Goal: Task Accomplishment & Management: Manage account settings

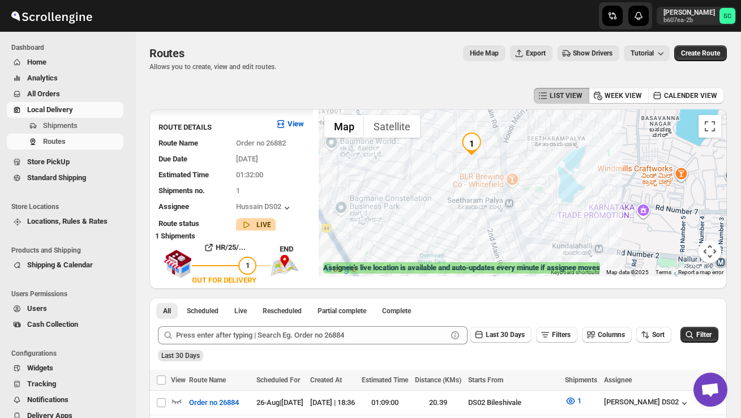
click at [75, 125] on span "Shipments" at bounding box center [60, 125] width 35 height 8
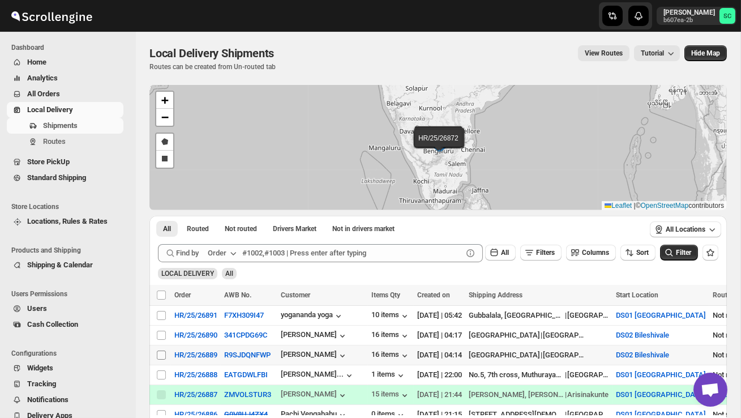
click at [157, 355] on input "Select shipment" at bounding box center [161, 354] width 9 height 9
checkbox input "true"
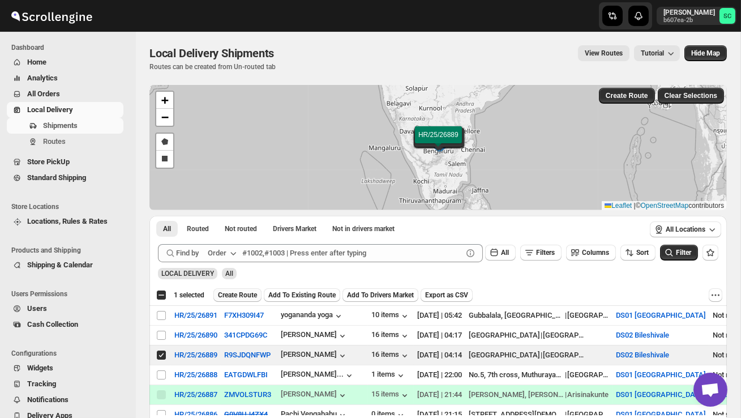
click at [238, 293] on span "Create Route" at bounding box center [237, 294] width 39 height 9
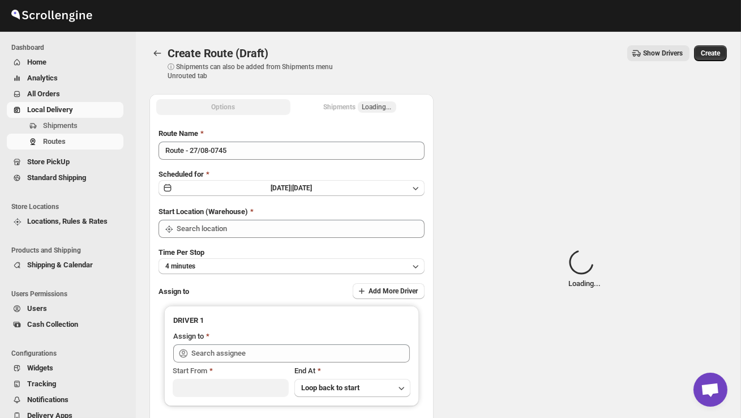
type input "DS02 Bileshivale"
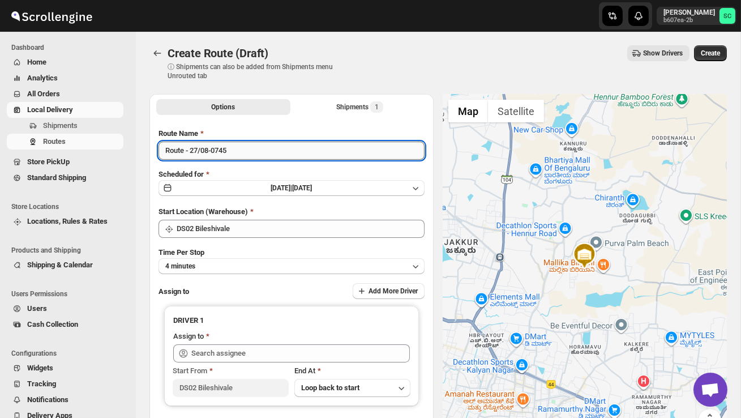
click at [241, 157] on input "Route - 27/08-0745" at bounding box center [292, 151] width 266 height 18
type input "R"
type input "Order no 26889"
click at [229, 271] on button "4 minutes" at bounding box center [292, 266] width 266 height 16
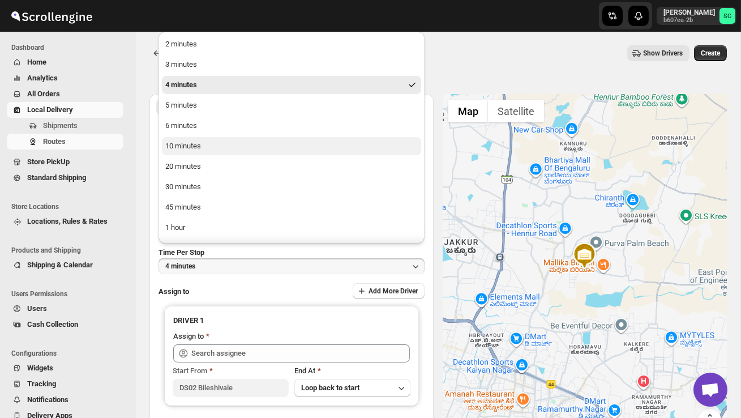
click at [185, 144] on div "10 minutes" at bounding box center [183, 145] width 36 height 11
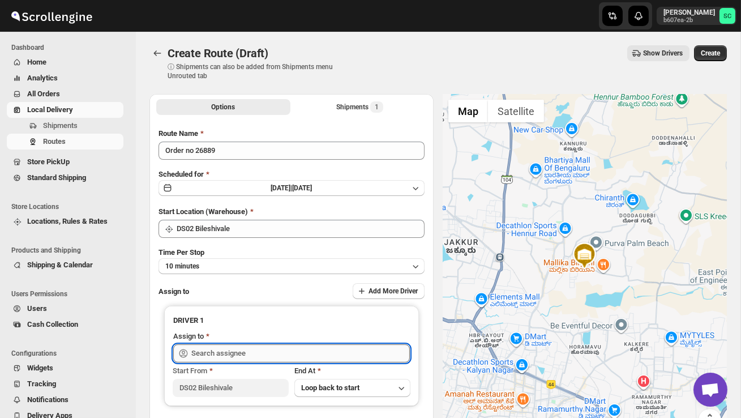
click at [225, 357] on input "text" at bounding box center [300, 353] width 219 height 18
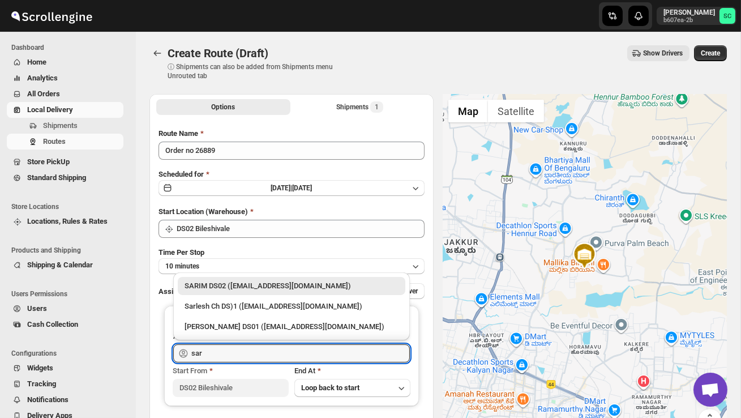
click at [249, 280] on div "SARIM DS02 ([EMAIL_ADDRESS][DOMAIN_NAME])" at bounding box center [292, 285] width 214 height 11
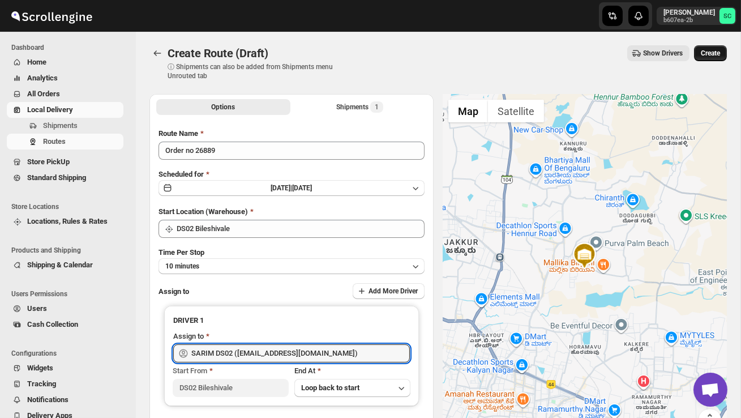
type input "SARIM DS02 ([EMAIL_ADDRESS][DOMAIN_NAME])"
click at [710, 57] on span "Create" at bounding box center [710, 53] width 19 height 9
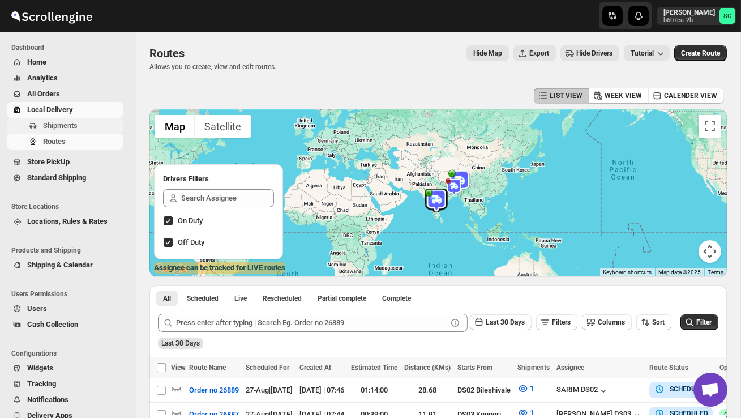
click at [78, 129] on span "Shipments" at bounding box center [60, 125] width 35 height 8
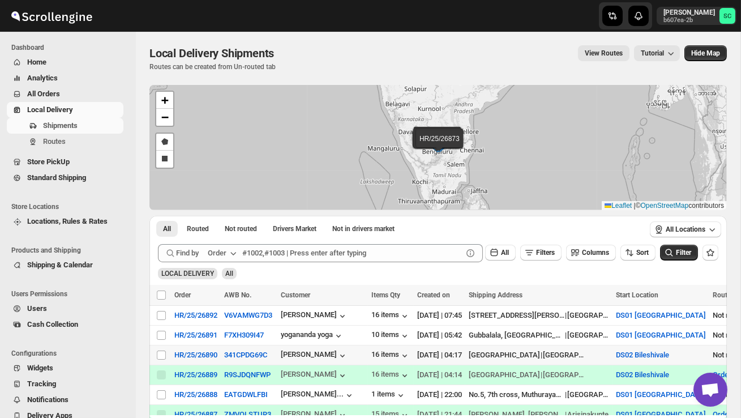
click at [167, 357] on div "Select shipment" at bounding box center [161, 355] width 11 height 10
checkbox input "true"
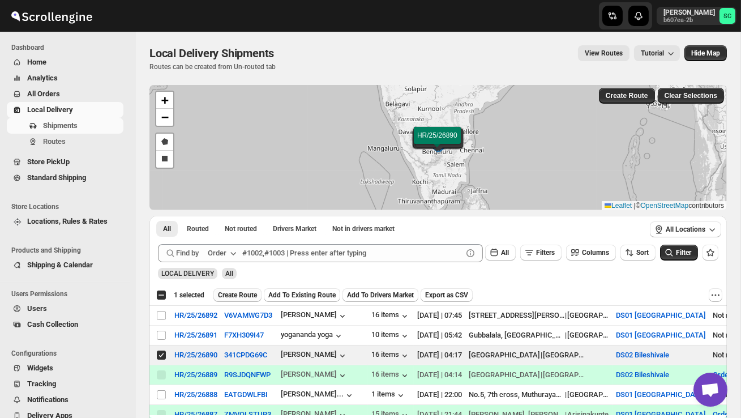
click at [246, 293] on span "Create Route" at bounding box center [237, 294] width 39 height 9
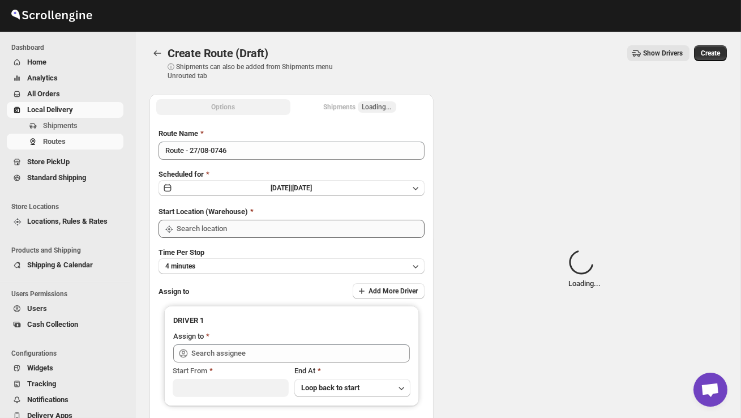
type input "DS02 Bileshivale"
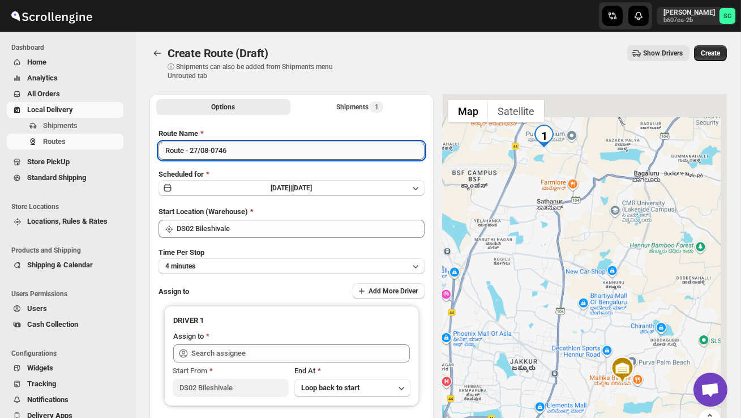
click at [245, 157] on input "Route - 27/08-0746" at bounding box center [292, 151] width 266 height 18
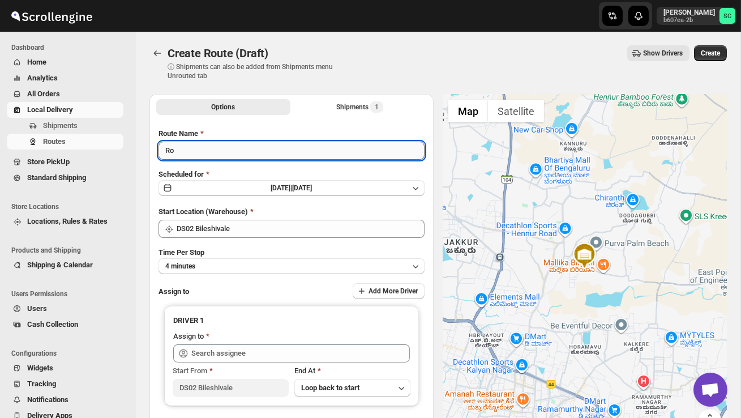
type input "R"
type input "Order no 26890"
click at [232, 263] on button "4 minutes" at bounding box center [292, 266] width 266 height 16
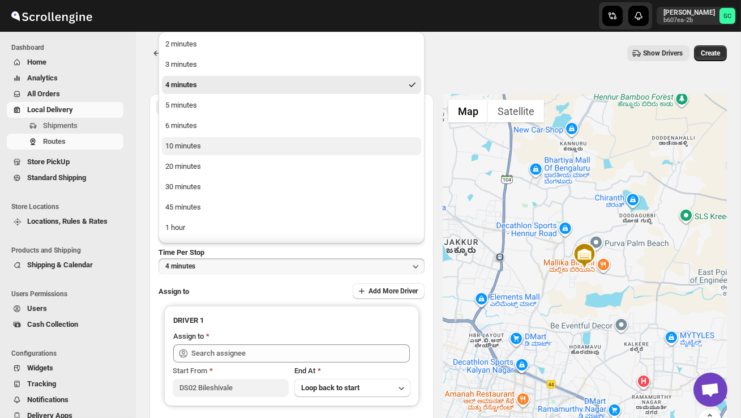
click at [190, 138] on button "10 minutes" at bounding box center [291, 146] width 259 height 18
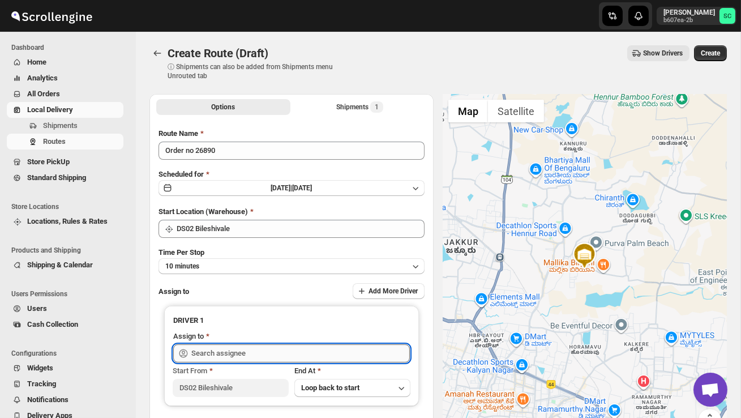
click at [209, 356] on input "text" at bounding box center [300, 353] width 219 height 18
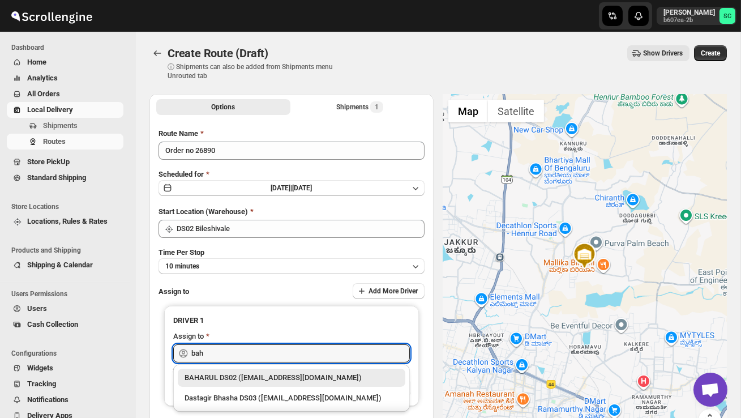
click at [243, 384] on div "BAHARUL DS02 ([EMAIL_ADDRESS][DOMAIN_NAME])" at bounding box center [292, 378] width 228 height 18
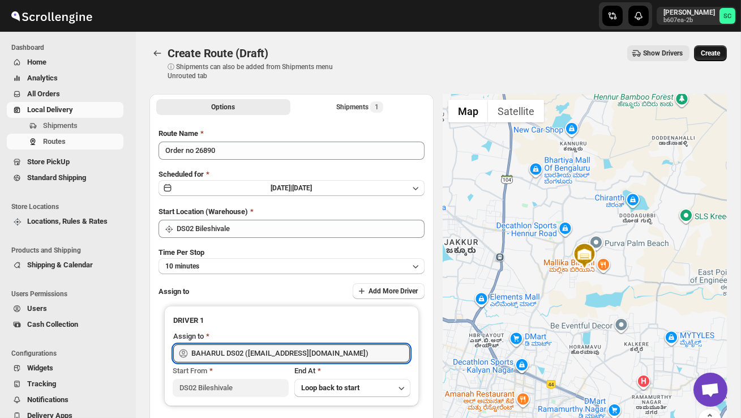
type input "BAHARUL DS02 ([EMAIL_ADDRESS][DOMAIN_NAME])"
click at [712, 53] on span "Create" at bounding box center [710, 53] width 19 height 9
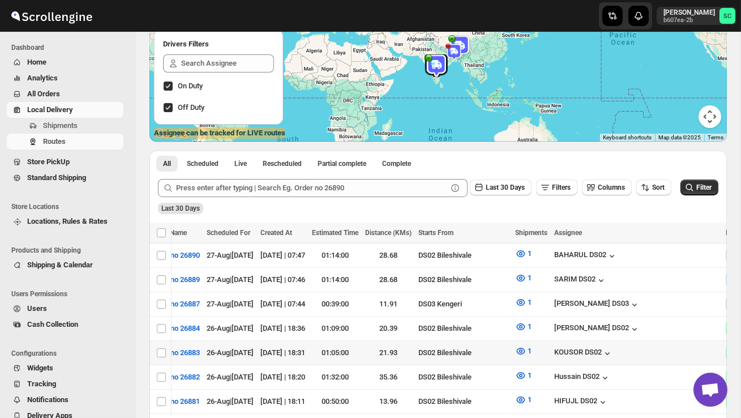
scroll to position [0, 163]
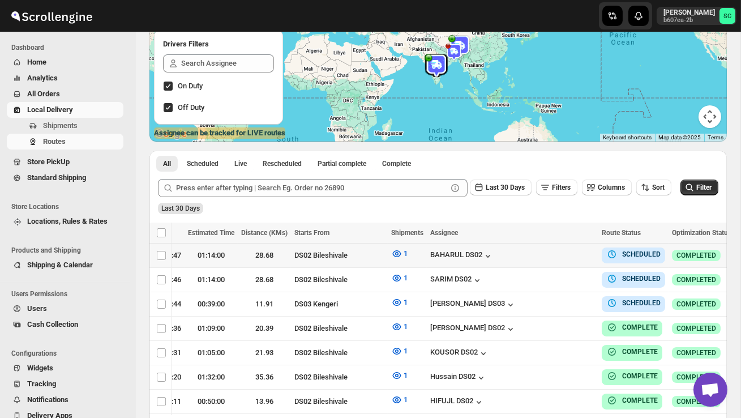
click at [741, 253] on icon "button" at bounding box center [746, 254] width 11 height 11
checkbox input "true"
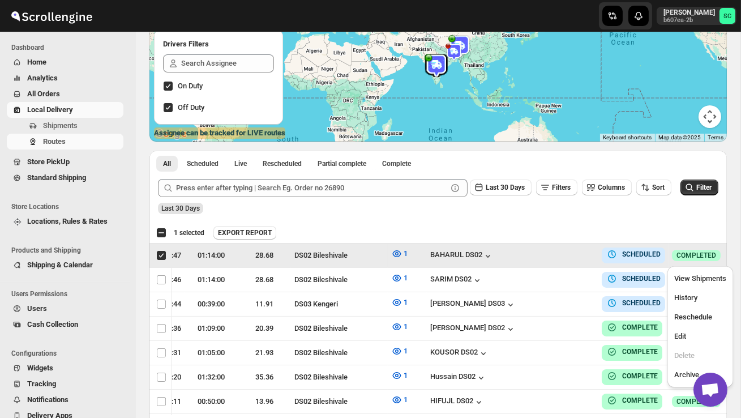
scroll to position [0, 1]
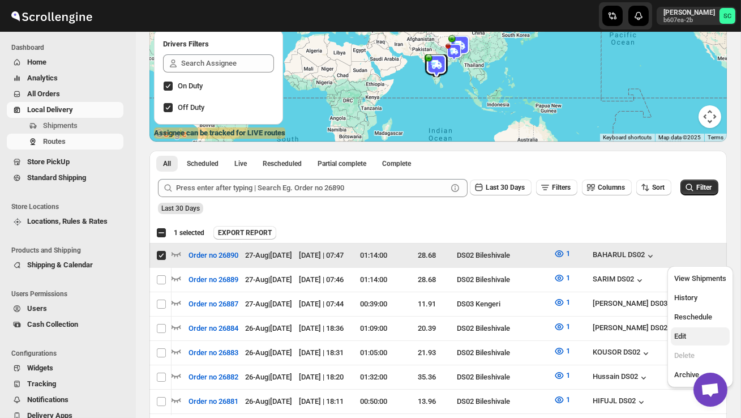
click at [697, 333] on span "Edit" at bounding box center [700, 336] width 52 height 11
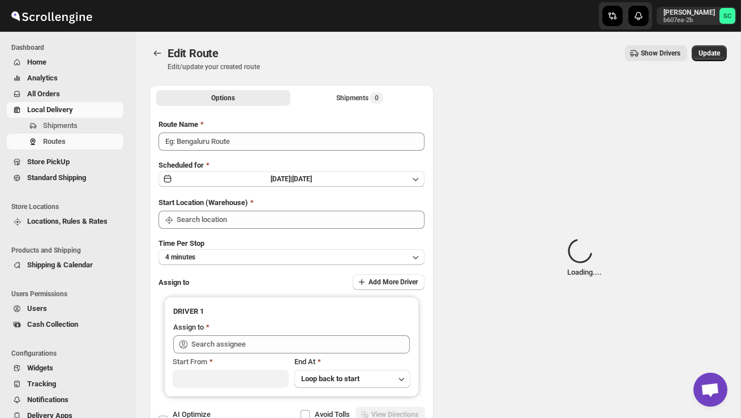
type input "Order no 26890"
type input "DS02 Bileshivale"
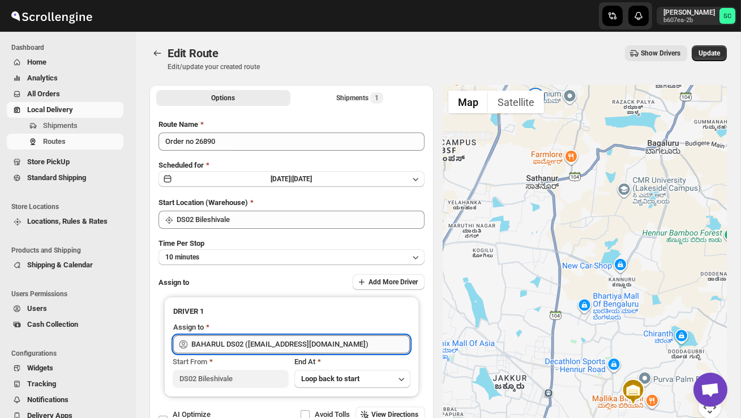
click at [341, 339] on input "BAHARUL DS02 ([EMAIL_ADDRESS][DOMAIN_NAME])" at bounding box center [300, 344] width 219 height 18
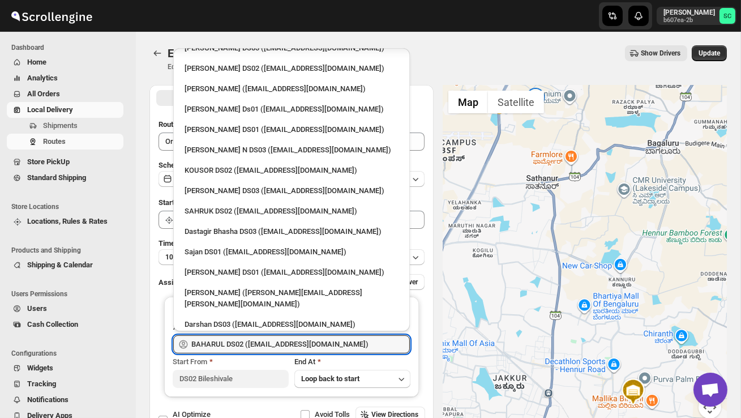
scroll to position [946, 0]
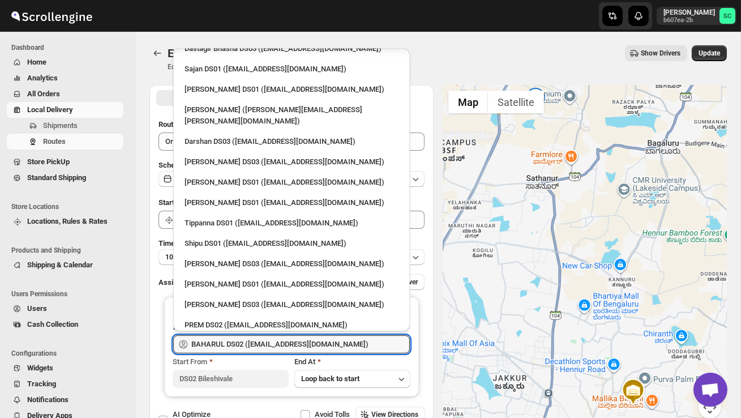
click at [277, 340] on div "[PERSON_NAME] DS02 ([EMAIL_ADDRESS][DOMAIN_NAME])" at bounding box center [292, 345] width 214 height 11
type input "[PERSON_NAME] DS02 ([EMAIL_ADDRESS][DOMAIN_NAME])"
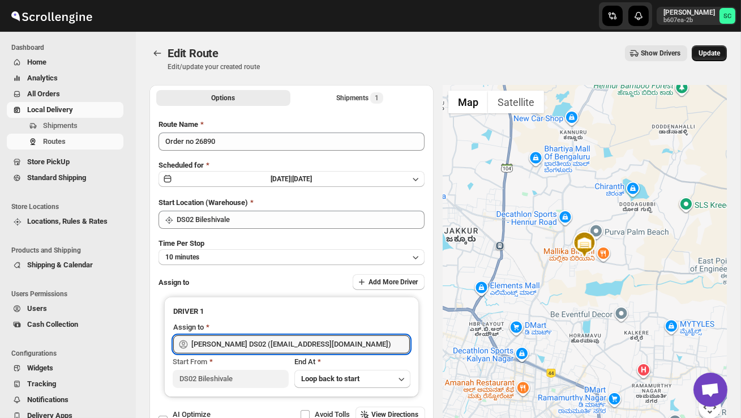
click at [718, 50] on span "Update" at bounding box center [710, 53] width 22 height 9
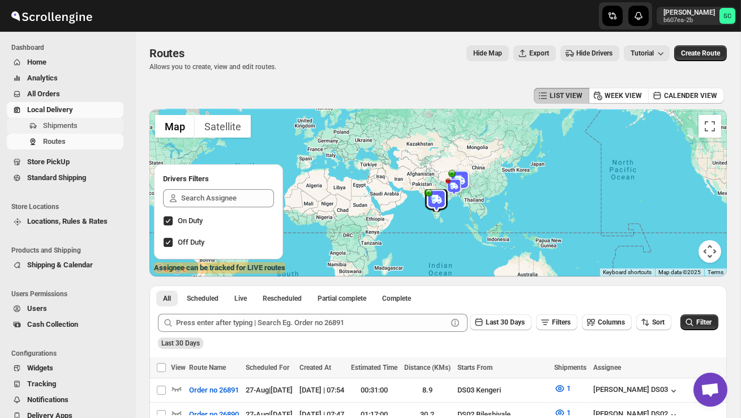
click at [85, 125] on span "Shipments" at bounding box center [82, 125] width 78 height 11
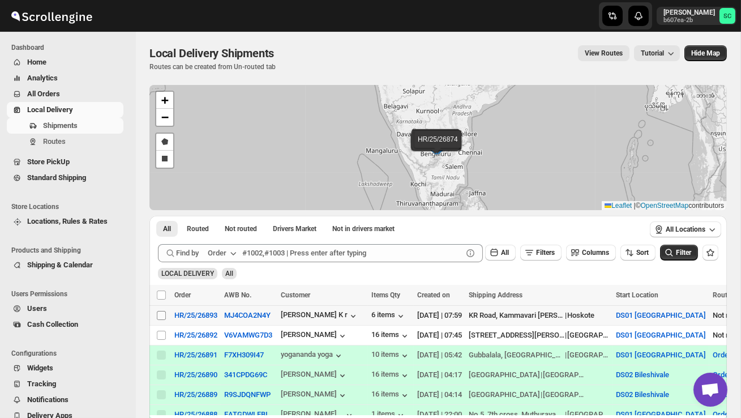
click at [159, 315] on input "Select shipment" at bounding box center [161, 315] width 9 height 9
checkbox input "true"
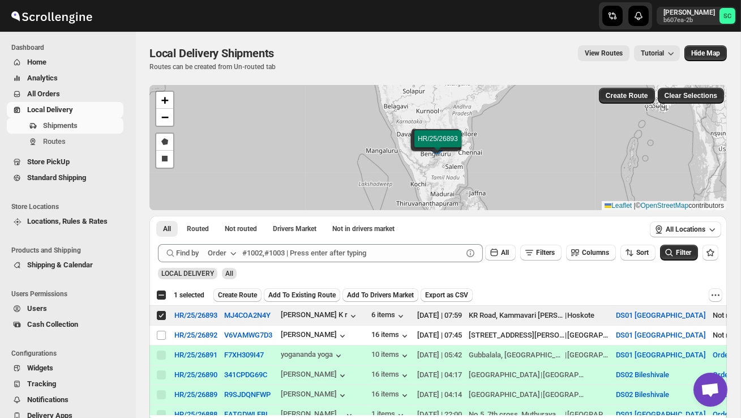
click at [246, 298] on span "Create Route" at bounding box center [237, 294] width 39 height 9
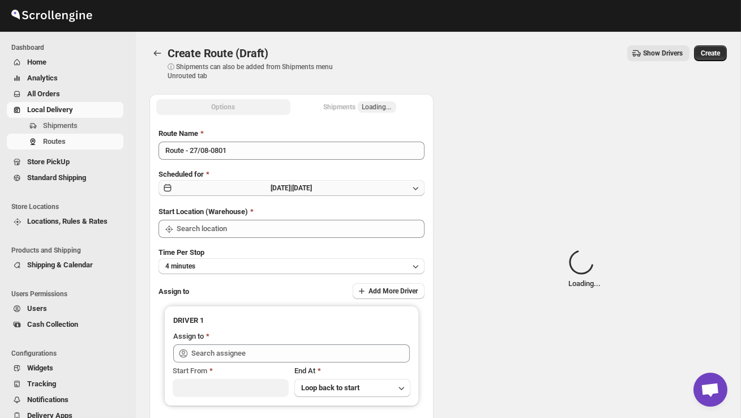
type input "DS01 [GEOGRAPHIC_DATA]"
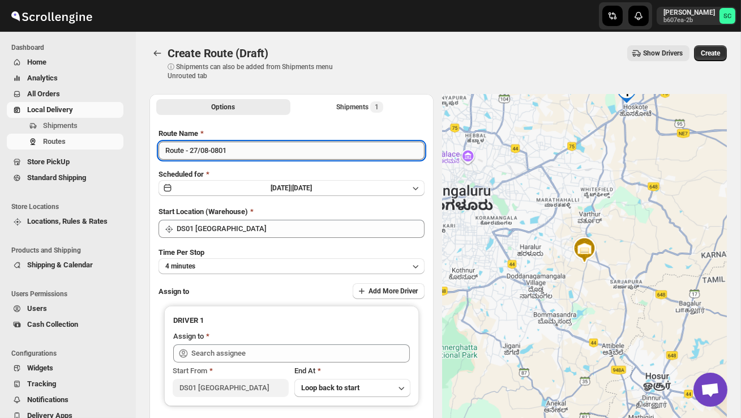
click at [251, 158] on input "Route - 27/08-0801" at bounding box center [292, 151] width 266 height 18
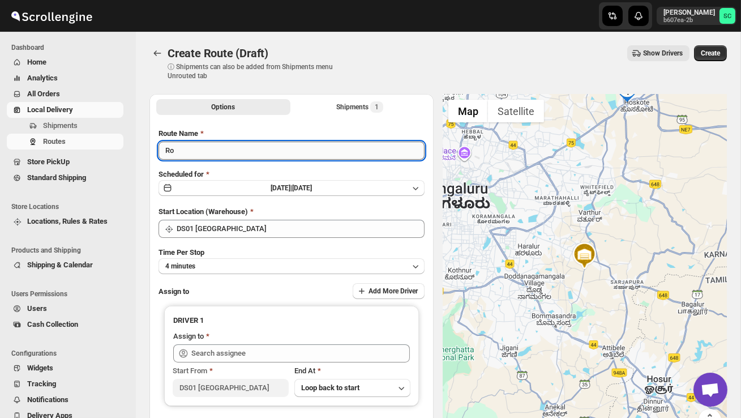
type input "R"
type input "Order no 26893"
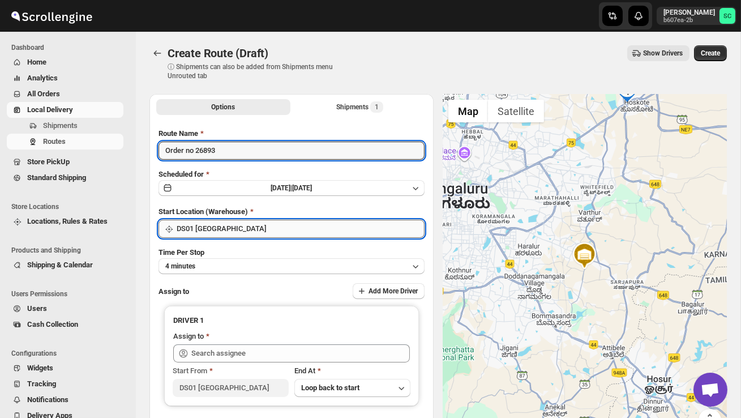
click at [231, 228] on input "DS01 [GEOGRAPHIC_DATA]" at bounding box center [301, 229] width 248 height 18
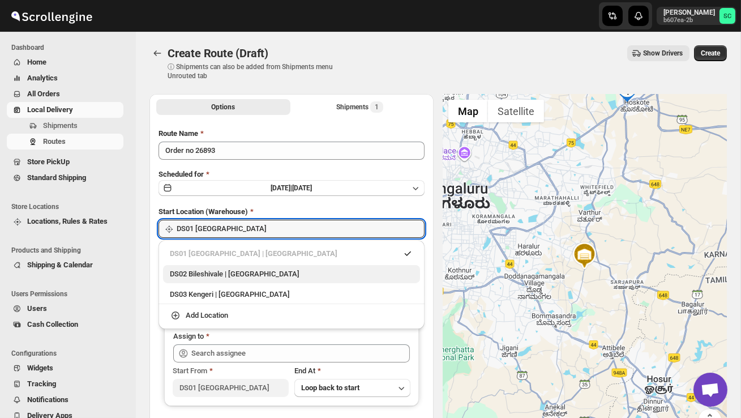
click at [244, 267] on div "DS02 Bileshivale | Bangalore" at bounding box center [291, 274] width 257 height 18
type input "DS02 Bileshivale"
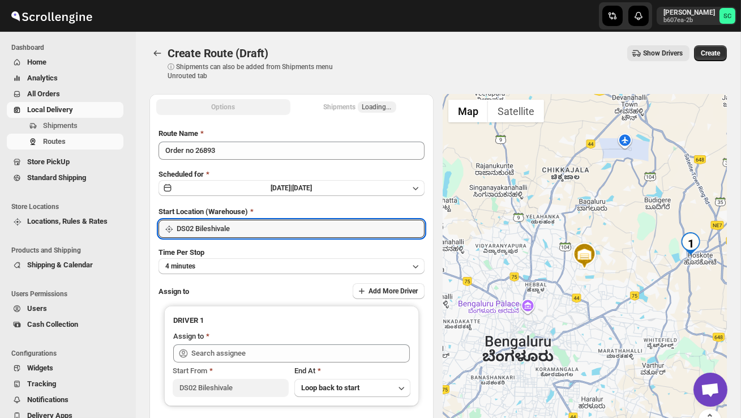
click at [244, 267] on button "4 minutes" at bounding box center [292, 266] width 266 height 16
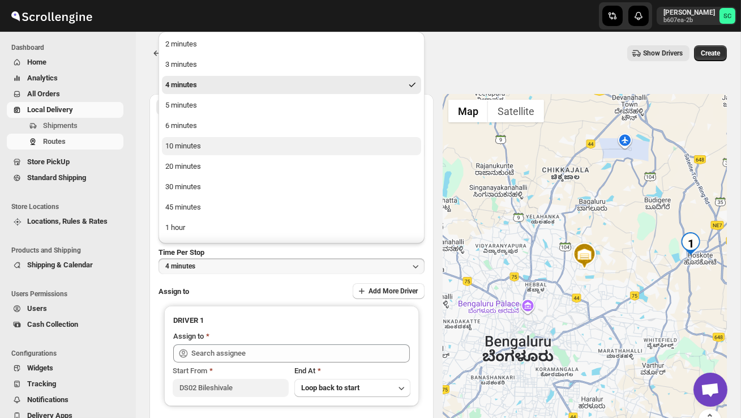
click at [200, 151] on div "10 minutes" at bounding box center [183, 145] width 36 height 11
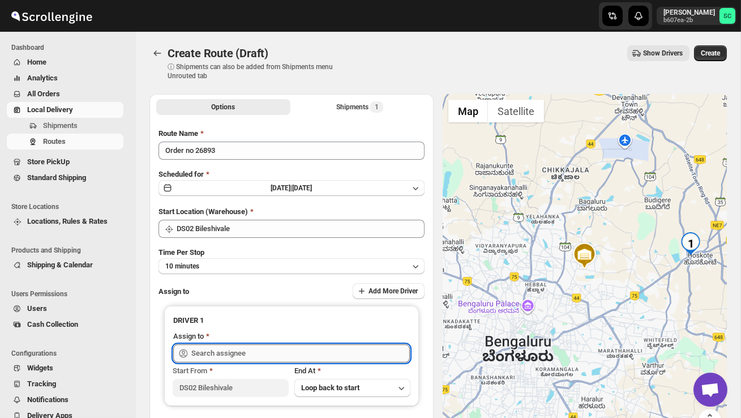
click at [236, 350] on input "text" at bounding box center [300, 353] width 219 height 18
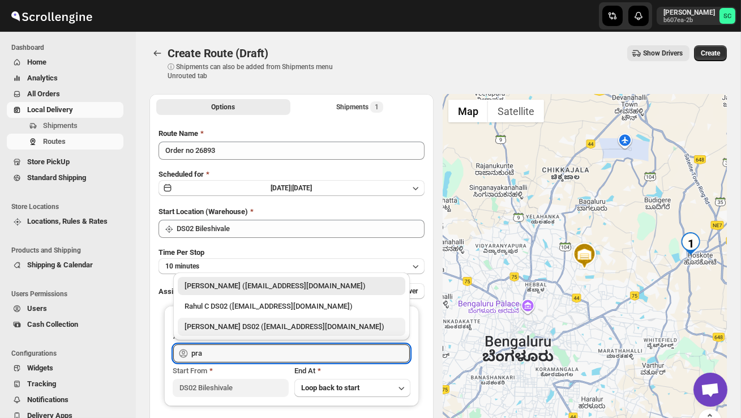
click at [260, 324] on div "[PERSON_NAME] DS02 ([EMAIL_ADDRESS][DOMAIN_NAME])" at bounding box center [292, 326] width 214 height 11
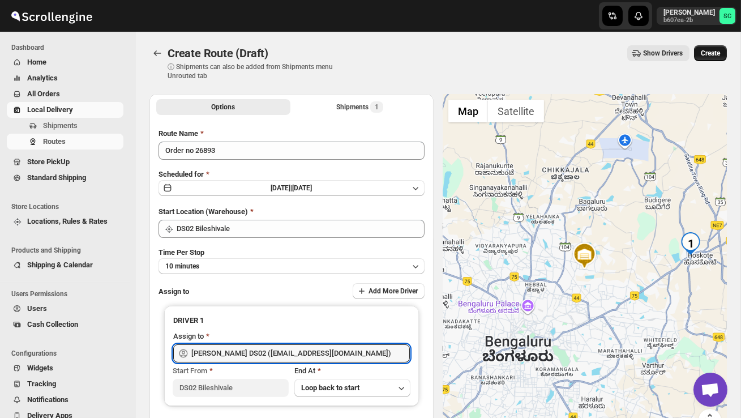
type input "[PERSON_NAME] DS02 ([EMAIL_ADDRESS][DOMAIN_NAME])"
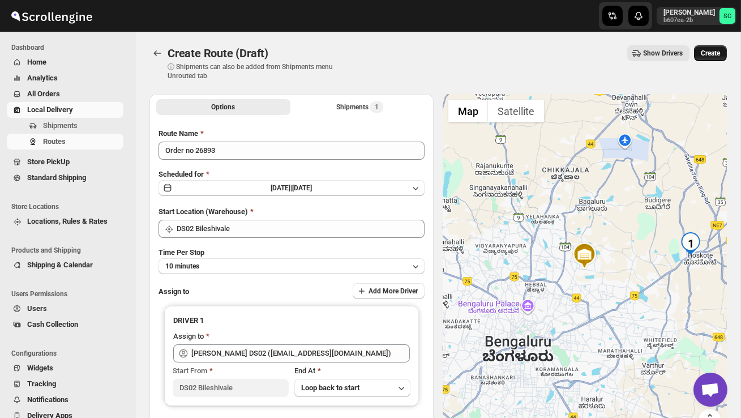
click at [712, 52] on span "Create" at bounding box center [710, 53] width 19 height 9
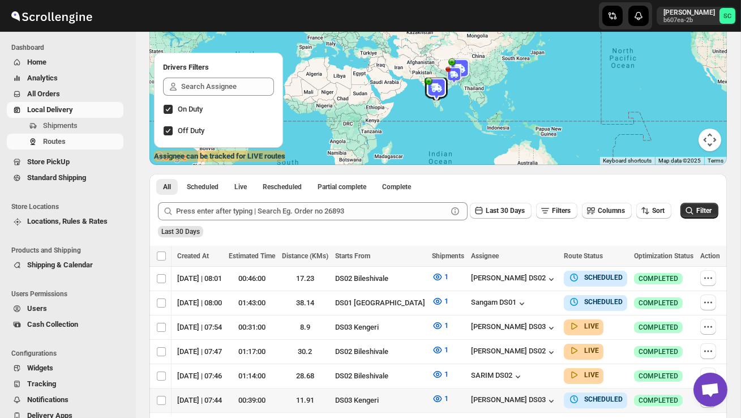
scroll to position [0, 153]
click at [711, 278] on icon "button" at bounding box center [708, 277] width 11 height 11
checkbox input "true"
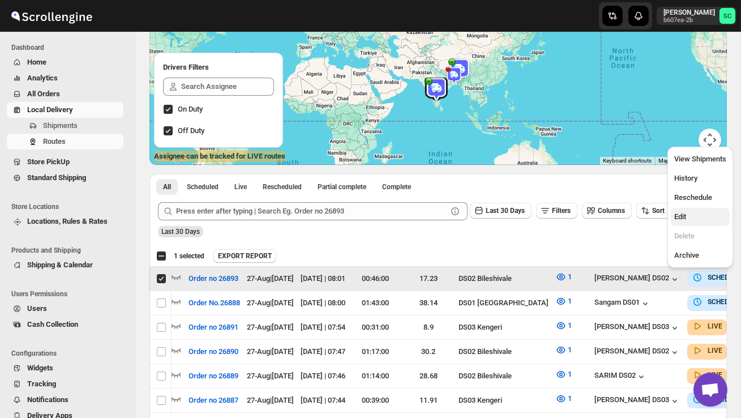
click at [699, 219] on span "Edit" at bounding box center [700, 216] width 52 height 11
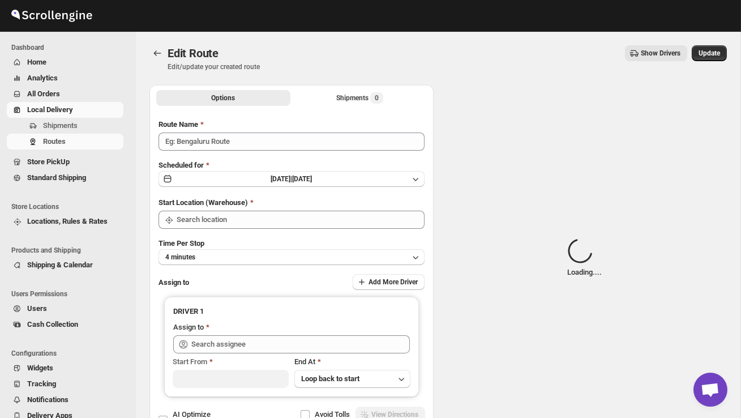
type input "Order no 26893"
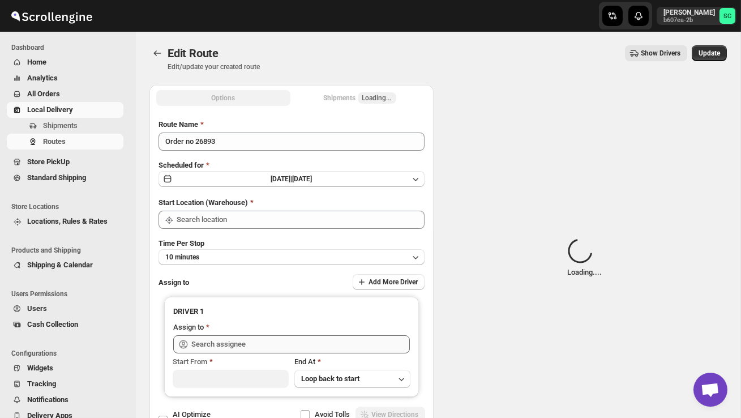
type input "DS02 Bileshivale"
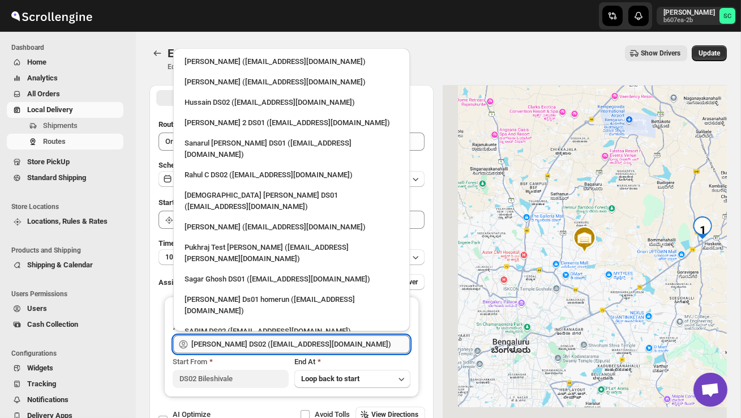
click at [343, 339] on input "[PERSON_NAME] DS02 ([EMAIL_ADDRESS][DOMAIN_NAME])" at bounding box center [300, 344] width 219 height 18
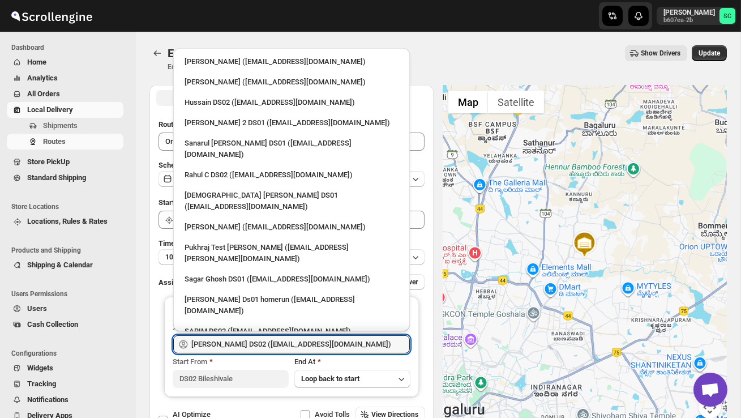
click at [288, 101] on div "Hussain DS02 ([EMAIL_ADDRESS][DOMAIN_NAME])" at bounding box center [292, 102] width 214 height 11
type input "Hussain DS02 ([EMAIL_ADDRESS][DOMAIN_NAME])"
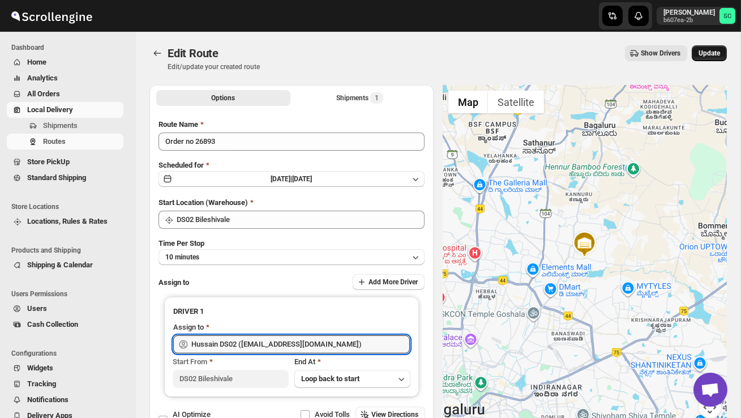
click at [708, 48] on button "Update" at bounding box center [709, 53] width 35 height 16
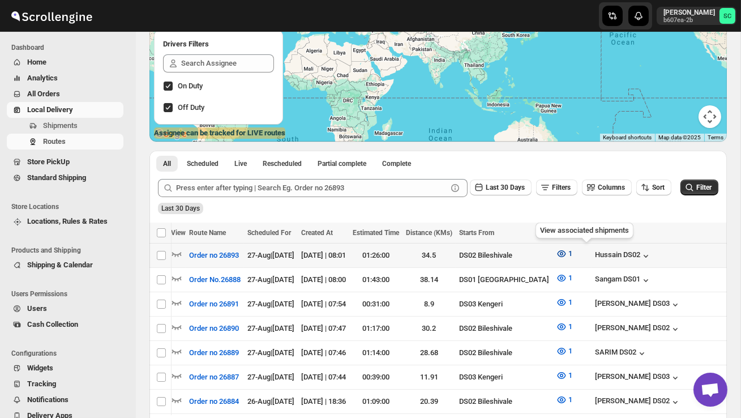
scroll to position [0, 164]
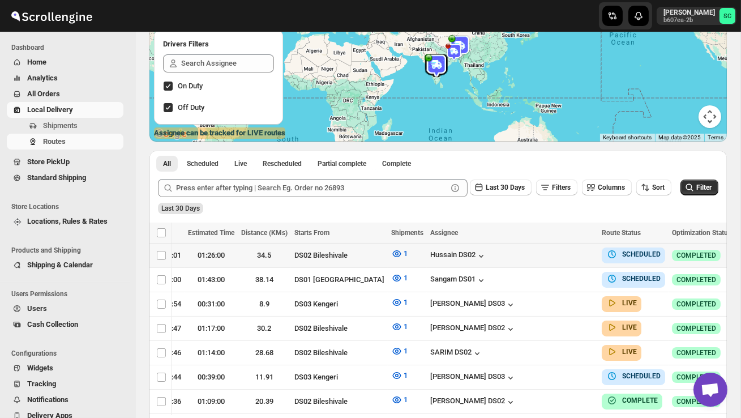
click at [741, 254] on icon "button" at bounding box center [746, 254] width 11 height 11
checkbox input "true"
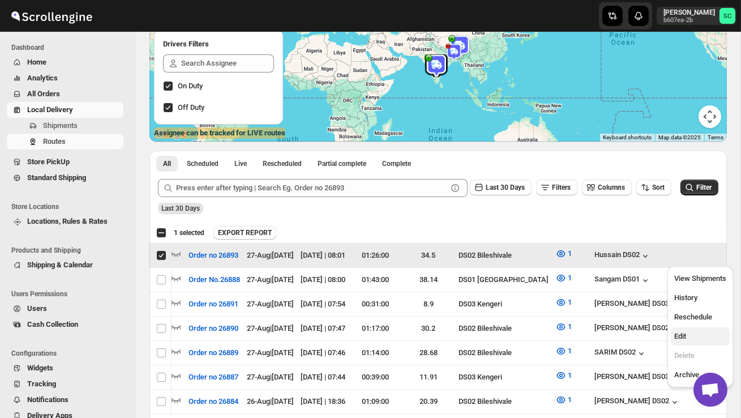
click at [703, 341] on span "Edit" at bounding box center [700, 336] width 52 height 11
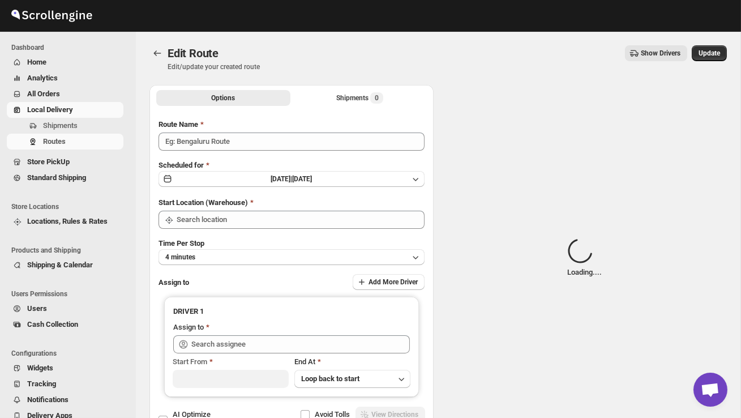
type input "Order no 26893"
type input "DS02 Bileshivale"
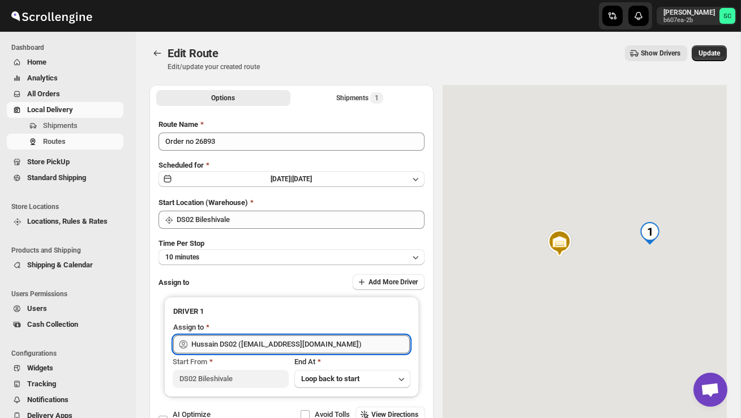
click at [354, 339] on input "Hussain DS02 ([EMAIL_ADDRESS][DOMAIN_NAME])" at bounding box center [300, 344] width 219 height 18
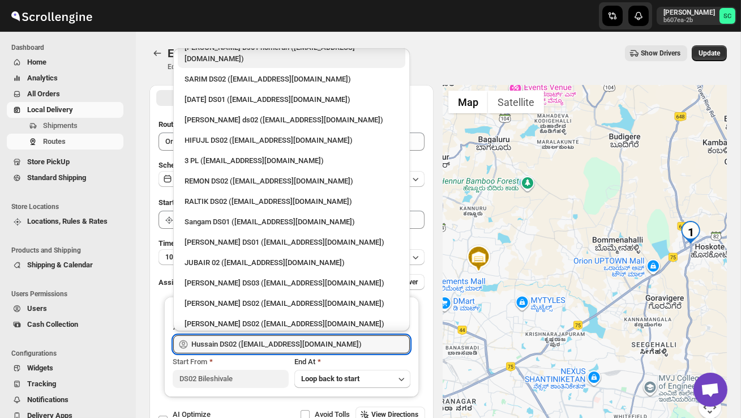
scroll to position [281, 0]
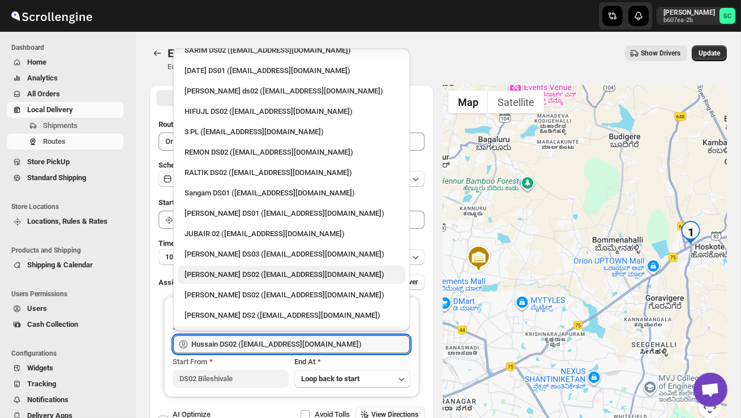
click at [254, 269] on div "[PERSON_NAME] DS02 ([EMAIL_ADDRESS][DOMAIN_NAME])" at bounding box center [292, 274] width 214 height 11
type input "[PERSON_NAME] DS02 ([EMAIL_ADDRESS][DOMAIN_NAME])"
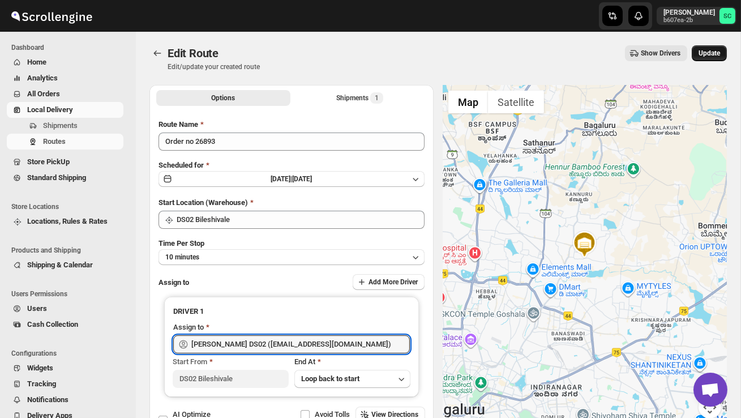
click at [707, 55] on span "Update" at bounding box center [710, 53] width 22 height 9
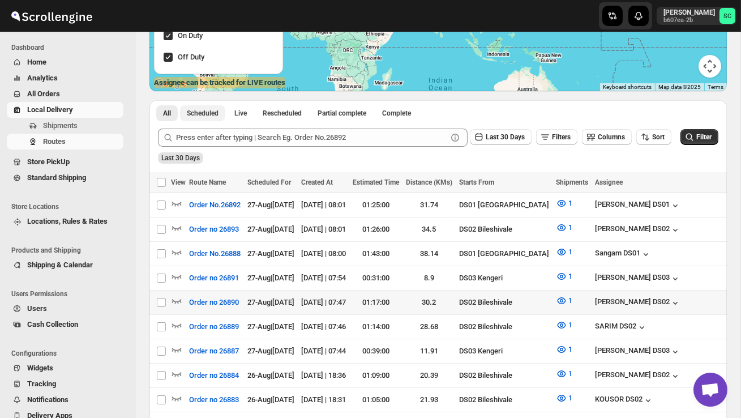
scroll to position [190, 0]
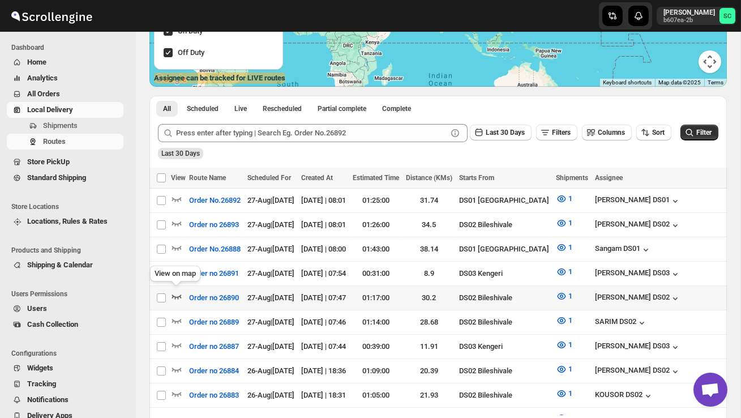
click at [177, 293] on icon "button" at bounding box center [176, 295] width 11 height 11
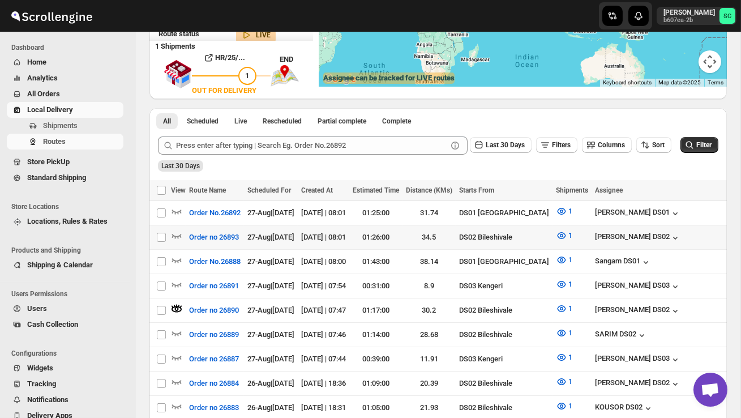
scroll to position [0, 0]
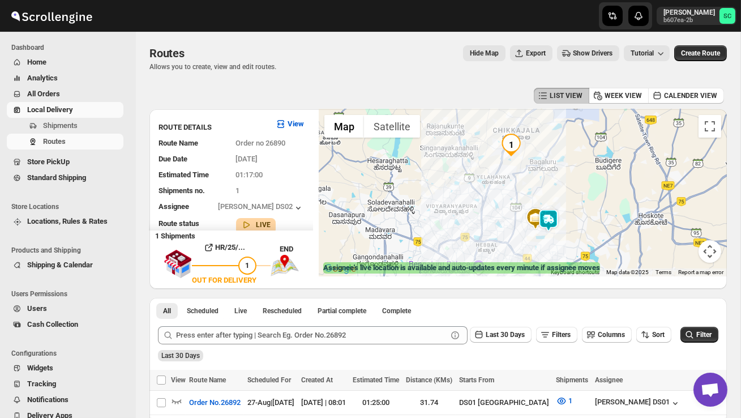
click at [554, 213] on img at bounding box center [548, 220] width 23 height 23
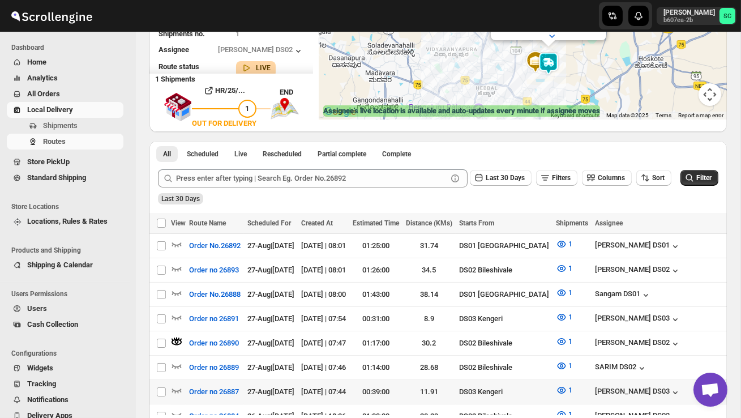
scroll to position [159, 0]
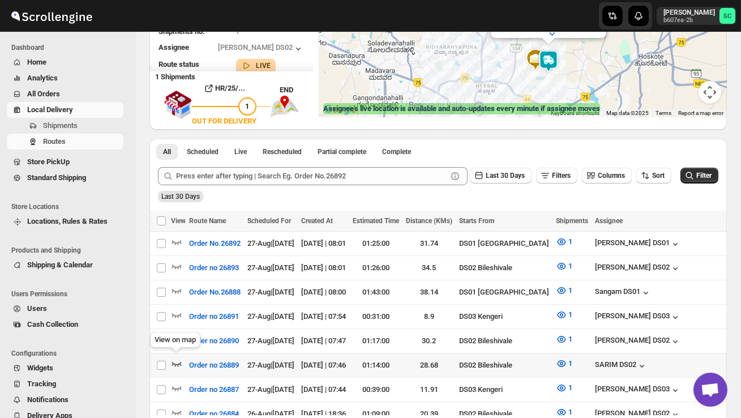
click at [177, 362] on icon "button" at bounding box center [177, 364] width 10 height 5
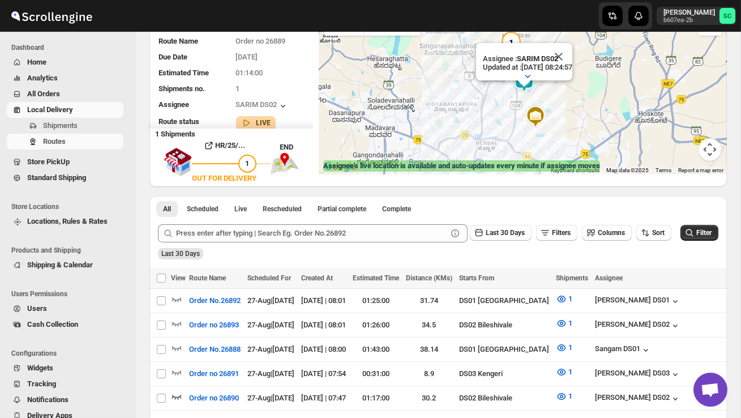
scroll to position [125, 0]
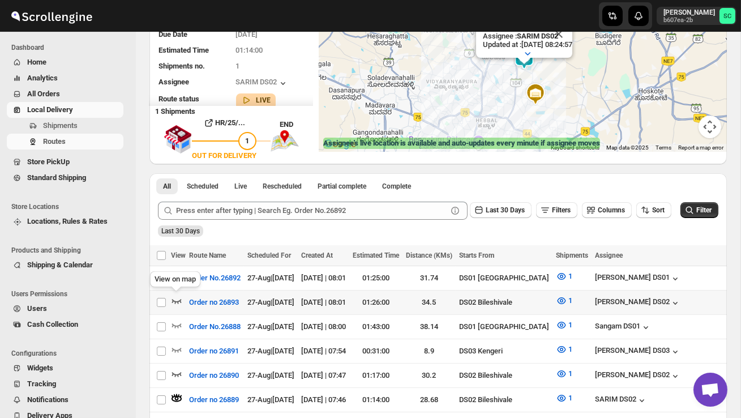
click at [174, 300] on icon "button" at bounding box center [177, 301] width 10 height 5
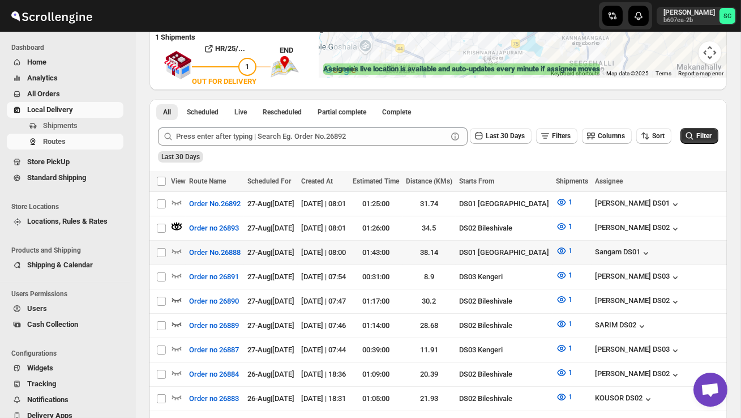
scroll to position [206, 0]
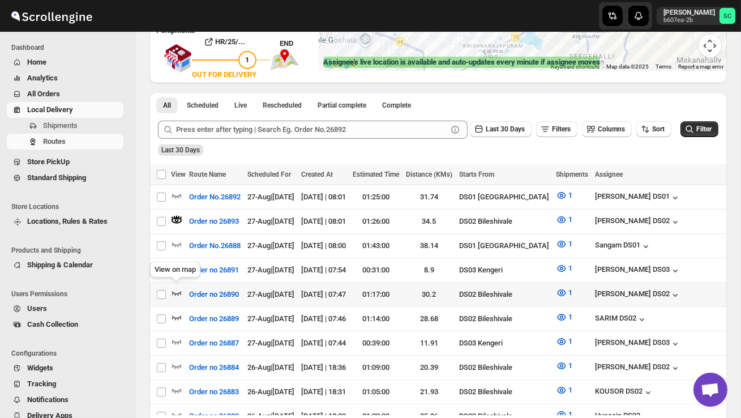
click at [177, 291] on icon "button" at bounding box center [177, 293] width 10 height 5
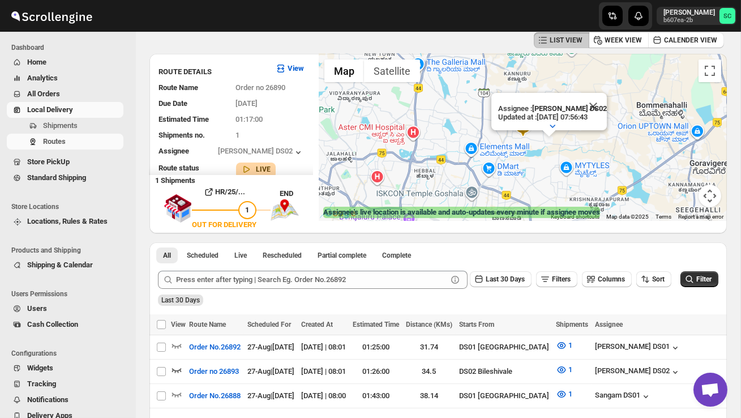
scroll to position [0, 0]
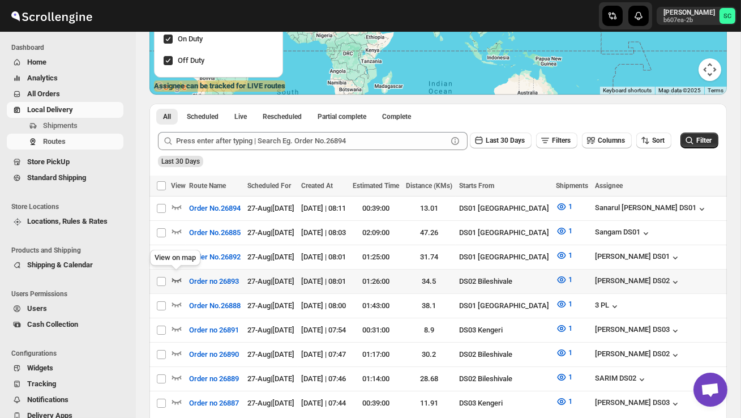
click at [178, 274] on icon "button" at bounding box center [176, 279] width 11 height 11
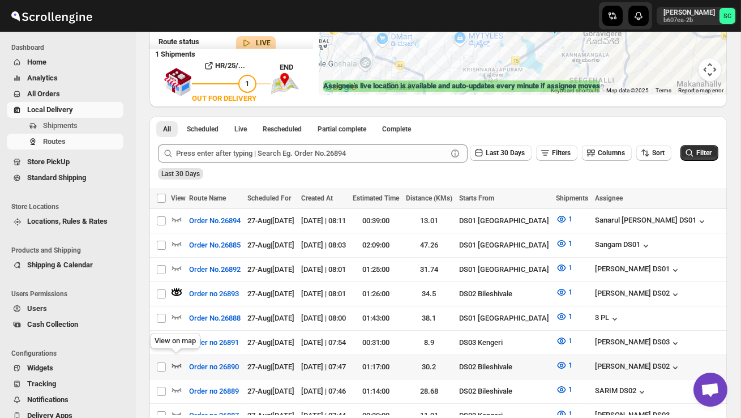
click at [176, 360] on icon "button" at bounding box center [176, 365] width 11 height 11
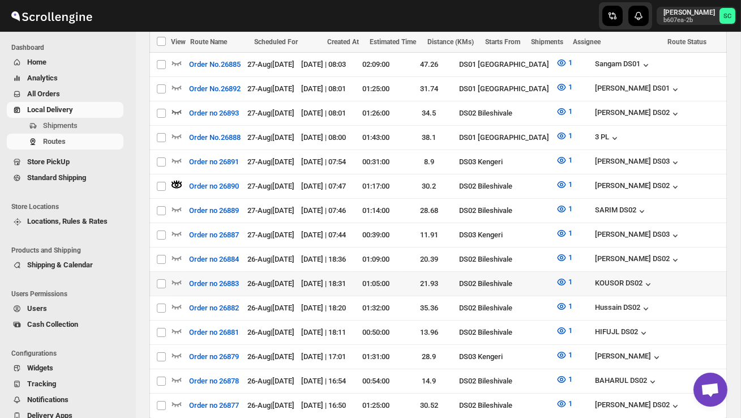
scroll to position [364, 0]
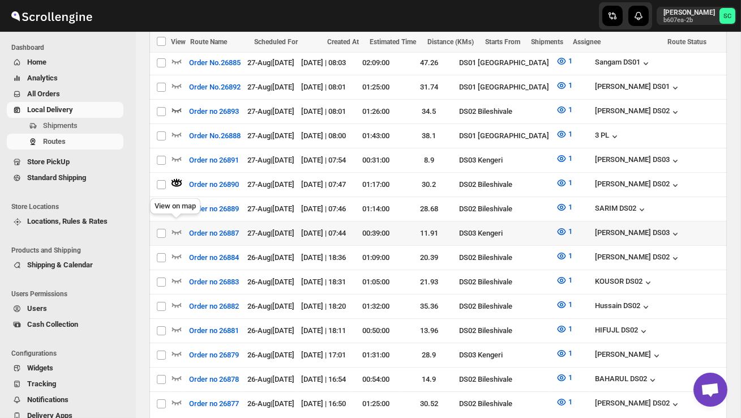
click at [179, 206] on div "View on map" at bounding box center [175, 208] width 55 height 25
click at [179, 229] on icon "button" at bounding box center [176, 231] width 11 height 11
click at [176, 202] on icon "button" at bounding box center [176, 207] width 11 height 11
click at [175, 177] on icon "button" at bounding box center [176, 182] width 11 height 11
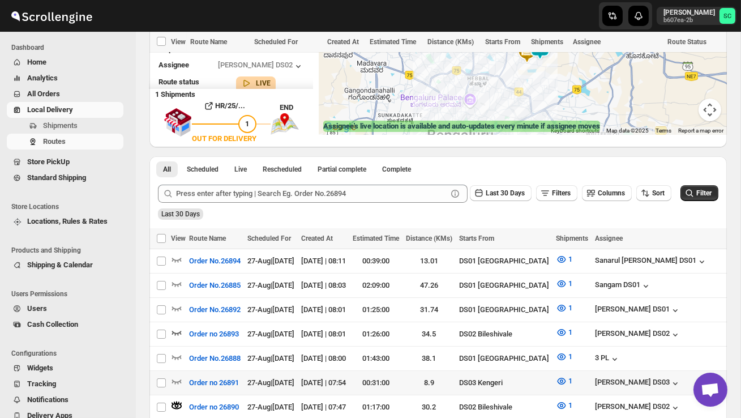
scroll to position [0, 0]
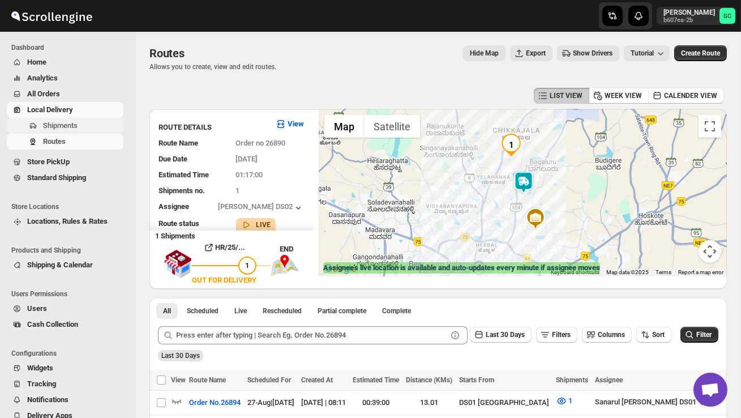
click at [78, 123] on span "Shipments" at bounding box center [60, 125] width 35 height 8
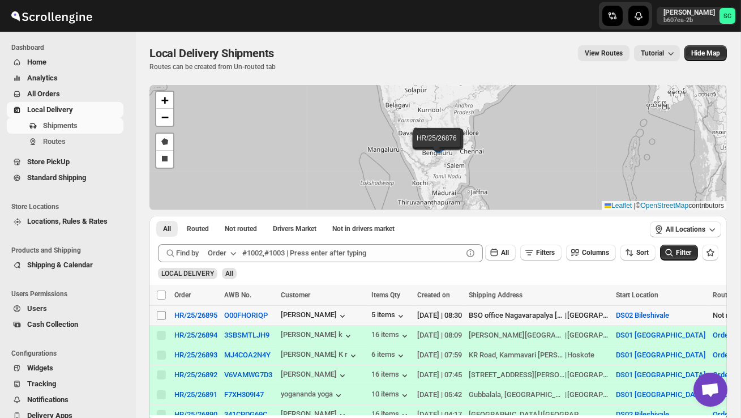
click at [162, 316] on input "Select shipment" at bounding box center [161, 315] width 9 height 9
checkbox input "true"
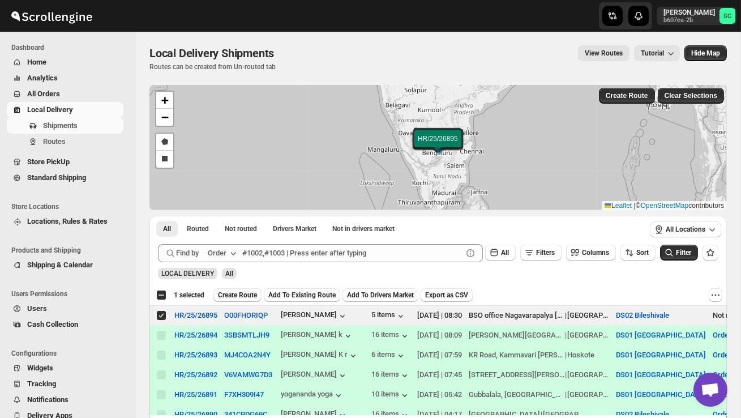
click at [252, 296] on span "Create Route" at bounding box center [237, 294] width 39 height 9
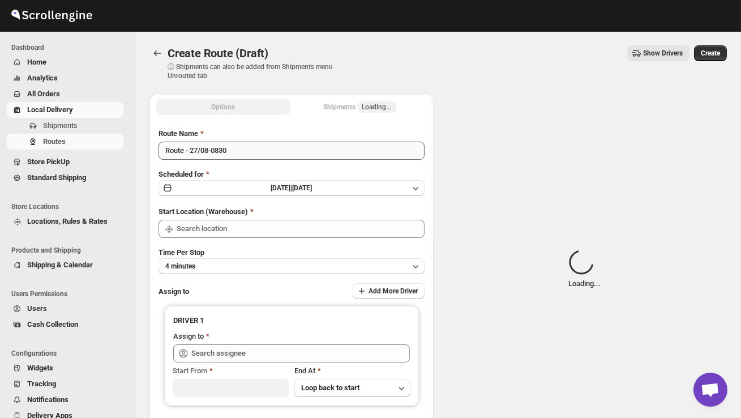
type input "DS02 Bileshivale"
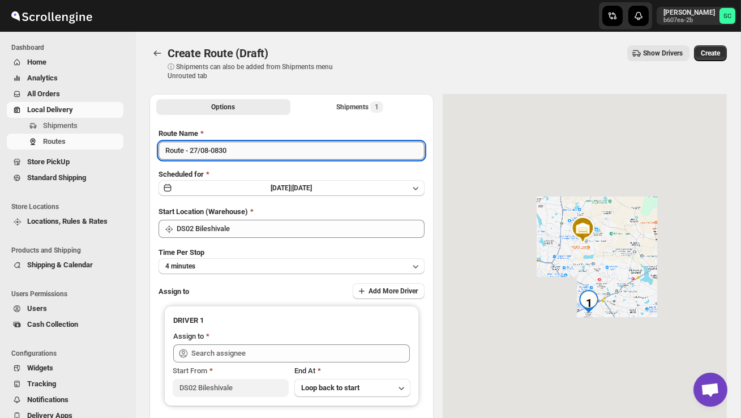
click at [247, 148] on input "Route - 27/08-0830" at bounding box center [292, 151] width 266 height 18
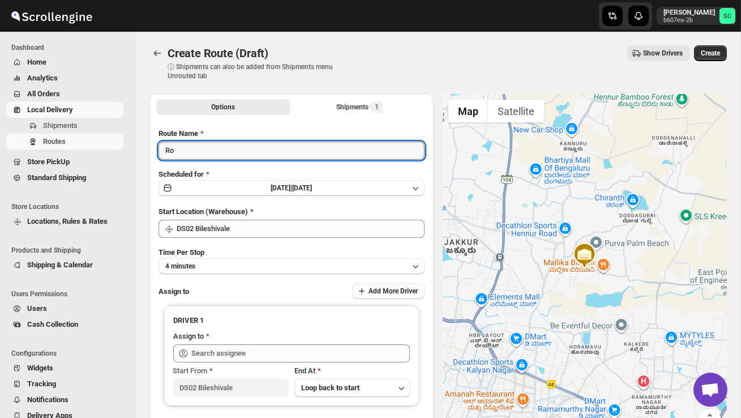
type input "R"
type input "Order no 26895"
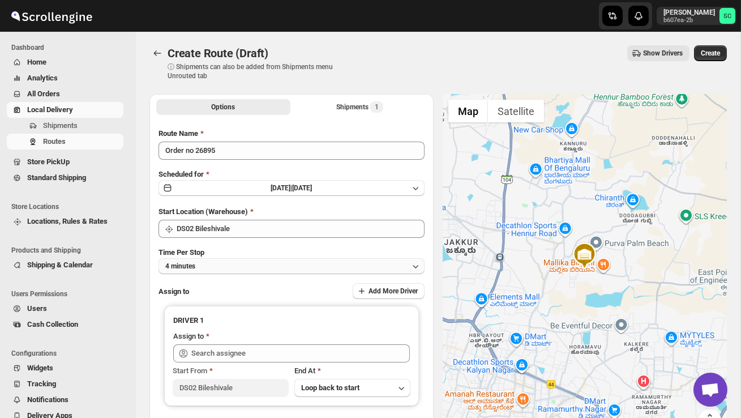
click at [262, 263] on button "4 minutes" at bounding box center [292, 266] width 266 height 16
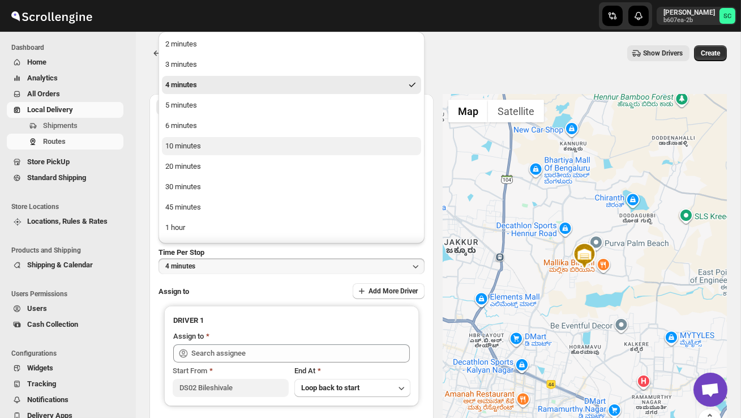
click at [191, 148] on div "10 minutes" at bounding box center [183, 145] width 36 height 11
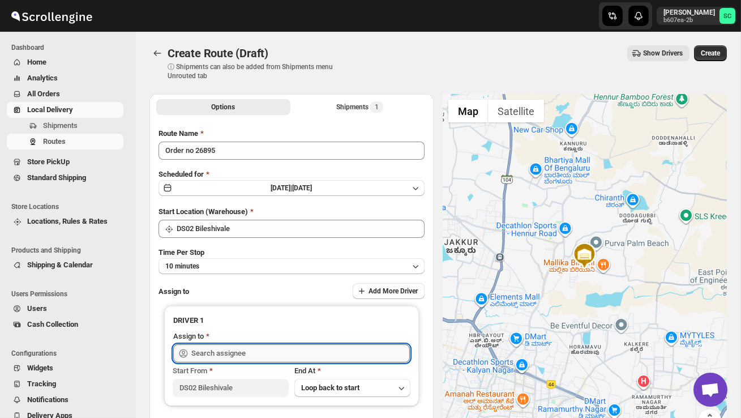
click at [256, 352] on input "text" at bounding box center [300, 353] width 219 height 18
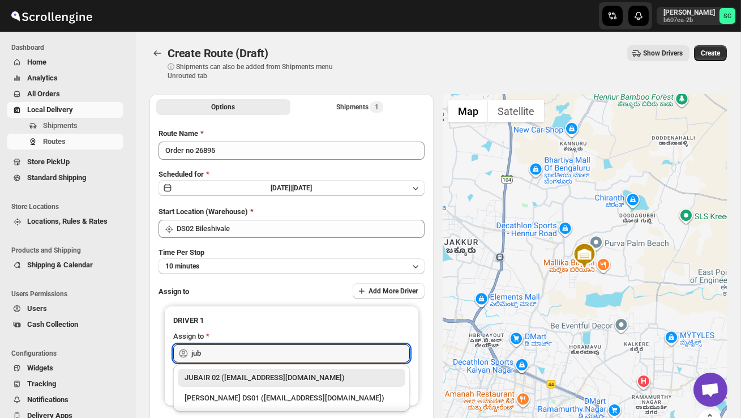
click at [278, 378] on div "JUBAIR 02 ([EMAIL_ADDRESS][DOMAIN_NAME])" at bounding box center [292, 377] width 214 height 11
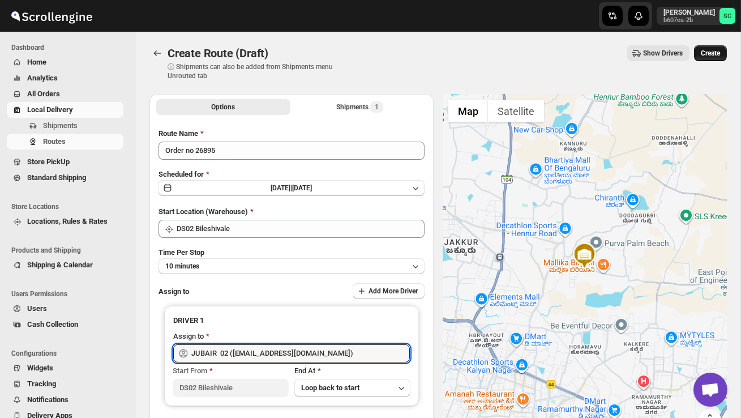
type input "JUBAIR 02 ([EMAIL_ADDRESS][DOMAIN_NAME])"
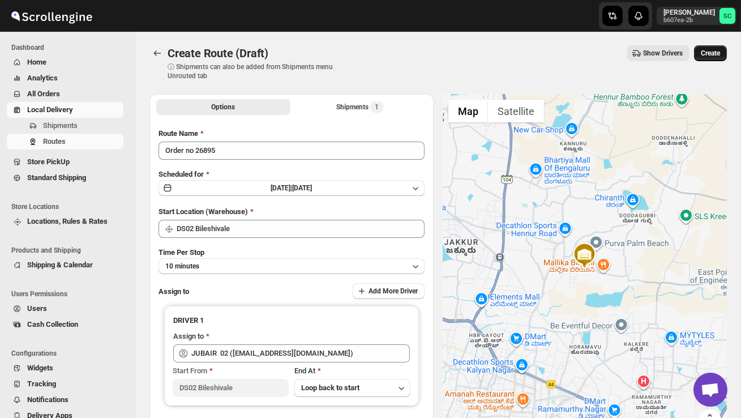
click at [707, 52] on span "Create" at bounding box center [710, 53] width 19 height 9
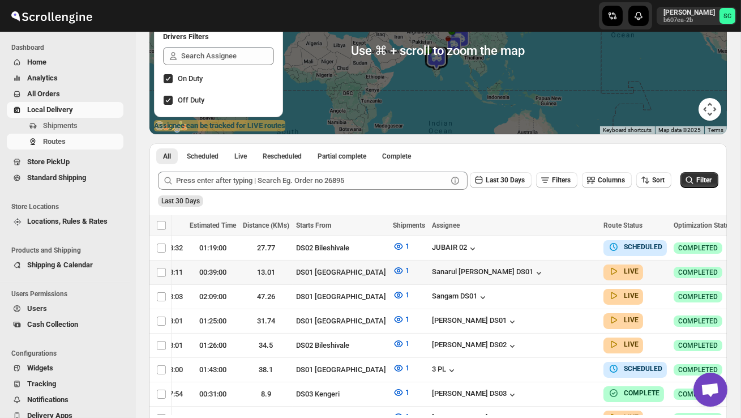
scroll to position [0, 163]
click at [741, 246] on icon "button" at bounding box center [747, 247] width 11 height 11
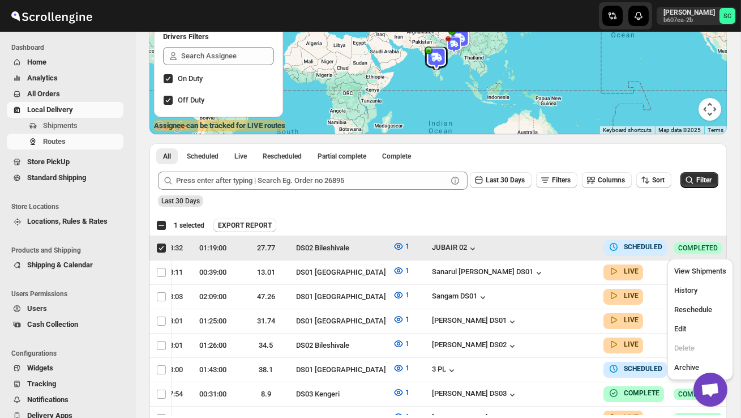
scroll to position [0, 1]
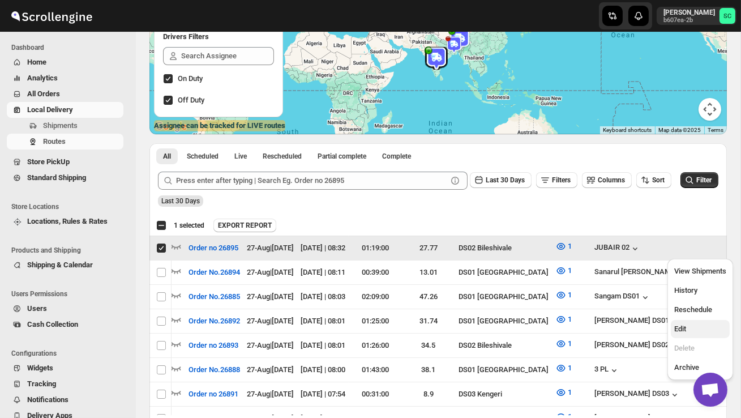
click at [695, 320] on button "Edit" at bounding box center [700, 329] width 59 height 18
checkbox input "false"
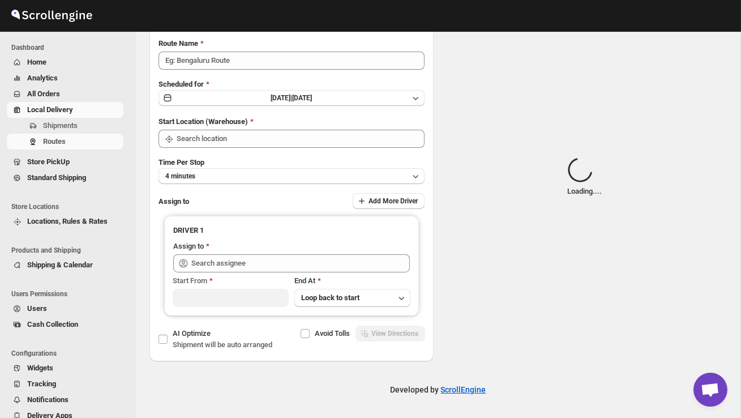
scroll to position [0, 0]
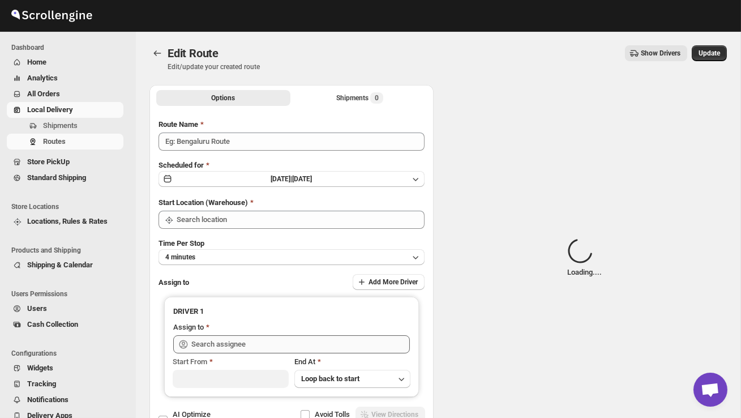
type input "Order no 26895"
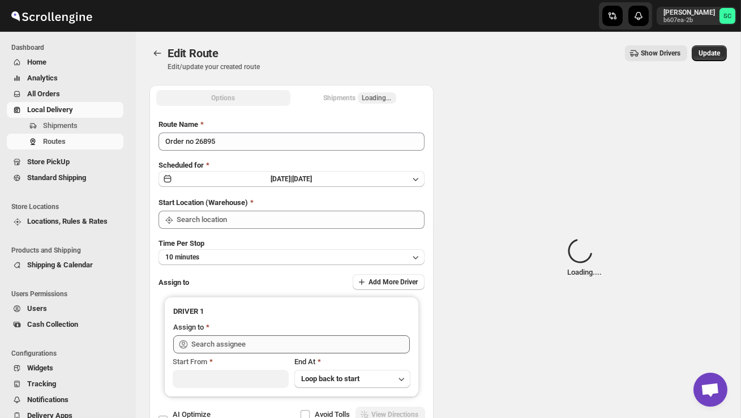
type input "DS02 Bileshivale"
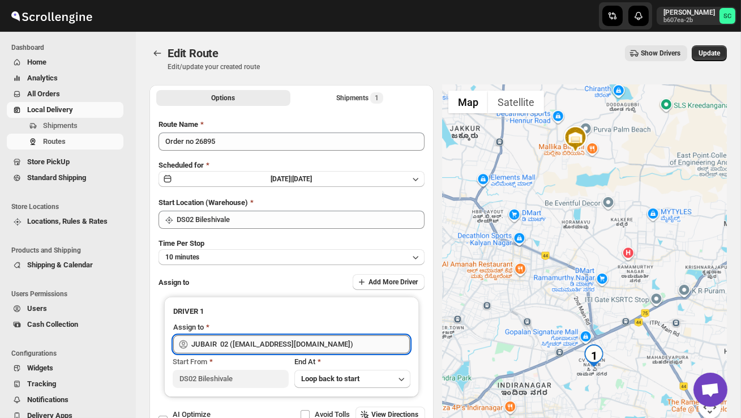
click at [341, 343] on input "JUBAIR 02 ([EMAIL_ADDRESS][DOMAIN_NAME])" at bounding box center [300, 344] width 219 height 18
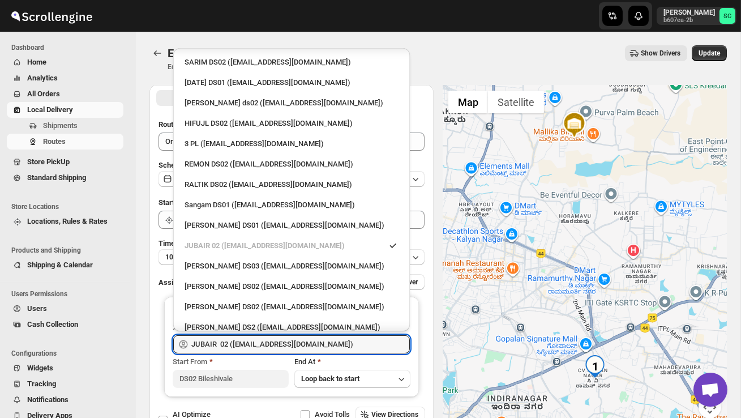
scroll to position [279, 0]
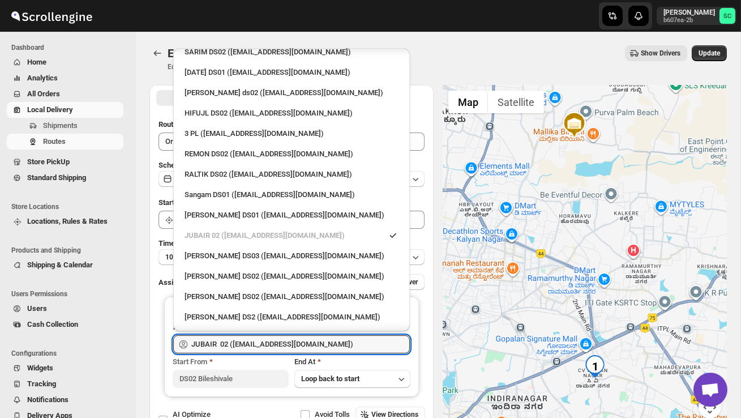
click at [266, 311] on div "[PERSON_NAME] DS2 ([EMAIL_ADDRESS][DOMAIN_NAME])" at bounding box center [292, 316] width 214 height 11
type input "[PERSON_NAME] DS2 ([EMAIL_ADDRESS][DOMAIN_NAME])"
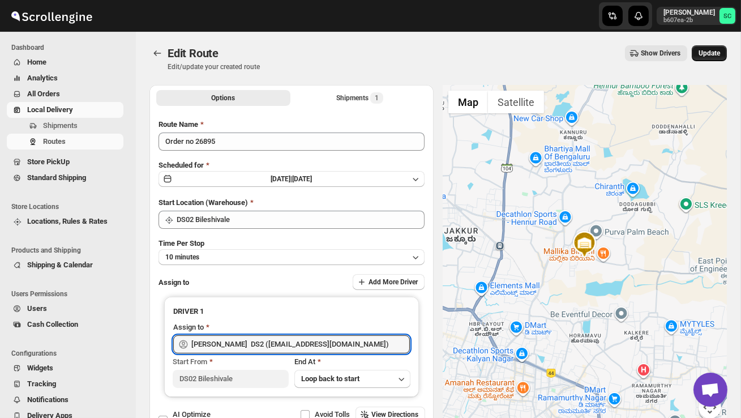
scroll to position [1, 0]
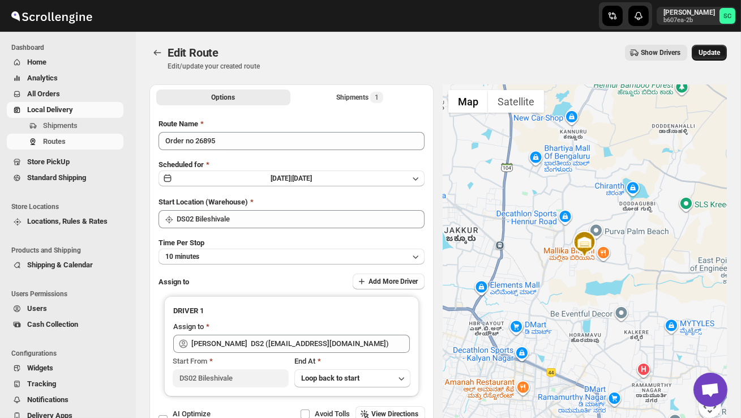
click at [700, 58] on button "Update" at bounding box center [709, 53] width 35 height 16
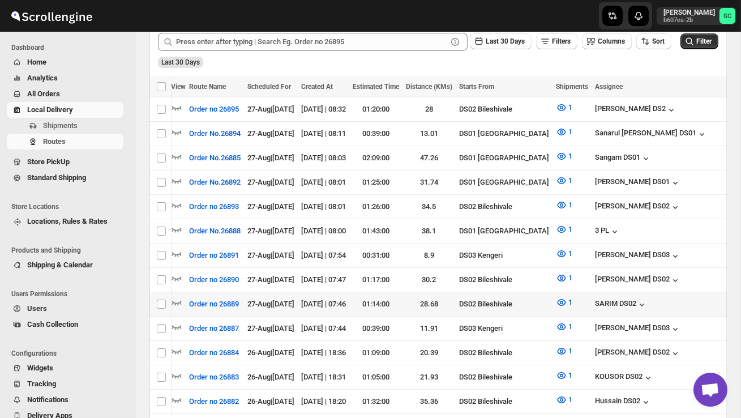
scroll to position [0, 0]
click at [179, 297] on icon "button" at bounding box center [176, 302] width 11 height 11
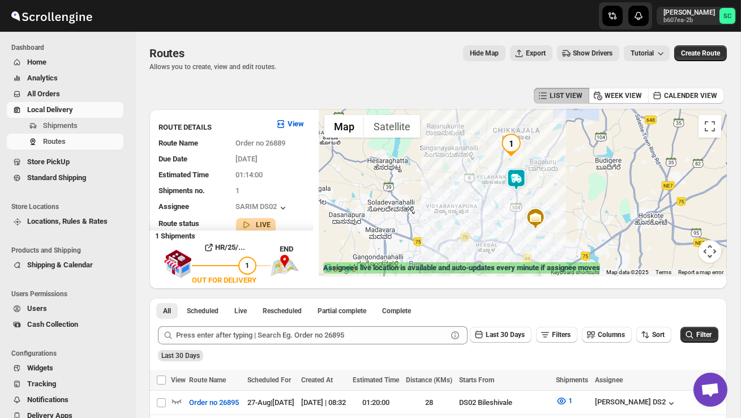
click at [520, 174] on img at bounding box center [516, 179] width 23 height 23
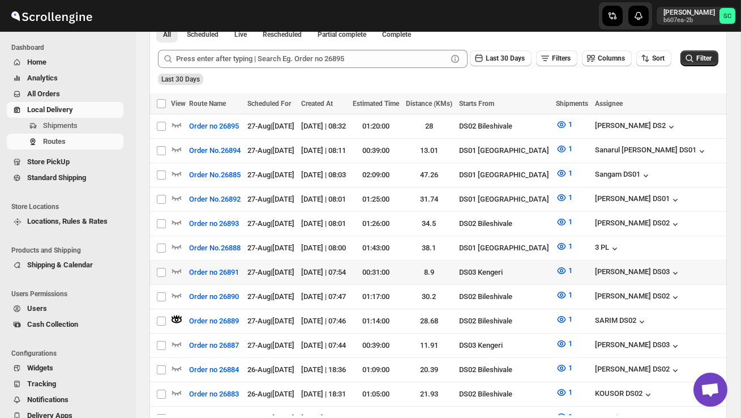
scroll to position [298, 0]
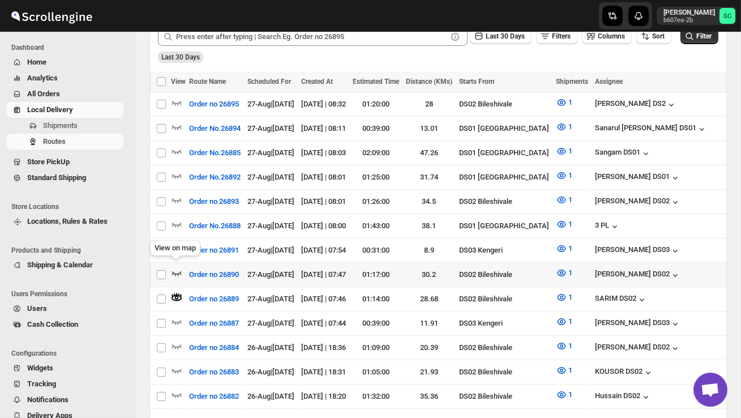
click at [178, 267] on icon "button" at bounding box center [176, 272] width 11 height 11
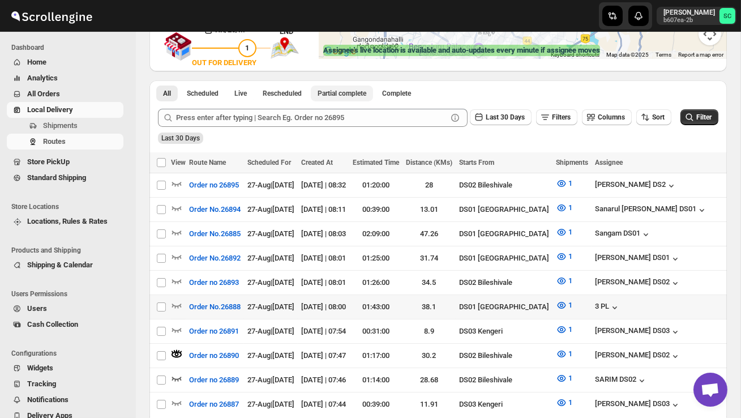
scroll to position [221, 0]
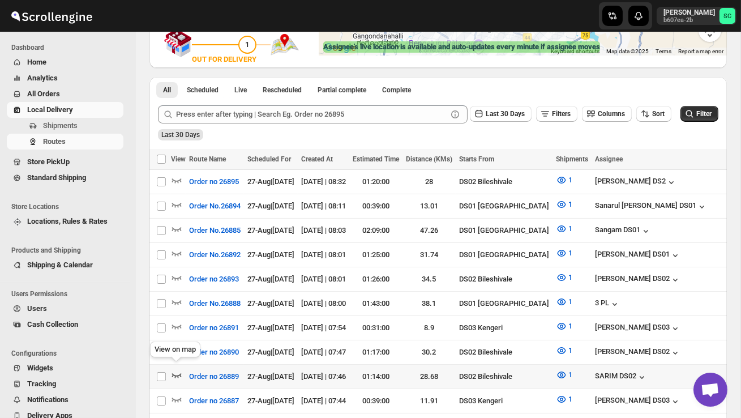
click at [177, 369] on icon "button" at bounding box center [176, 374] width 11 height 11
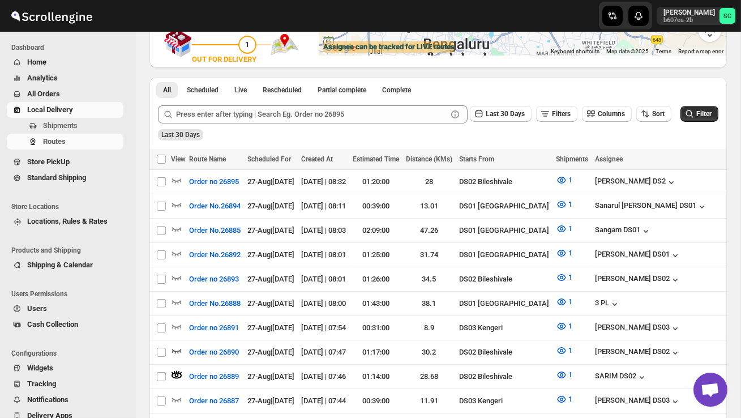
scroll to position [0, 0]
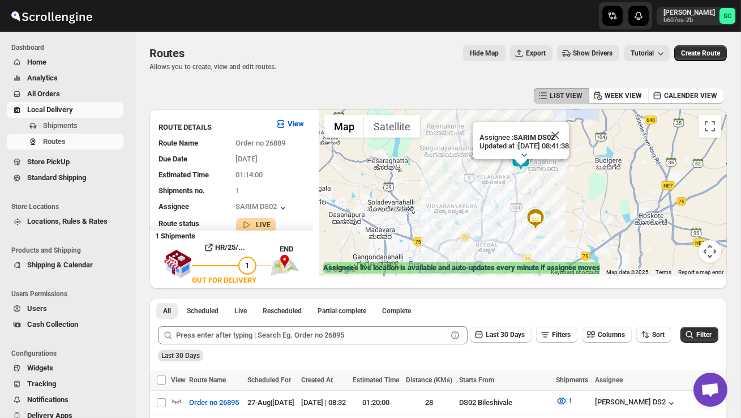
click at [568, 185] on div "Assignee : SARIM DS02 Updated at : 27/08/2025, 08:41:38 Duty mode Enabled Batte…" at bounding box center [523, 192] width 408 height 167
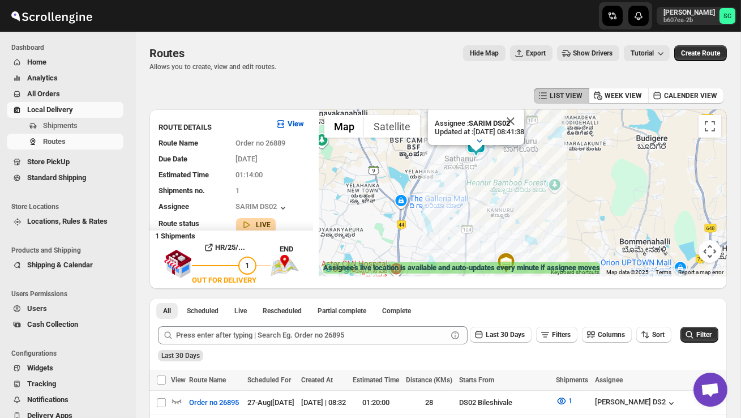
click at [568, 185] on div "Assignee : SARIM DS02 Updated at : 27/08/2025, 08:41:38 Duty mode Enabled Batte…" at bounding box center [523, 192] width 408 height 167
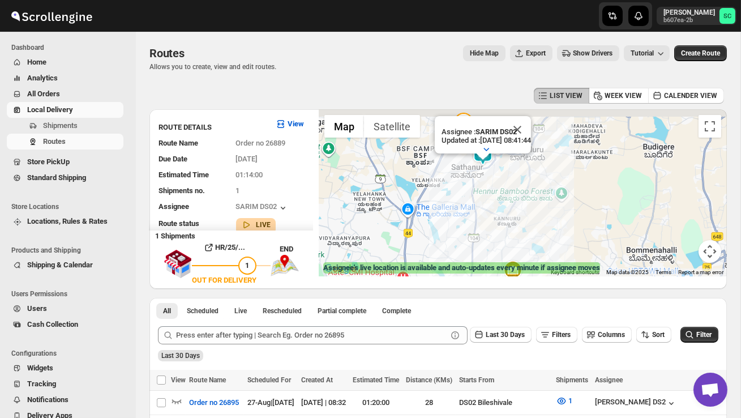
drag, startPoint x: 502, startPoint y: 184, endPoint x: 551, endPoint y: 247, distance: 80.6
click at [548, 243] on div "Assignee : SARIM DS02 Updated at : 27/08/2025, 08:41:44 Duty mode Enabled Batte…" at bounding box center [523, 192] width 408 height 167
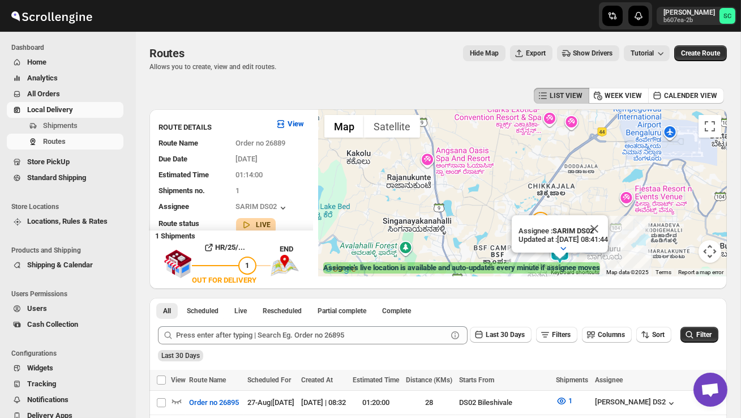
click at [551, 247] on div "Assignee : SARIM DS02 Updated at : 27/08/2025, 08:41:44" at bounding box center [563, 239] width 89 height 26
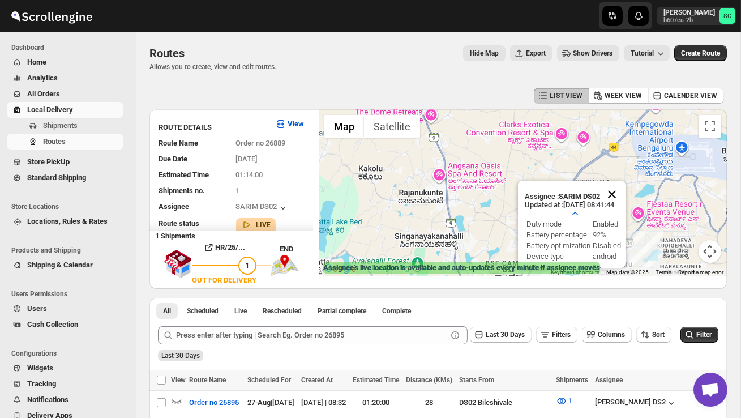
click at [619, 192] on button "Close" at bounding box center [611, 194] width 27 height 27
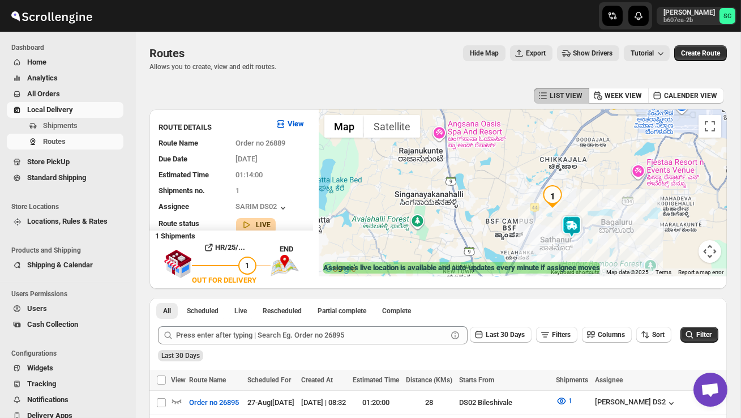
drag, startPoint x: 496, startPoint y: 232, endPoint x: 495, endPoint y: 186, distance: 45.9
click at [496, 186] on div at bounding box center [523, 192] width 408 height 167
click at [495, 186] on div at bounding box center [523, 192] width 408 height 167
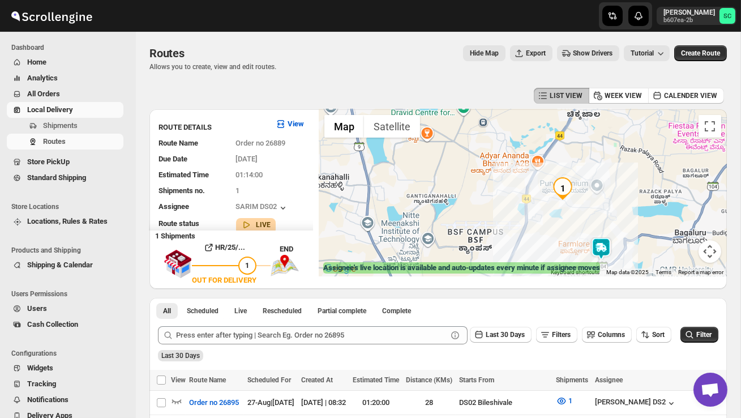
drag, startPoint x: 581, startPoint y: 238, endPoint x: 528, endPoint y: 210, distance: 60.5
click at [528, 211] on div at bounding box center [523, 192] width 408 height 167
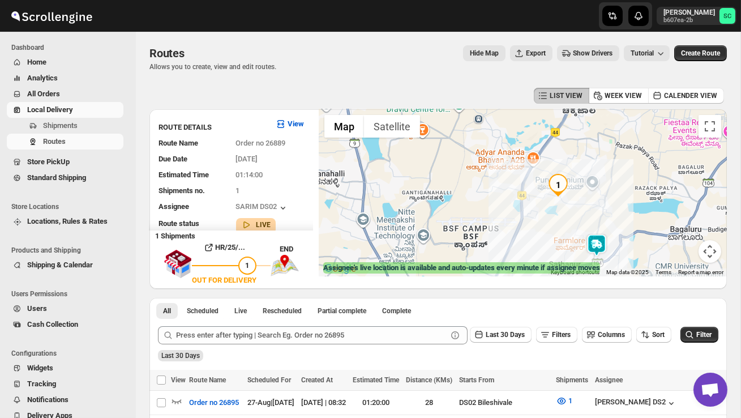
click at [607, 239] on img at bounding box center [596, 245] width 23 height 23
click at [551, 178] on img "1" at bounding box center [558, 185] width 23 height 23
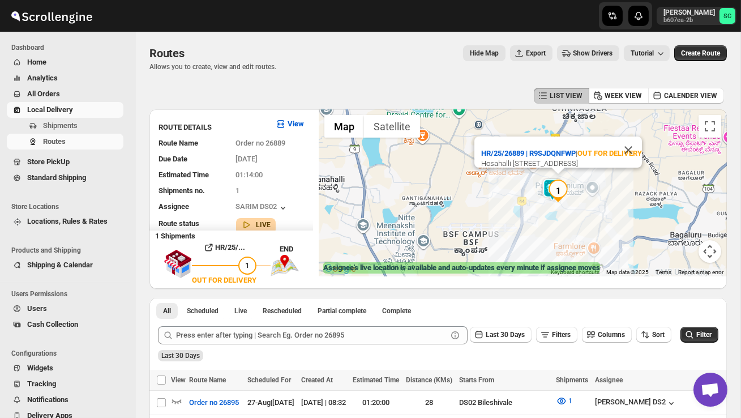
click at [550, 181] on img "1" at bounding box center [558, 190] width 23 height 23
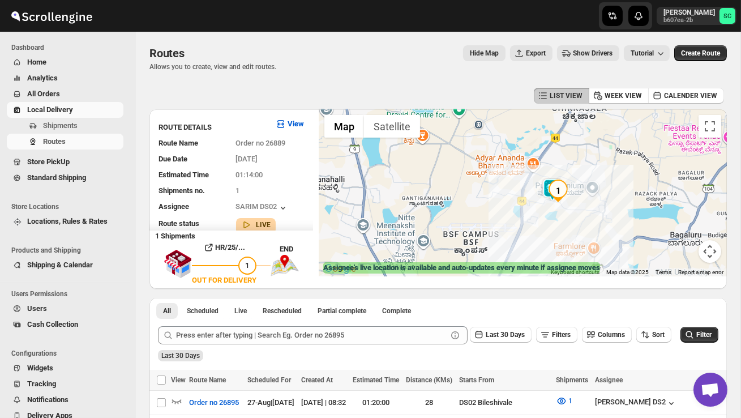
click at [550, 181] on img "1" at bounding box center [558, 190] width 23 height 23
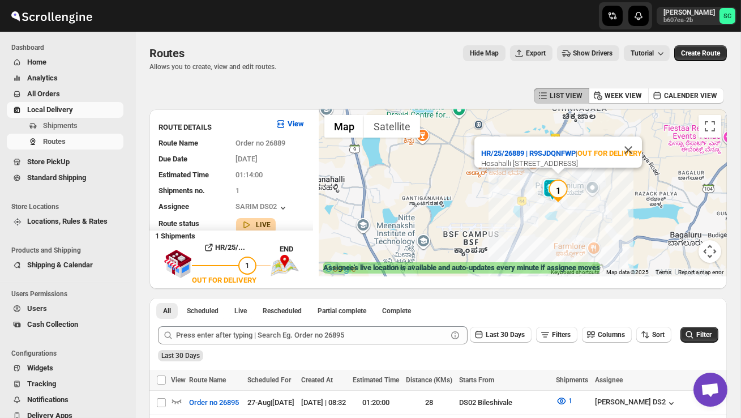
click at [548, 244] on div "HR/25/26889 | R9SJDQNFWP | OUT FOR DELIVERY Hosahalli Main Road, Hunasamaranaha…" at bounding box center [523, 192] width 408 height 167
click at [638, 136] on button "Close" at bounding box center [628, 149] width 27 height 27
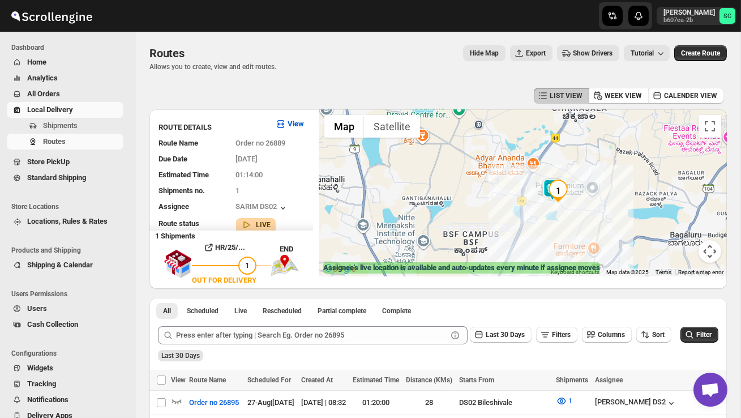
click at [550, 181] on img "1" at bounding box center [558, 190] width 23 height 23
click at [549, 182] on img at bounding box center [552, 189] width 23 height 23
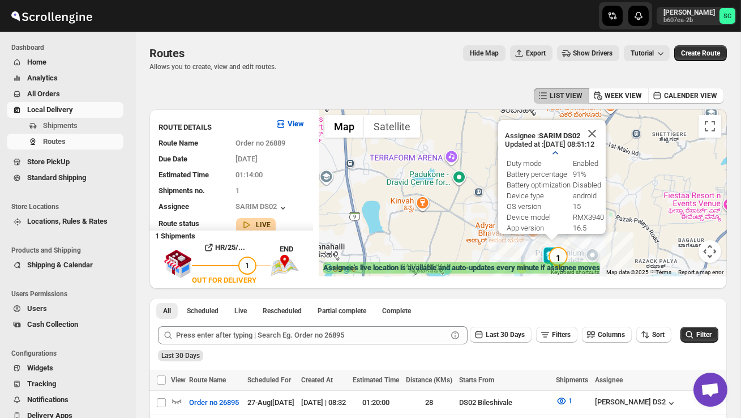
click at [560, 151] on icon "button" at bounding box center [555, 152] width 11 height 11
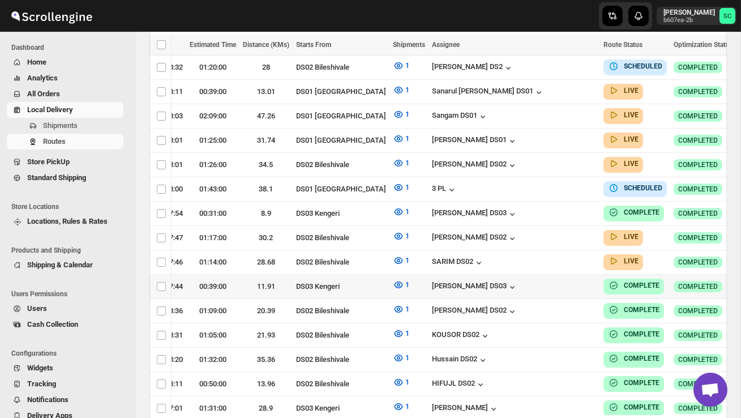
scroll to position [0, 163]
click at [741, 232] on icon "button" at bounding box center [747, 237] width 11 height 11
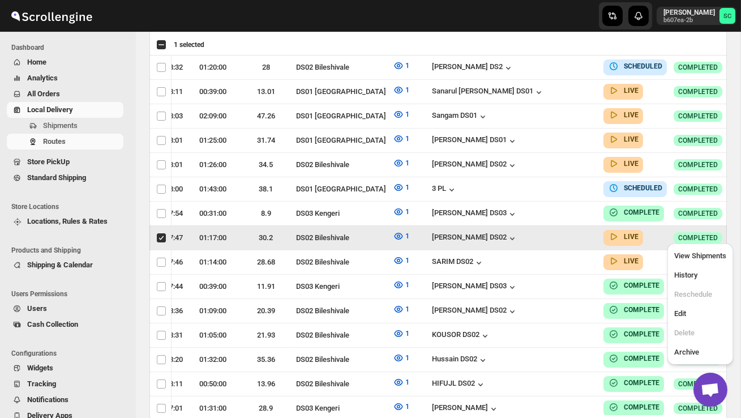
scroll to position [0, 1]
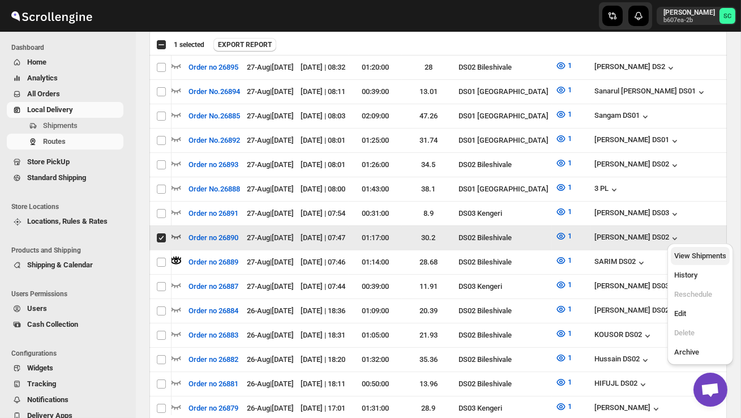
click at [703, 251] on span "View Shipments" at bounding box center [700, 255] width 52 height 8
checkbox input "false"
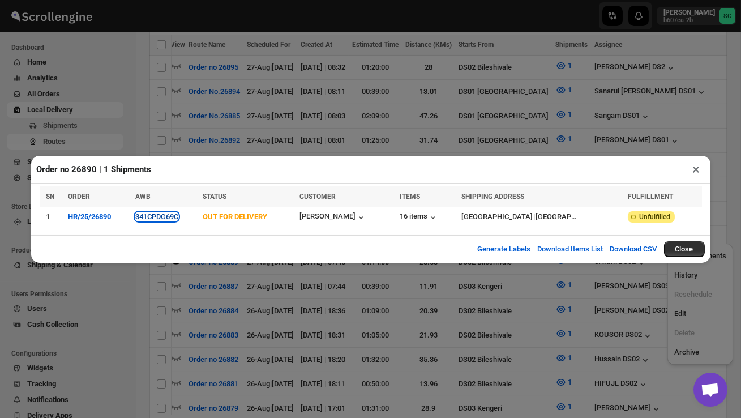
click at [171, 218] on button "341CPDG69C" at bounding box center [156, 216] width 43 height 8
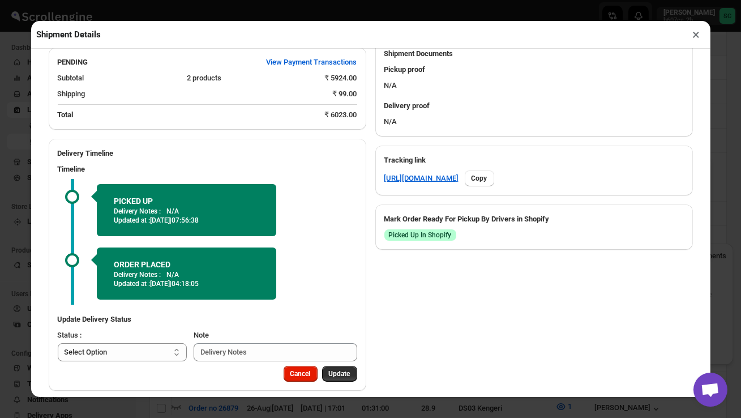
scroll to position [505, 0]
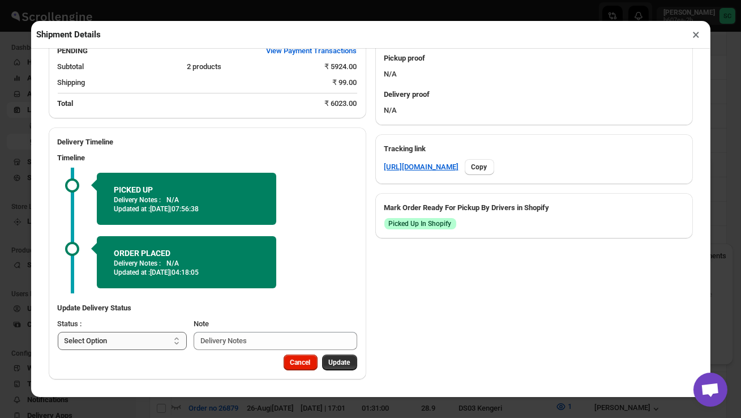
click at [152, 343] on select "Select Option PICKED UP OUT FOR DELIVERY RESCHEDULE DELIVERED CANCELLED" at bounding box center [123, 341] width 130 height 18
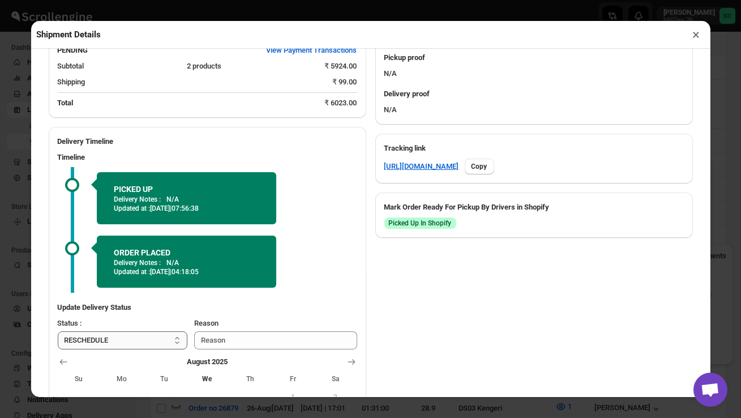
click at [147, 339] on select "Select Option PICKED UP OUT FOR DELIVERY RESCHEDULE DELIVERED CANCELLED" at bounding box center [123, 340] width 130 height 18
select select "DELIVERED"
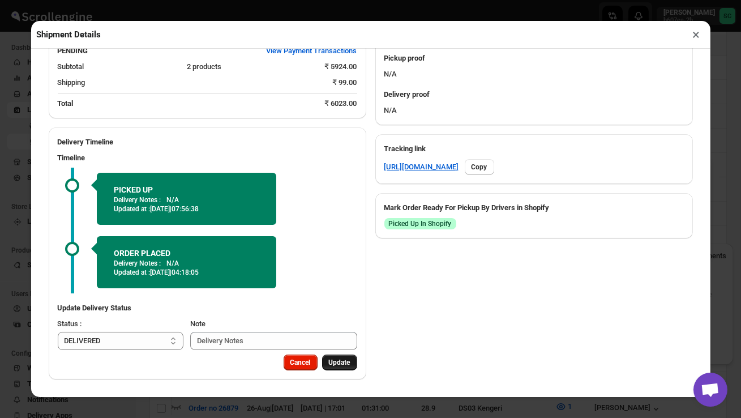
click at [341, 358] on button "Update" at bounding box center [339, 362] width 35 height 16
select select
click at [699, 38] on button "×" at bounding box center [696, 35] width 16 height 16
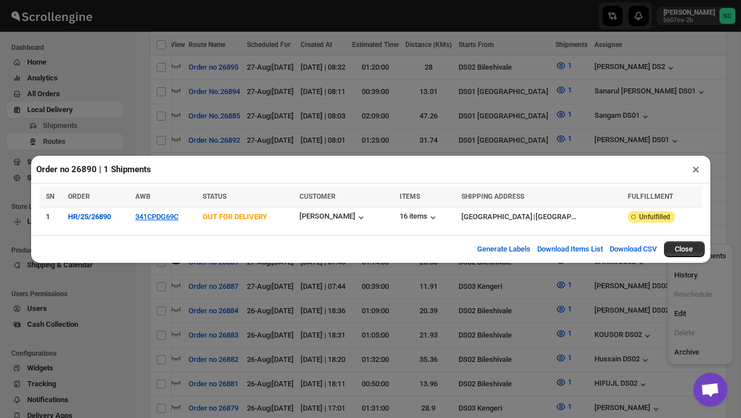
click at [698, 170] on button "×" at bounding box center [696, 169] width 16 height 16
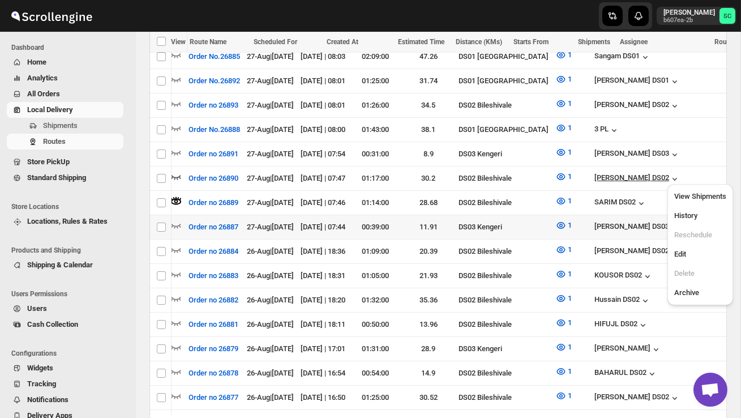
scroll to position [399, 0]
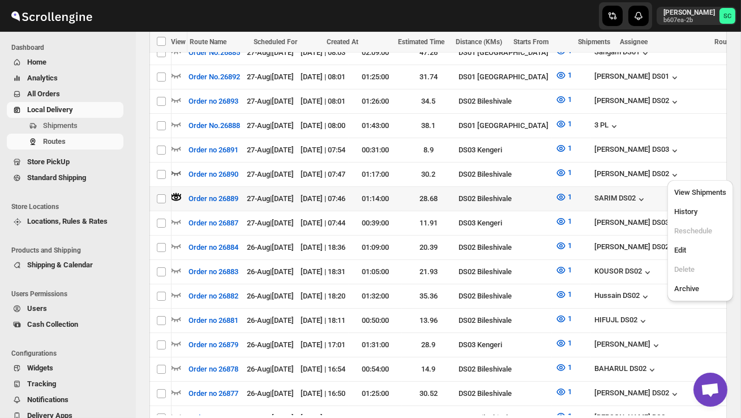
click at [619, 202] on td "SARIM DS02" at bounding box center [677, 199] width 172 height 24
checkbox input "true"
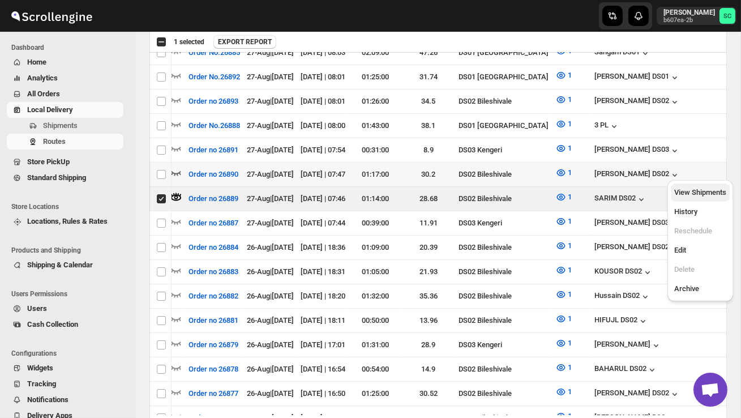
click at [709, 192] on span "View Shipments" at bounding box center [700, 192] width 52 height 8
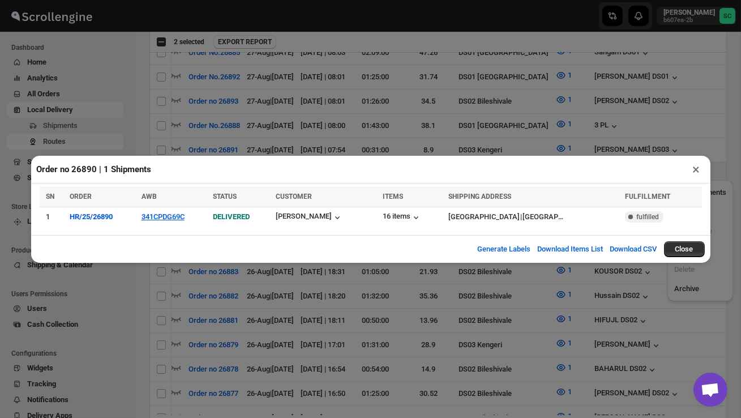
click at [697, 169] on button "×" at bounding box center [696, 169] width 16 height 16
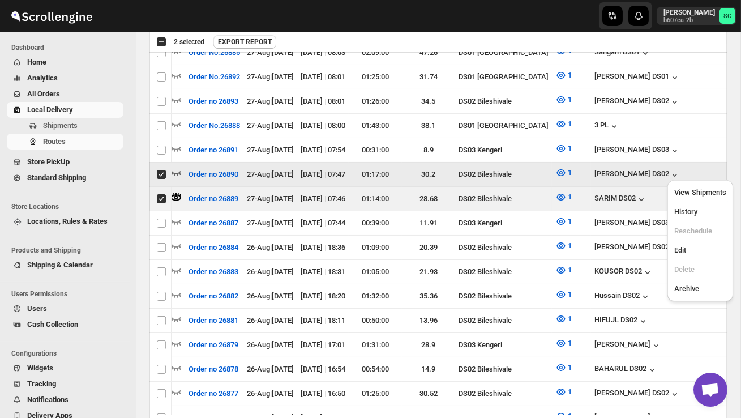
click at [160, 170] on input "Select route" at bounding box center [161, 174] width 9 height 9
checkbox input "false"
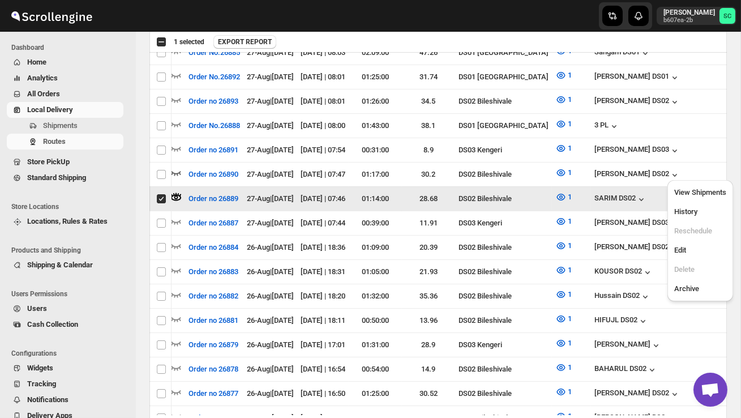
click at [159, 194] on input "Select route" at bounding box center [161, 198] width 9 height 9
checkbox input "false"
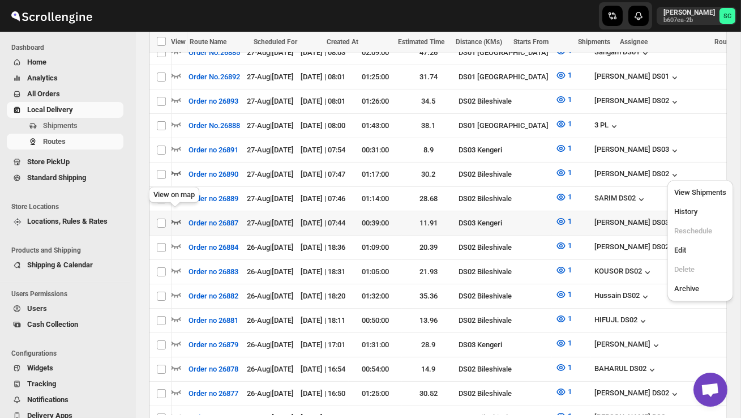
click at [178, 220] on icon "button" at bounding box center [177, 222] width 10 height 5
click at [177, 195] on icon "button" at bounding box center [175, 196] width 11 height 11
click at [698, 191] on span "View Shipments" at bounding box center [700, 192] width 52 height 8
checkbox input "true"
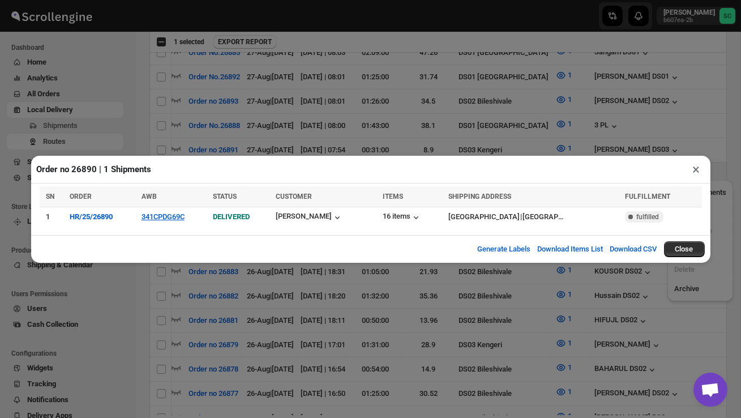
click at [700, 169] on button "×" at bounding box center [696, 169] width 16 height 16
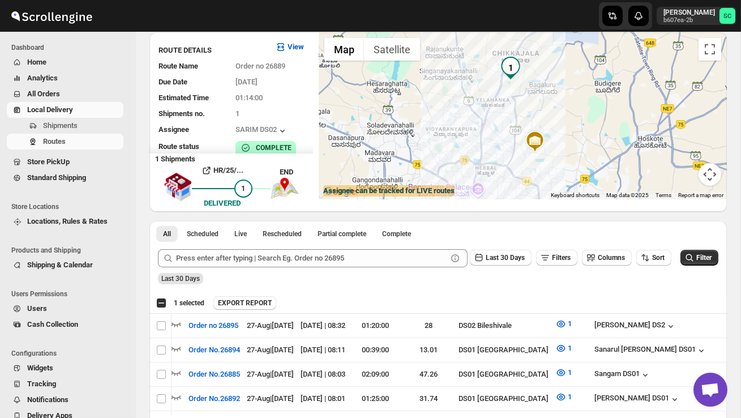
scroll to position [0, 0]
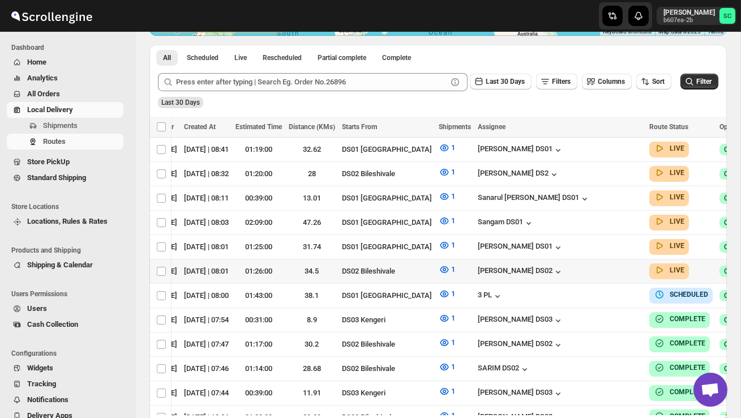
scroll to position [0, 163]
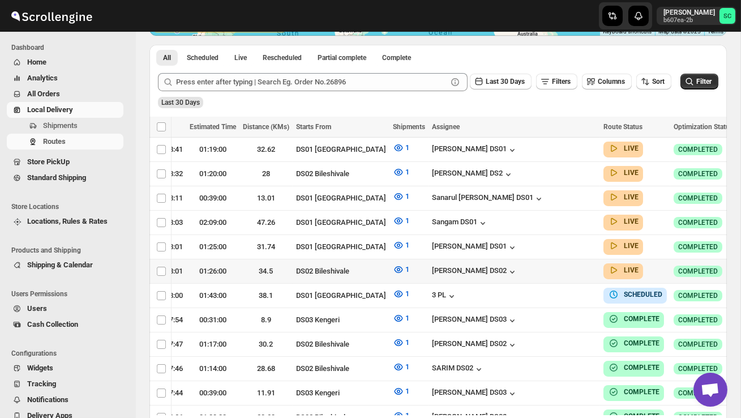
click at [741, 269] on icon "button" at bounding box center [747, 270] width 11 height 11
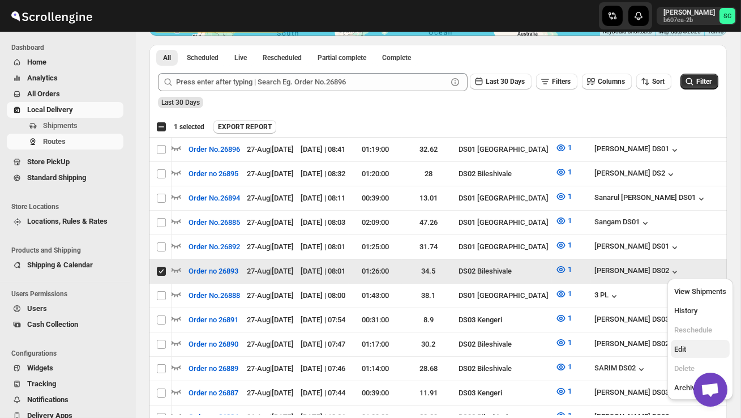
click at [694, 354] on span "Edit" at bounding box center [700, 349] width 52 height 11
checkbox input "false"
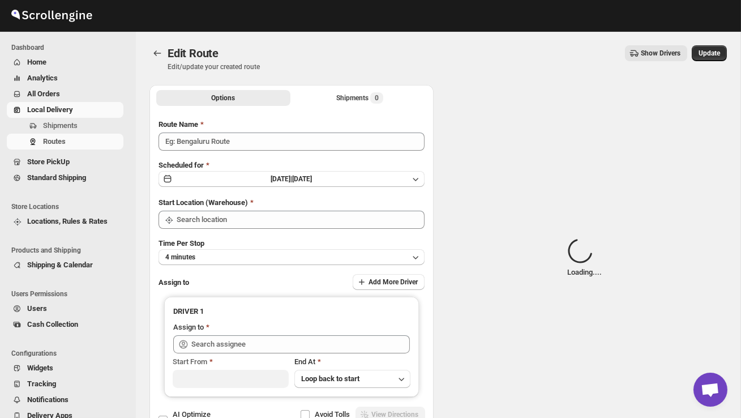
type input "Order no 26893"
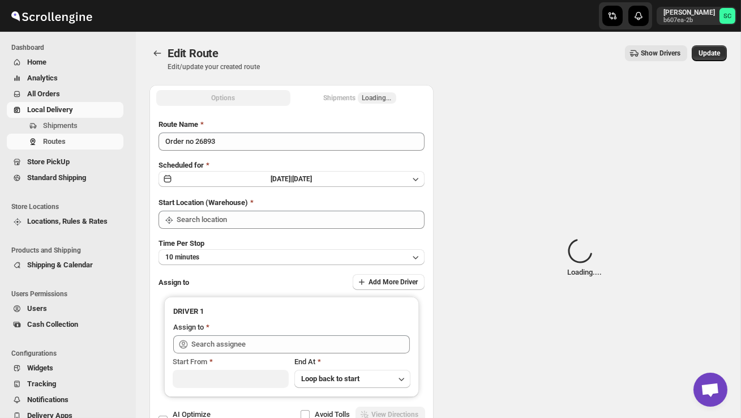
type input "DS02 Bileshivale"
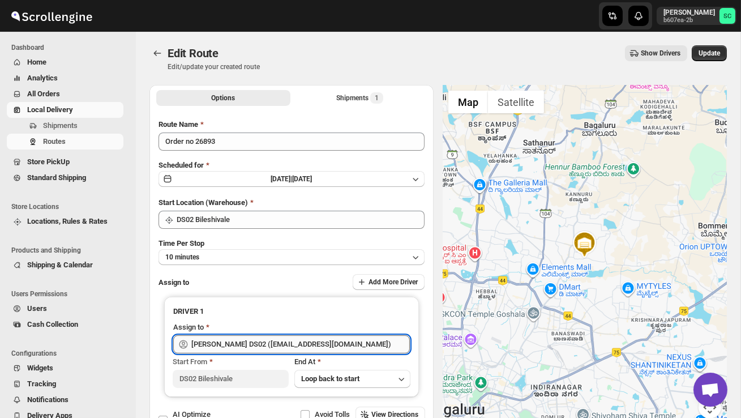
click at [352, 346] on input "[PERSON_NAME] DS02 ([EMAIL_ADDRESS][DOMAIN_NAME])" at bounding box center [300, 344] width 219 height 18
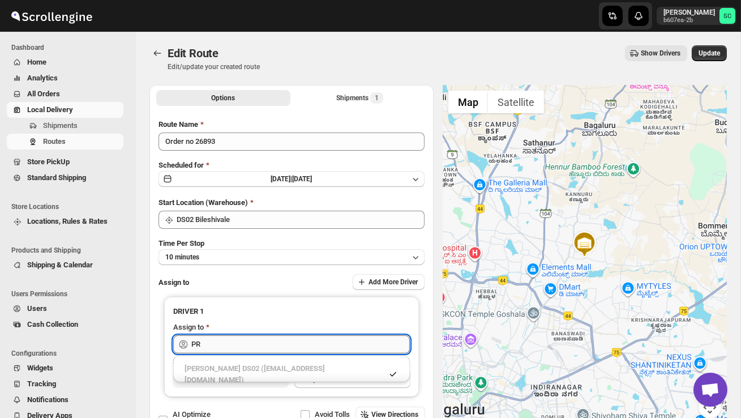
type input "P"
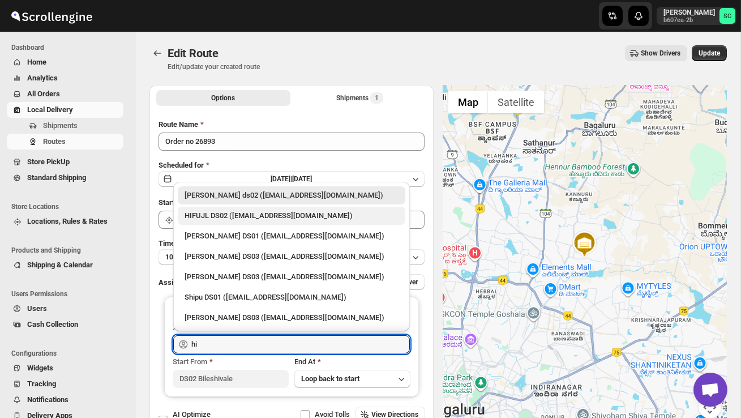
click at [336, 220] on div "HIFUJL DS02 ([EMAIL_ADDRESS][DOMAIN_NAME])" at bounding box center [292, 215] width 214 height 11
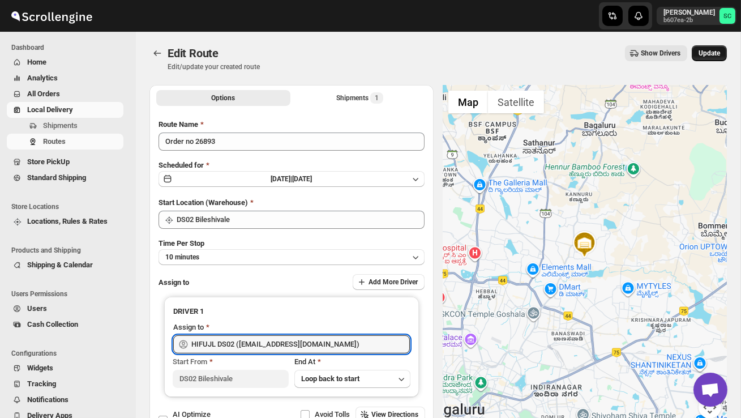
type input "HIFUJL DS02 ([EMAIL_ADDRESS][DOMAIN_NAME])"
click at [711, 57] on span "Update" at bounding box center [710, 53] width 22 height 9
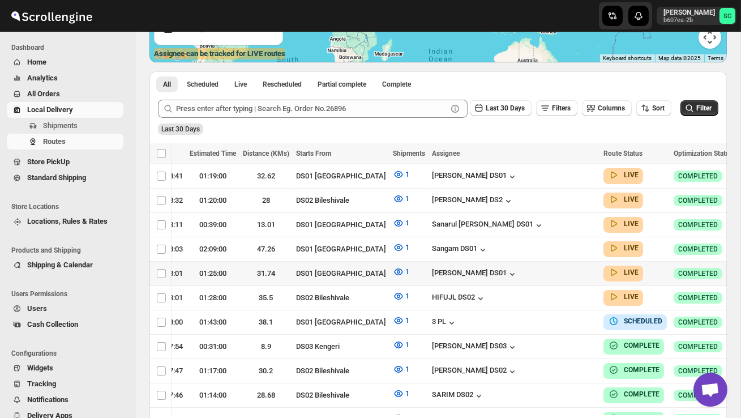
scroll to position [215, 0]
click at [741, 291] on icon "button" at bounding box center [747, 296] width 11 height 11
checkbox input "true"
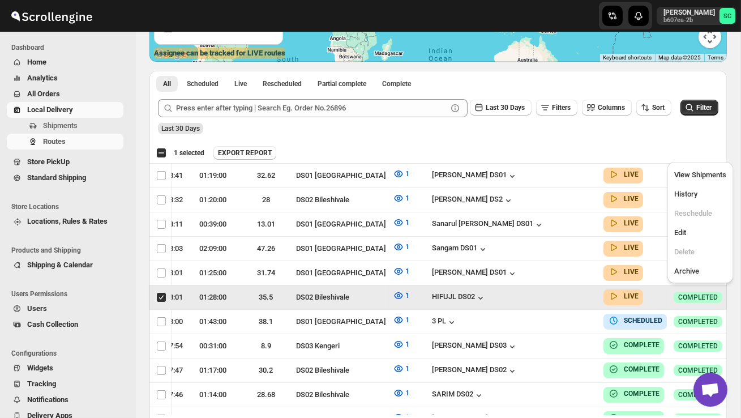
scroll to position [0, 1]
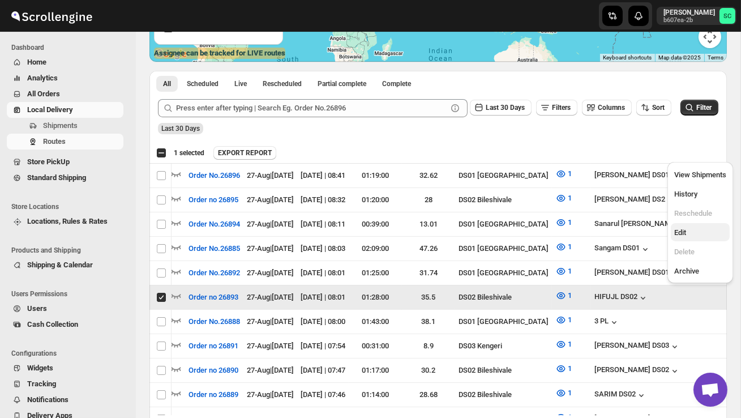
click at [696, 230] on span "Edit" at bounding box center [700, 232] width 52 height 11
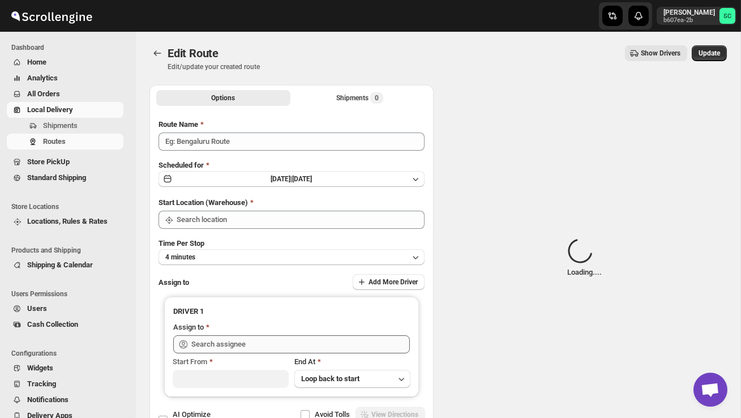
type input "Order no 26893"
type input "DS02 Bileshivale"
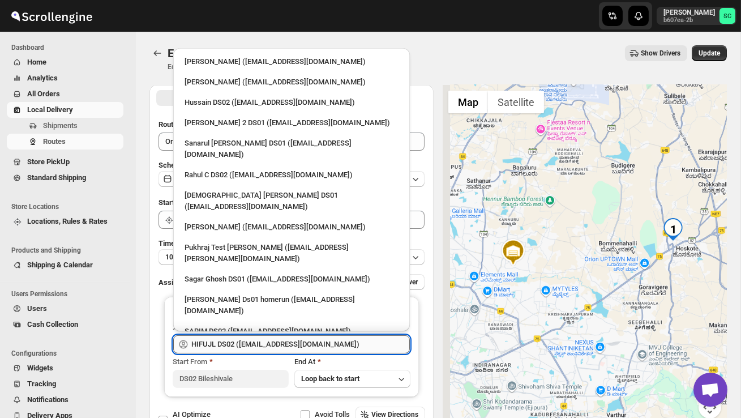
click at [351, 342] on input "HIFUJL DS02 ([EMAIL_ADDRESS][DOMAIN_NAME])" at bounding box center [300, 344] width 219 height 18
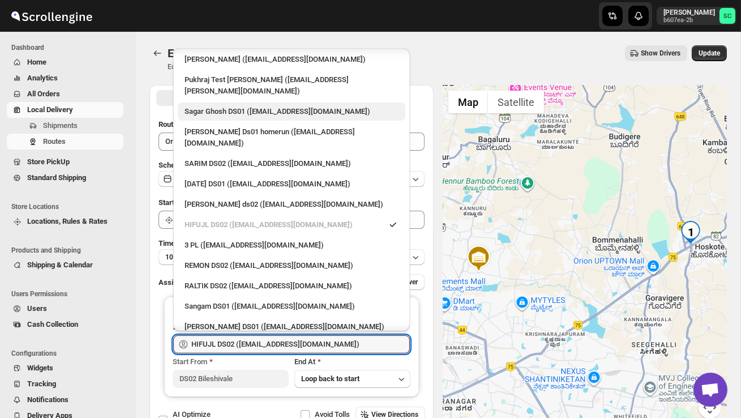
scroll to position [169, 0]
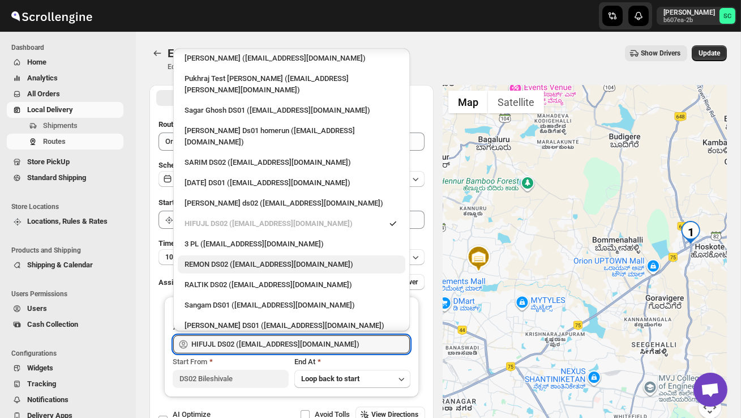
click at [263, 259] on div "REMON DS02 ([EMAIL_ADDRESS][DOMAIN_NAME])" at bounding box center [292, 264] width 214 height 11
type input "REMON DS02 ([EMAIL_ADDRESS][DOMAIN_NAME])"
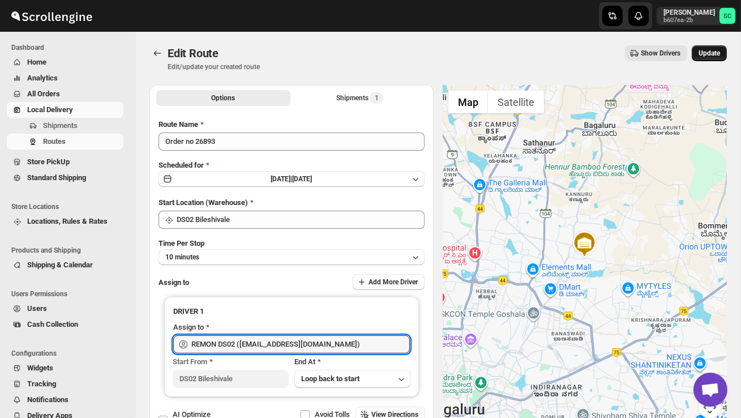
click at [712, 54] on span "Update" at bounding box center [710, 53] width 22 height 9
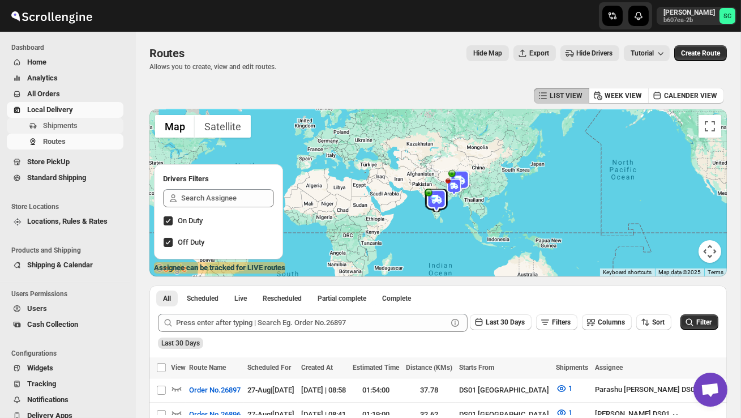
click at [70, 125] on span "Shipments" at bounding box center [60, 125] width 35 height 8
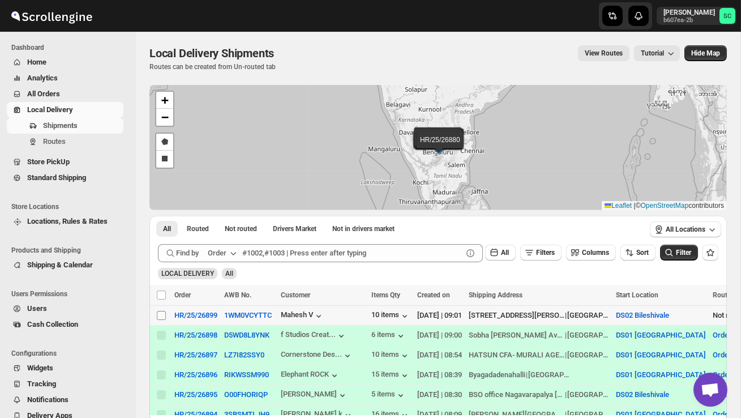
click at [160, 315] on input "Select shipment" at bounding box center [161, 315] width 9 height 9
checkbox input "true"
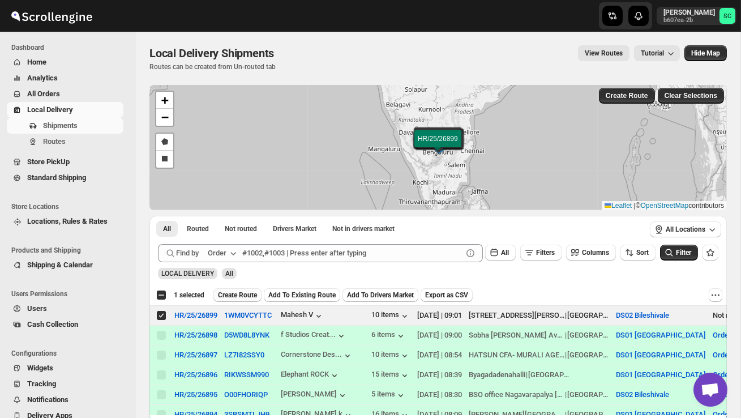
click at [247, 297] on span "Create Route" at bounding box center [237, 294] width 39 height 9
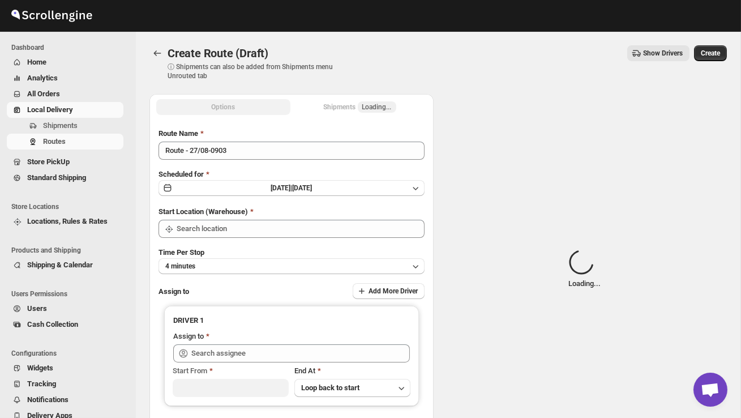
type input "DS02 Bileshivale"
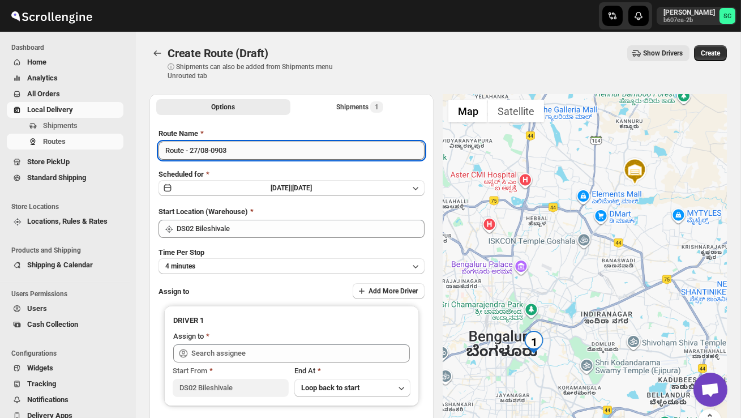
click at [254, 156] on input "Route - 27/08-0903" at bounding box center [292, 151] width 266 height 18
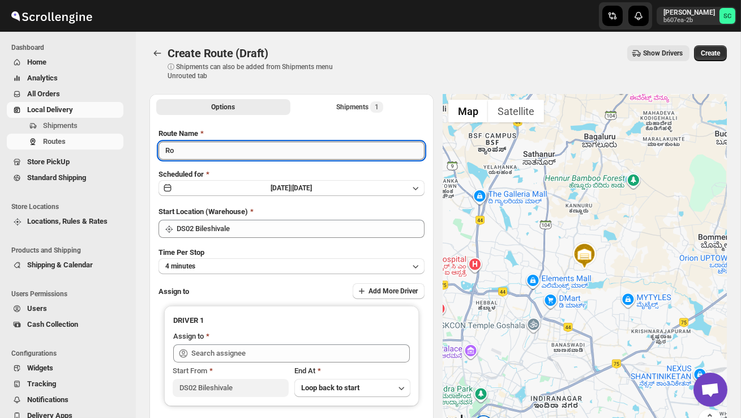
type input "R"
type input "Order no 26899"
click at [251, 269] on button "4 minutes" at bounding box center [292, 266] width 266 height 16
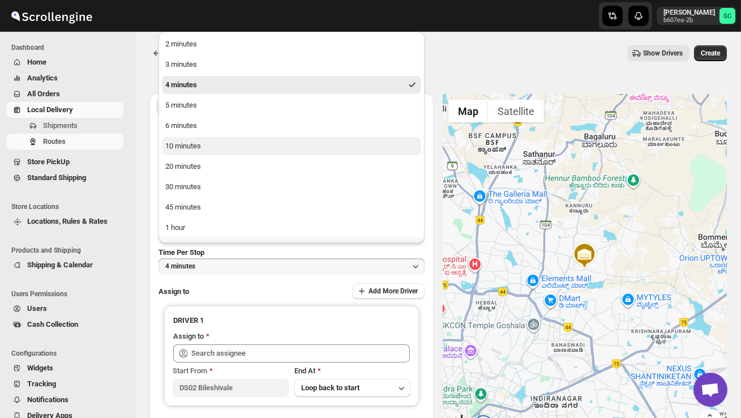
click at [195, 147] on div "10 minutes" at bounding box center [183, 145] width 36 height 11
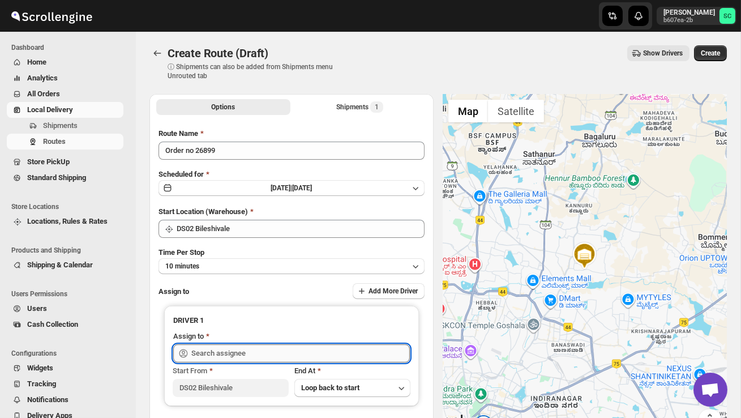
click at [224, 353] on input "text" at bounding box center [300, 353] width 219 height 18
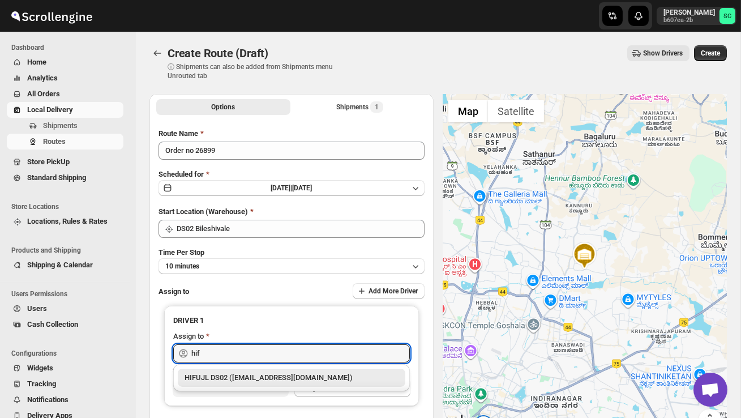
click at [252, 379] on div "HIFUJL DS02 ([EMAIL_ADDRESS][DOMAIN_NAME])" at bounding box center [292, 377] width 214 height 11
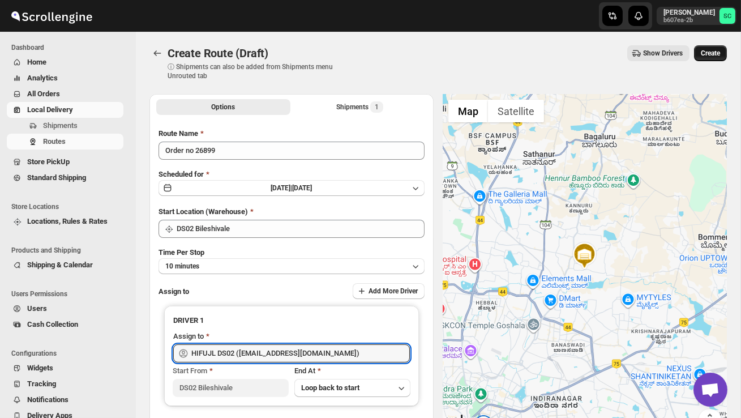
type input "HIFUJL DS02 ([EMAIL_ADDRESS][DOMAIN_NAME])"
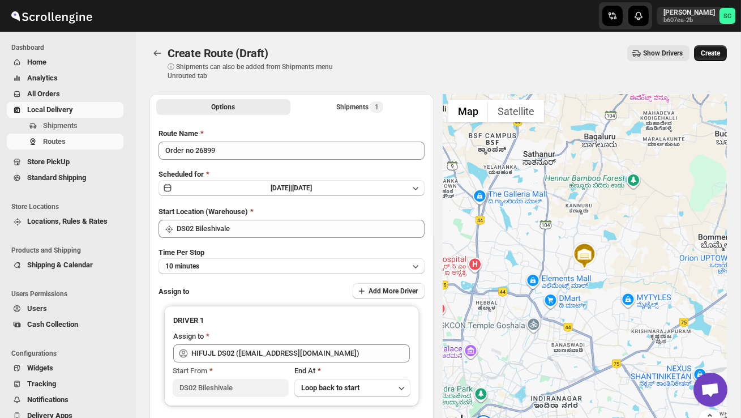
click at [709, 52] on span "Create" at bounding box center [710, 53] width 19 height 9
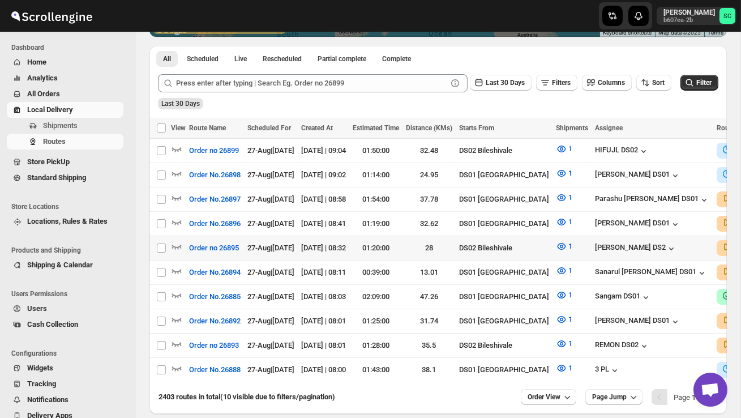
scroll to position [253, 0]
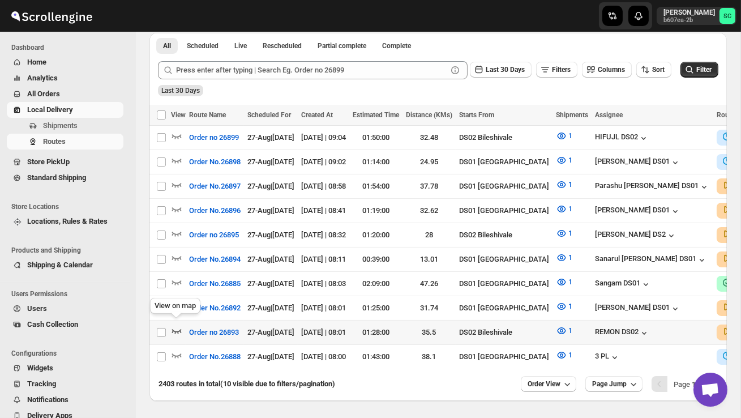
click at [176, 325] on icon "button" at bounding box center [176, 330] width 11 height 11
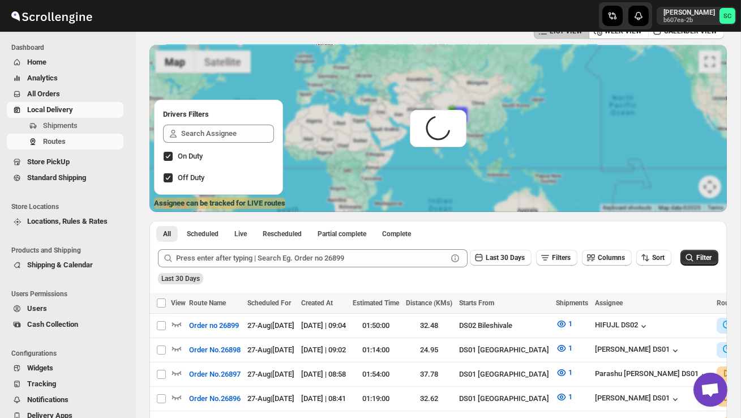
scroll to position [0, 0]
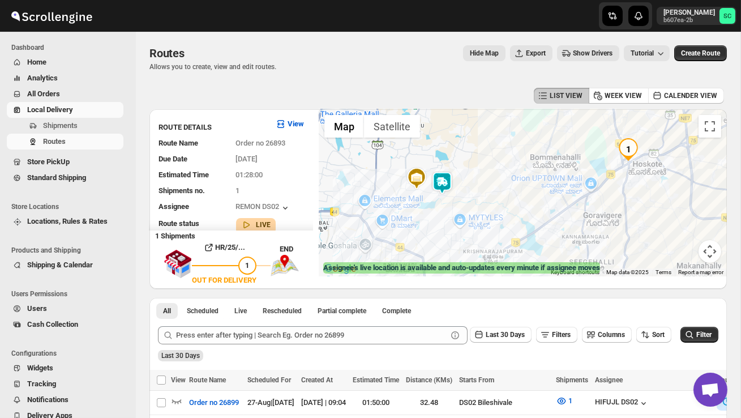
click at [447, 170] on div at bounding box center [523, 192] width 408 height 167
click at [447, 172] on img at bounding box center [442, 183] width 23 height 23
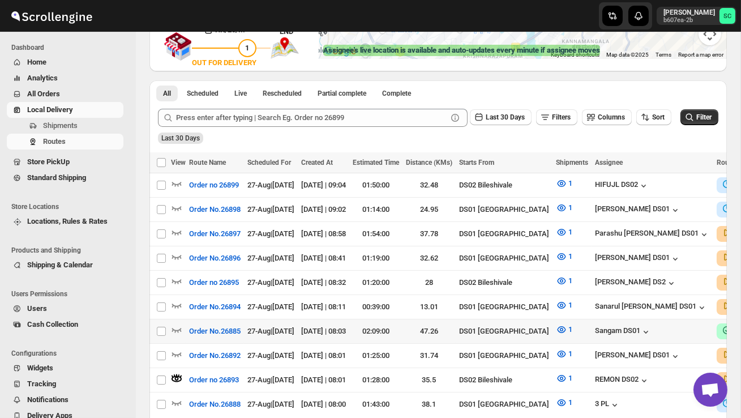
scroll to position [219, 0]
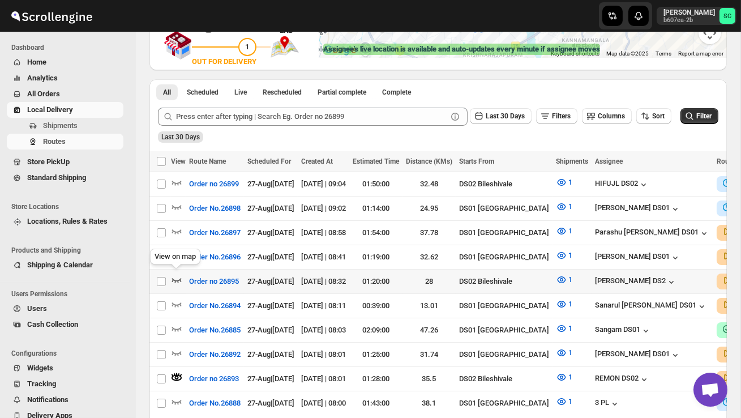
click at [178, 276] on icon "button" at bounding box center [176, 279] width 11 height 11
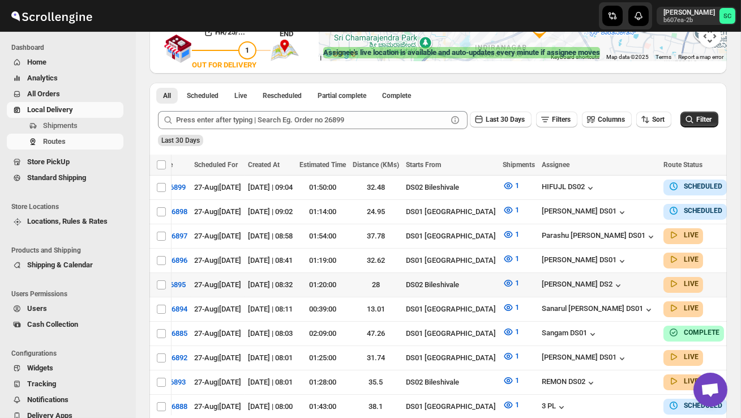
scroll to position [0, 0]
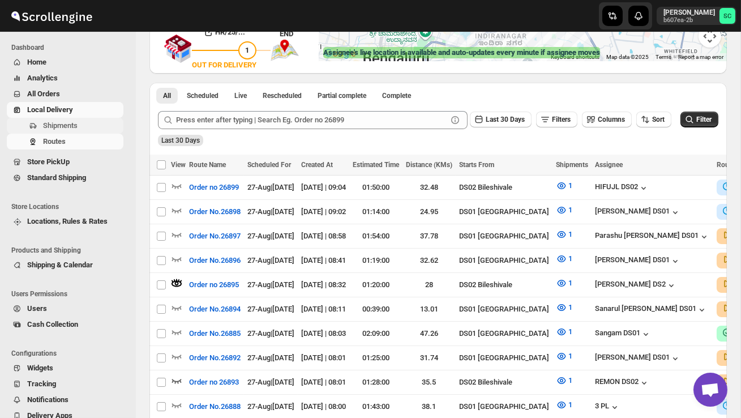
click at [80, 119] on button "Shipments" at bounding box center [65, 126] width 117 height 16
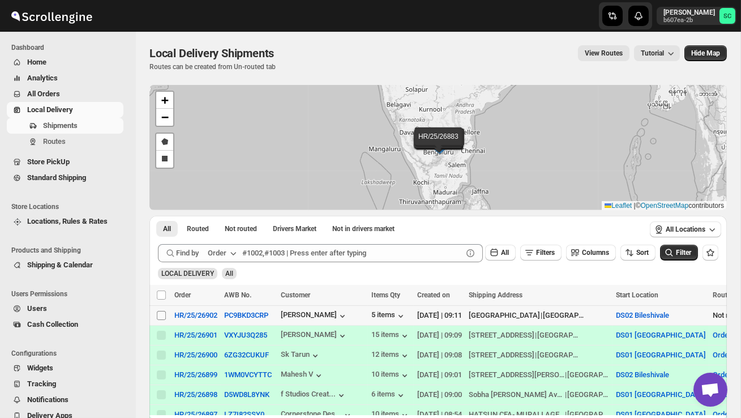
click at [158, 315] on input "Select shipment" at bounding box center [161, 315] width 9 height 9
checkbox input "true"
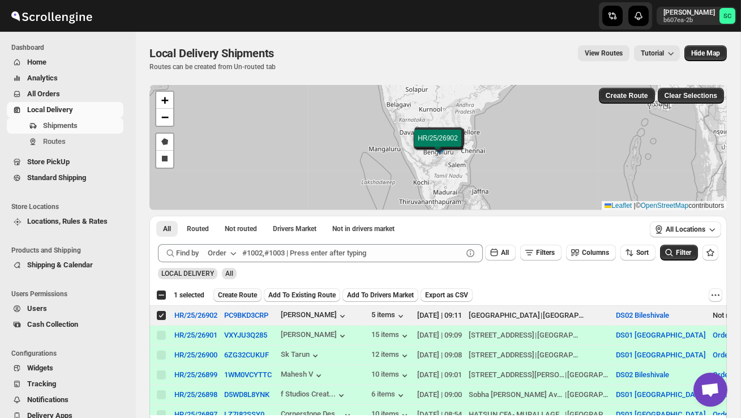
click at [242, 296] on span "Create Route" at bounding box center [237, 294] width 39 height 9
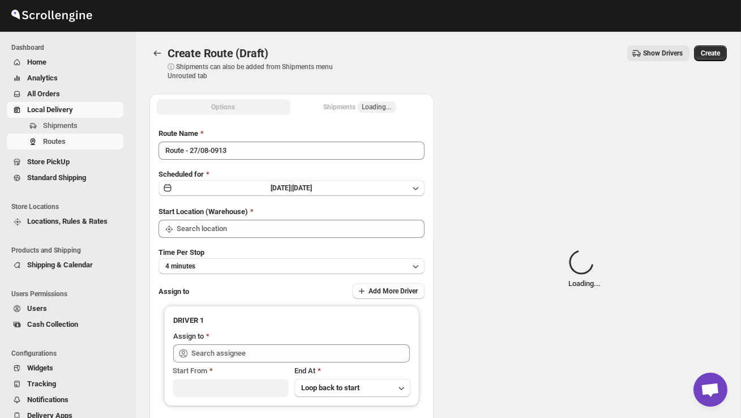
type input "DS02 Bileshivale"
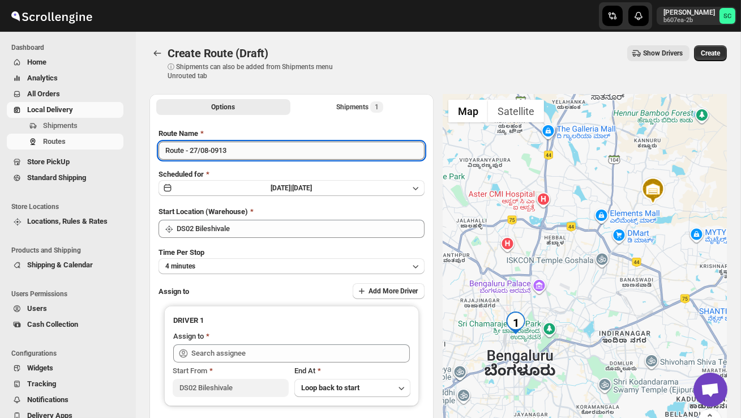
click at [256, 151] on input "Route - 27/08-0913" at bounding box center [292, 151] width 266 height 18
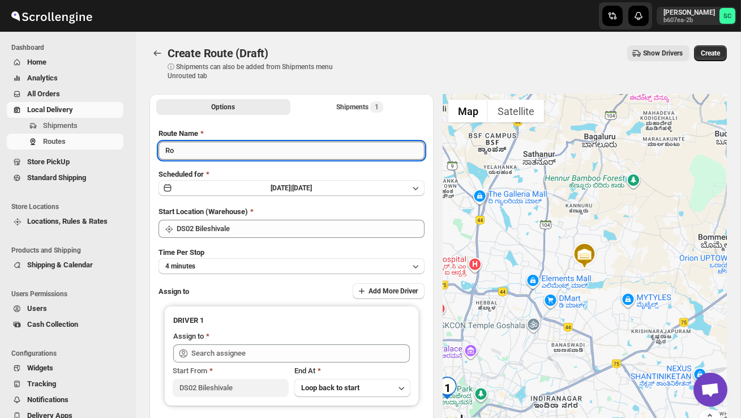
type input "R"
type input "Order no 26902"
click at [220, 259] on button "4 minutes" at bounding box center [292, 266] width 266 height 16
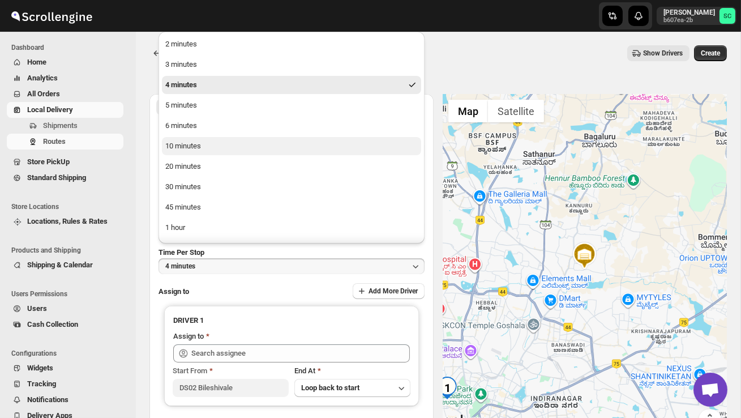
click at [198, 139] on button "10 minutes" at bounding box center [291, 146] width 259 height 18
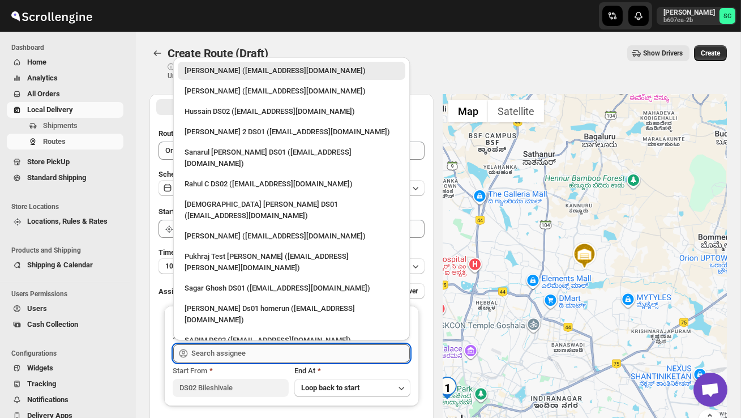
click at [230, 349] on input "text" at bounding box center [300, 353] width 219 height 18
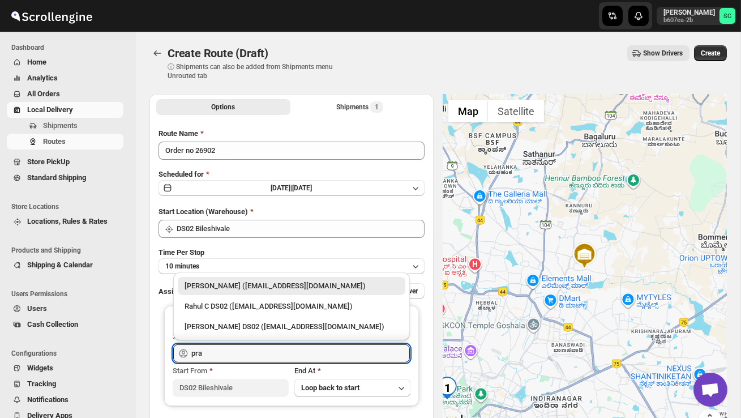
click at [264, 322] on div "[PERSON_NAME] DS02 ([EMAIL_ADDRESS][DOMAIN_NAME])" at bounding box center [292, 326] width 214 height 11
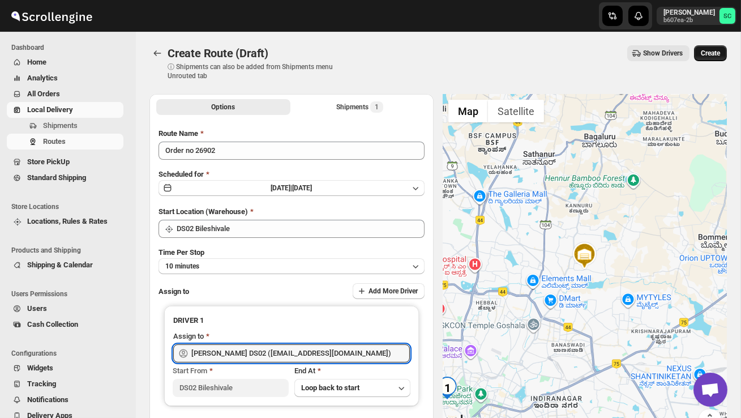
type input "[PERSON_NAME] DS02 ([EMAIL_ADDRESS][DOMAIN_NAME])"
click at [710, 58] on button "Create" at bounding box center [710, 53] width 33 height 16
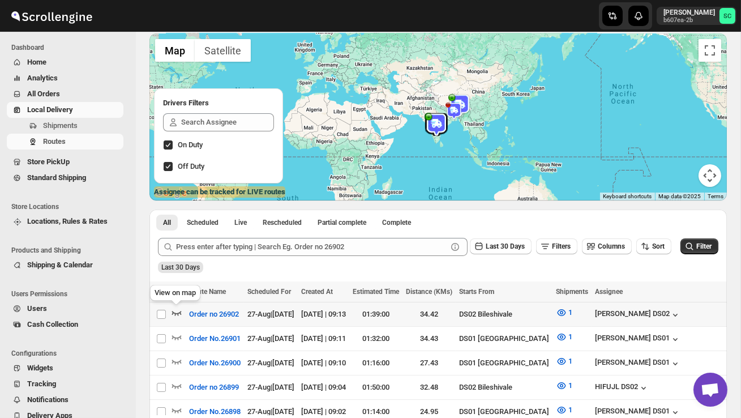
click at [179, 311] on icon "button" at bounding box center [176, 312] width 11 height 11
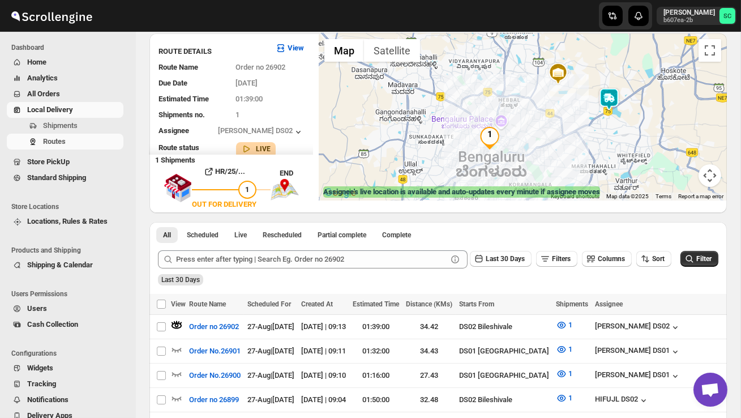
click at [493, 134] on img "1" at bounding box center [489, 138] width 23 height 23
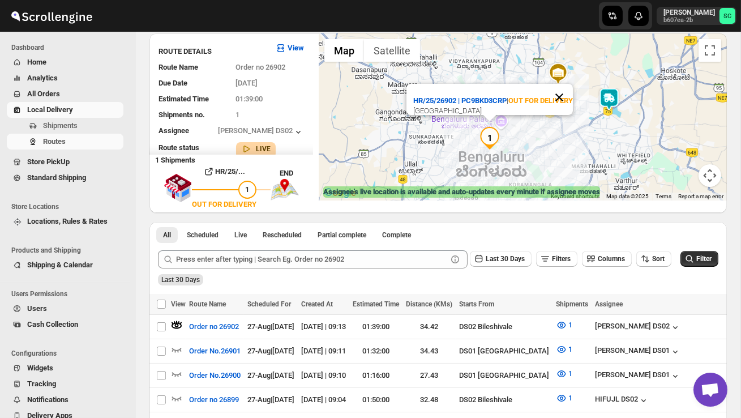
click at [568, 86] on button "Close" at bounding box center [559, 97] width 27 height 27
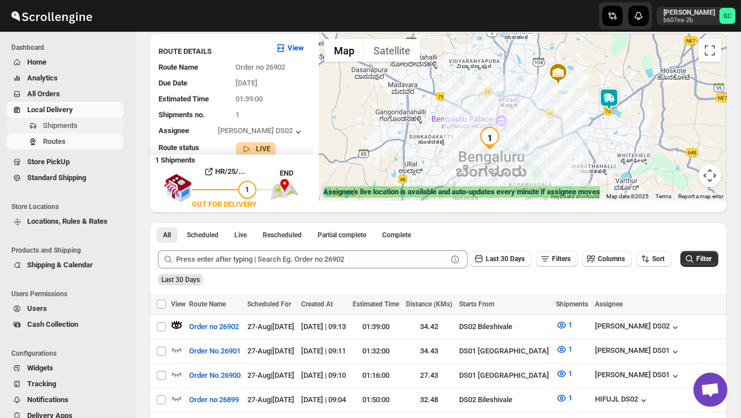
click at [64, 124] on span "Shipments" at bounding box center [60, 125] width 35 height 8
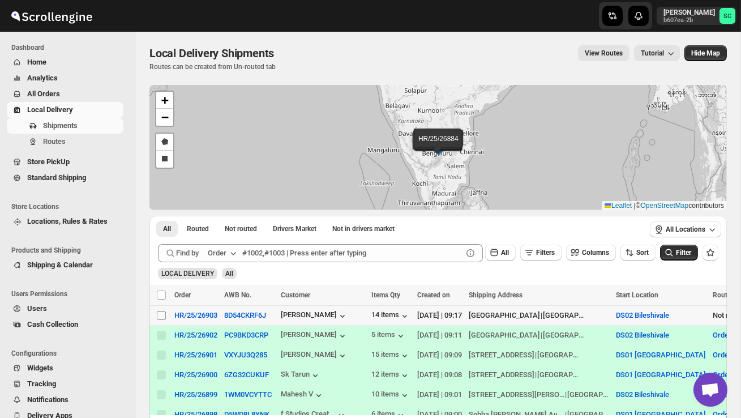
click at [157, 316] on input "Select shipment" at bounding box center [161, 315] width 9 height 9
checkbox input "true"
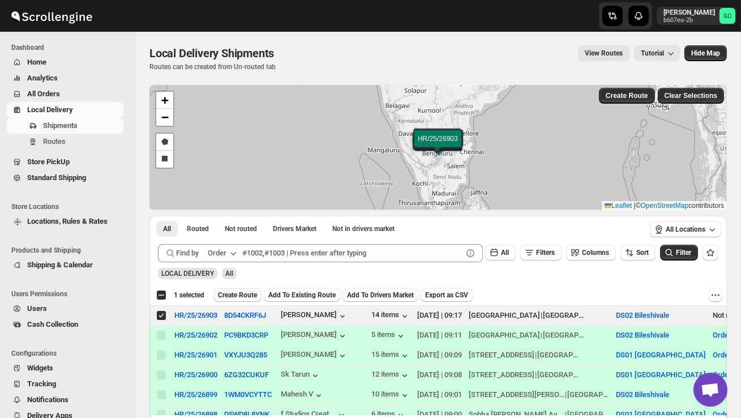
click at [234, 299] on span "Create Route" at bounding box center [237, 294] width 39 height 9
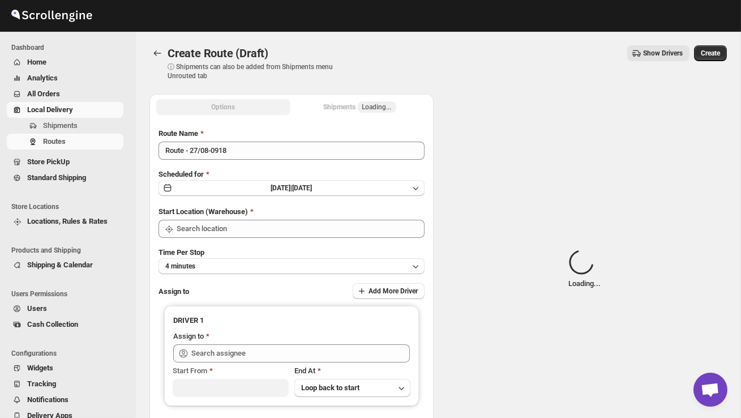
type input "DS02 Bileshivale"
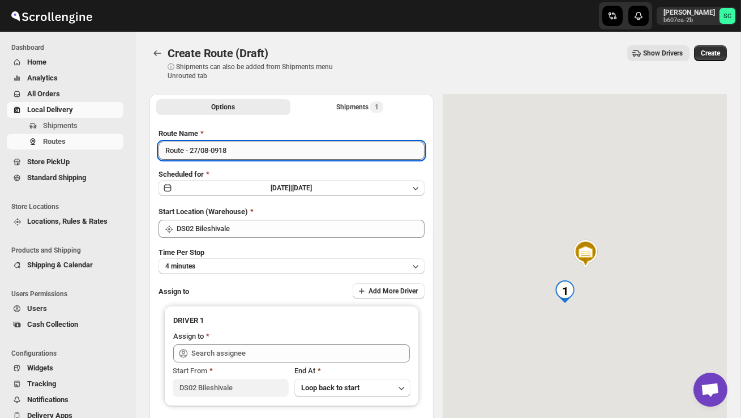
click at [238, 151] on input "Route - 27/08-0918" at bounding box center [292, 151] width 266 height 18
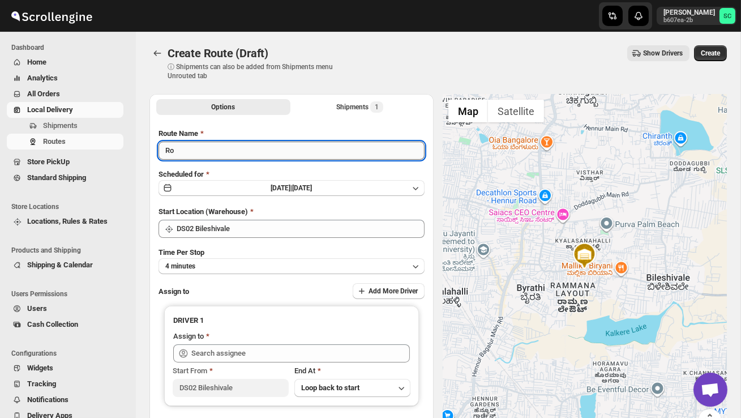
type input "R"
type input "Order no 26903"
click at [209, 272] on button "4 minutes" at bounding box center [292, 266] width 266 height 16
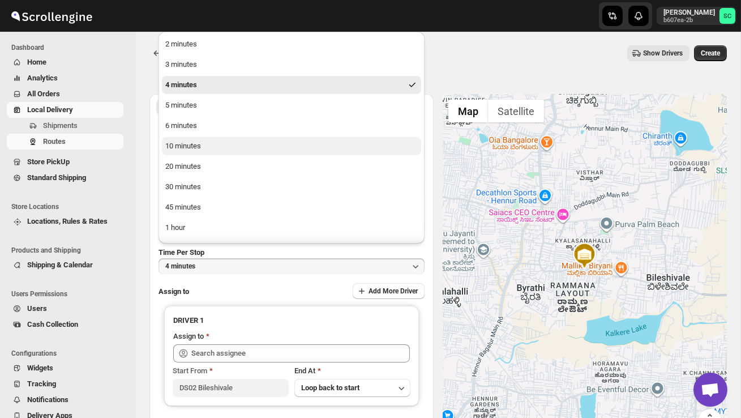
click at [203, 155] on button "10 minutes" at bounding box center [291, 146] width 259 height 18
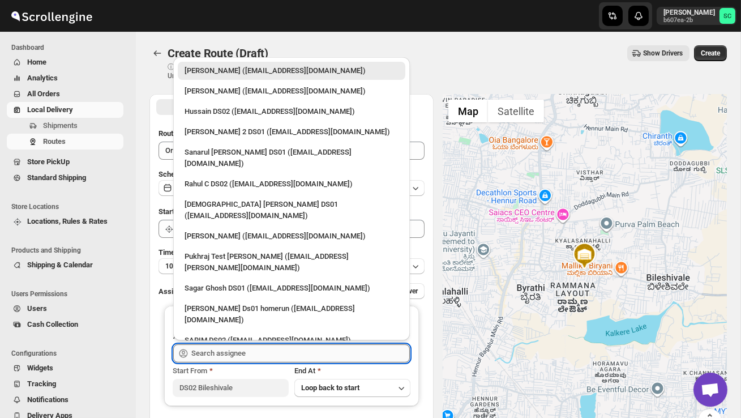
click at [216, 357] on input "text" at bounding box center [300, 353] width 219 height 18
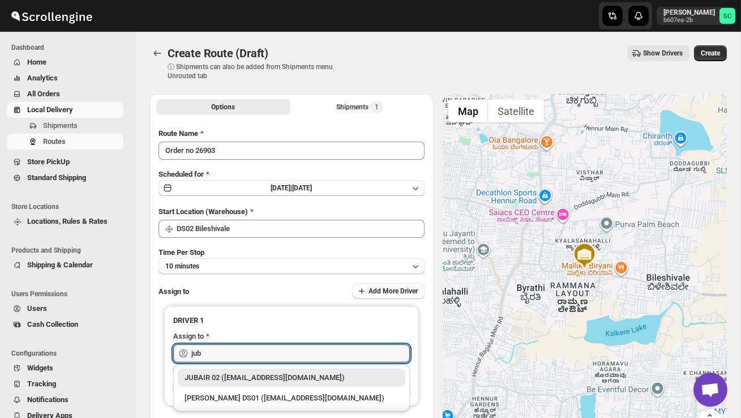
click at [254, 373] on div "JUBAIR 02 ([EMAIL_ADDRESS][DOMAIN_NAME])" at bounding box center [292, 377] width 214 height 11
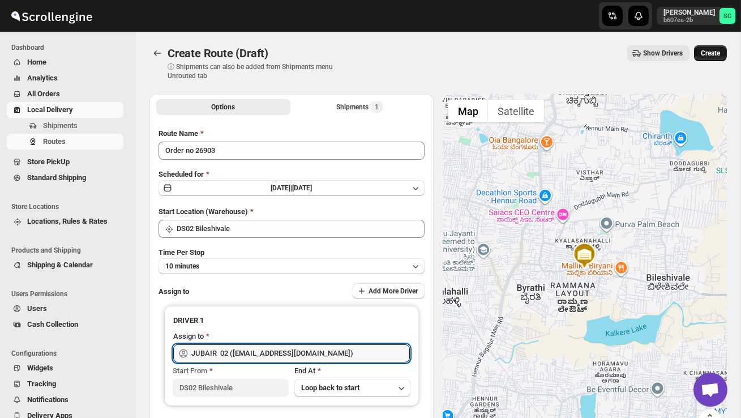
type input "JUBAIR 02 ([EMAIL_ADDRESS][DOMAIN_NAME])"
click at [715, 57] on span "Create" at bounding box center [710, 53] width 19 height 9
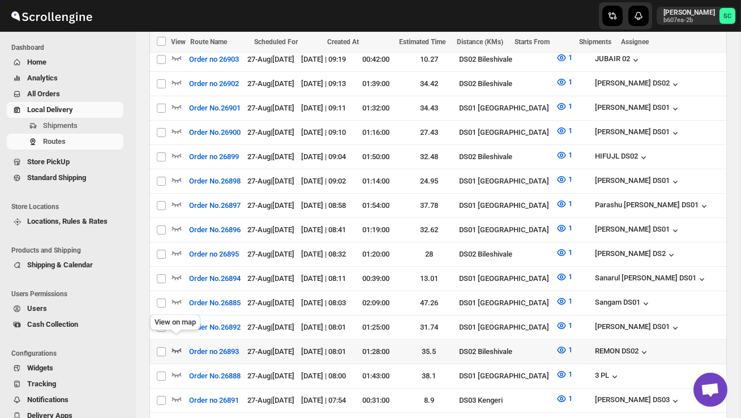
click at [174, 348] on icon "button" at bounding box center [177, 350] width 10 height 5
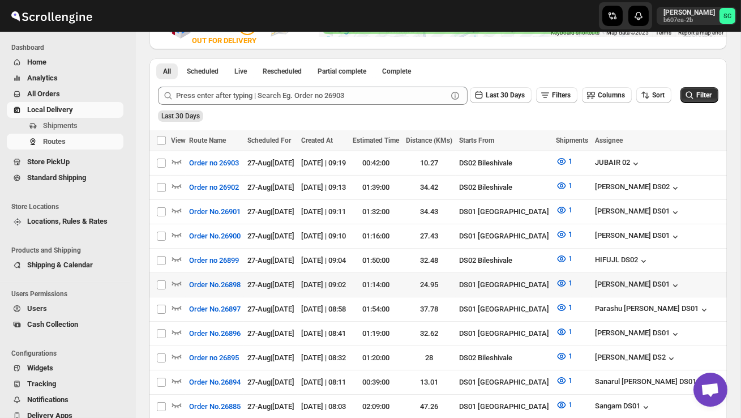
scroll to position [248, 0]
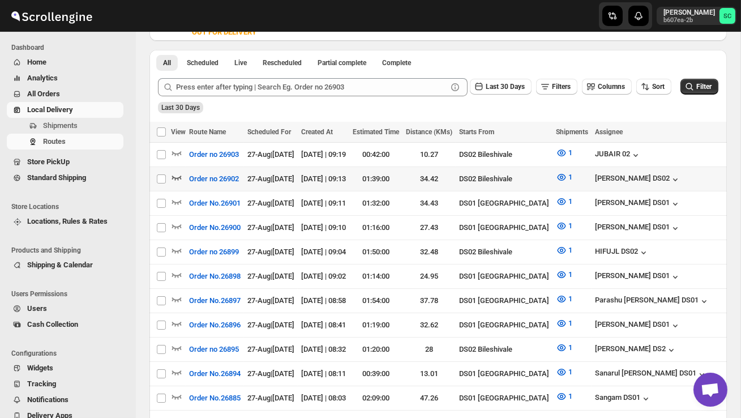
click at [179, 176] on icon "button" at bounding box center [177, 178] width 10 height 5
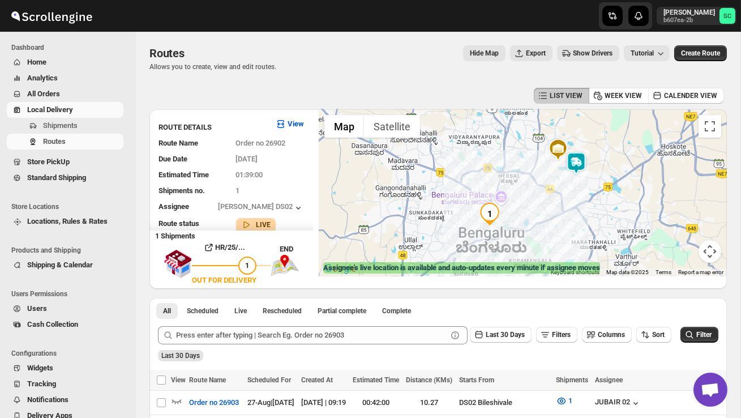
click at [584, 154] on img at bounding box center [576, 163] width 23 height 23
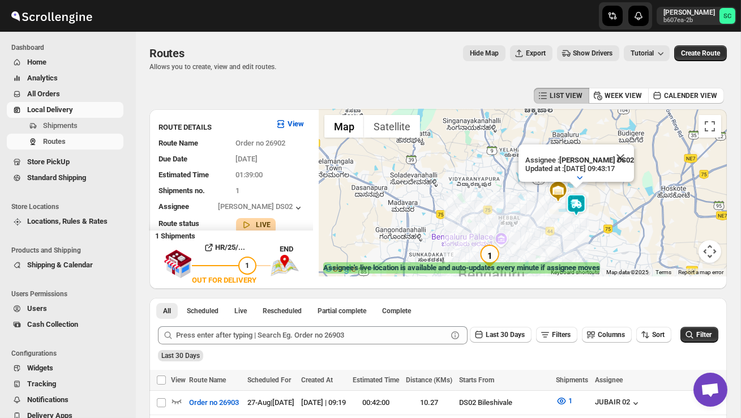
click at [598, 219] on div "Assignee : [PERSON_NAME] DS02 Updated at : [DATE] 09:43:17 Duty mode Enabled Ba…" at bounding box center [523, 192] width 408 height 167
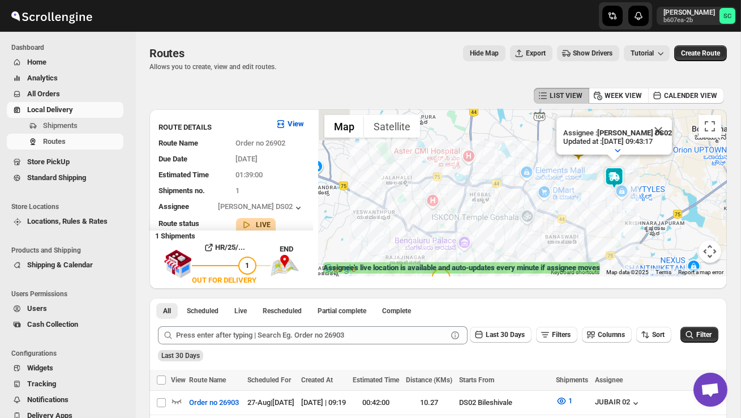
drag, startPoint x: 572, startPoint y: 226, endPoint x: 634, endPoint y: 200, distance: 67.0
click at [633, 200] on div "Assignee : [PERSON_NAME] DS02 Updated at : [DATE] 09:43:17 Duty mode Enabled Ba…" at bounding box center [523, 192] width 408 height 167
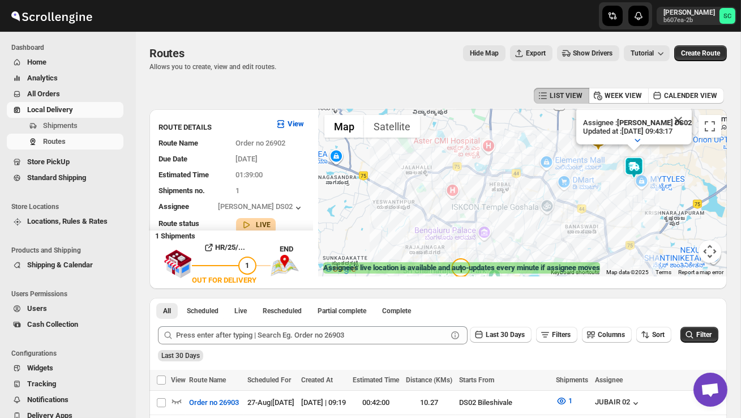
click at [634, 200] on div "Assignee : [PERSON_NAME] DS02 Updated at : [DATE] 09:43:17 Duty mode Enabled Ba…" at bounding box center [523, 192] width 408 height 167
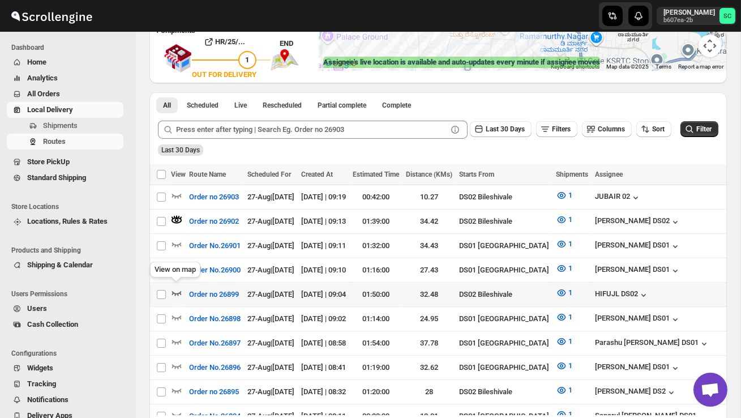
click at [174, 292] on icon "button" at bounding box center [177, 293] width 10 height 5
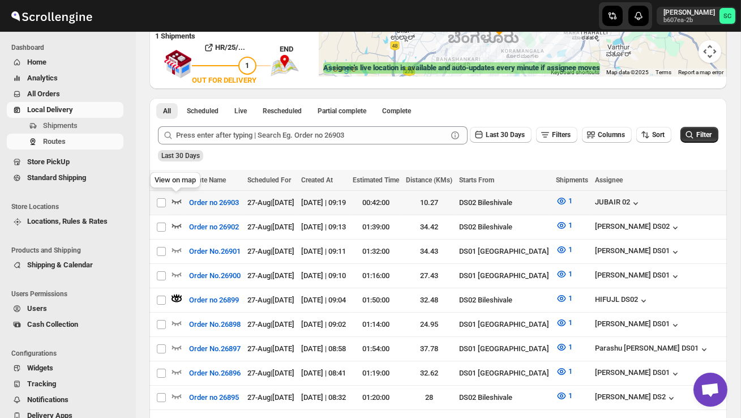
click at [177, 199] on icon "button" at bounding box center [176, 200] width 11 height 11
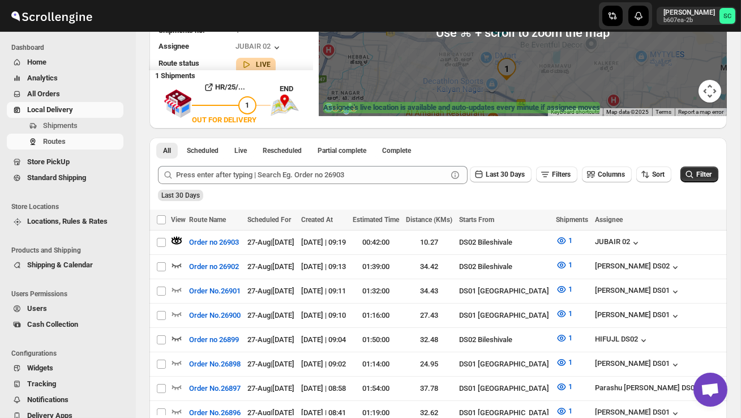
scroll to position [162, 0]
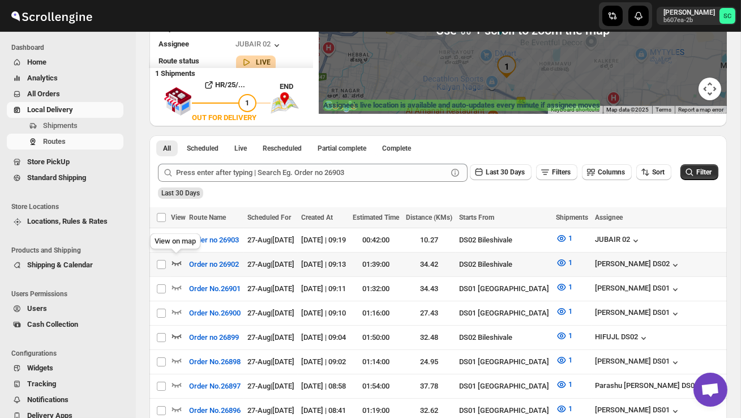
click at [174, 261] on icon "button" at bounding box center [176, 262] width 11 height 11
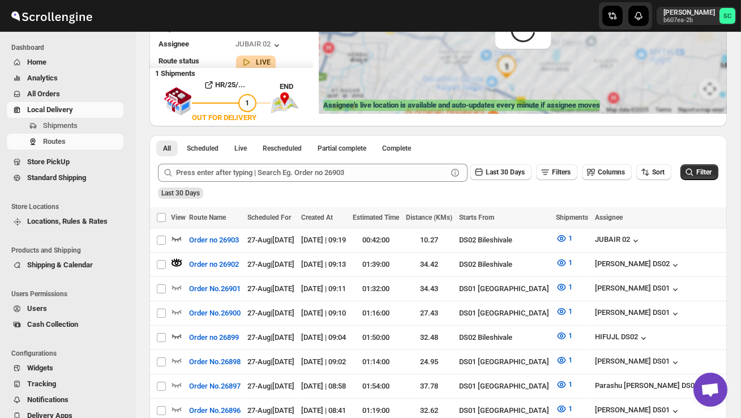
scroll to position [0, 0]
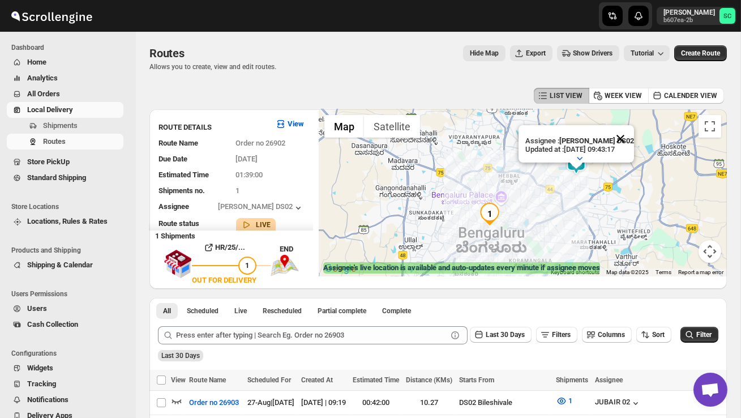
click at [628, 140] on button "Close" at bounding box center [620, 138] width 27 height 27
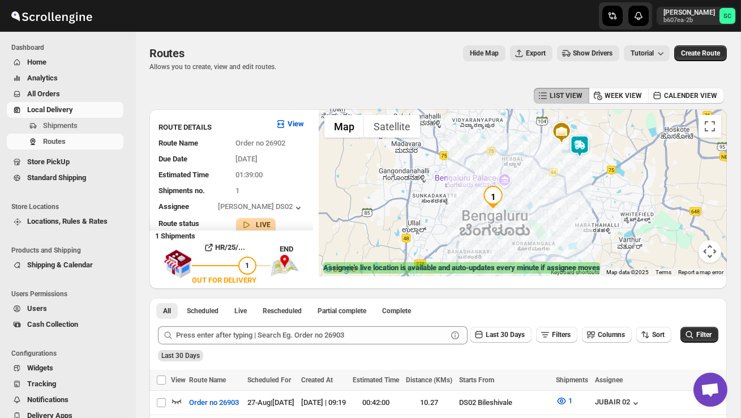
drag, startPoint x: 558, startPoint y: 219, endPoint x: 562, endPoint y: 200, distance: 19.0
click at [562, 200] on div at bounding box center [523, 192] width 408 height 167
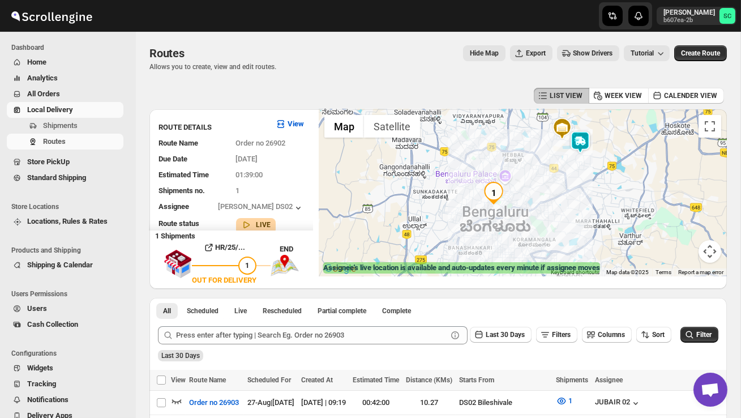
click at [590, 131] on img at bounding box center [580, 142] width 23 height 23
click at [589, 134] on img at bounding box center [580, 142] width 23 height 23
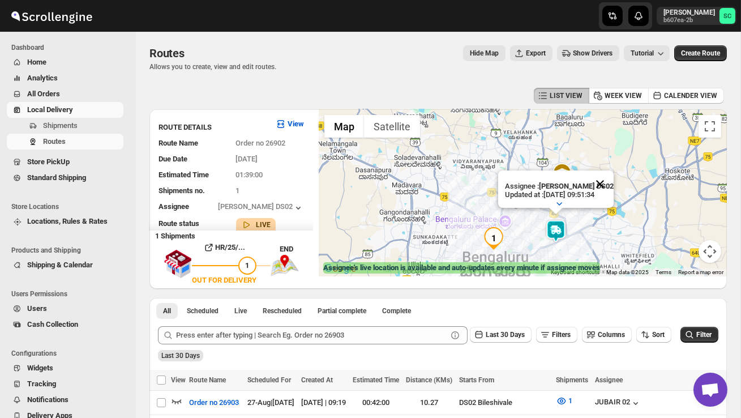
click at [609, 182] on button "Close" at bounding box center [600, 183] width 27 height 27
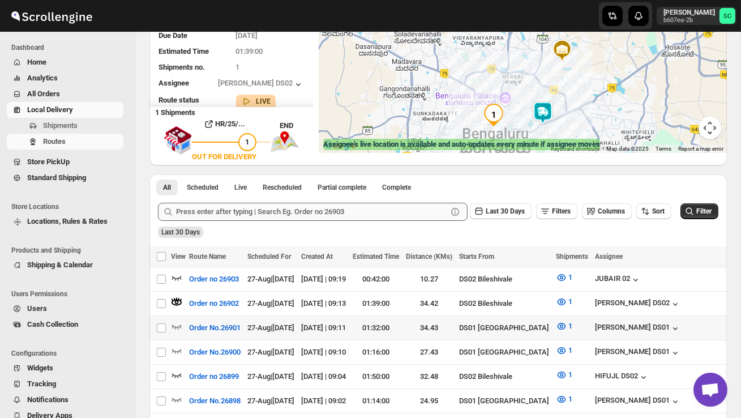
scroll to position [125, 0]
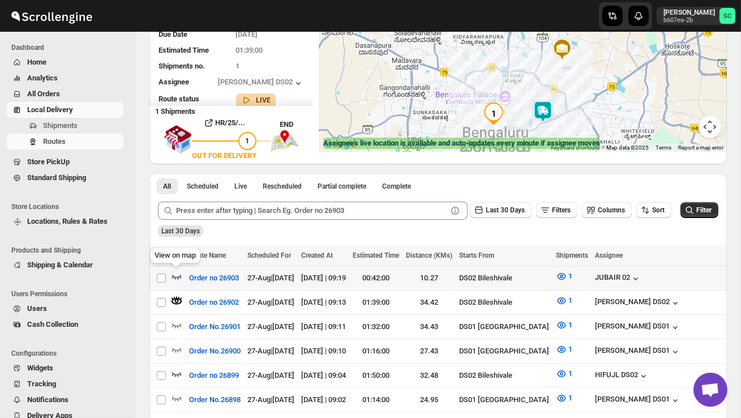
click at [178, 272] on icon "button" at bounding box center [176, 276] width 11 height 11
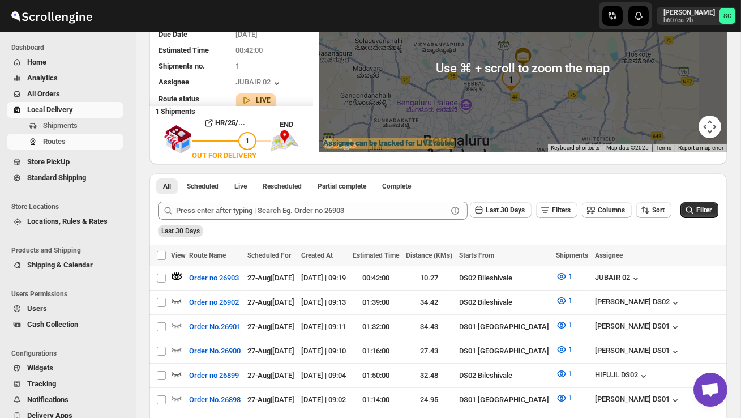
scroll to position [0, 0]
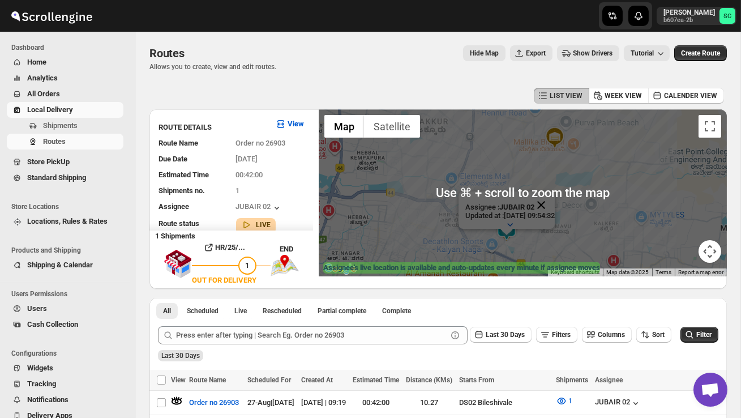
click at [553, 200] on button "Close" at bounding box center [541, 204] width 27 height 27
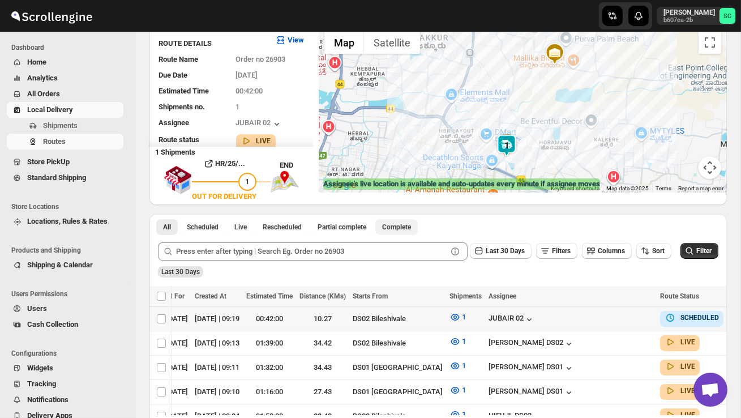
scroll to position [82, 0]
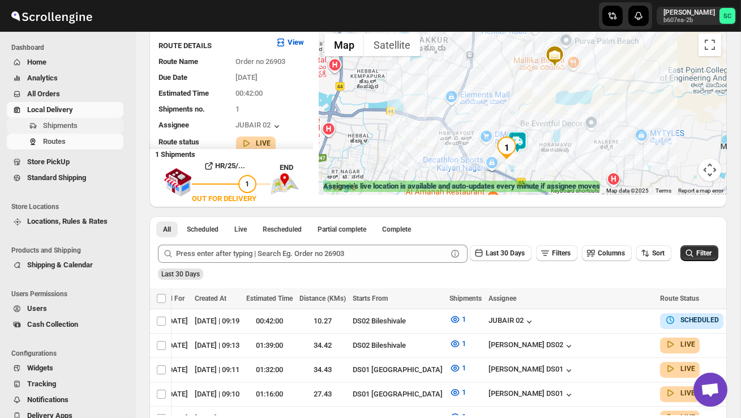
click at [72, 129] on span "Shipments" at bounding box center [60, 125] width 35 height 8
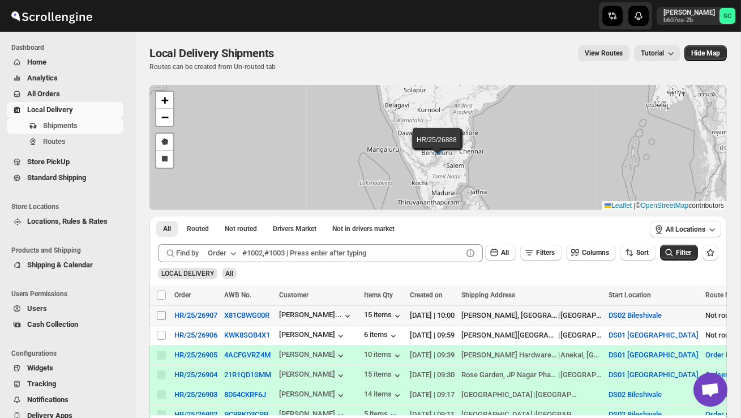
click at [160, 316] on input "Select shipment" at bounding box center [161, 315] width 9 height 9
checkbox input "true"
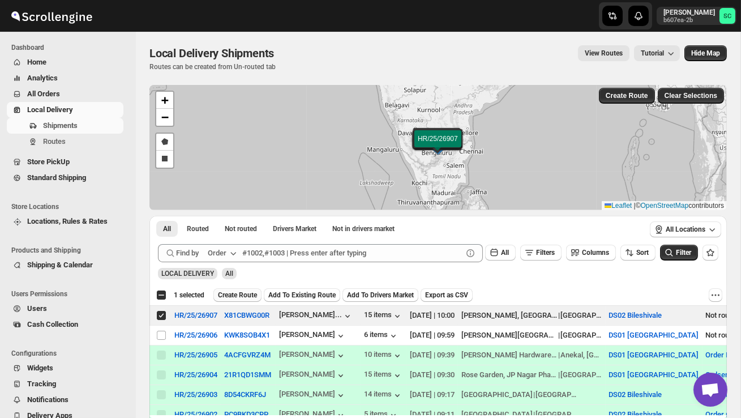
click at [229, 293] on span "Create Route" at bounding box center [237, 294] width 39 height 9
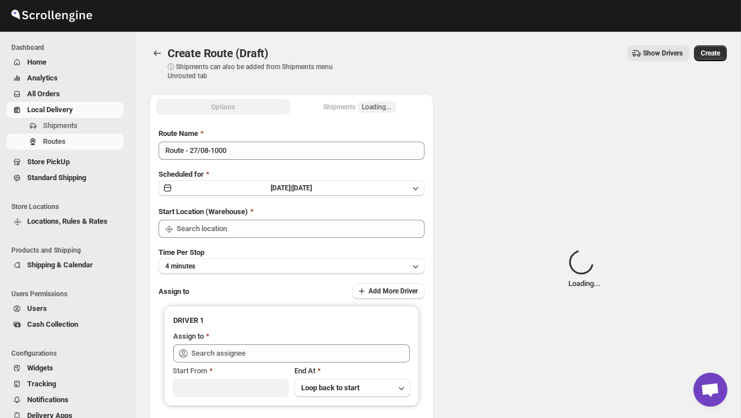
type input "DS02 Bileshivale"
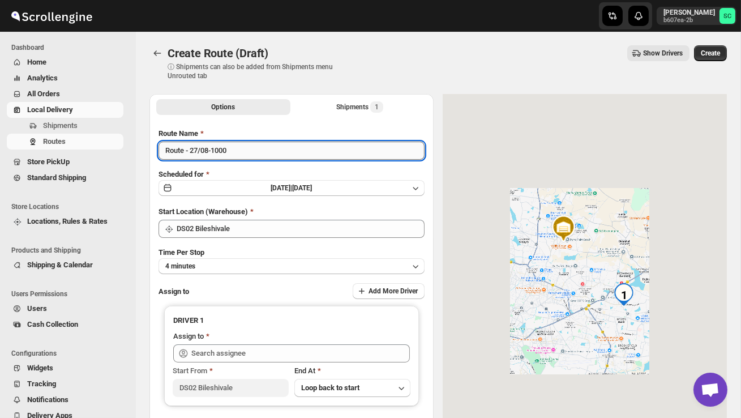
click at [239, 159] on input "Route - 27/08-1000" at bounding box center [292, 151] width 266 height 18
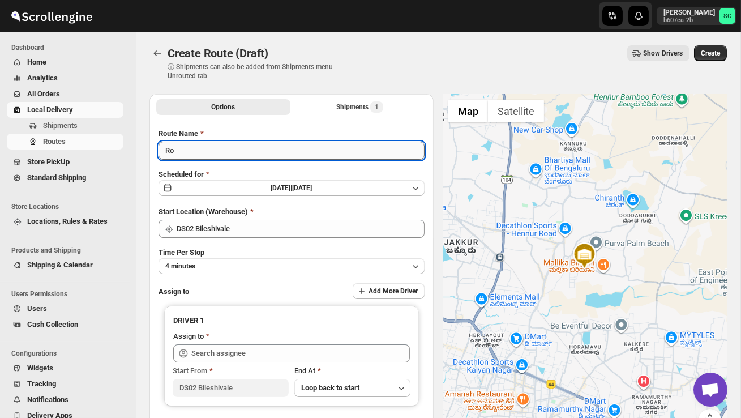
type input "R"
type input "Order no 26907"
click at [252, 258] on button "4 minutes" at bounding box center [292, 266] width 266 height 16
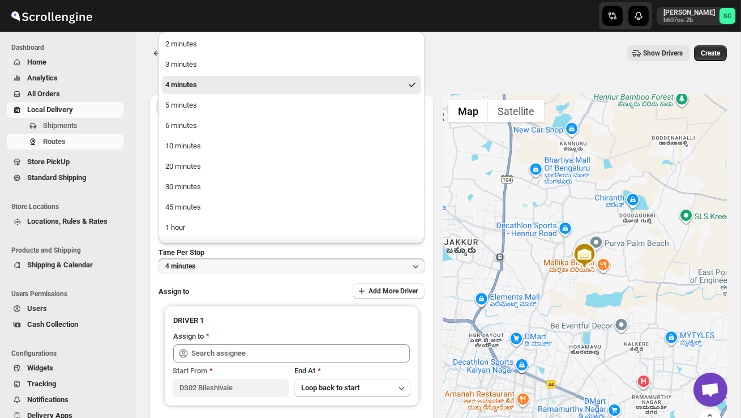
click at [196, 156] on ul "2 minutes 3 minutes 4 minutes 5 minutes 6 minutes 10 minutes 20 minutes 30 minu…" at bounding box center [291, 156] width 259 height 242
click at [198, 148] on div "10 minutes" at bounding box center [183, 145] width 36 height 11
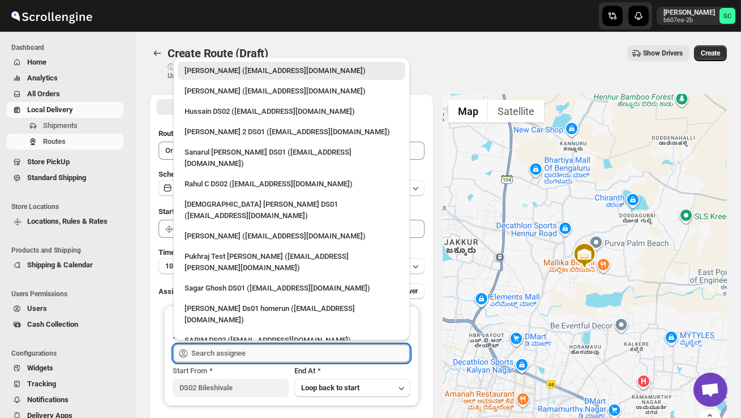
click at [225, 350] on input "text" at bounding box center [300, 353] width 219 height 18
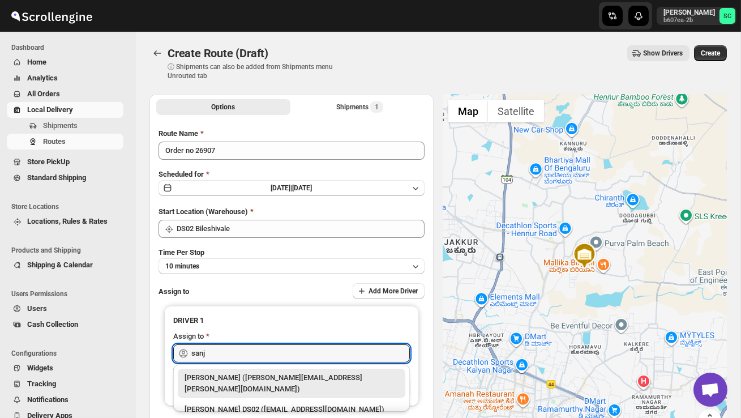
click at [258, 400] on div "[PERSON_NAME] DS02 ([EMAIL_ADDRESS][DOMAIN_NAME])" at bounding box center [292, 409] width 228 height 18
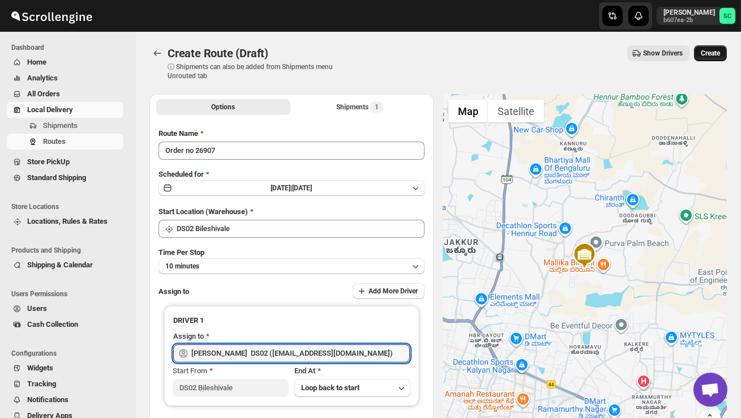
type input "[PERSON_NAME] DS02 ([EMAIL_ADDRESS][DOMAIN_NAME])"
click at [704, 49] on span "Create" at bounding box center [710, 53] width 19 height 9
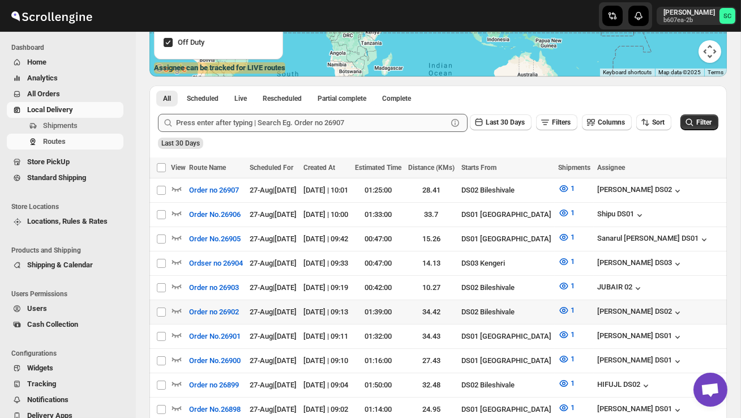
scroll to position [202, 0]
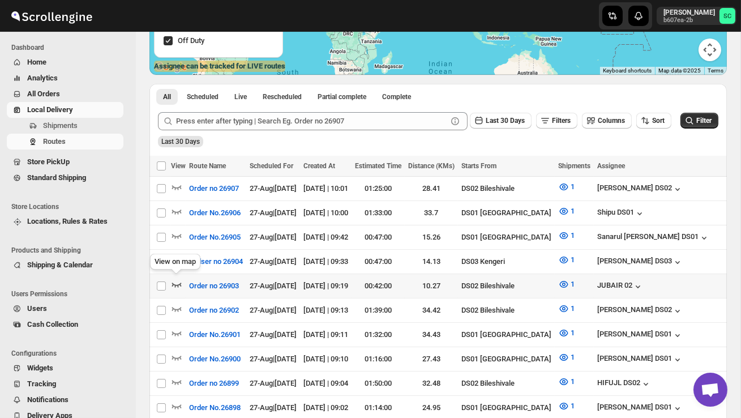
click at [178, 280] on icon "button" at bounding box center [176, 284] width 11 height 11
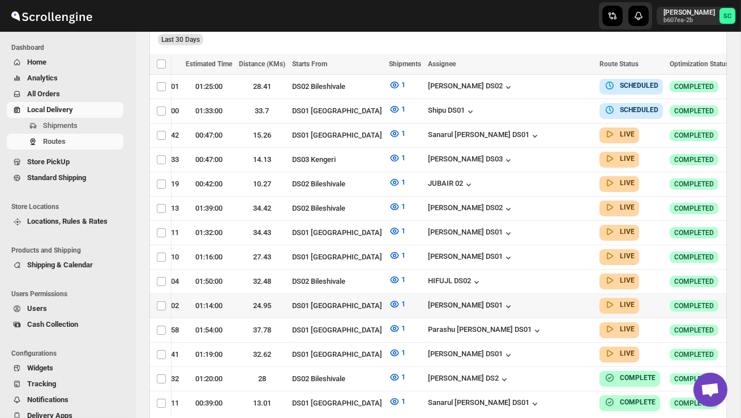
scroll to position [0, 108]
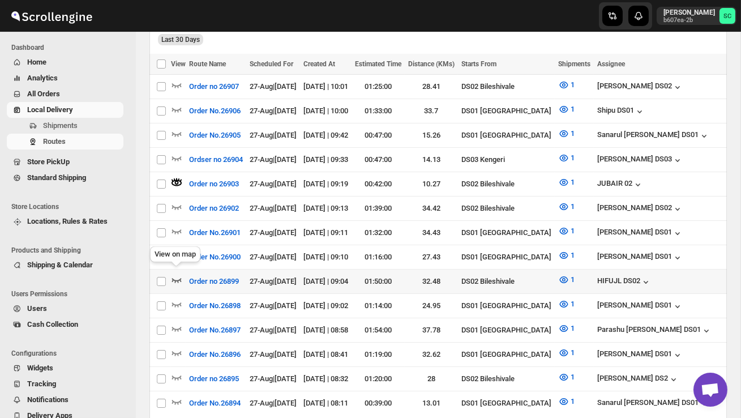
click at [175, 274] on icon "button" at bounding box center [176, 279] width 11 height 11
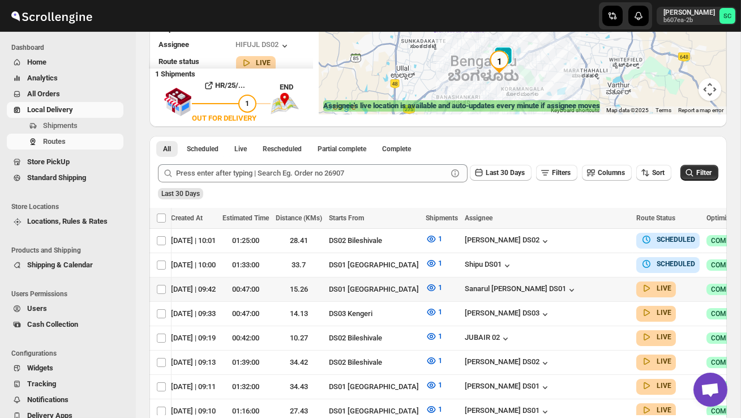
scroll to position [0, 149]
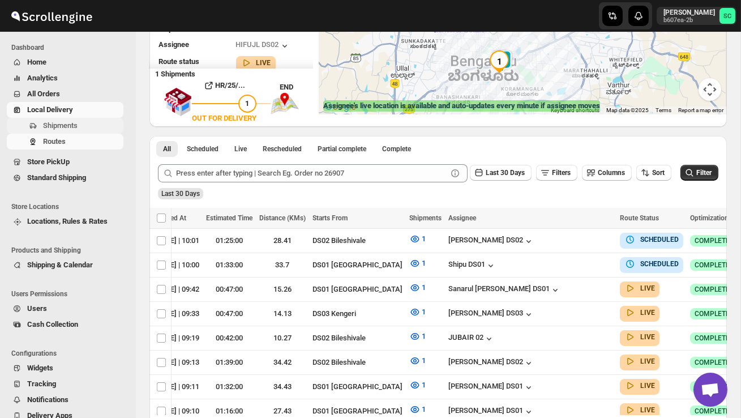
click at [92, 122] on span "Shipments" at bounding box center [82, 125] width 78 height 11
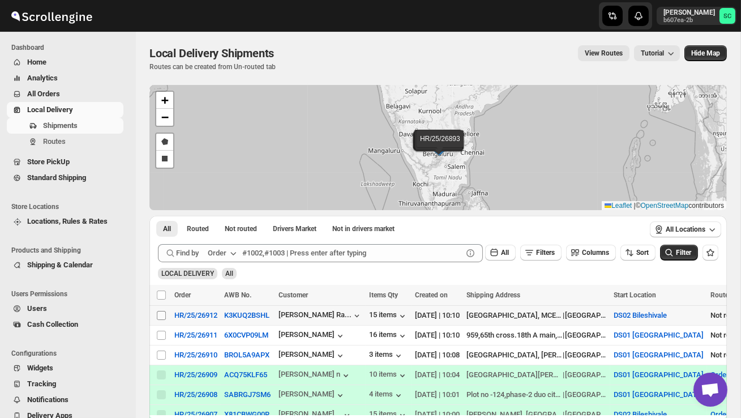
click at [162, 318] on input "Select shipment" at bounding box center [161, 315] width 9 height 9
checkbox input "true"
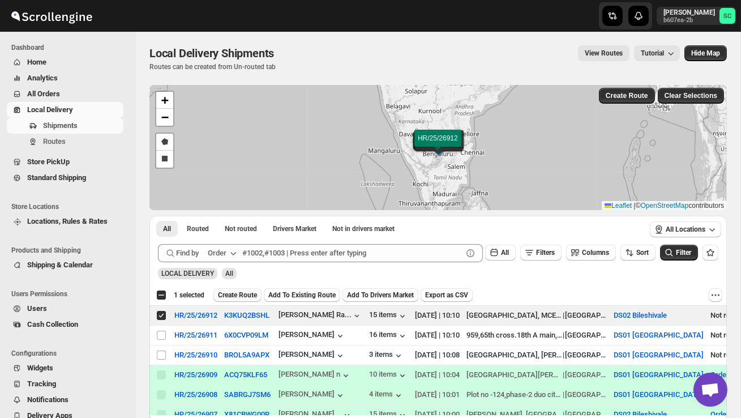
click at [241, 296] on span "Create Route" at bounding box center [237, 294] width 39 height 9
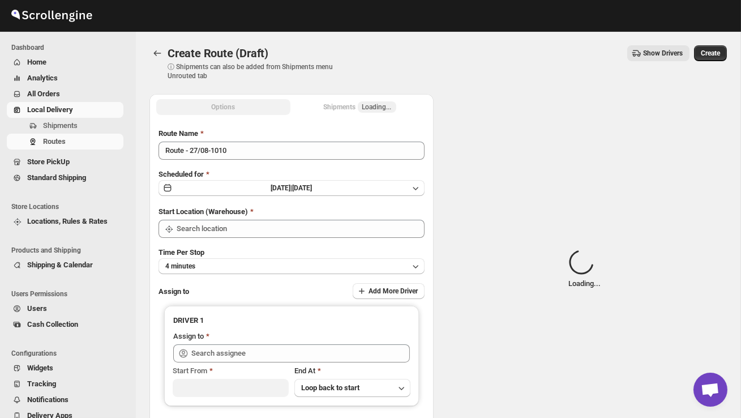
type input "DS02 Bileshivale"
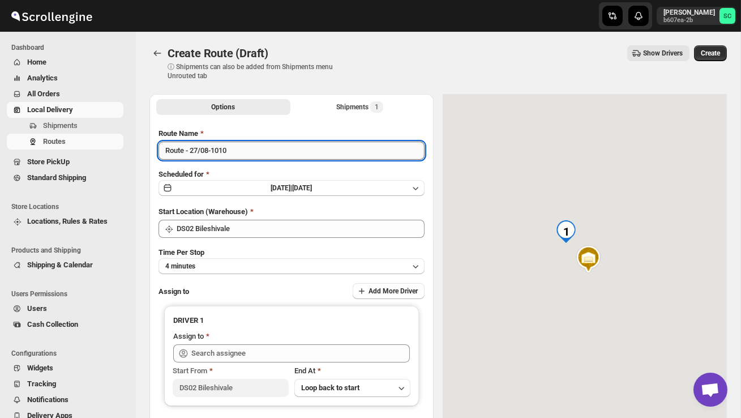
click at [242, 151] on input "Route - 27/08-1010" at bounding box center [292, 151] width 266 height 18
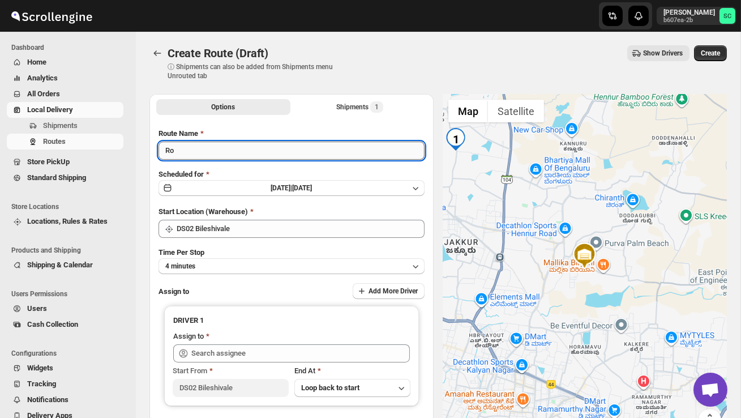
type input "R"
type input "Order no 26912"
click at [303, 262] on button "4 minutes" at bounding box center [292, 266] width 266 height 16
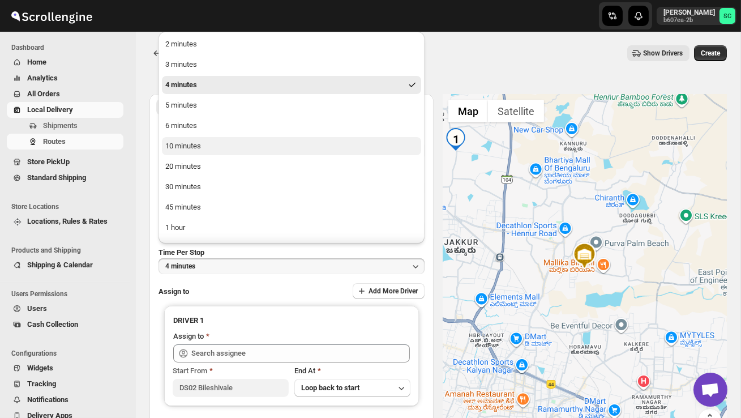
click at [228, 150] on button "10 minutes" at bounding box center [291, 146] width 259 height 18
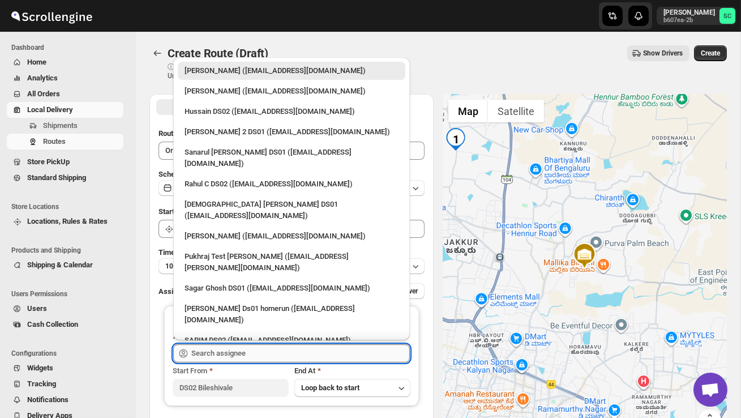
click at [249, 353] on input "text" at bounding box center [300, 353] width 219 height 18
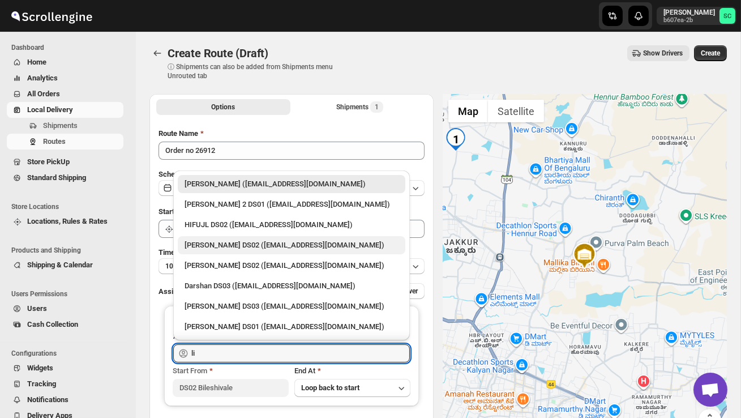
click at [280, 240] on div "[PERSON_NAME] DS02 ([EMAIL_ADDRESS][DOMAIN_NAME])" at bounding box center [292, 244] width 214 height 11
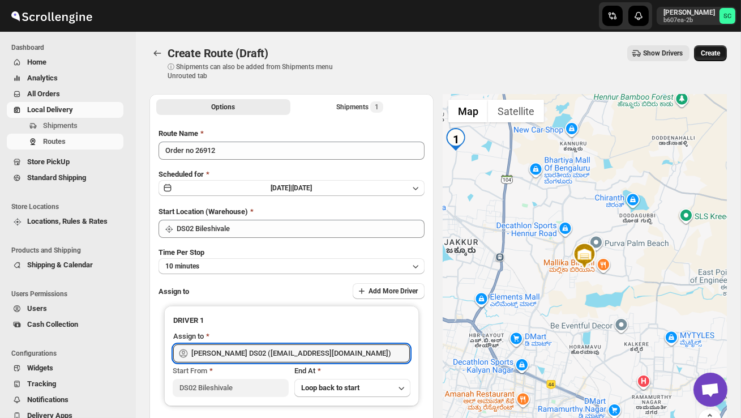
type input "[PERSON_NAME] DS02 ([EMAIL_ADDRESS][DOMAIN_NAME])"
click at [712, 53] on span "Create" at bounding box center [710, 53] width 19 height 9
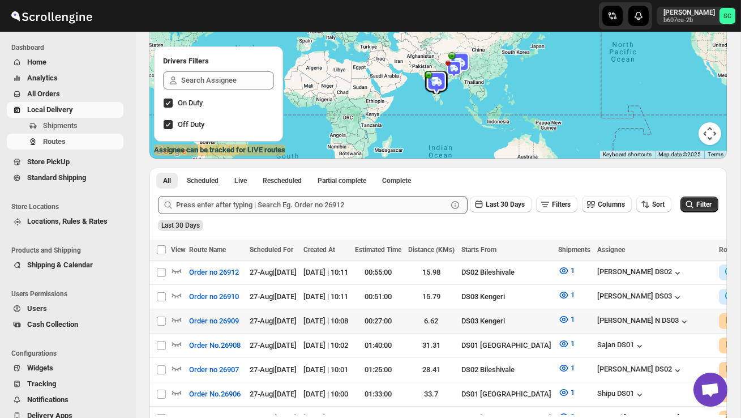
scroll to position [125, 0]
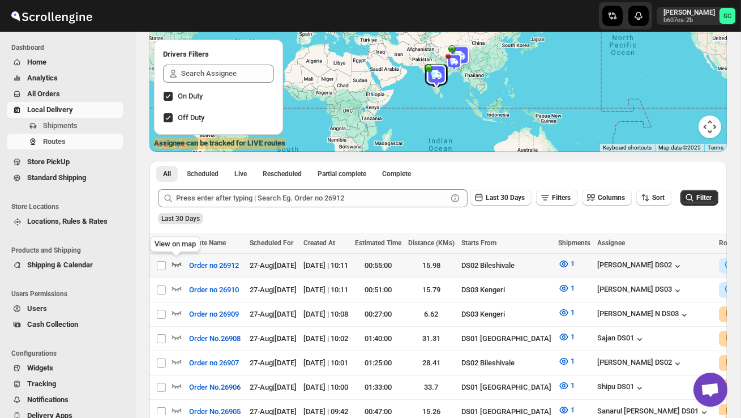
click at [176, 264] on icon "button" at bounding box center [176, 263] width 11 height 11
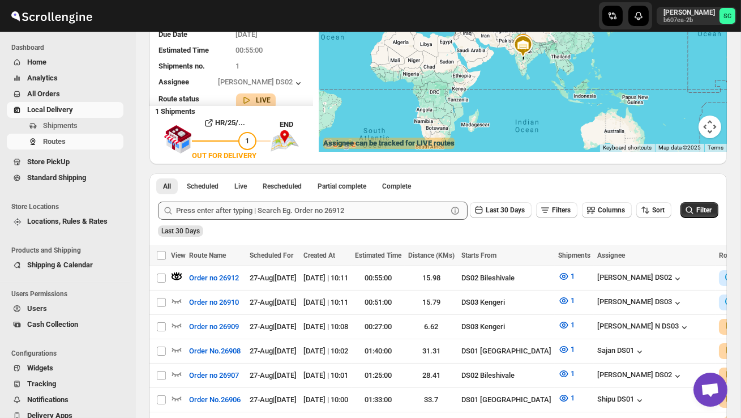
scroll to position [0, 0]
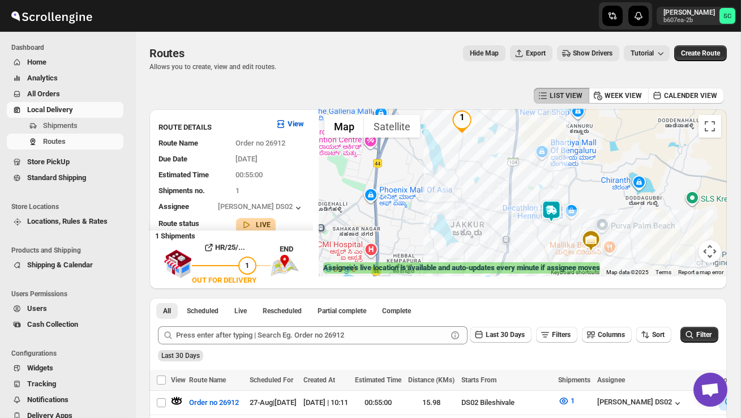
click at [561, 205] on img at bounding box center [551, 211] width 23 height 23
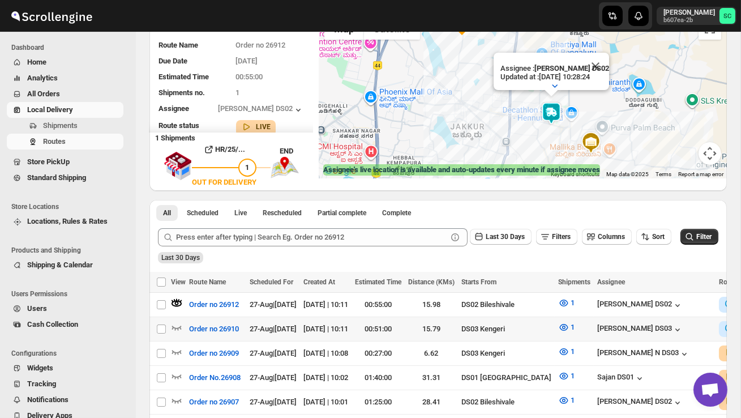
scroll to position [142, 0]
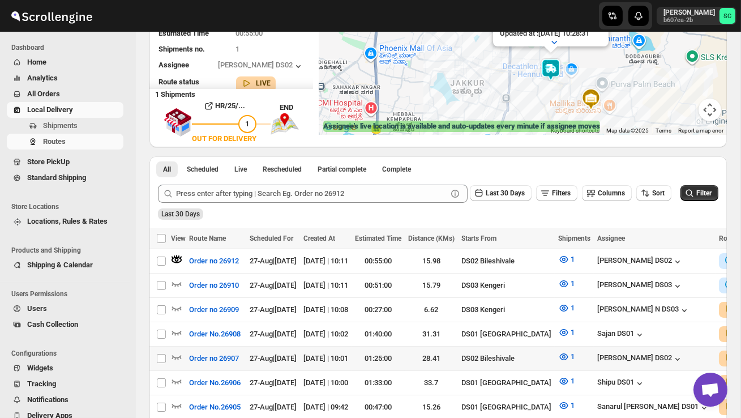
click at [170, 356] on td "Select route" at bounding box center [160, 358] width 22 height 24
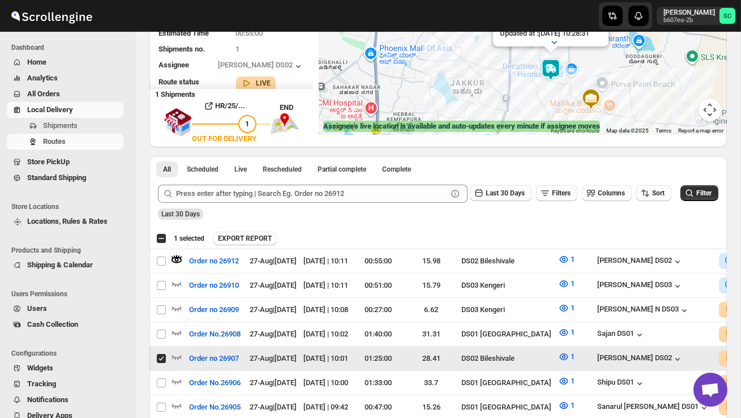
click at [163, 356] on input "Select route" at bounding box center [161, 358] width 9 height 9
checkbox input "false"
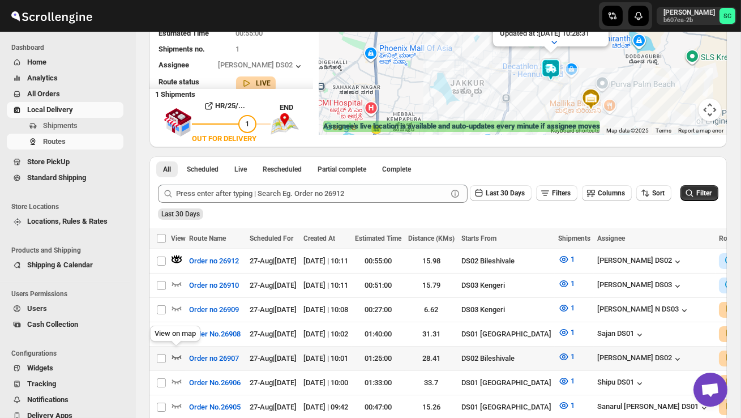
click at [178, 353] on icon "button" at bounding box center [176, 356] width 11 height 11
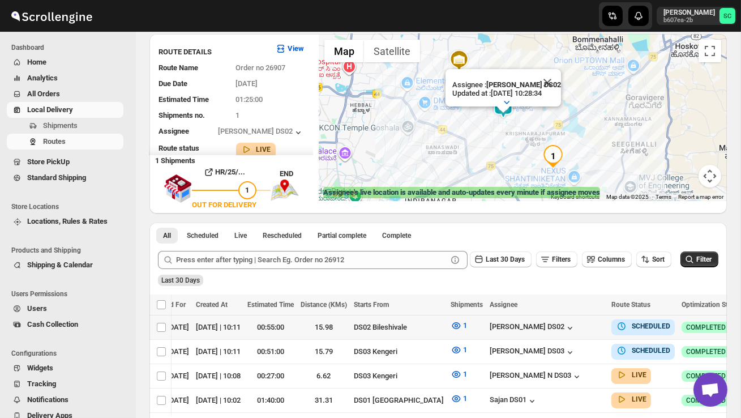
scroll to position [70, 0]
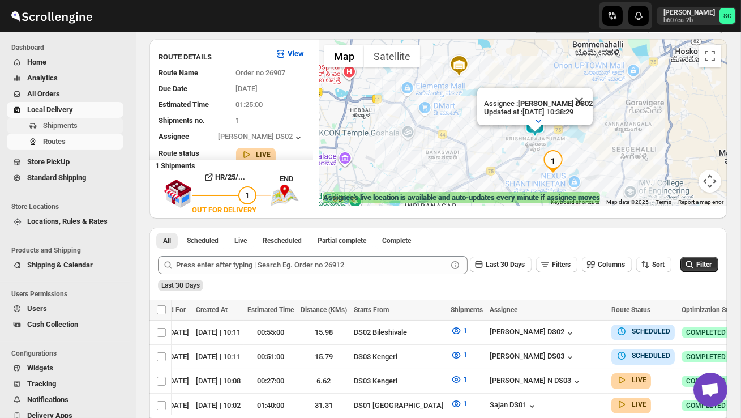
click at [64, 131] on button "Shipments" at bounding box center [65, 126] width 117 height 16
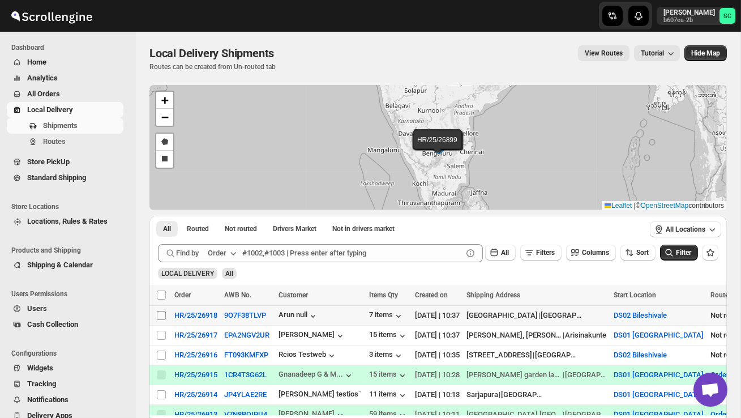
click at [161, 314] on input "Select shipment" at bounding box center [161, 315] width 9 height 9
checkbox input "true"
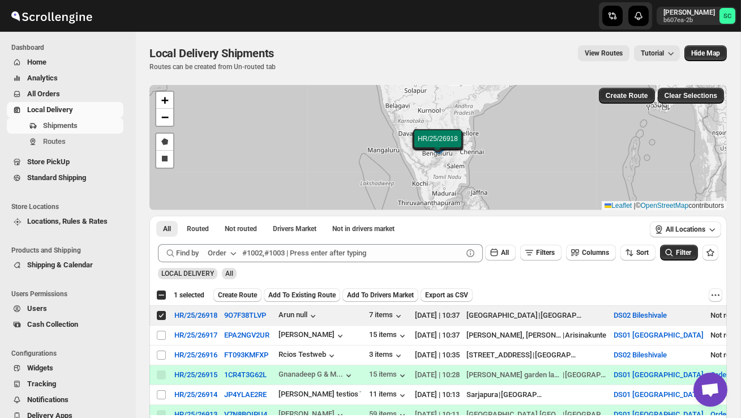
click at [243, 297] on span "Create Route" at bounding box center [237, 294] width 39 height 9
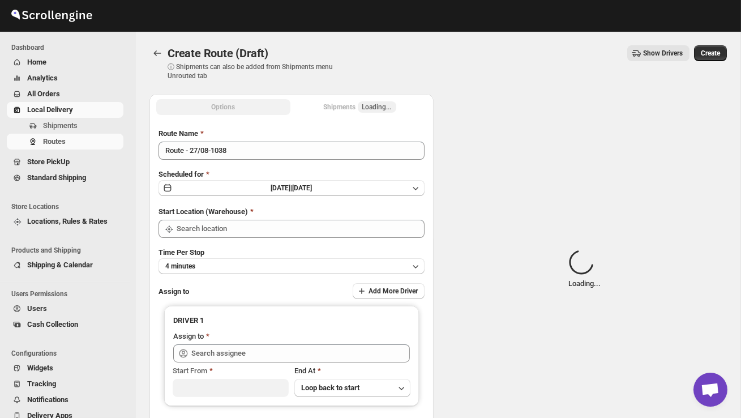
type input "DS02 Bileshivale"
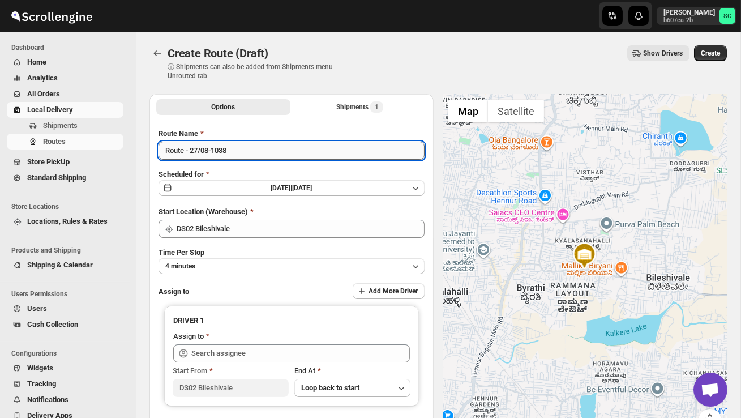
click at [238, 156] on input "Route - 27/08-1038" at bounding box center [292, 151] width 266 height 18
type input "R"
type input "Order no 26918"
click at [267, 266] on button "4 minutes" at bounding box center [292, 266] width 266 height 16
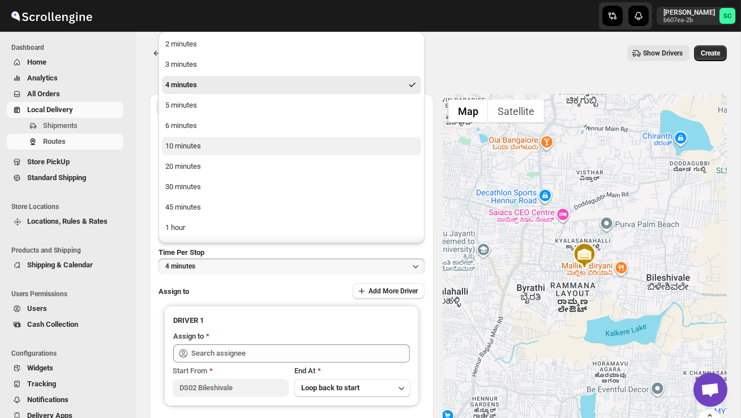
click at [211, 148] on button "10 minutes" at bounding box center [291, 146] width 259 height 18
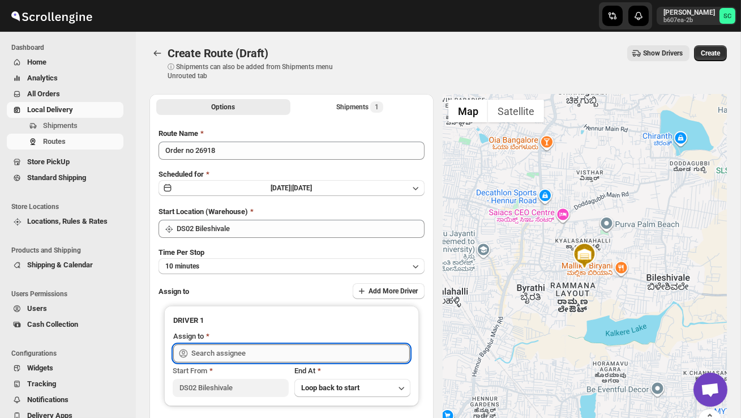
click at [209, 345] on input "text" at bounding box center [300, 353] width 219 height 18
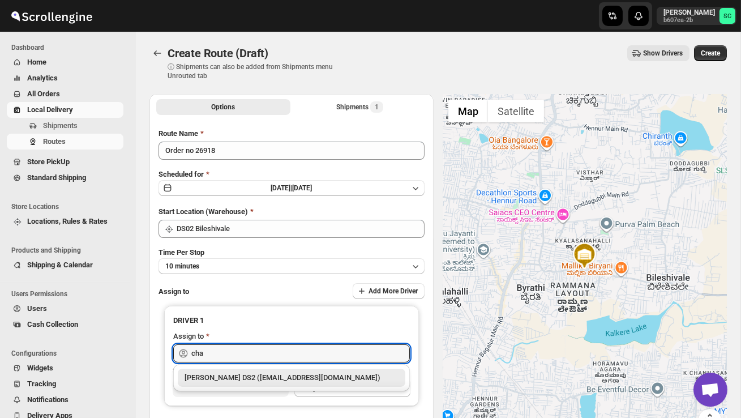
click at [235, 375] on div "[PERSON_NAME] DS2 ([EMAIL_ADDRESS][DOMAIN_NAME])" at bounding box center [292, 377] width 214 height 11
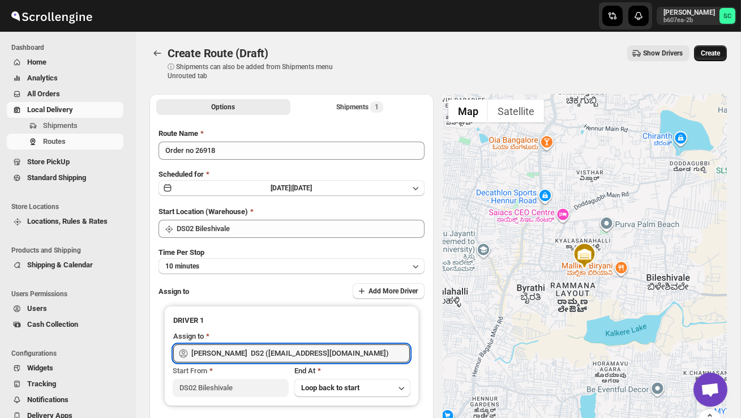
type input "[PERSON_NAME] DS2 ([EMAIL_ADDRESS][DOMAIN_NAME])"
click at [717, 55] on span "Create" at bounding box center [710, 53] width 19 height 9
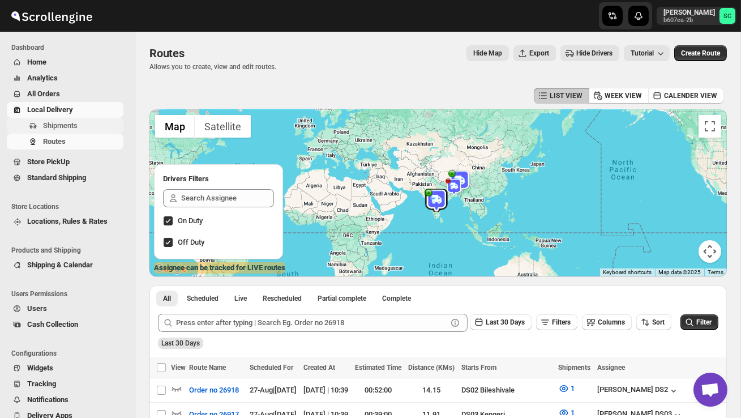
click at [54, 120] on span "Shipments" at bounding box center [82, 125] width 78 height 11
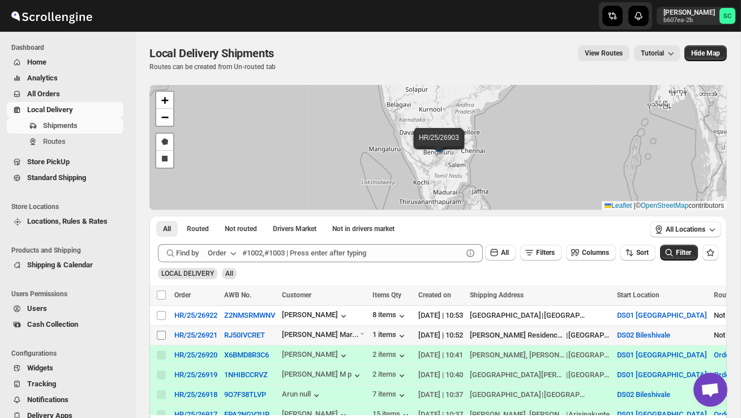
click at [159, 337] on input "Select shipment" at bounding box center [161, 335] width 9 height 9
checkbox input "true"
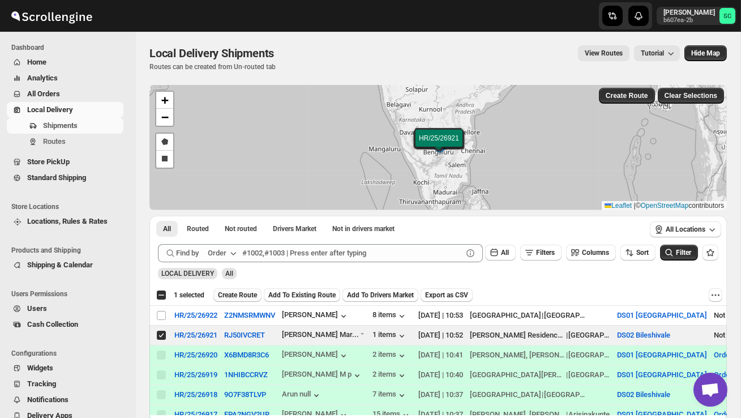
click at [238, 294] on span "Create Route" at bounding box center [237, 294] width 39 height 9
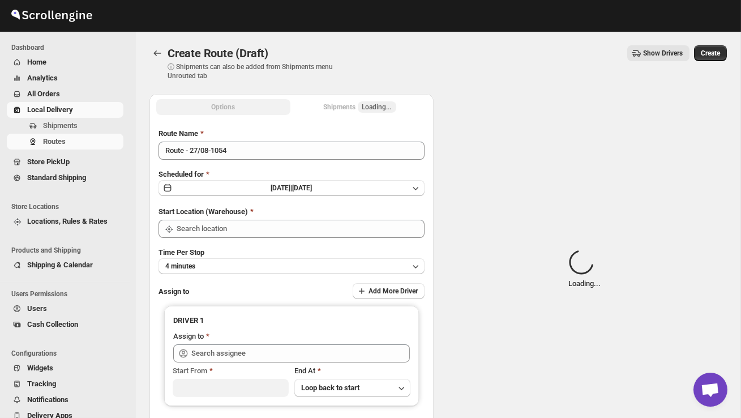
type input "DS02 Bileshivale"
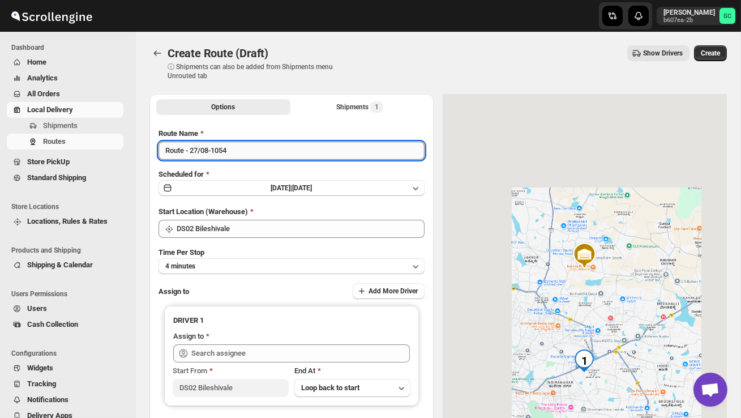
click at [243, 147] on input "Route - 27/08-1054" at bounding box center [292, 151] width 266 height 18
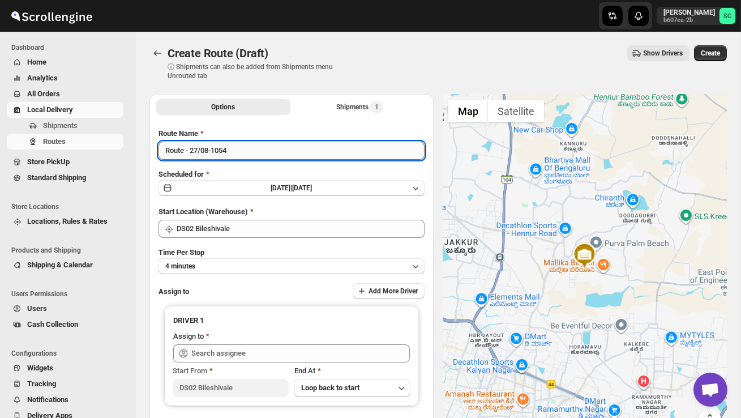
click at [243, 152] on input "Route - 27/08-1054" at bounding box center [292, 151] width 266 height 18
type input "R"
type input "Order no 26921"
click at [266, 266] on button "4 minutes" at bounding box center [292, 266] width 266 height 16
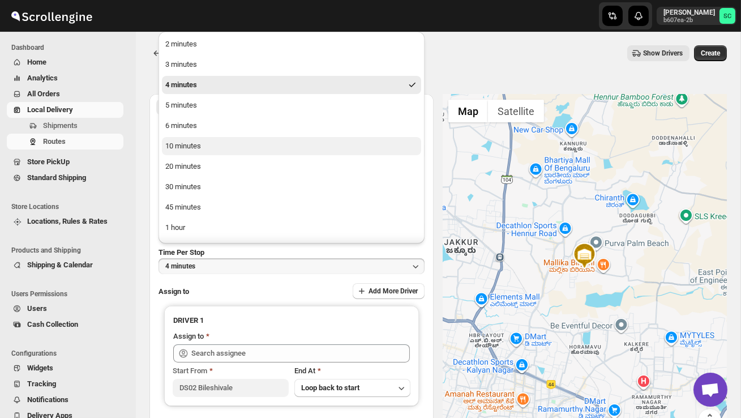
click at [206, 141] on button "10 minutes" at bounding box center [291, 146] width 259 height 18
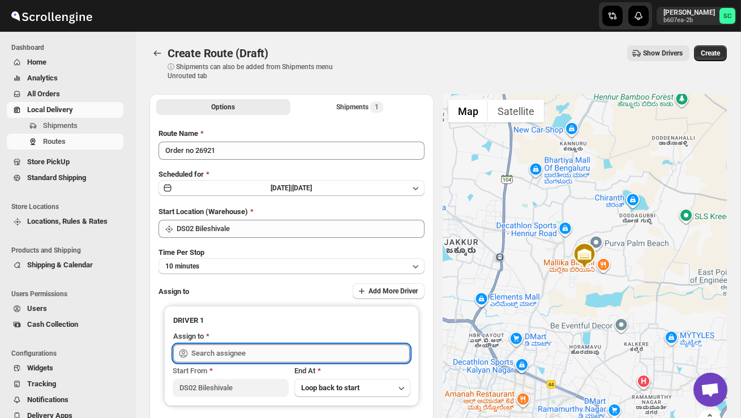
click at [219, 351] on input "text" at bounding box center [300, 353] width 219 height 18
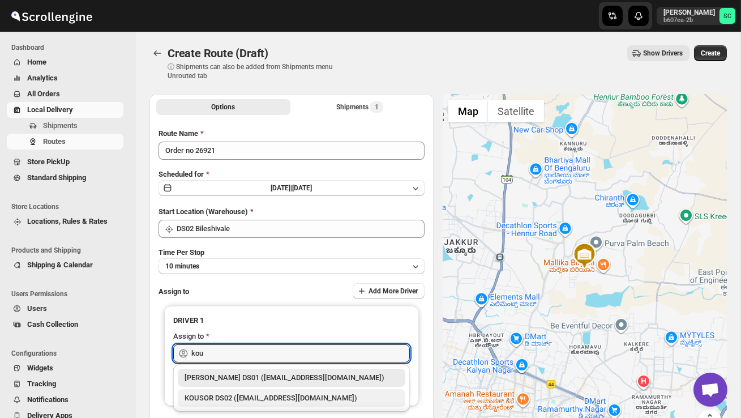
click at [259, 396] on div "KOUSOR DS02 (xivebi6567@decodewp.com)" at bounding box center [292, 397] width 214 height 11
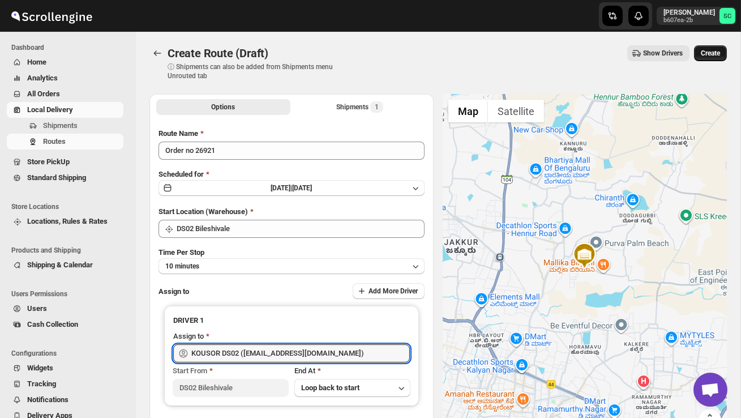
type input "KOUSOR DS02 (xivebi6567@decodewp.com)"
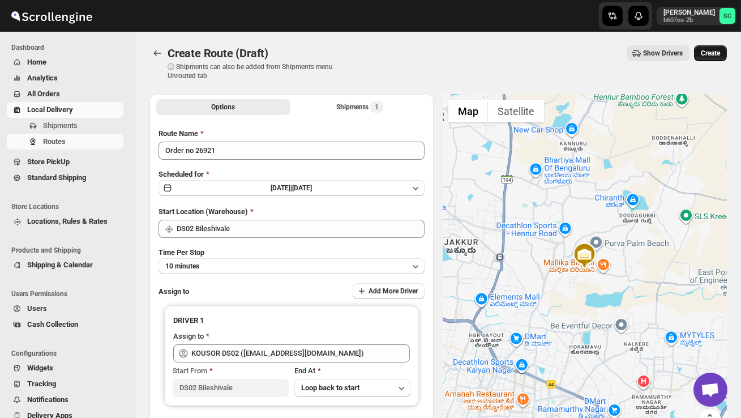
click at [716, 52] on span "Create" at bounding box center [710, 53] width 19 height 9
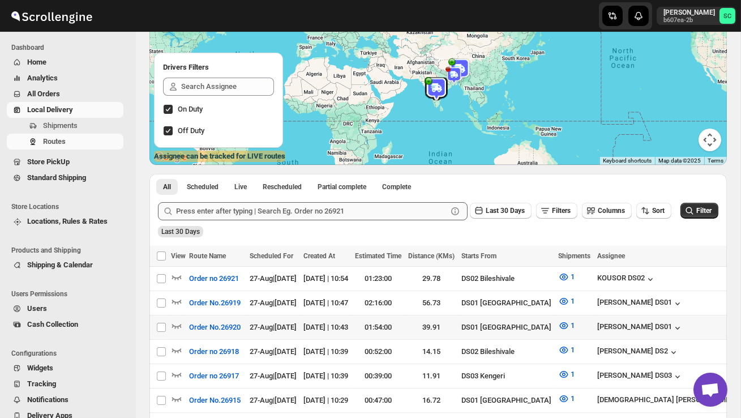
scroll to position [114, 0]
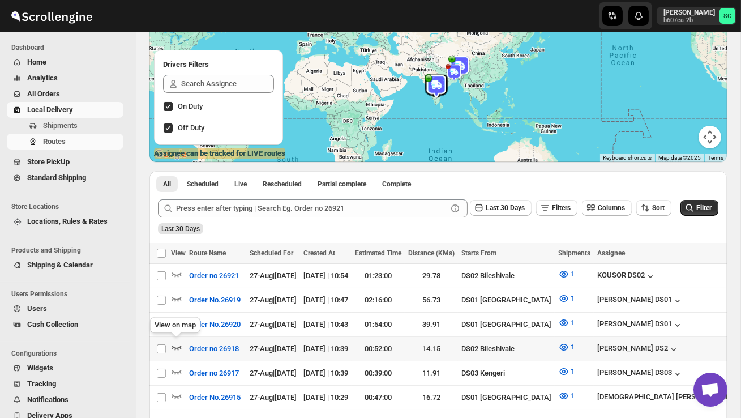
click at [178, 345] on icon "button" at bounding box center [177, 347] width 10 height 5
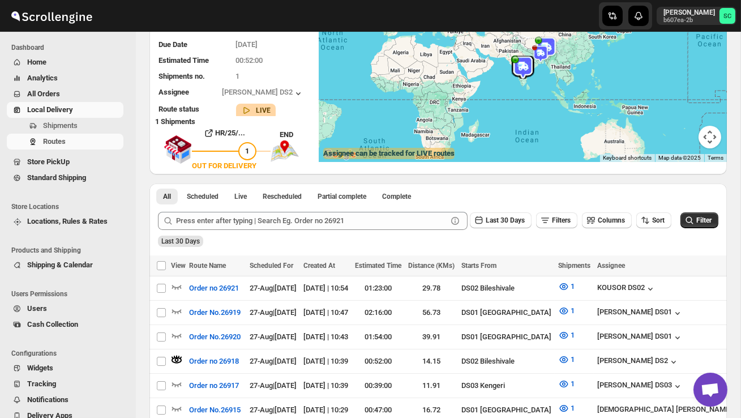
scroll to position [0, 0]
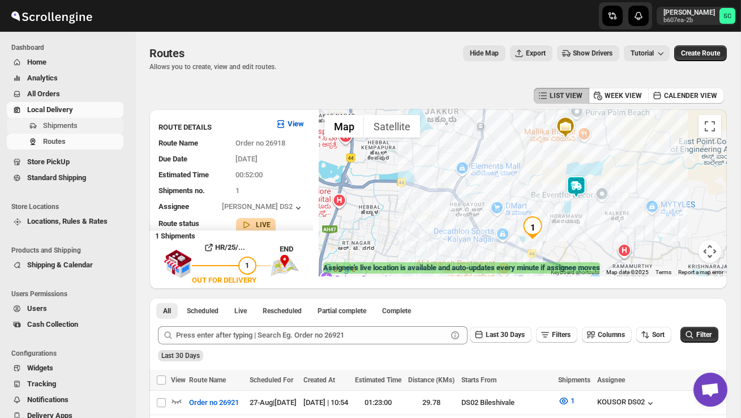
click at [71, 129] on span "Shipments" at bounding box center [60, 125] width 35 height 8
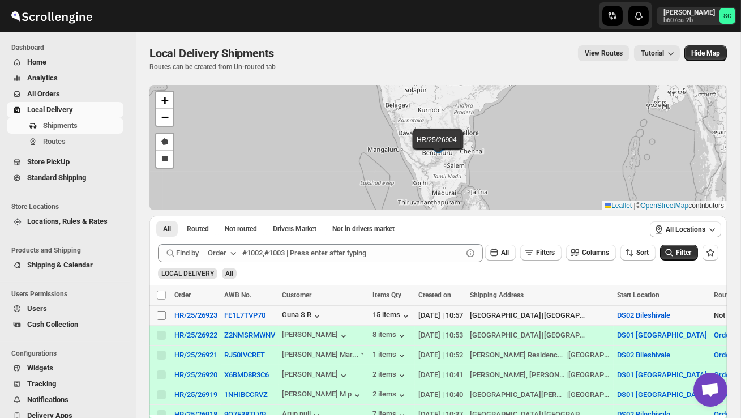
click at [161, 314] on input "Select shipment" at bounding box center [161, 315] width 9 height 9
checkbox input "true"
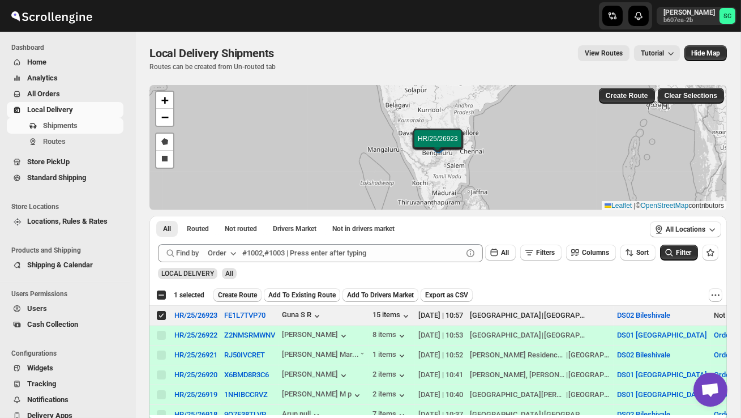
click at [242, 294] on span "Create Route" at bounding box center [237, 294] width 39 height 9
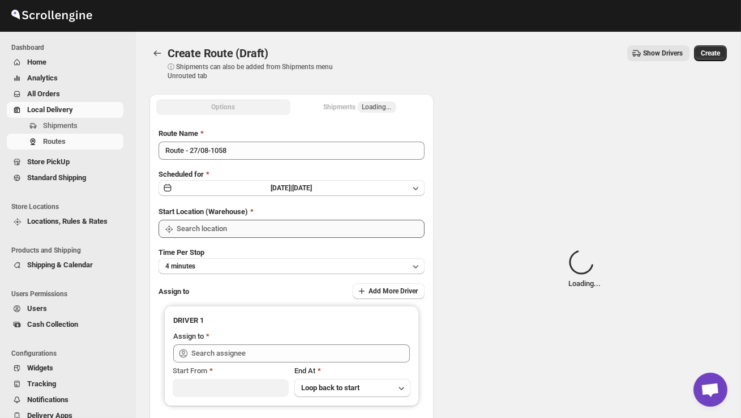
type input "DS02 Bileshivale"
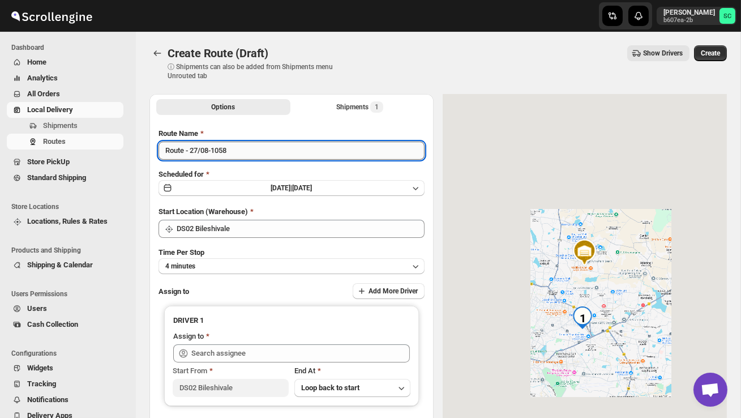
click at [271, 154] on input "Route - 27/08-1058" at bounding box center [292, 151] width 266 height 18
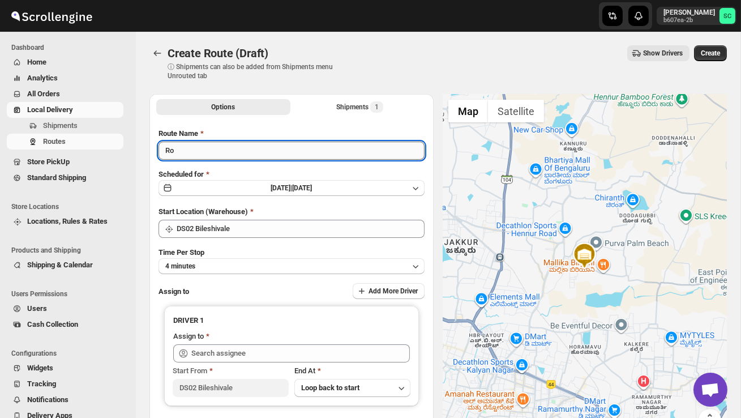
type input "R"
type input "Order no 26923"
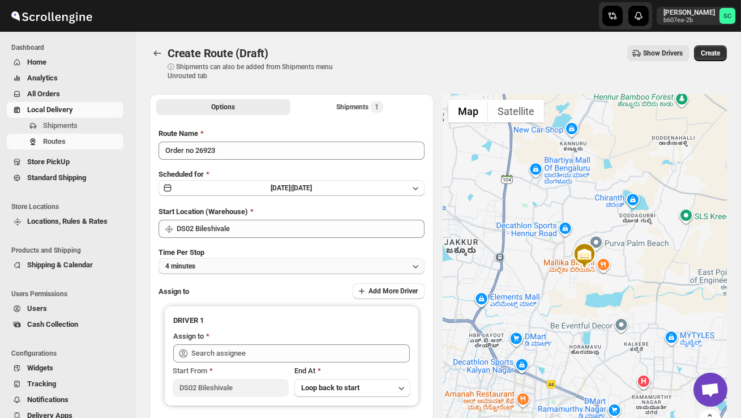
click at [246, 263] on button "4 minutes" at bounding box center [292, 266] width 266 height 16
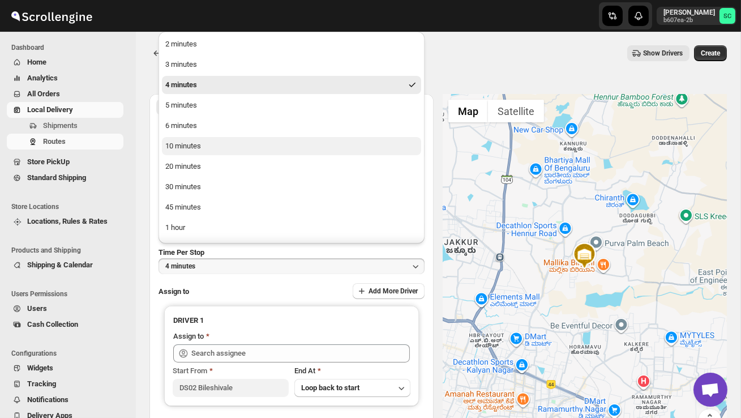
click at [203, 147] on button "10 minutes" at bounding box center [291, 146] width 259 height 18
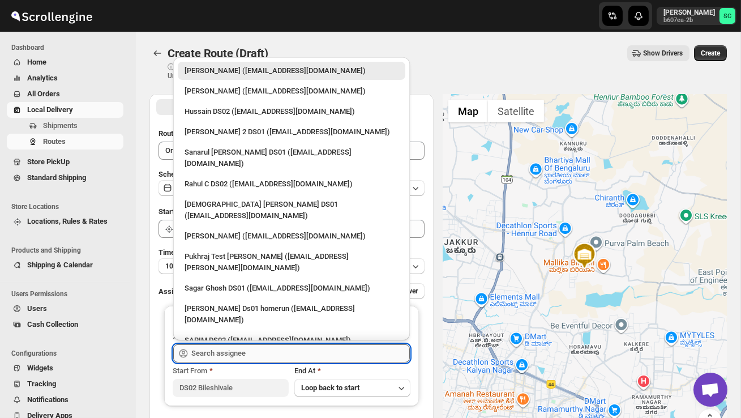
click at [229, 353] on input "text" at bounding box center [300, 353] width 219 height 18
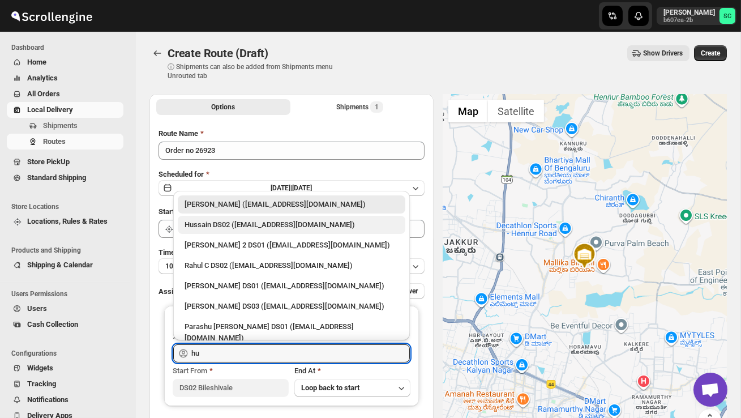
click at [249, 230] on div "Hussain DS02 ([EMAIL_ADDRESS][DOMAIN_NAME])" at bounding box center [292, 225] width 228 height 18
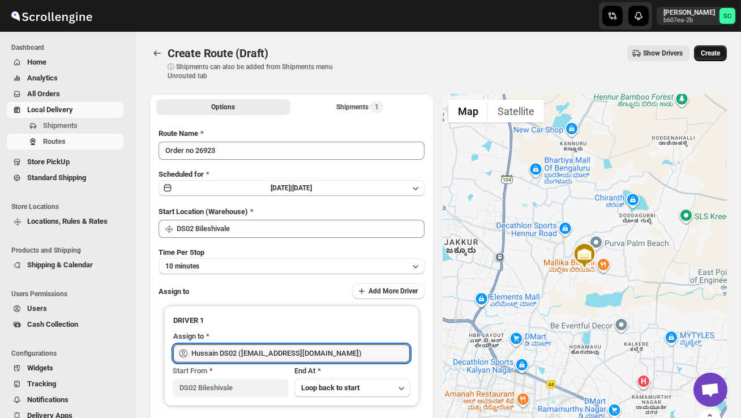
type input "Hussain DS02 ([EMAIL_ADDRESS][DOMAIN_NAME])"
click at [703, 50] on span "Create" at bounding box center [710, 53] width 19 height 9
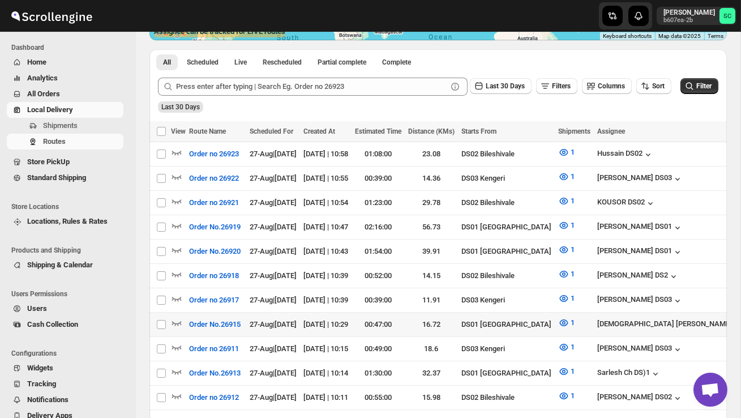
scroll to position [236, 0]
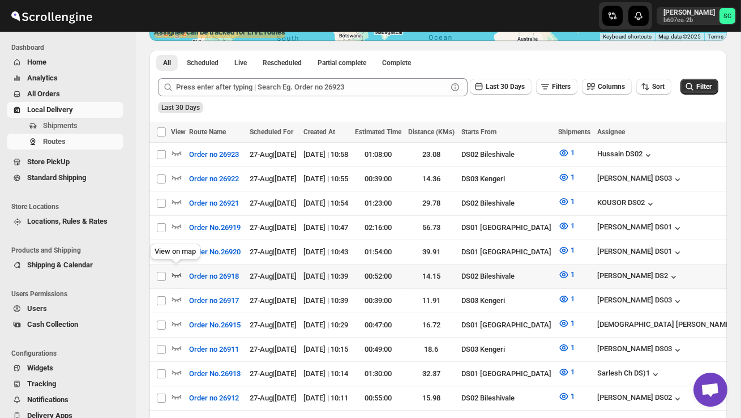
click at [177, 269] on icon "button" at bounding box center [176, 274] width 11 height 11
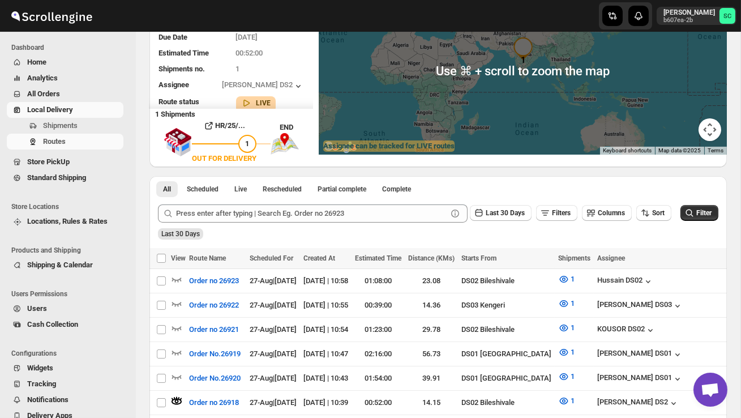
scroll to position [0, 0]
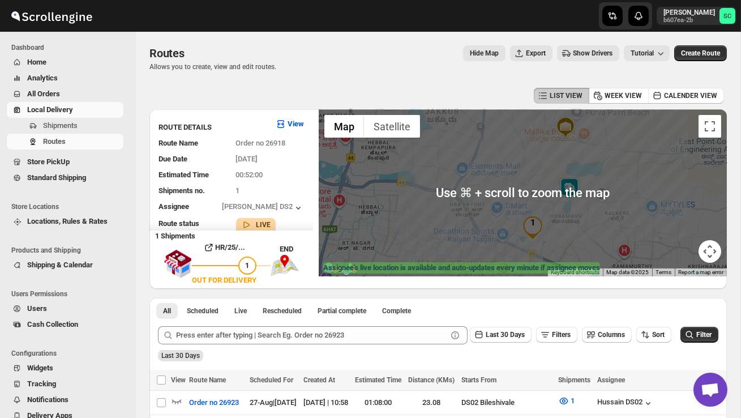
click at [577, 179] on img at bounding box center [569, 188] width 23 height 23
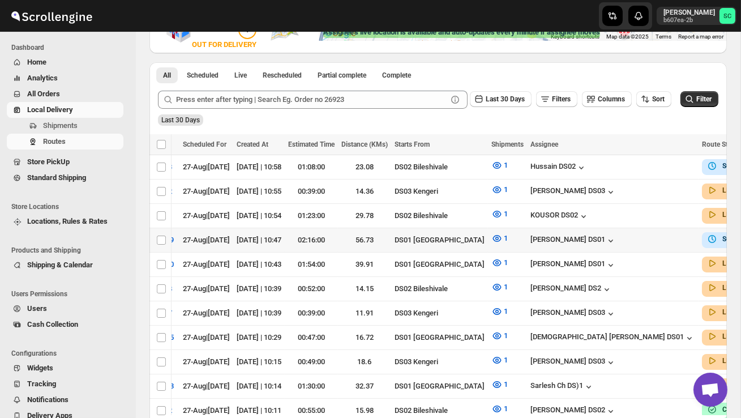
scroll to position [235, 0]
click at [82, 123] on span "Shipments" at bounding box center [82, 125] width 78 height 11
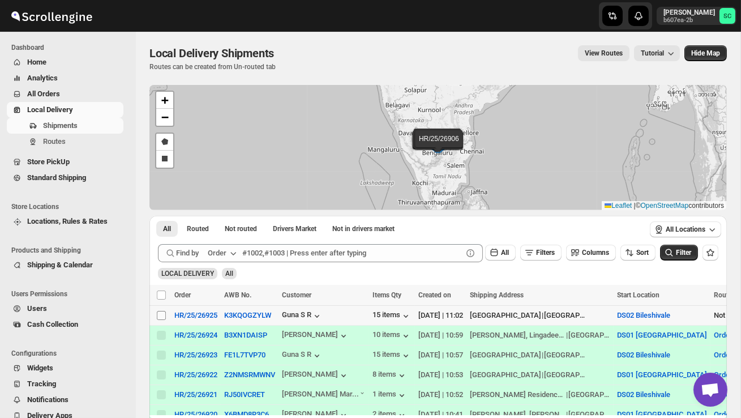
click at [157, 315] on input "Select shipment" at bounding box center [161, 315] width 9 height 9
checkbox input "true"
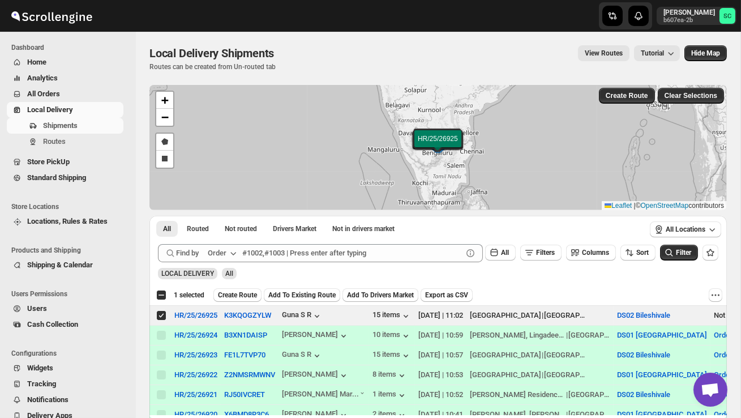
click at [246, 290] on button "Create Route" at bounding box center [237, 295] width 48 height 14
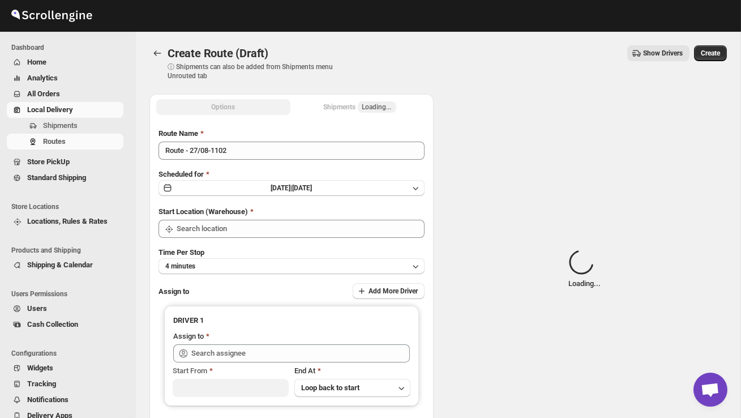
type input "DS02 Bileshivale"
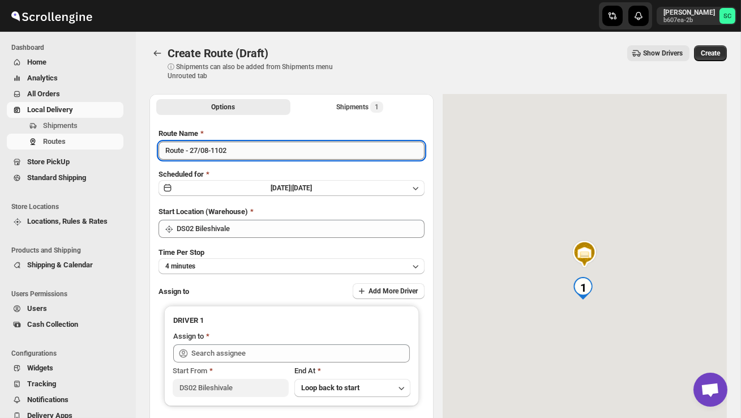
click at [247, 153] on input "Route - 27/08-1102" at bounding box center [292, 151] width 266 height 18
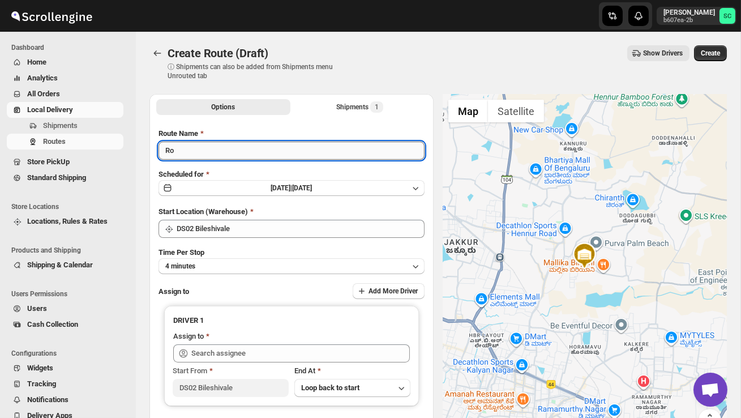
type input "R"
type input "Order no 26925"
click at [261, 259] on button "4 minutes" at bounding box center [292, 266] width 266 height 16
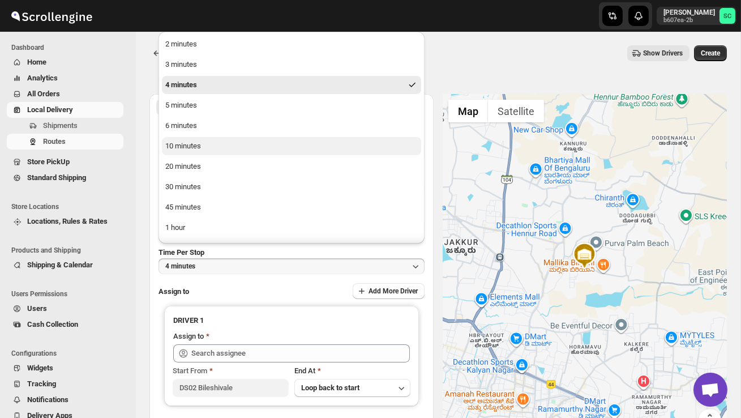
click at [210, 149] on button "10 minutes" at bounding box center [291, 146] width 259 height 18
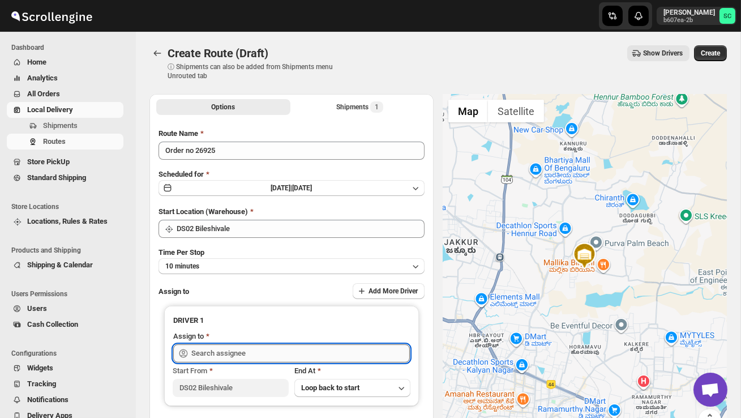
click at [246, 352] on input "text" at bounding box center [300, 353] width 219 height 18
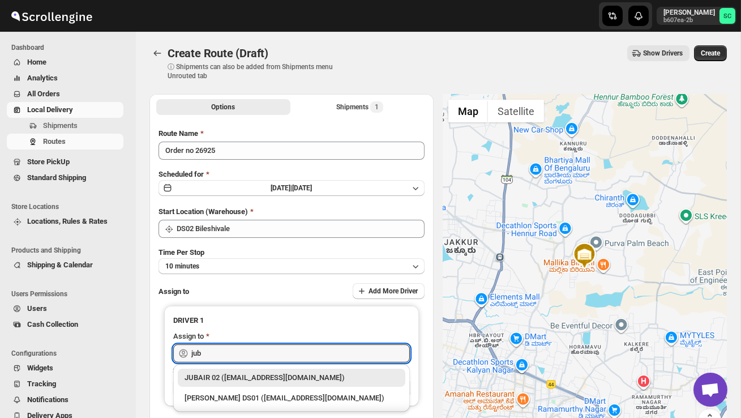
click at [276, 379] on div "JUBAIR 02 ([EMAIL_ADDRESS][DOMAIN_NAME])" at bounding box center [292, 377] width 214 height 11
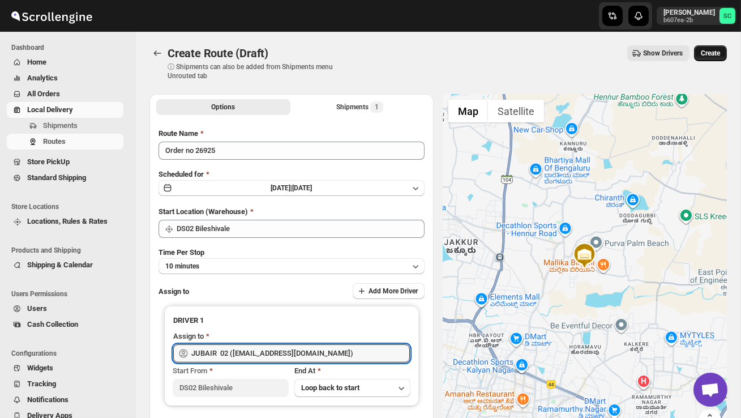
type input "JUBAIR 02 ([EMAIL_ADDRESS][DOMAIN_NAME])"
click at [707, 53] on span "Create" at bounding box center [710, 53] width 19 height 9
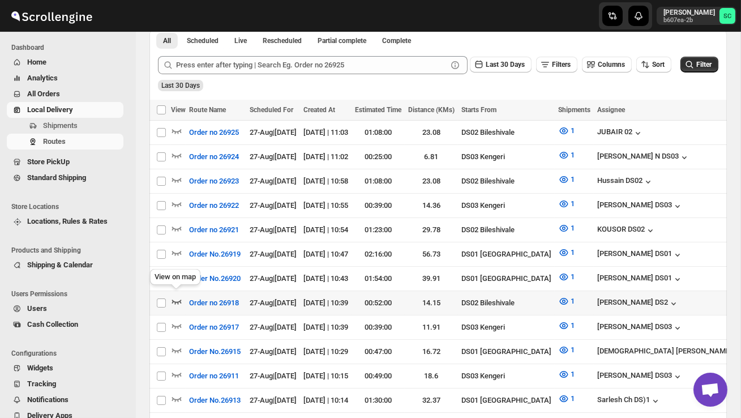
click at [178, 300] on icon "button" at bounding box center [177, 302] width 10 height 5
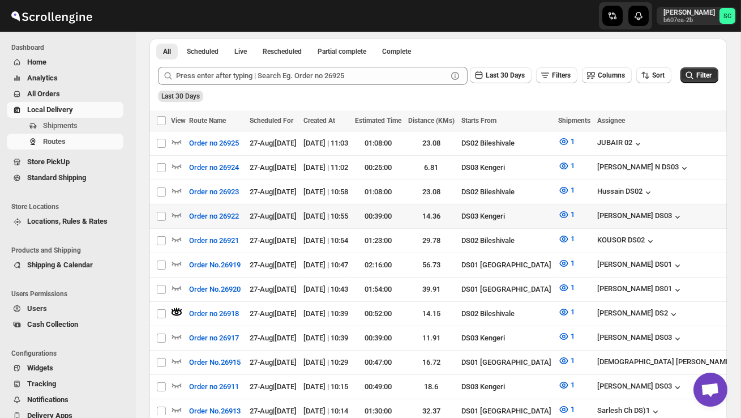
scroll to position [254, 0]
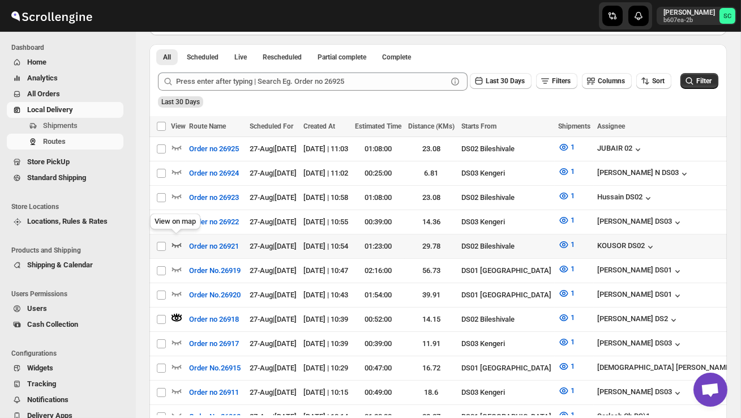
click at [176, 241] on icon "button" at bounding box center [176, 244] width 11 height 11
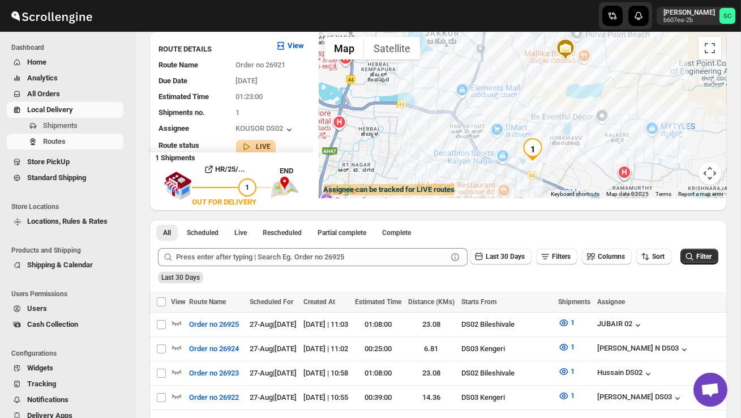
scroll to position [0, 0]
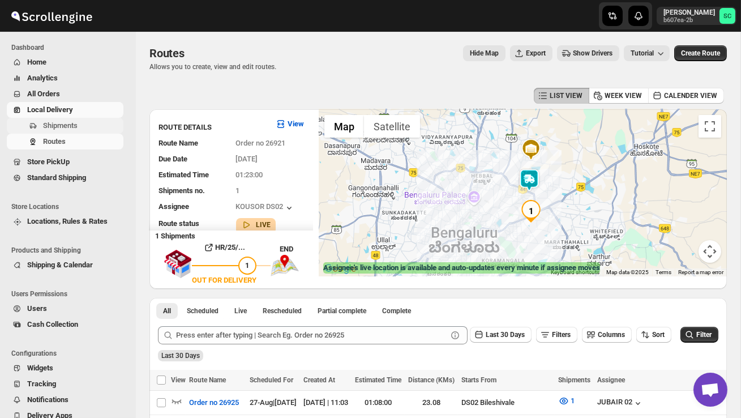
click at [55, 128] on span "Shipments" at bounding box center [60, 125] width 35 height 8
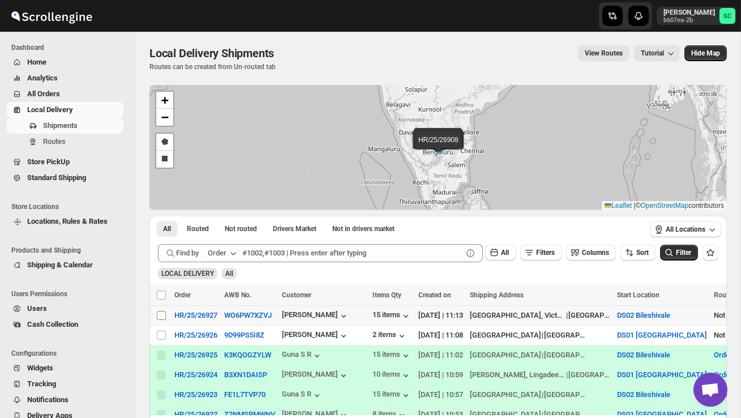
click at [160, 316] on input "Select shipment" at bounding box center [161, 315] width 9 height 9
checkbox input "true"
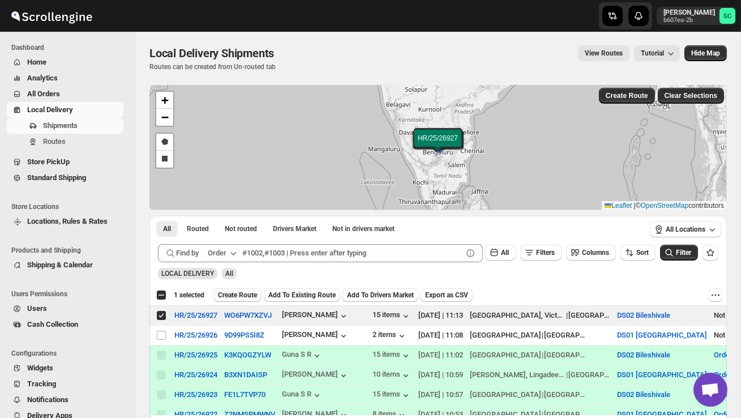
click at [244, 297] on span "Create Route" at bounding box center [237, 294] width 39 height 9
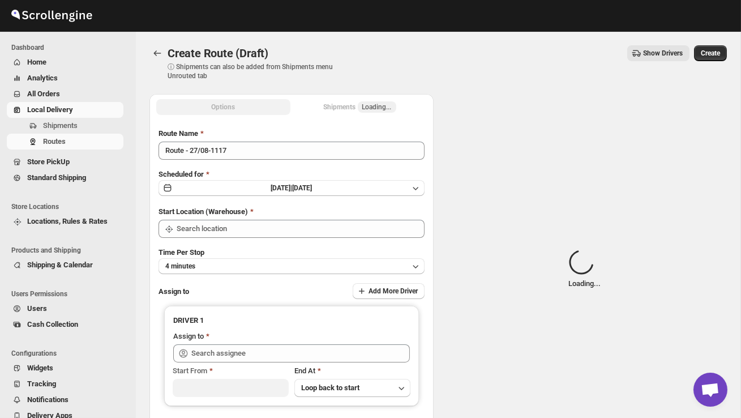
type input "DS02 Bileshivale"
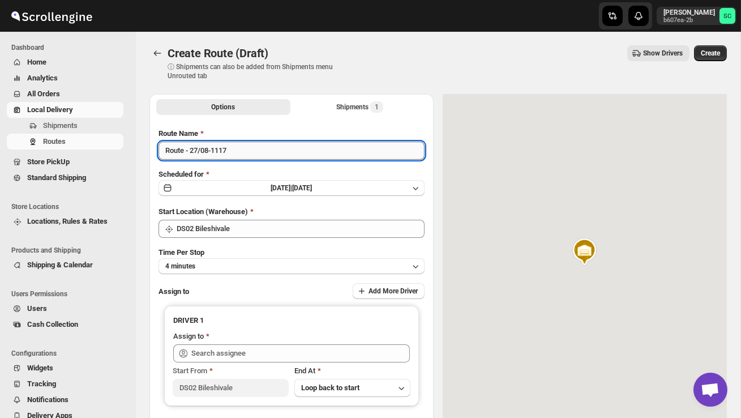
click at [243, 155] on input "Route - 27/08-1117" at bounding box center [292, 151] width 266 height 18
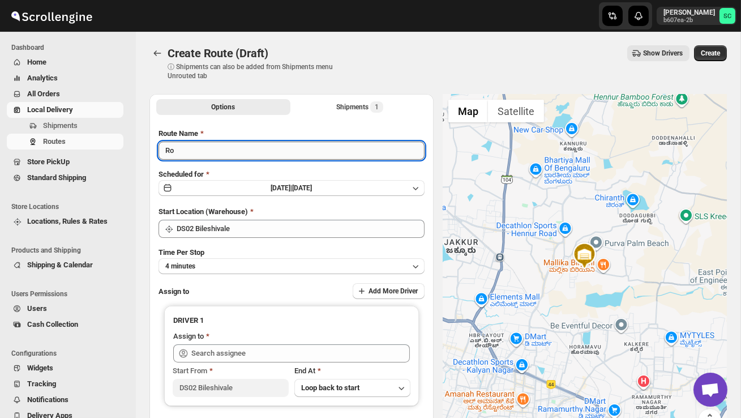
type input "R"
type input "Order no 26927"
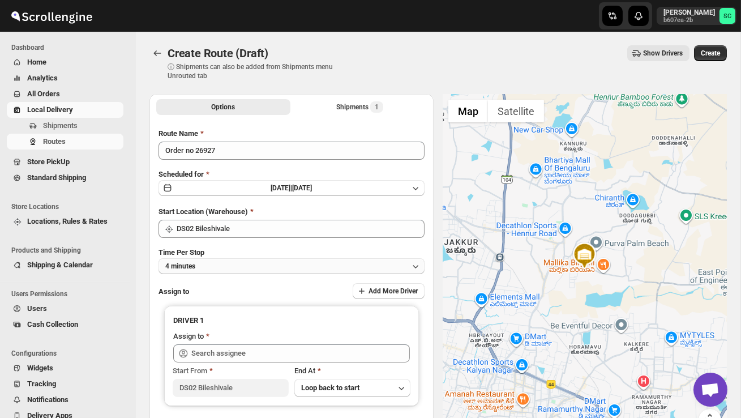
click at [245, 272] on button "4 minutes" at bounding box center [292, 266] width 266 height 16
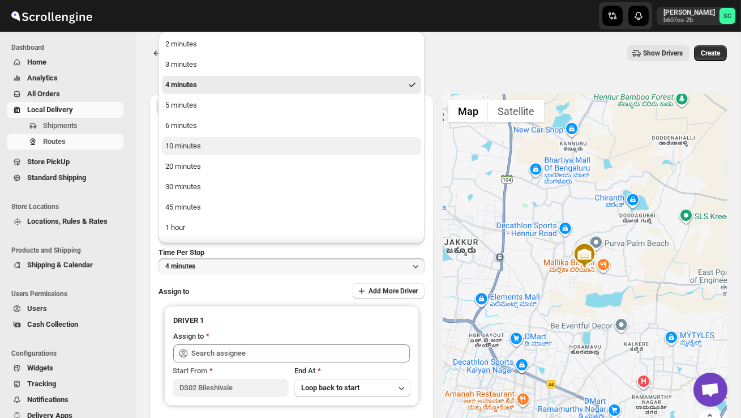
click at [210, 151] on button "10 minutes" at bounding box center [291, 146] width 259 height 18
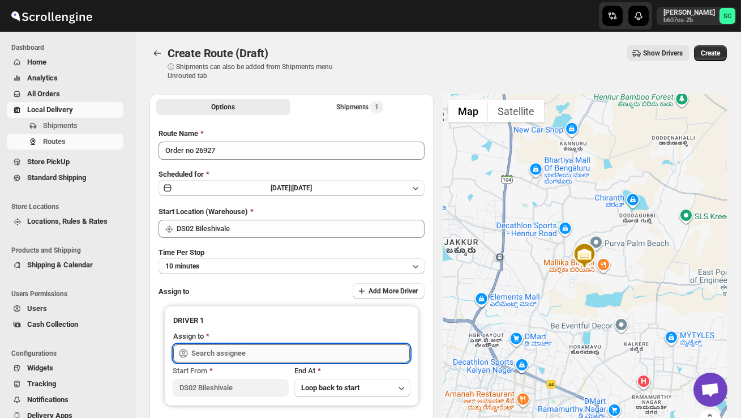
click at [228, 346] on input "text" at bounding box center [300, 353] width 219 height 18
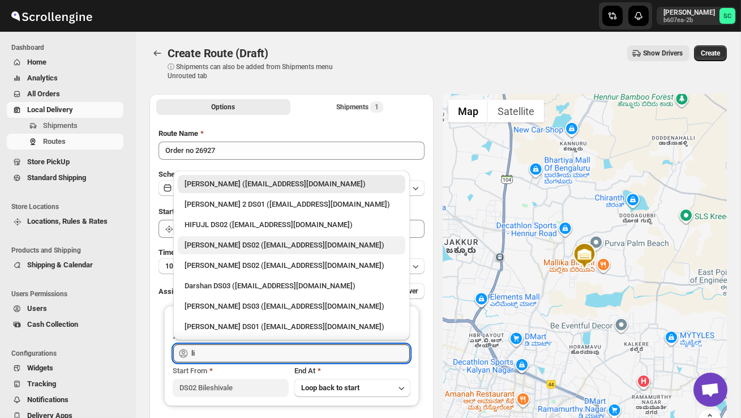
click at [216, 241] on div "[PERSON_NAME] DS02 ([EMAIL_ADDRESS][DOMAIN_NAME])" at bounding box center [292, 244] width 214 height 11
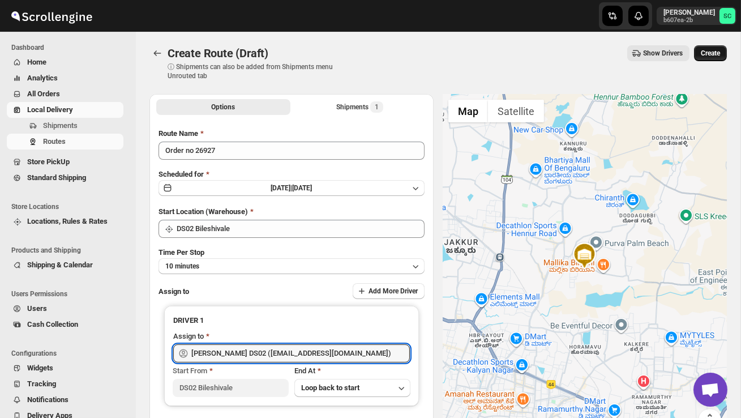
type input "[PERSON_NAME] DS02 ([EMAIL_ADDRESS][DOMAIN_NAME])"
click at [715, 59] on button "Create" at bounding box center [710, 53] width 33 height 16
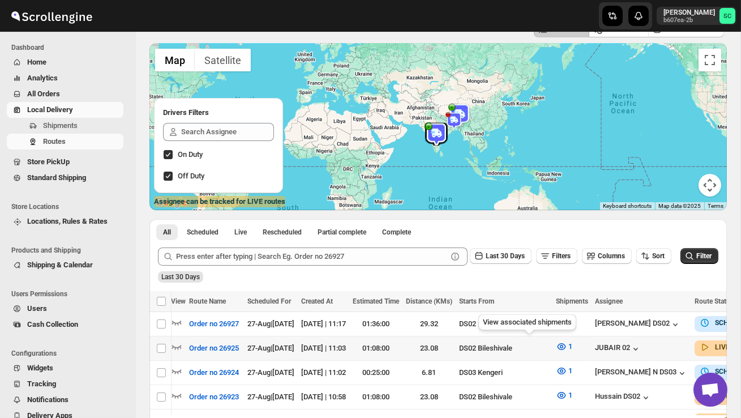
scroll to position [0, 147]
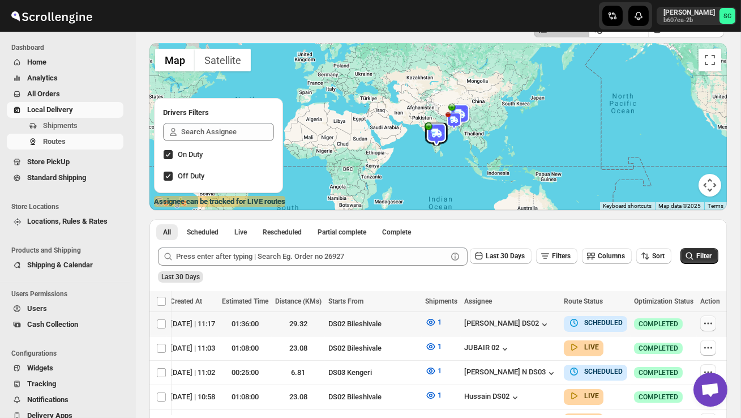
click at [706, 325] on icon "button" at bounding box center [708, 323] width 11 height 11
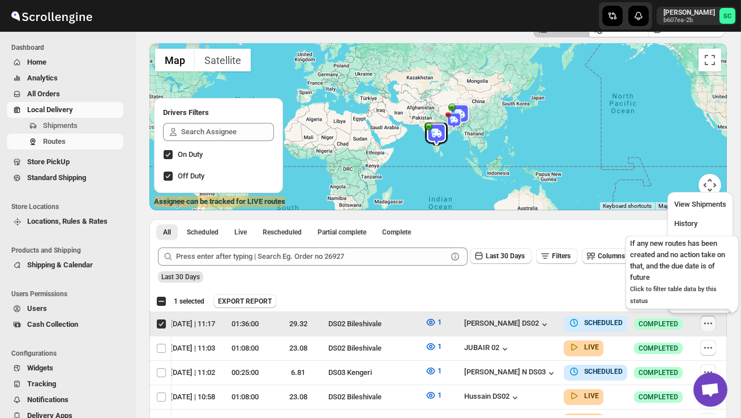
scroll to position [0, 1]
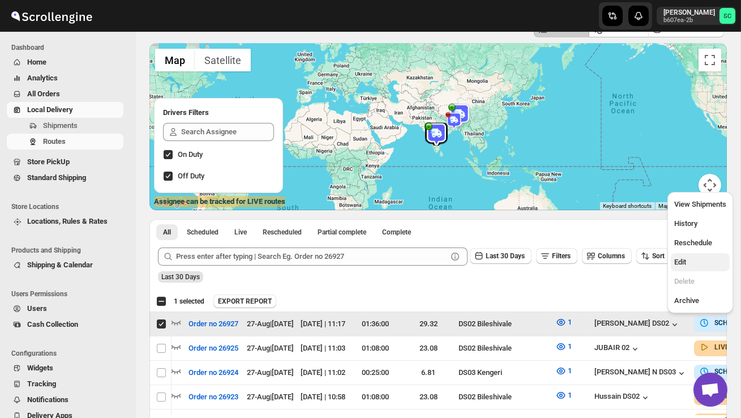
click at [689, 264] on span "Edit" at bounding box center [700, 261] width 52 height 11
checkbox input "false"
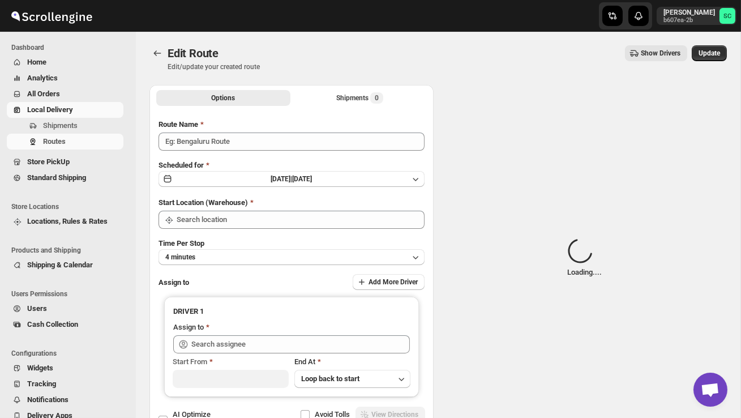
type input "Order no 26927"
type input "DS02 Bileshivale"
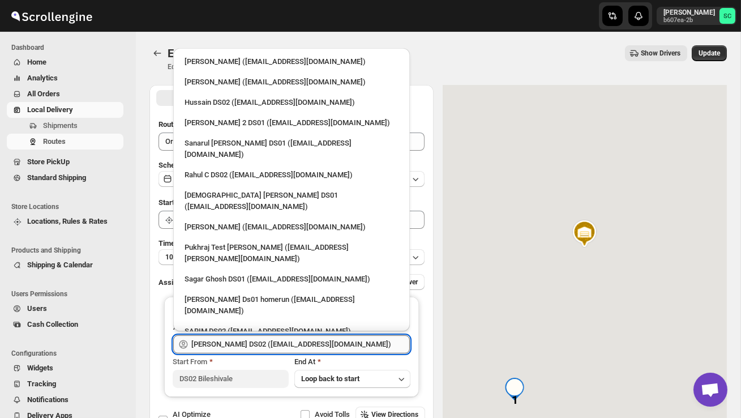
click at [311, 343] on input "[PERSON_NAME] DS02 ([EMAIL_ADDRESS][DOMAIN_NAME])" at bounding box center [300, 344] width 219 height 18
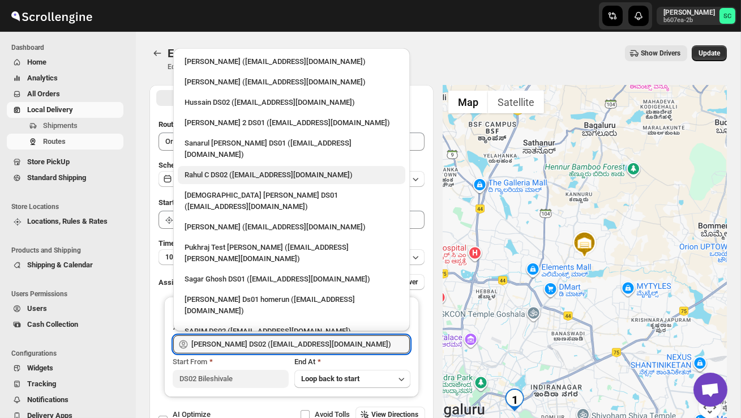
click at [226, 169] on div "Rahul C DS02 ([EMAIL_ADDRESS][DOMAIN_NAME])" at bounding box center [292, 174] width 214 height 11
type input "Rahul C DS02 ([EMAIL_ADDRESS][DOMAIN_NAME])"
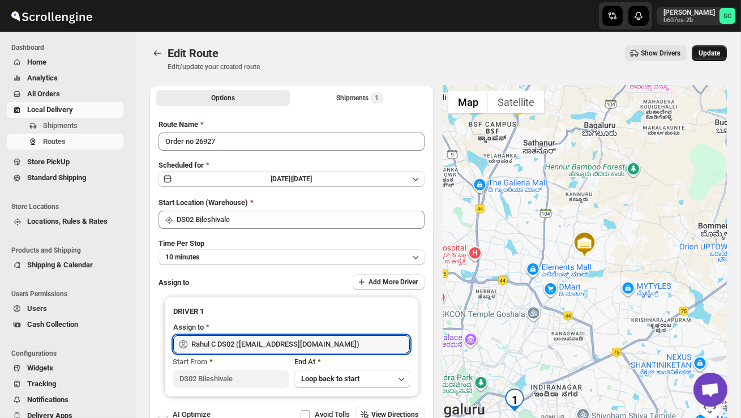
click at [703, 52] on span "Update" at bounding box center [710, 53] width 22 height 9
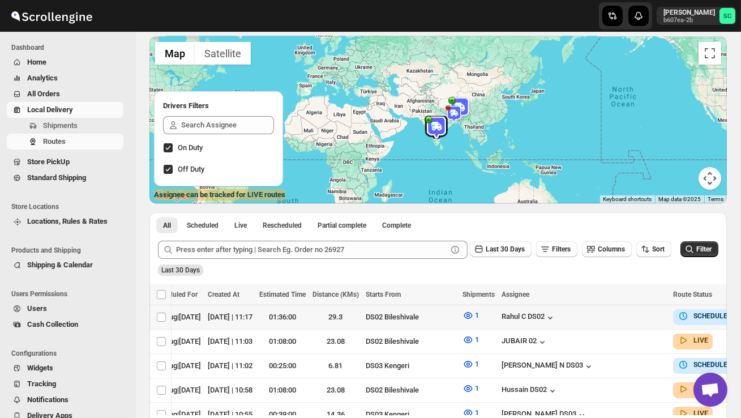
scroll to position [0, 190]
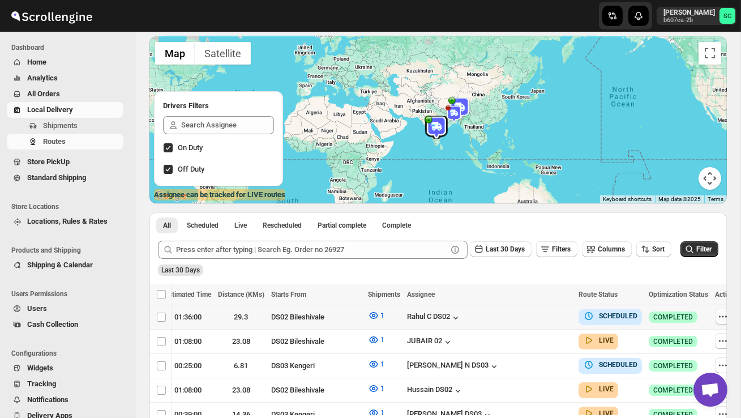
click at [715, 313] on button "button" at bounding box center [723, 317] width 16 height 16
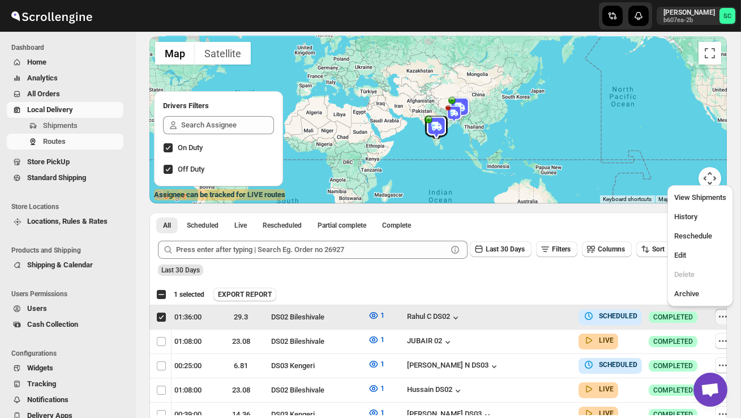
scroll to position [0, 1]
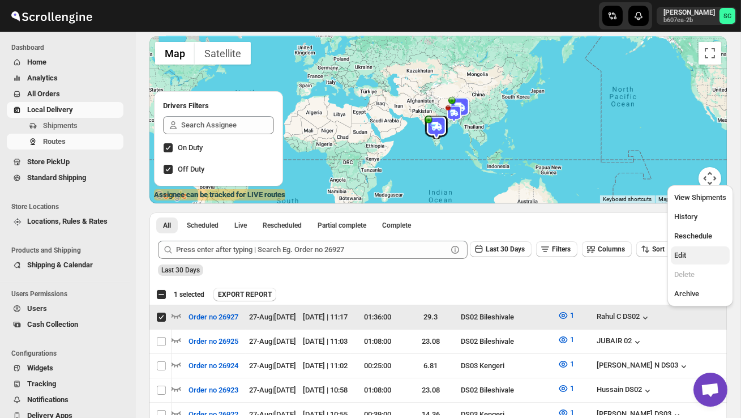
click at [691, 256] on span "Edit" at bounding box center [700, 255] width 52 height 11
checkbox input "false"
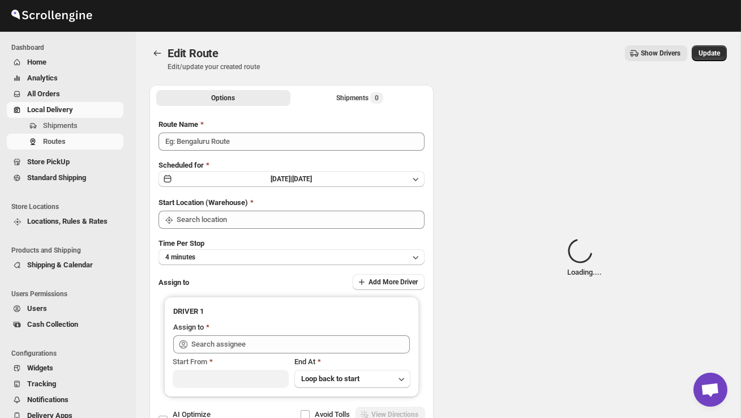
type input "Order no 26927"
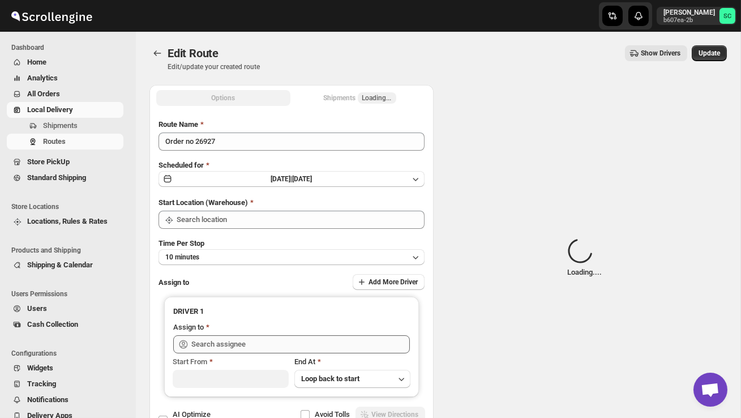
type input "DS02 Bileshivale"
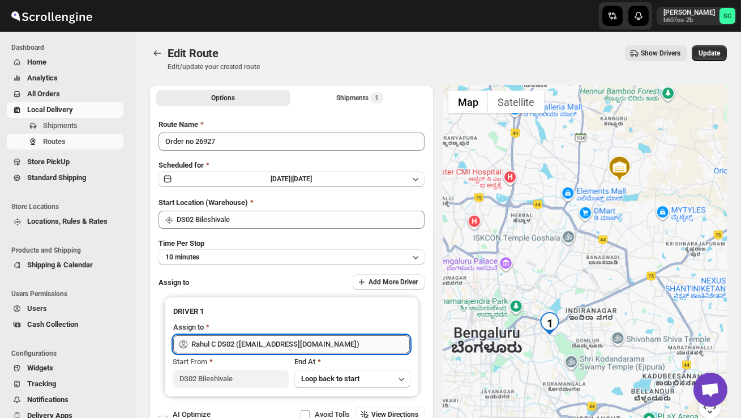
click at [353, 344] on input "Rahul C DS02 ([EMAIL_ADDRESS][DOMAIN_NAME])" at bounding box center [300, 344] width 219 height 18
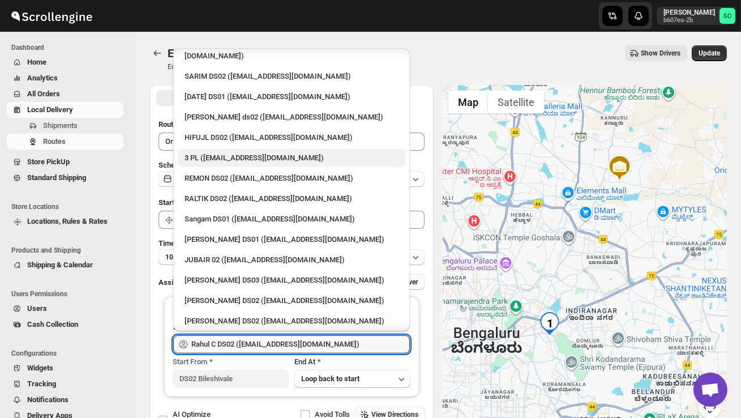
scroll to position [256, 0]
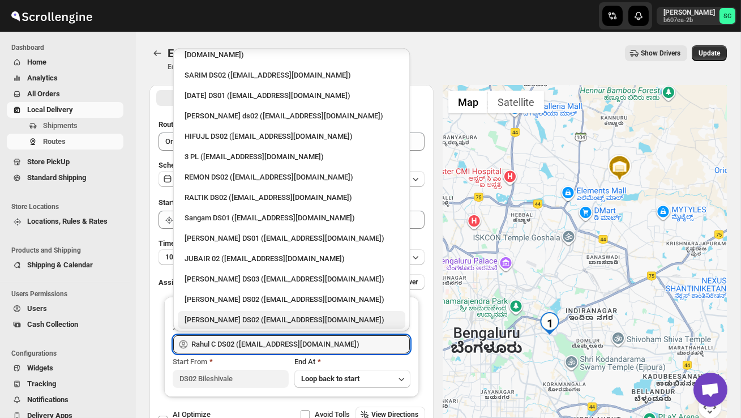
click at [230, 314] on div "[PERSON_NAME] DS02 ([EMAIL_ADDRESS][DOMAIN_NAME])" at bounding box center [292, 319] width 214 height 11
type input "[PERSON_NAME] DS02 ([EMAIL_ADDRESS][DOMAIN_NAME])"
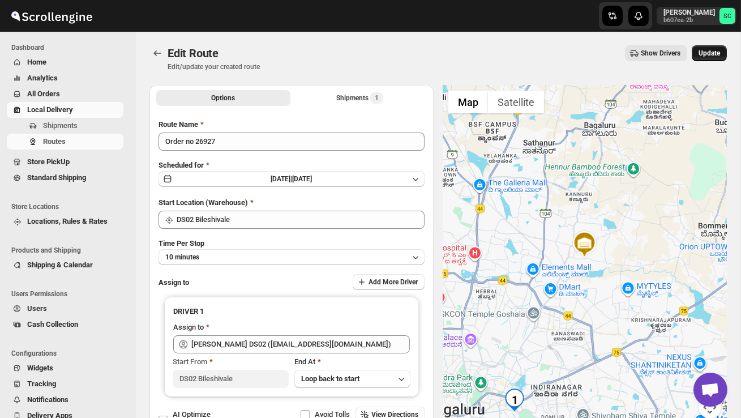
click at [705, 54] on span "Update" at bounding box center [710, 53] width 22 height 9
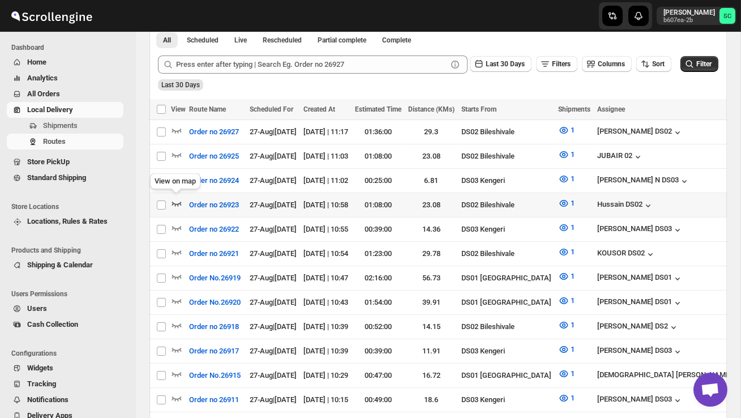
click at [174, 200] on icon "button" at bounding box center [176, 203] width 11 height 11
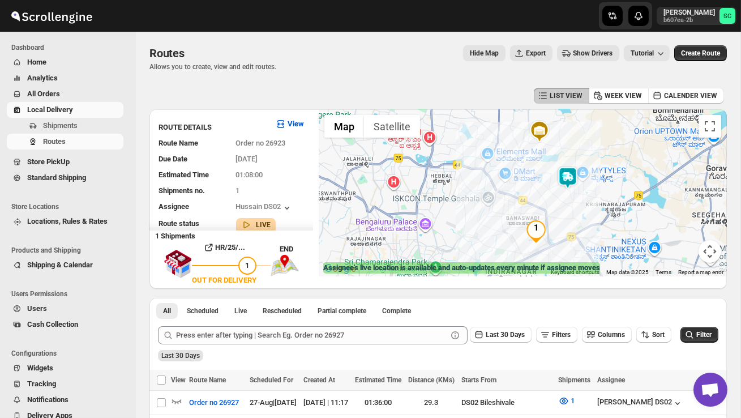
click at [571, 172] on img at bounding box center [568, 177] width 23 height 23
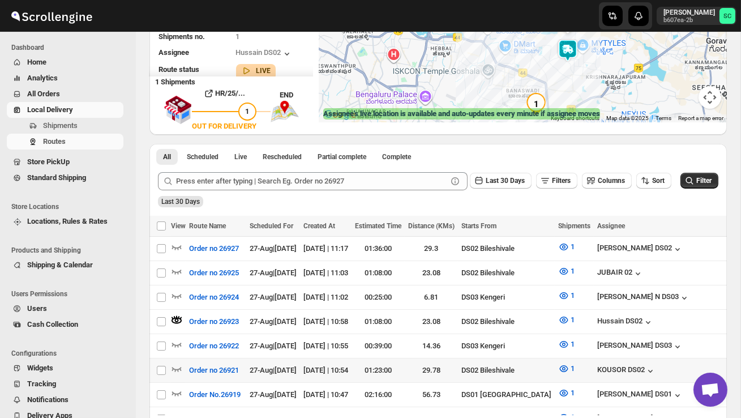
scroll to position [155, 0]
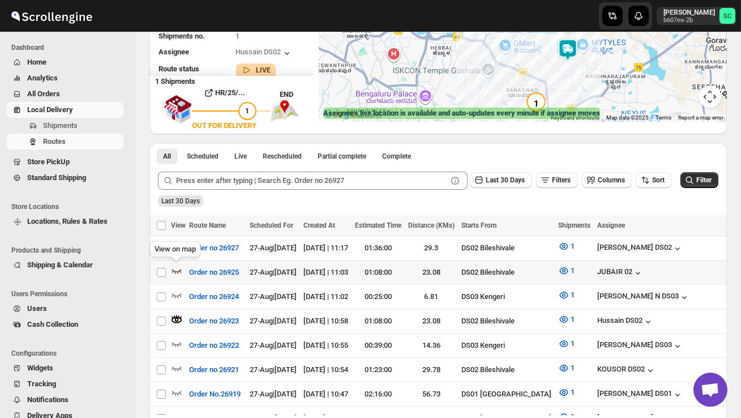
click at [177, 268] on icon "button" at bounding box center [176, 270] width 11 height 11
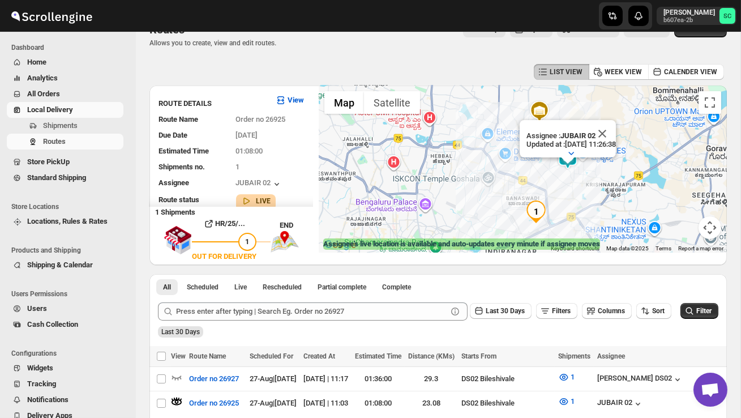
scroll to position [22, 0]
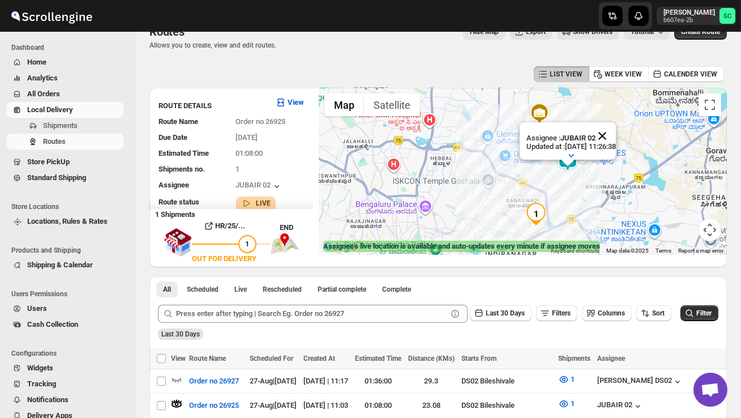
click at [616, 136] on button "Close" at bounding box center [602, 135] width 27 height 27
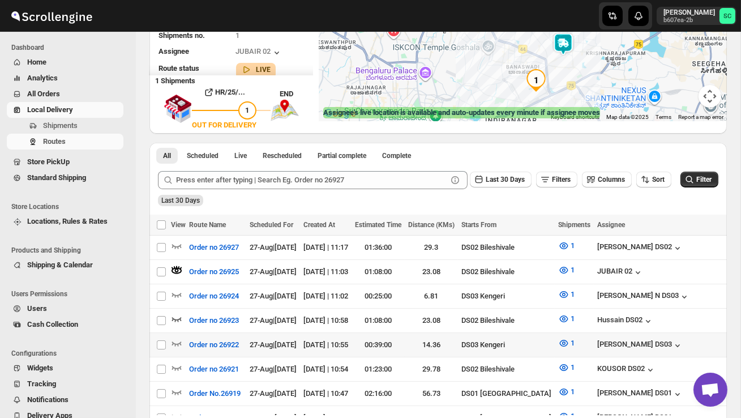
scroll to position [0, 0]
click at [175, 246] on div "View on map" at bounding box center [175, 250] width 55 height 25
click at [177, 243] on icon "button" at bounding box center [176, 245] width 11 height 11
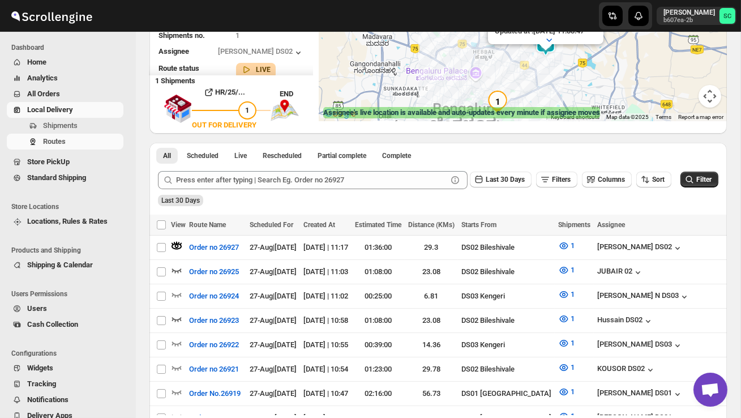
drag, startPoint x: 566, startPoint y: 89, endPoint x: 554, endPoint y: 107, distance: 21.7
click at [554, 108] on div "← Move left → Move right ↑ Move up ↓ Move down + Zoom in - Zoom out Home Jump l…" at bounding box center [523, 37] width 408 height 167
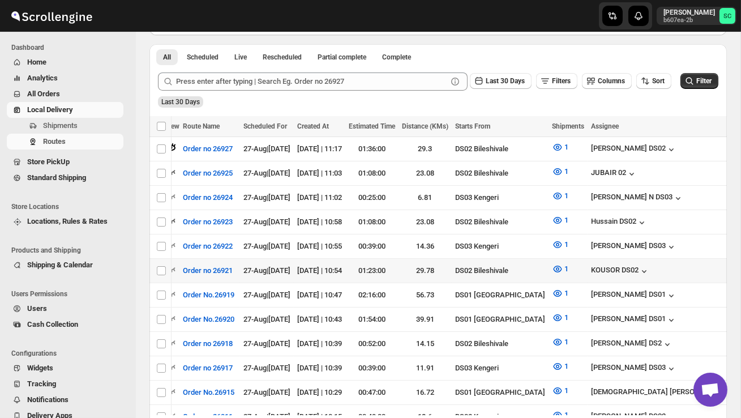
scroll to position [0, 7]
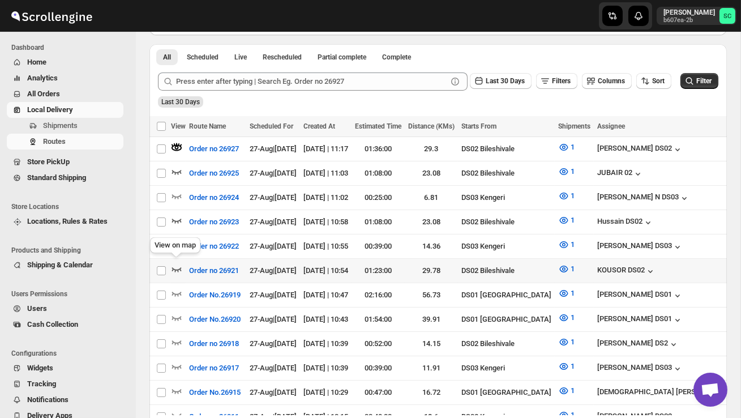
click at [176, 265] on icon "button" at bounding box center [176, 268] width 11 height 11
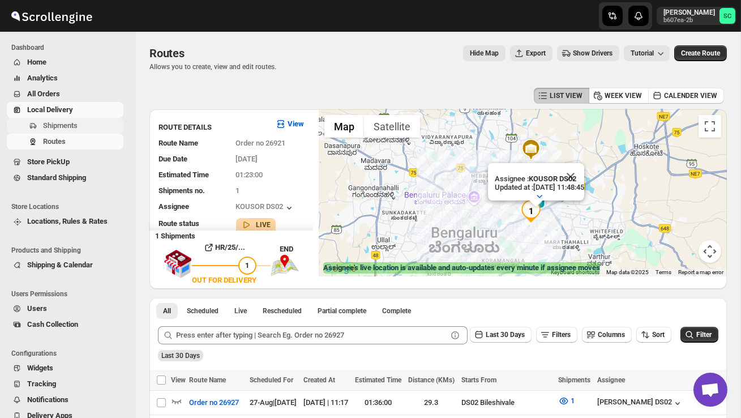
click at [64, 123] on span "Shipments" at bounding box center [60, 125] width 35 height 8
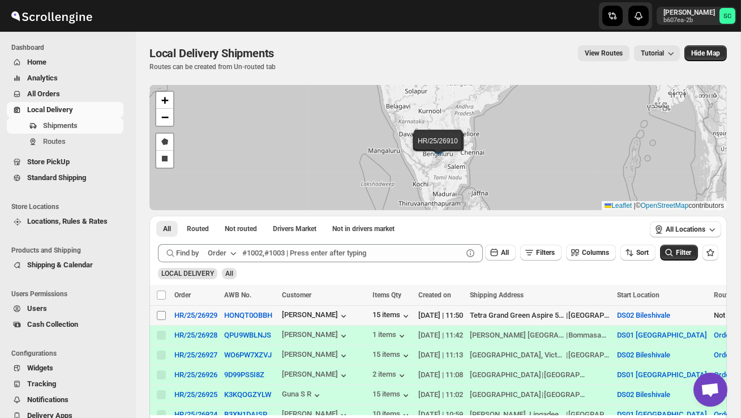
click at [162, 314] on input "Select shipment" at bounding box center [161, 315] width 9 height 9
checkbox input "true"
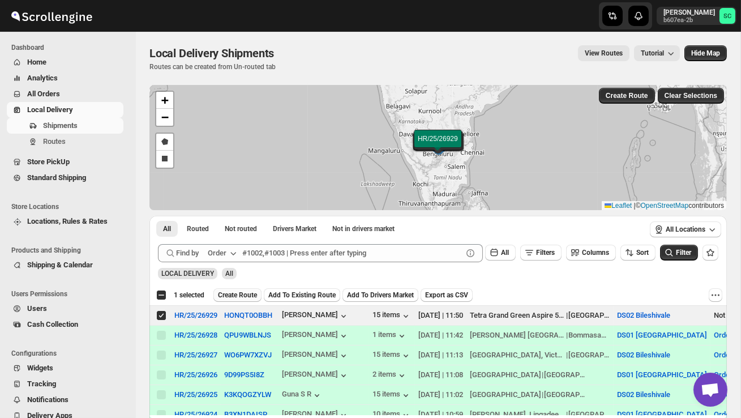
click at [242, 293] on span "Create Route" at bounding box center [237, 294] width 39 height 9
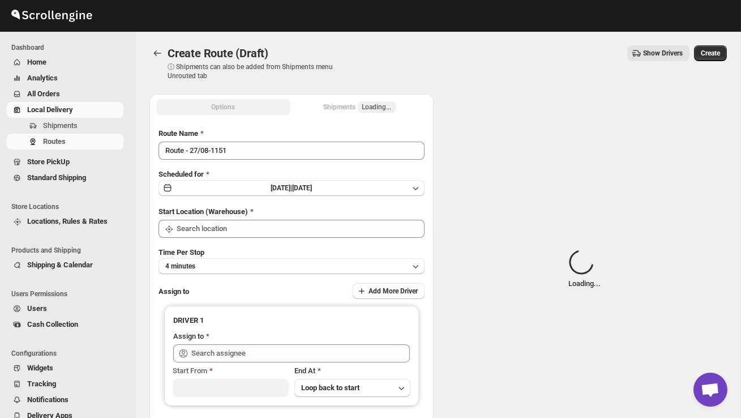
type input "DS02 Bileshivale"
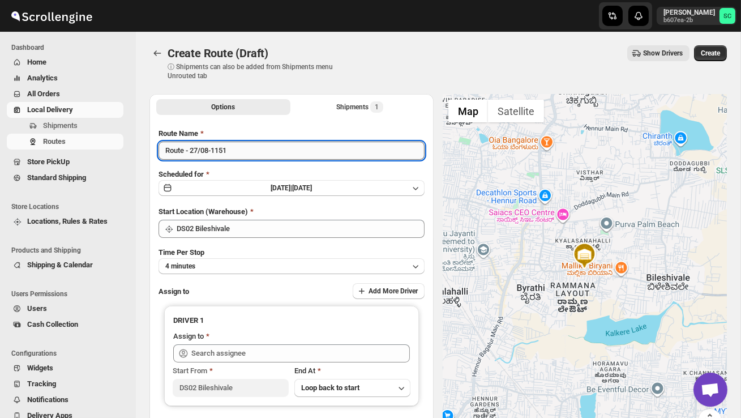
click at [236, 152] on input "Route - 27/08-1151" at bounding box center [292, 151] width 266 height 18
type input "R"
type input "Order no 26929"
click at [293, 266] on button "4 minutes" at bounding box center [292, 266] width 266 height 16
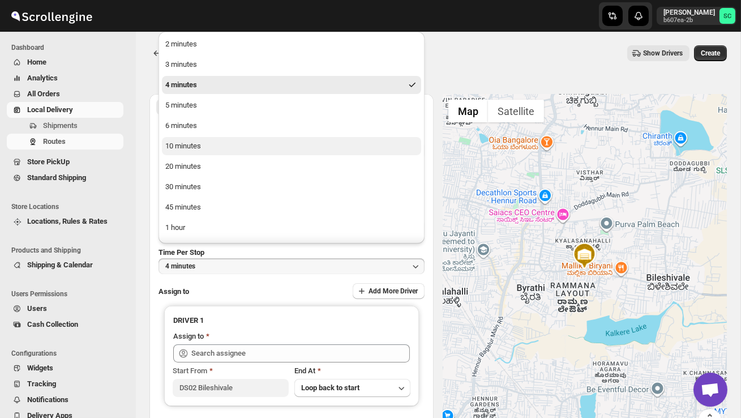
click at [216, 141] on button "10 minutes" at bounding box center [291, 146] width 259 height 18
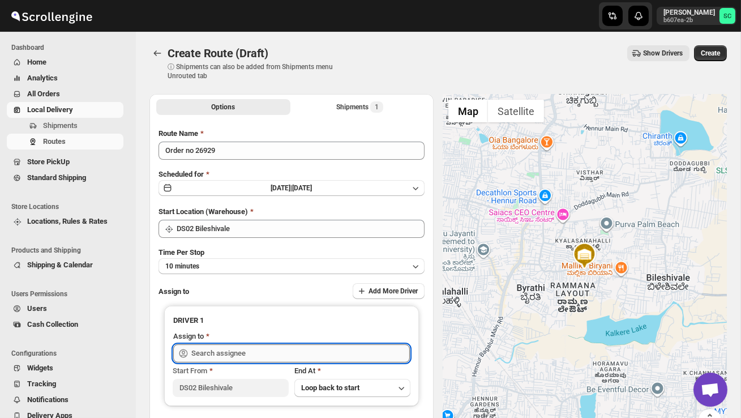
click at [229, 352] on input "text" at bounding box center [300, 353] width 219 height 18
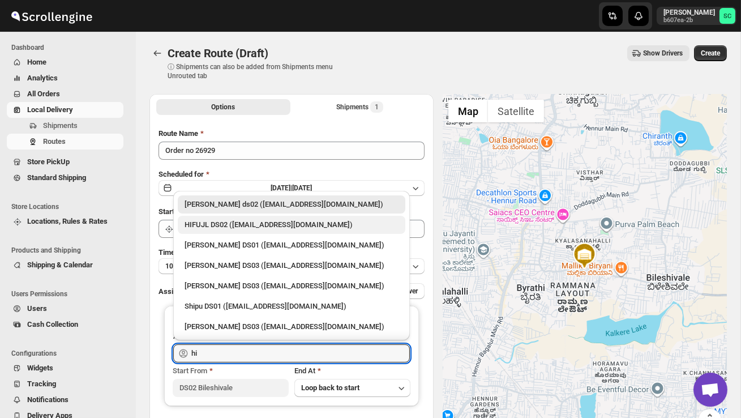
click at [239, 226] on div "HIFUJL DS02 ([EMAIL_ADDRESS][DOMAIN_NAME])" at bounding box center [292, 224] width 214 height 11
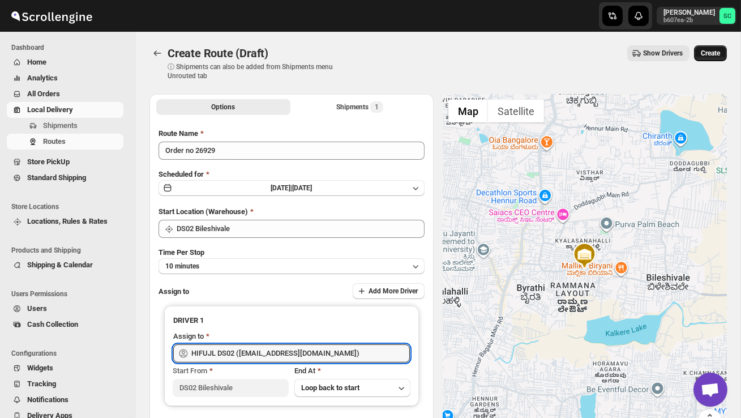
type input "HIFUJL DS02 ([EMAIL_ADDRESS][DOMAIN_NAME])"
click at [712, 54] on span "Create" at bounding box center [710, 53] width 19 height 9
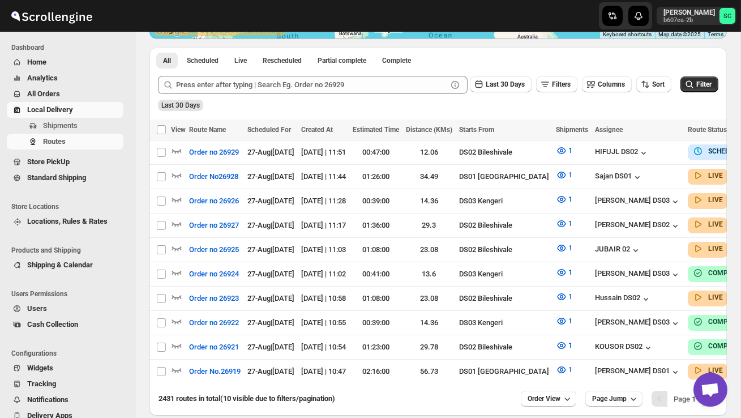
scroll to position [242, 0]
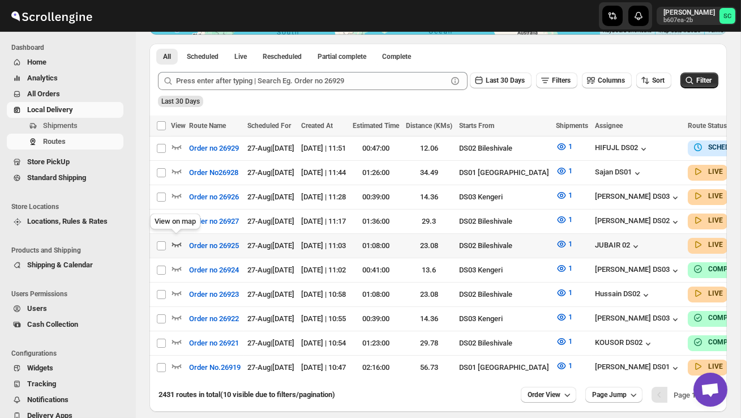
click at [174, 238] on icon "button" at bounding box center [176, 243] width 11 height 11
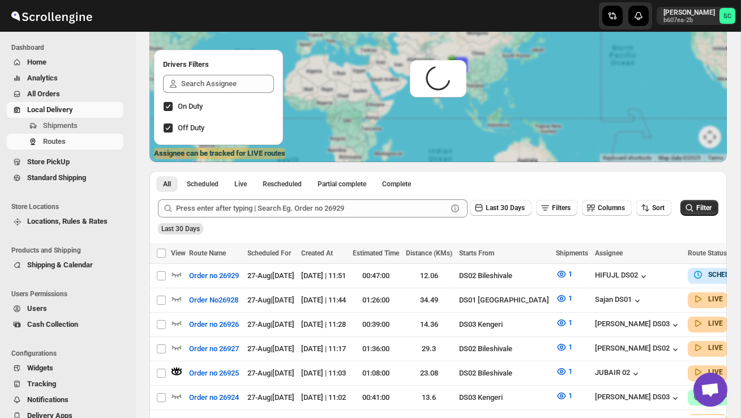
scroll to position [0, 0]
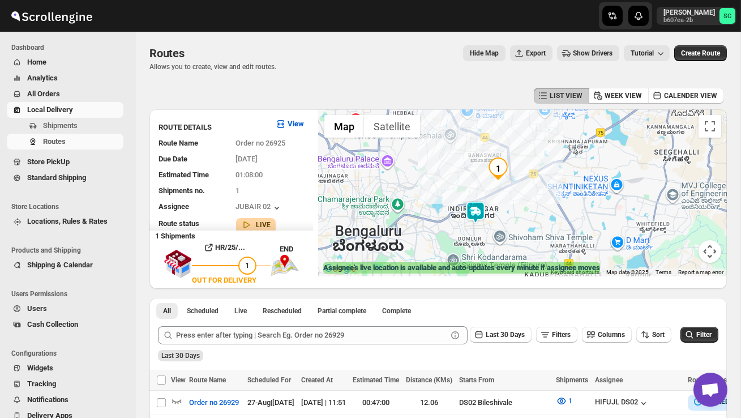
drag, startPoint x: 509, startPoint y: 226, endPoint x: 470, endPoint y: 159, distance: 77.1
click at [470, 159] on div at bounding box center [523, 192] width 408 height 167
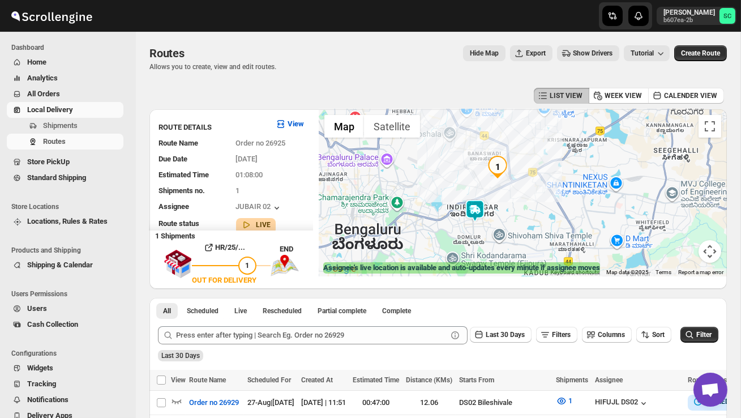
click at [483, 205] on img at bounding box center [475, 210] width 23 height 23
click at [523, 159] on button "Close" at bounding box center [509, 163] width 27 height 27
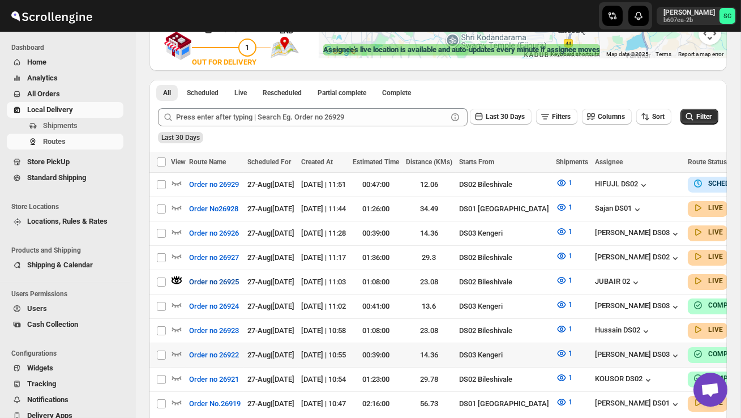
scroll to position [217, 0]
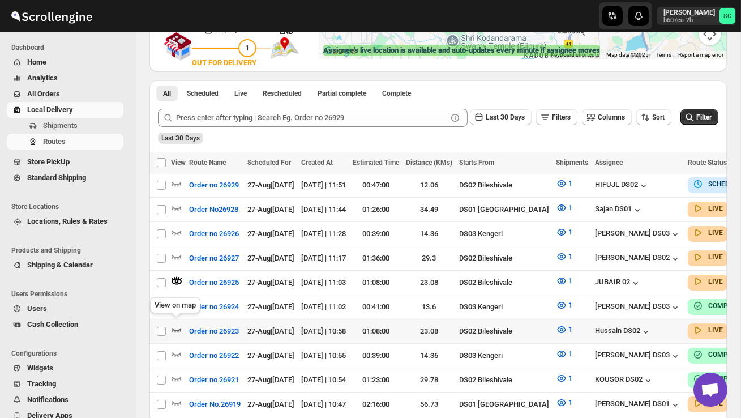
click at [176, 328] on icon "button" at bounding box center [177, 330] width 10 height 5
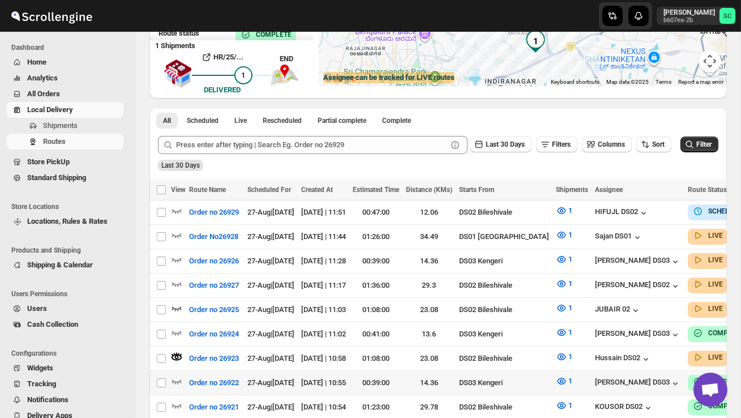
scroll to position [192, 0]
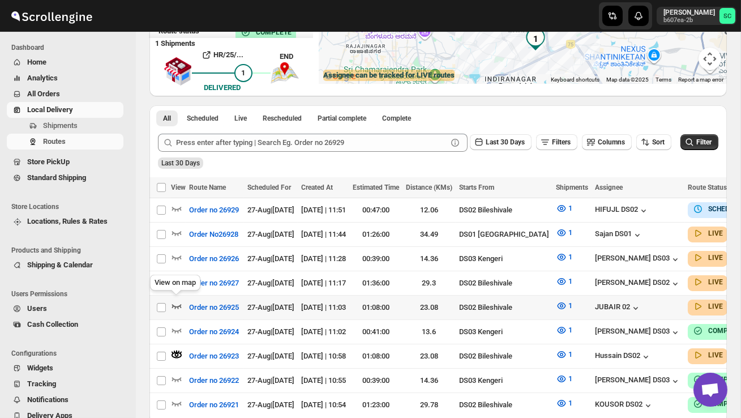
click at [176, 301] on icon "button" at bounding box center [176, 305] width 11 height 11
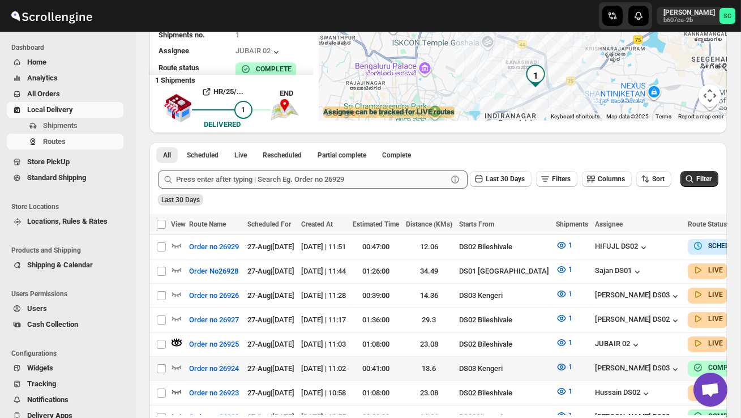
scroll to position [171, 0]
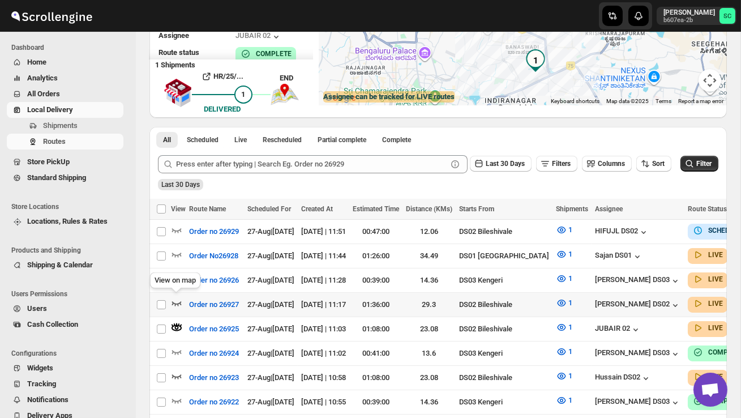
click at [174, 297] on icon "button" at bounding box center [176, 302] width 11 height 11
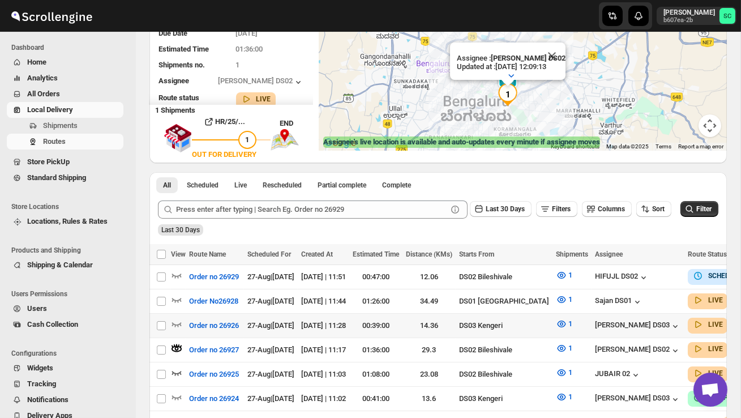
scroll to position [0, 0]
click at [181, 271] on icon "button" at bounding box center [176, 274] width 11 height 11
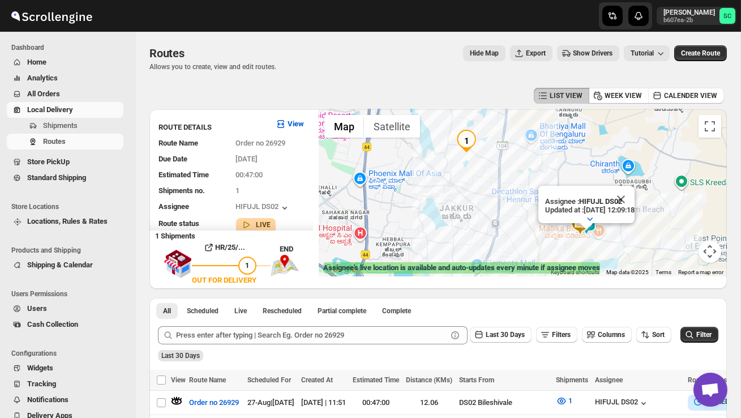
click at [635, 196] on button "Close" at bounding box center [621, 199] width 27 height 27
click at [56, 123] on span "Shipments" at bounding box center [60, 125] width 35 height 8
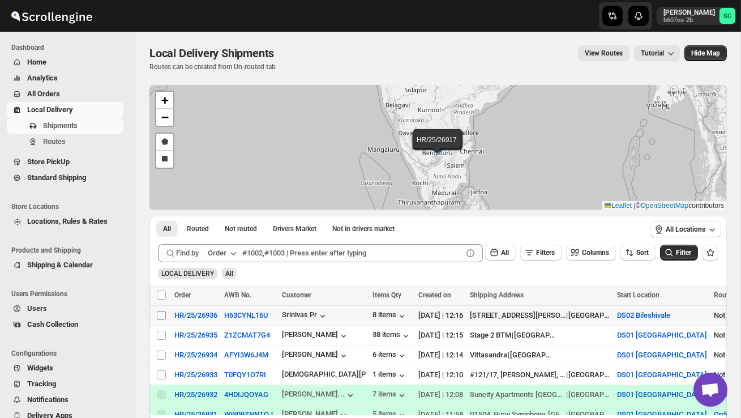
click at [159, 315] on input "Select shipment" at bounding box center [161, 315] width 9 height 9
checkbox input "true"
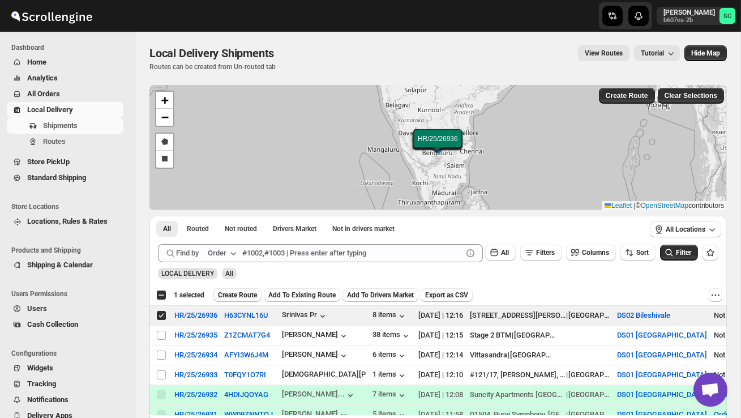
click at [243, 297] on span "Create Route" at bounding box center [237, 294] width 39 height 9
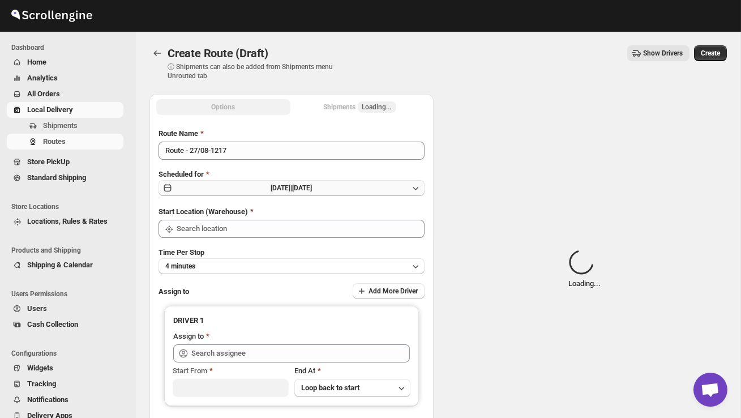
type input "DS02 Bileshivale"
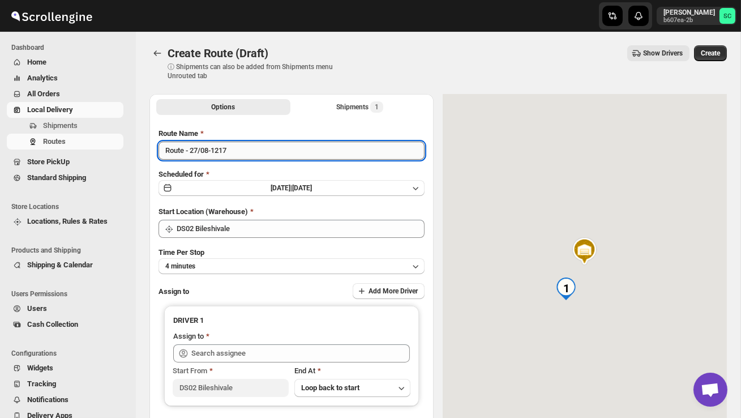
click at [236, 149] on input "Route - 27/08-1217" at bounding box center [292, 151] width 266 height 18
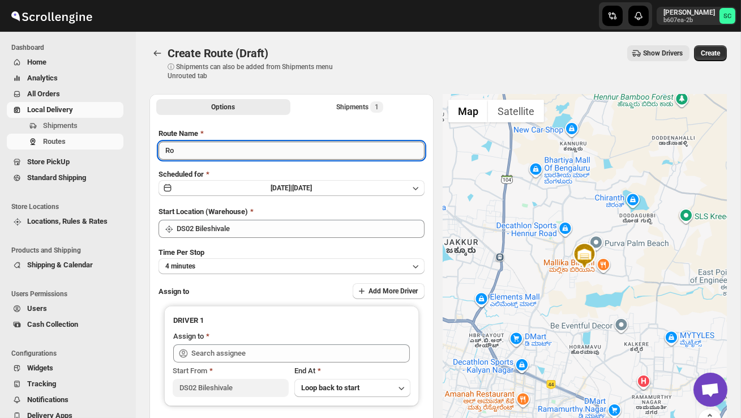
type input "R"
type input "Order no 26936"
click at [245, 266] on button "4 minutes" at bounding box center [292, 266] width 266 height 16
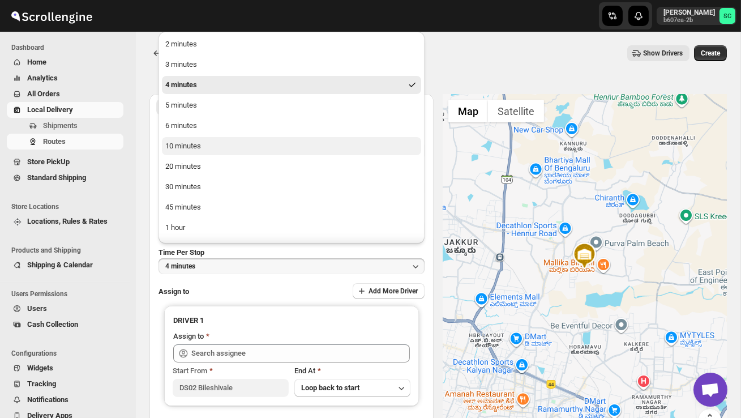
click at [219, 148] on button "10 minutes" at bounding box center [291, 146] width 259 height 18
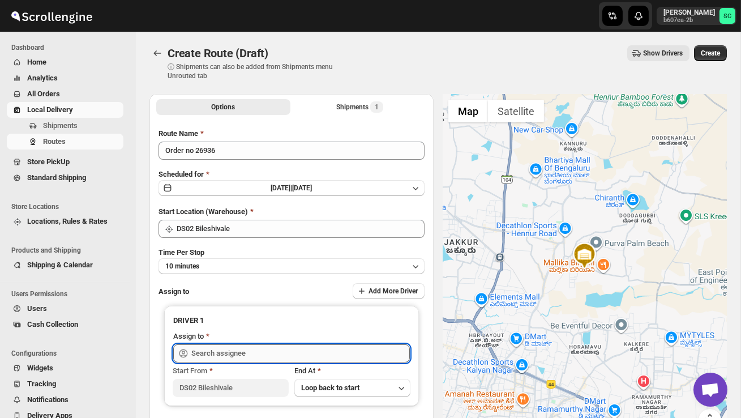
click at [226, 351] on input "text" at bounding box center [300, 353] width 219 height 18
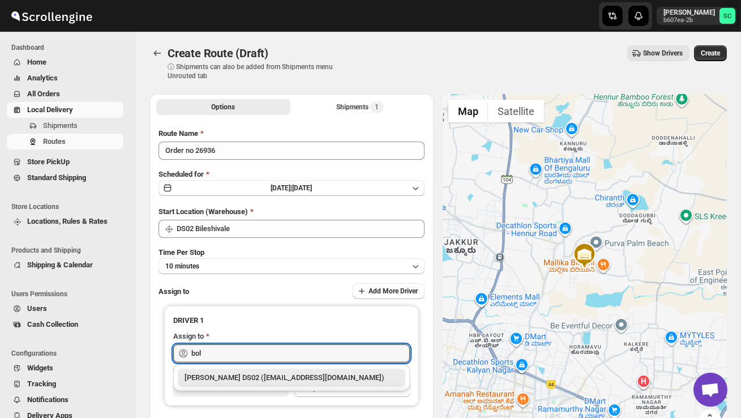
click at [251, 380] on div "BOLEN DS02 (wihof21751@coasah.com)" at bounding box center [292, 377] width 214 height 11
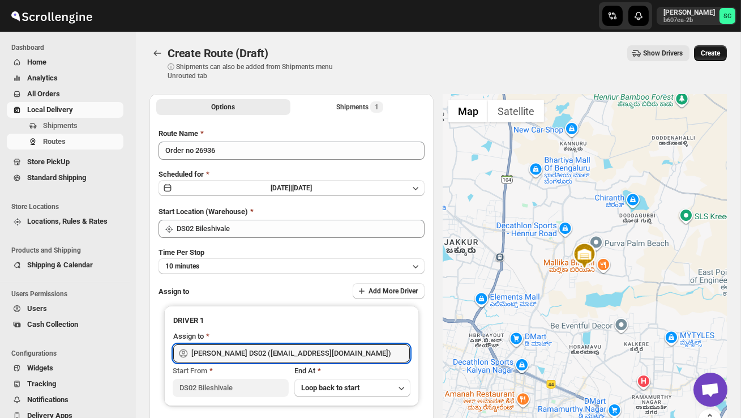
type input "BOLEN DS02 (wihof21751@coasah.com)"
click at [714, 54] on span "Create" at bounding box center [710, 53] width 19 height 9
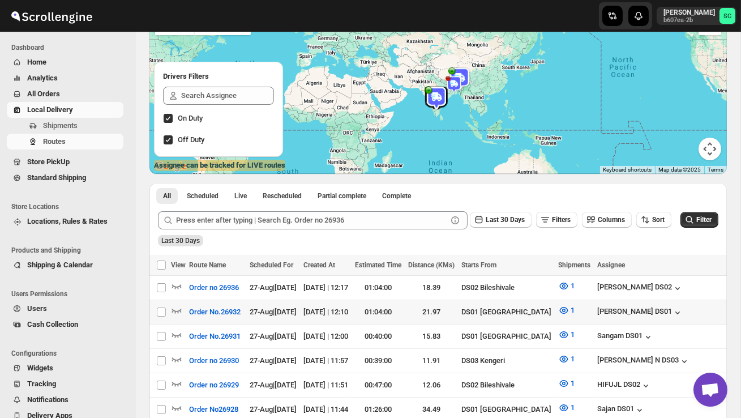
scroll to position [106, 0]
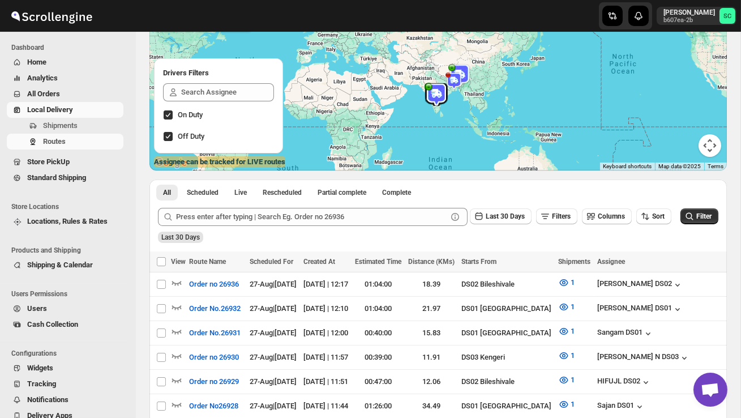
click at [659, 245] on div "Submit Last 30 Days Filters Columns Sort Filter Last 30 Days" at bounding box center [437, 225] width 577 height 52
click at [66, 118] on button "Shipments" at bounding box center [65, 126] width 117 height 16
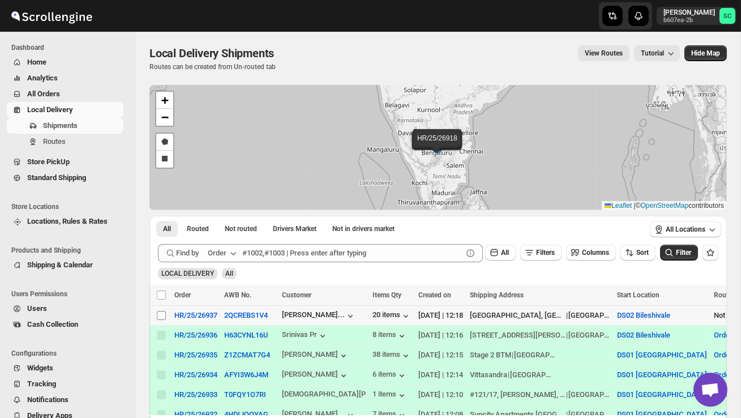
click at [162, 315] on input "Select shipment" at bounding box center [161, 315] width 9 height 9
checkbox input "true"
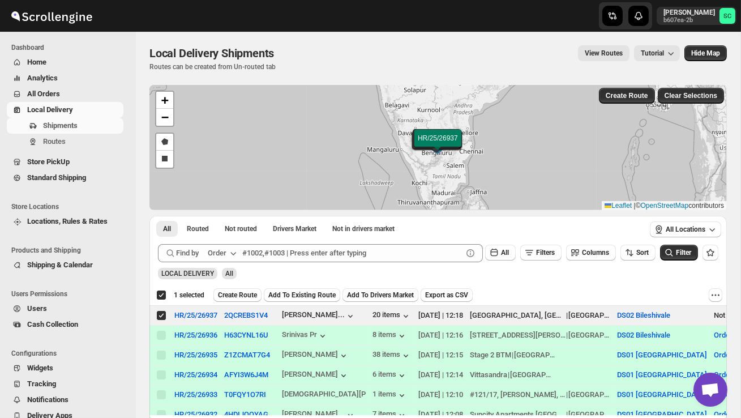
click at [245, 294] on span "Create Route" at bounding box center [237, 294] width 39 height 9
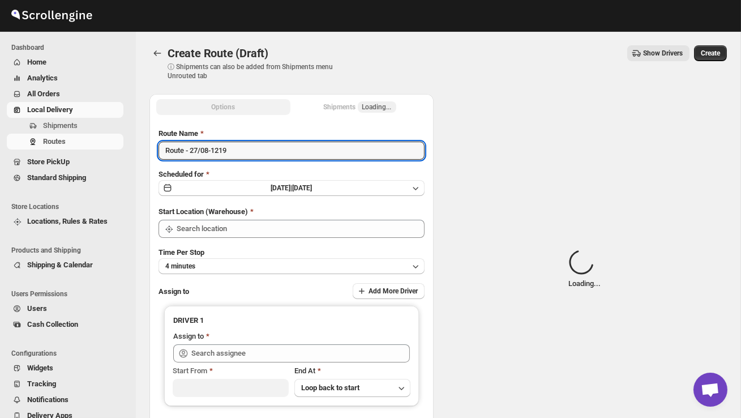
click at [243, 150] on input "Route - 27/08-1219" at bounding box center [292, 151] width 266 height 18
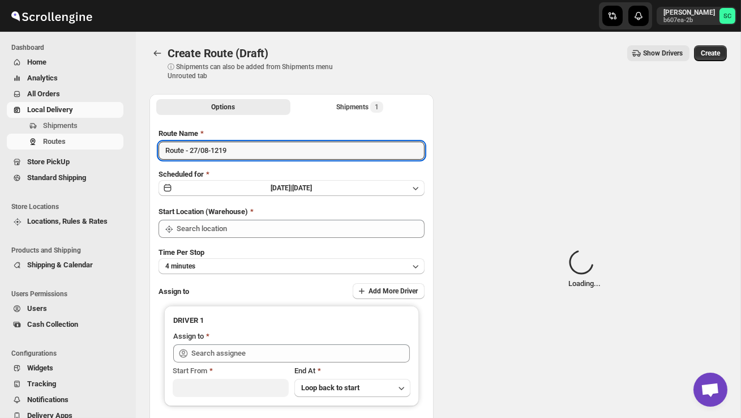
type input "DS02 Bileshivale"
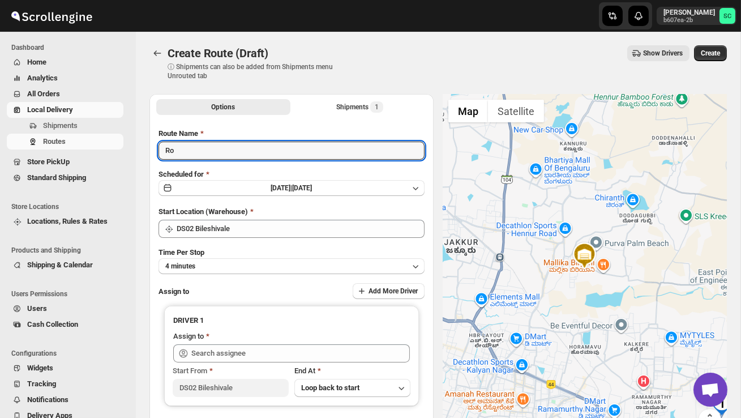
type input "R"
type input "Order no 26937"
click at [259, 261] on button "4 minutes" at bounding box center [292, 266] width 266 height 16
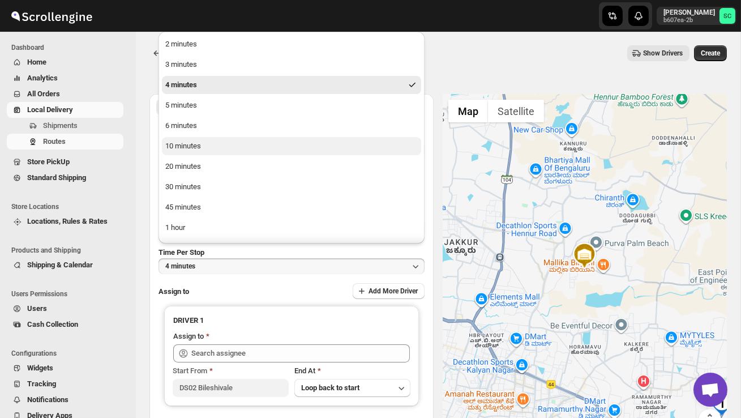
click at [208, 151] on button "10 minutes" at bounding box center [291, 146] width 259 height 18
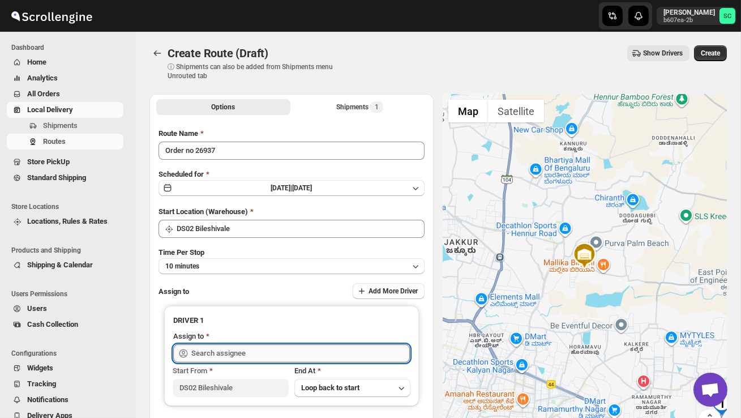
click at [225, 351] on input "text" at bounding box center [300, 353] width 219 height 18
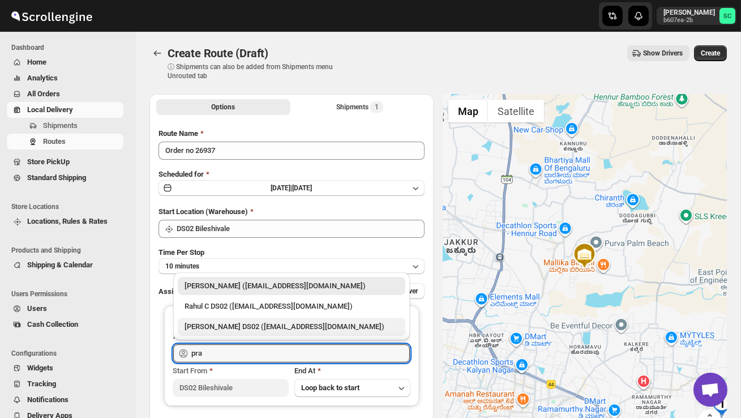
click at [262, 333] on div "[PERSON_NAME] DS02 ([EMAIL_ADDRESS][DOMAIN_NAME])" at bounding box center [292, 327] width 228 height 18
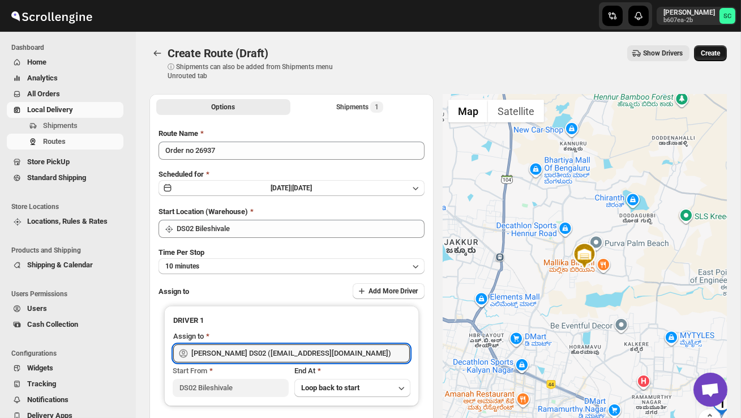
type input "[PERSON_NAME] DS02 ([EMAIL_ADDRESS][DOMAIN_NAME])"
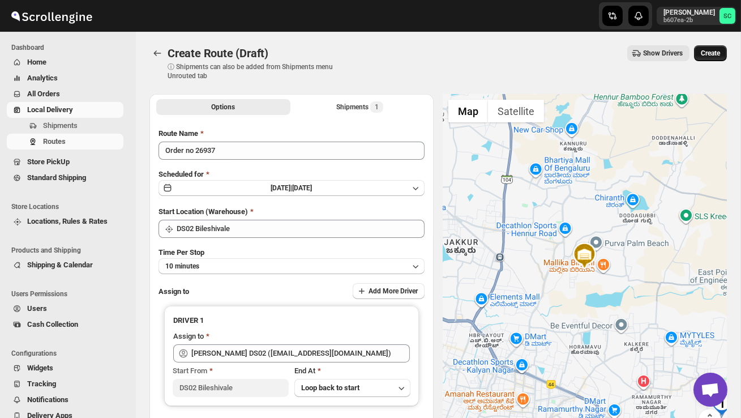
click at [711, 51] on span "Create" at bounding box center [710, 53] width 19 height 9
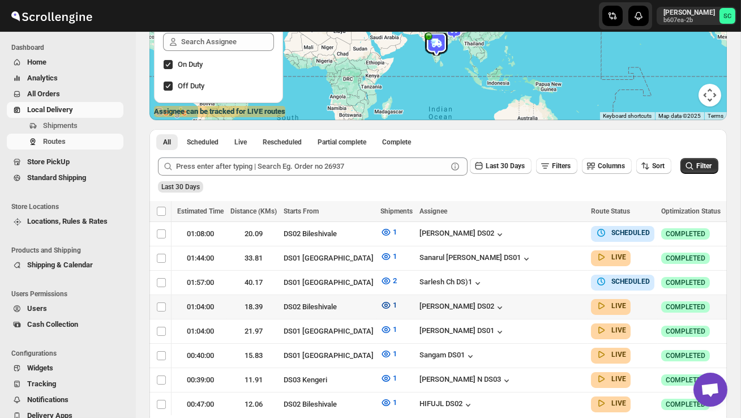
scroll to position [0, 198]
click at [728, 303] on div at bounding box center [738, 306] width 20 height 17
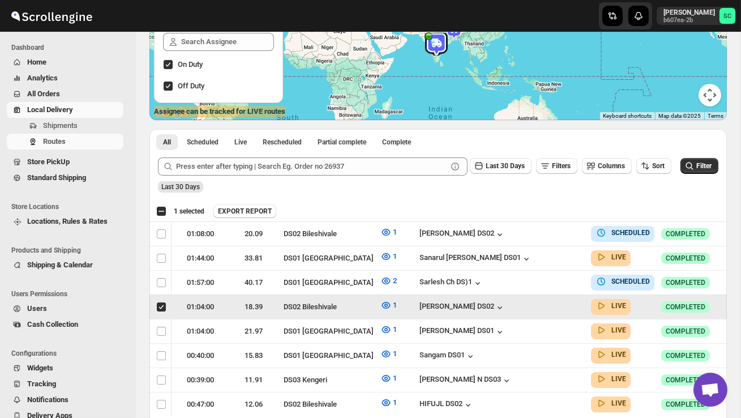
click at [730, 304] on icon "button" at bounding box center [735, 306] width 11 height 11
checkbox input "false"
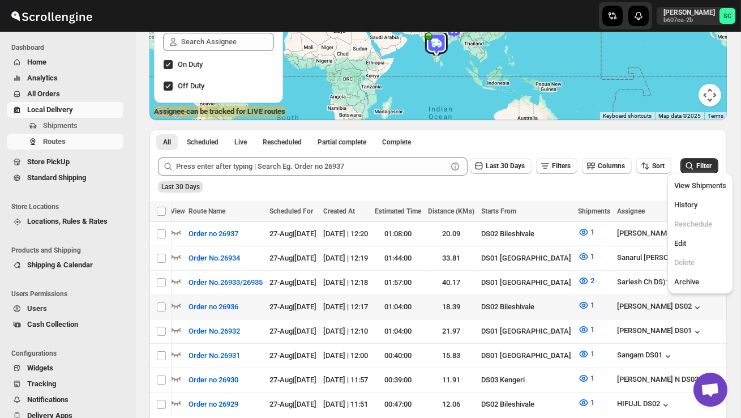
scroll to position [0, 1]
click at [696, 241] on span "Edit" at bounding box center [700, 243] width 52 height 11
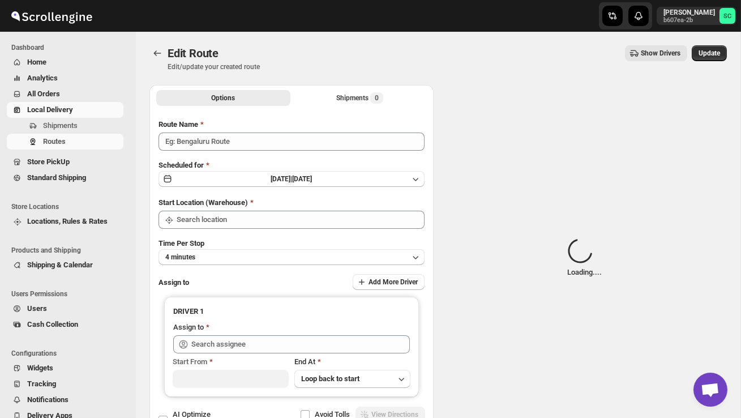
type input "Order no 26936"
type input "DS02 Bileshivale"
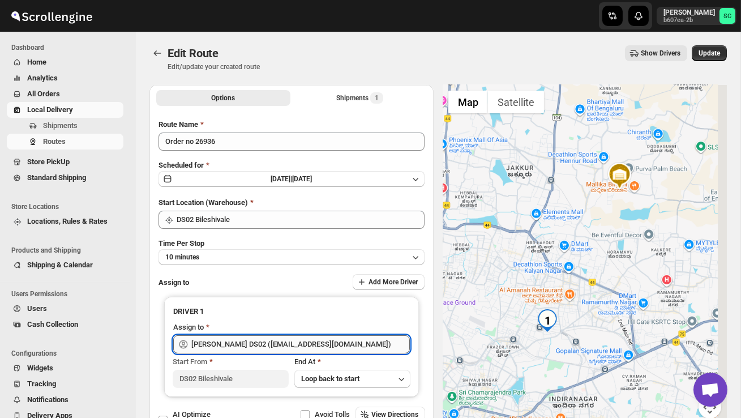
click at [339, 347] on input "[PERSON_NAME] DS02 ([EMAIL_ADDRESS][DOMAIN_NAME])" at bounding box center [300, 344] width 219 height 18
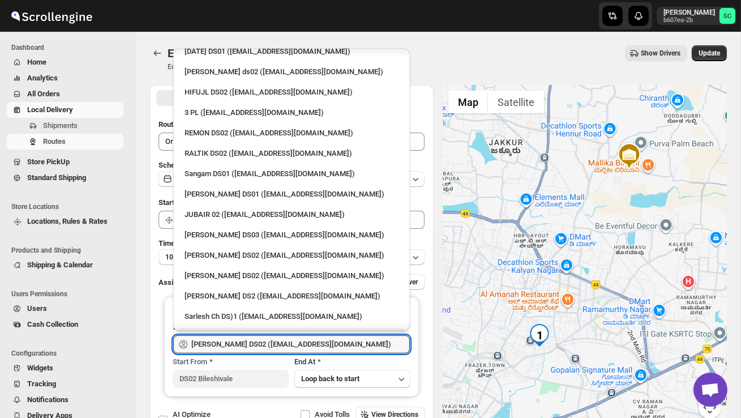
scroll to position [288, 0]
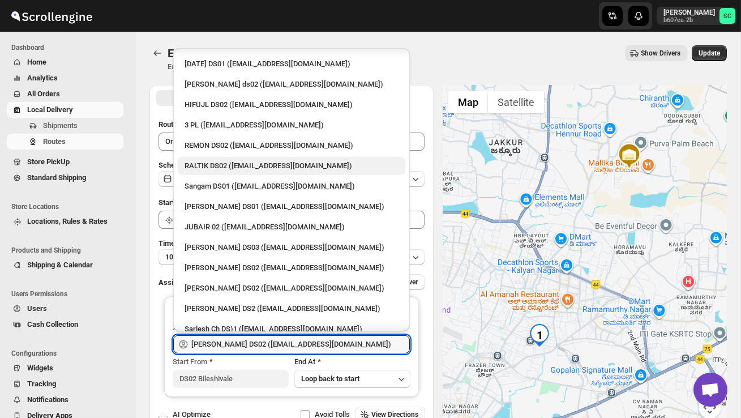
click at [227, 160] on div "RALTIK DS02 ([EMAIL_ADDRESS][DOMAIN_NAME])" at bounding box center [292, 165] width 214 height 11
type input "RALTIK DS02 ([EMAIL_ADDRESS][DOMAIN_NAME])"
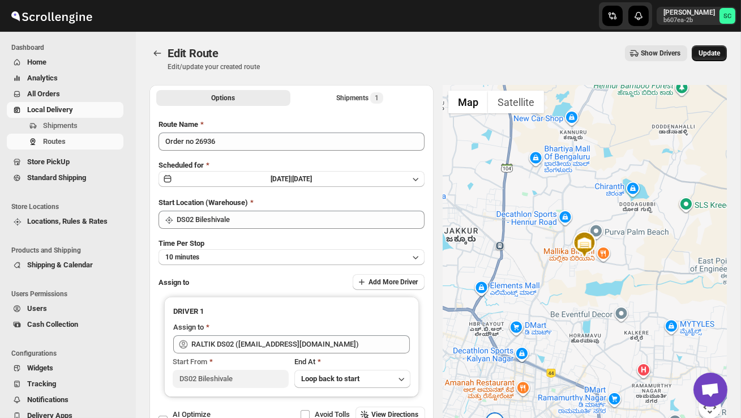
click at [717, 48] on button "Update" at bounding box center [709, 53] width 35 height 16
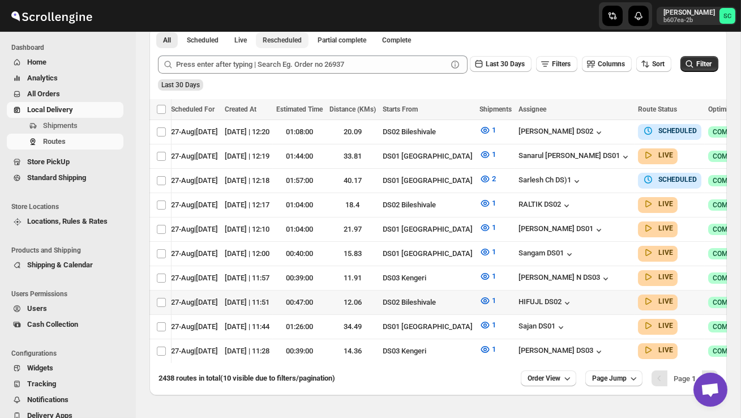
scroll to position [260, 0]
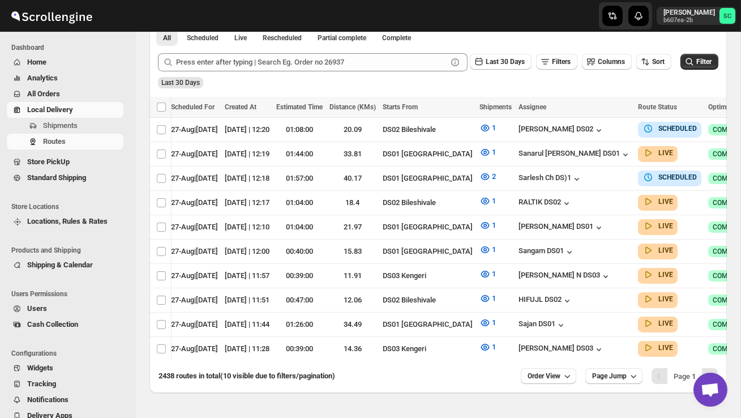
click at [552, 365] on div "2438 routes in total (10 visible due to filters/pagination) Order View Page Jum…" at bounding box center [433, 371] width 568 height 25
click at [552, 369] on button "Order View" at bounding box center [548, 376] width 55 height 16
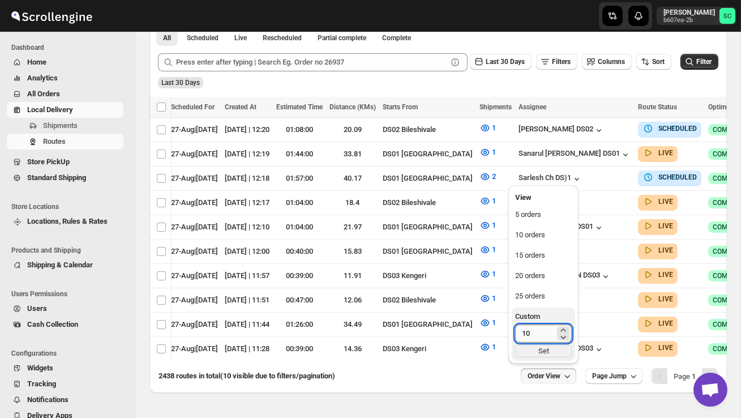
click at [540, 337] on input "10" at bounding box center [535, 333] width 40 height 18
type input "1"
type input "40"
click at [544, 352] on div "Set" at bounding box center [543, 351] width 57 height 12
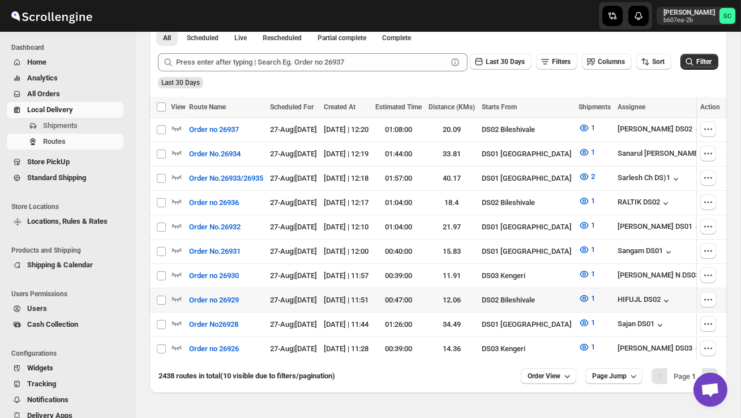
scroll to position [0, 0]
click at [181, 293] on icon "button" at bounding box center [176, 298] width 11 height 11
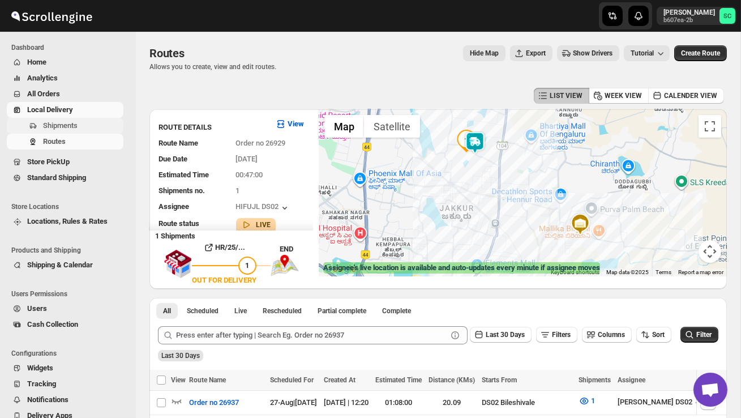
click at [77, 123] on span "Shipments" at bounding box center [60, 125] width 35 height 8
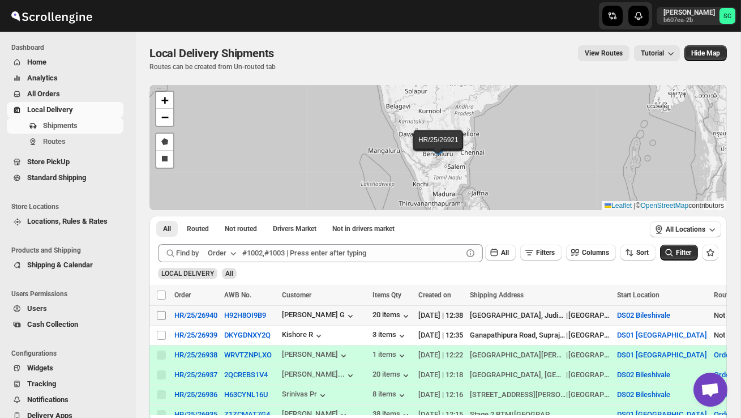
click at [159, 314] on input "Select shipment" at bounding box center [161, 315] width 9 height 9
checkbox input "true"
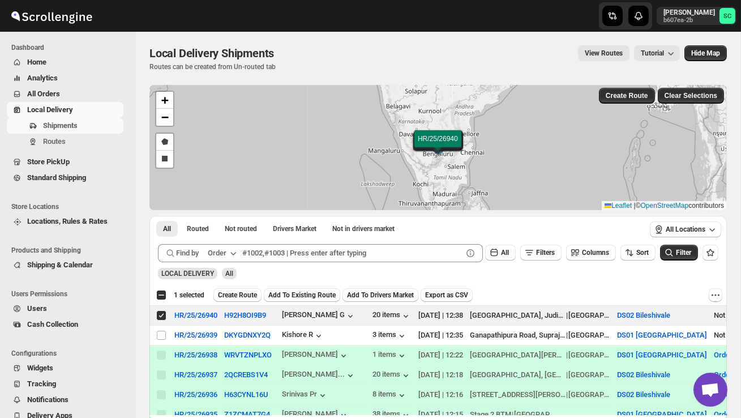
click at [246, 296] on span "Create Route" at bounding box center [237, 294] width 39 height 9
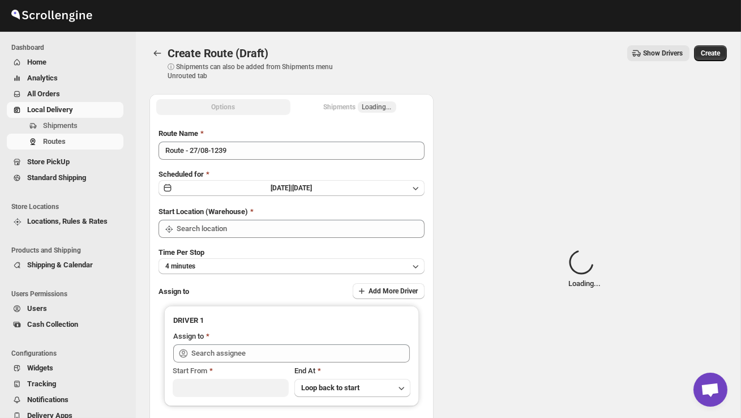
type input "DS02 Bileshivale"
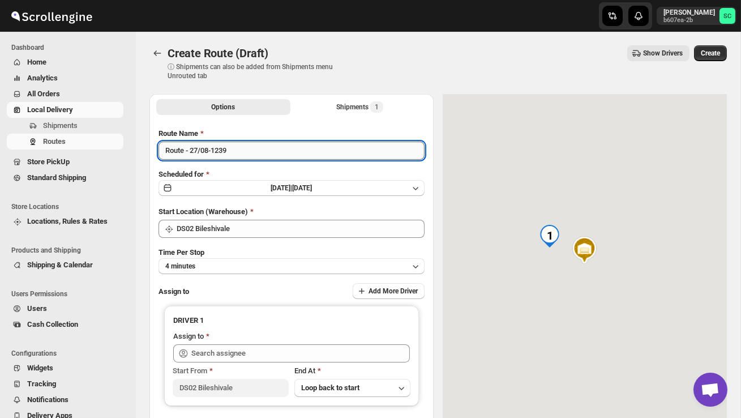
click at [241, 153] on input "Route - 27/08-1239" at bounding box center [292, 151] width 266 height 18
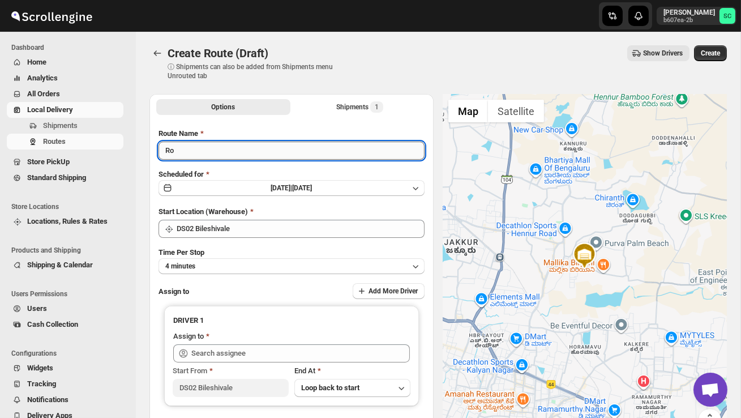
type input "R"
type input "Order no 26940"
click at [254, 268] on button "4 minutes" at bounding box center [292, 266] width 266 height 16
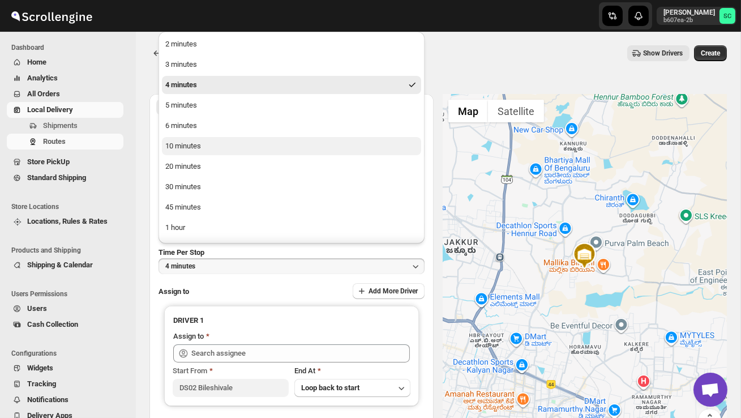
click at [202, 152] on button "10 minutes" at bounding box center [291, 146] width 259 height 18
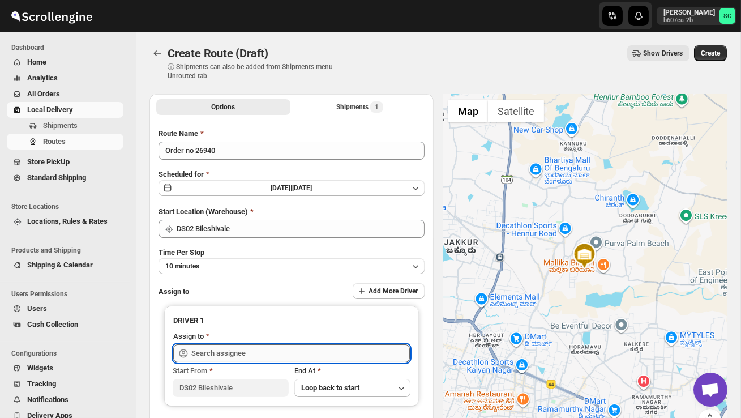
click at [216, 357] on input "text" at bounding box center [300, 353] width 219 height 18
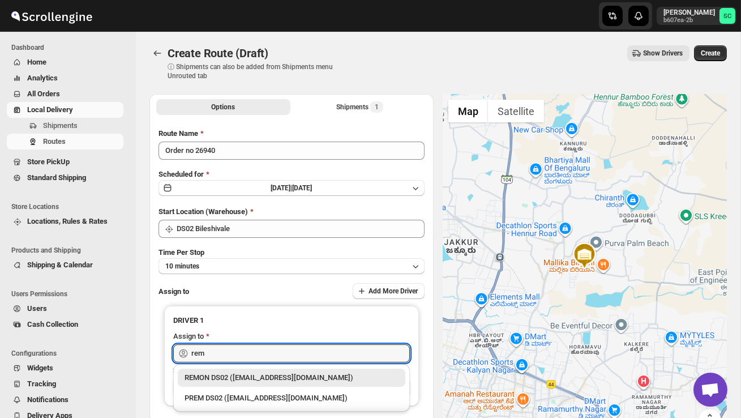
click at [238, 378] on div "REMON DS02 ([EMAIL_ADDRESS][DOMAIN_NAME])" at bounding box center [292, 377] width 214 height 11
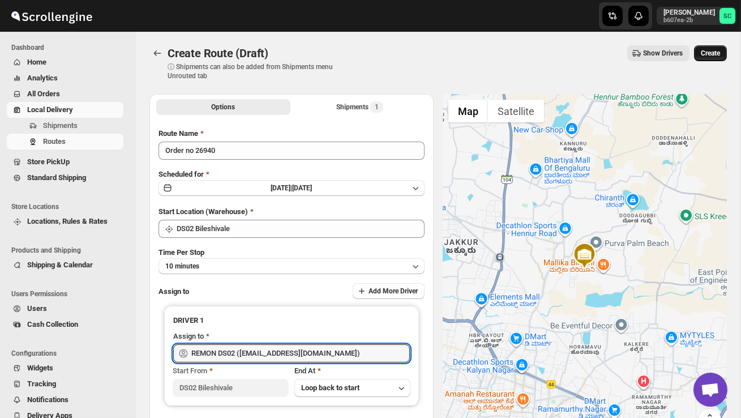
type input "REMON DS02 ([EMAIL_ADDRESS][DOMAIN_NAME])"
click at [707, 55] on span "Create" at bounding box center [710, 53] width 19 height 9
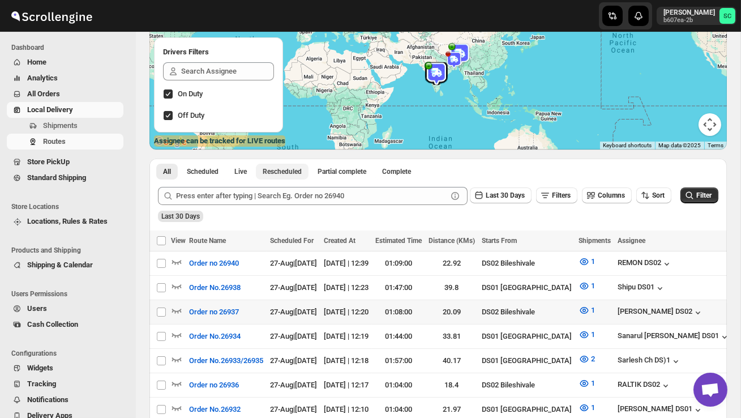
scroll to position [127, 0]
click at [176, 307] on icon "button" at bounding box center [176, 309] width 11 height 11
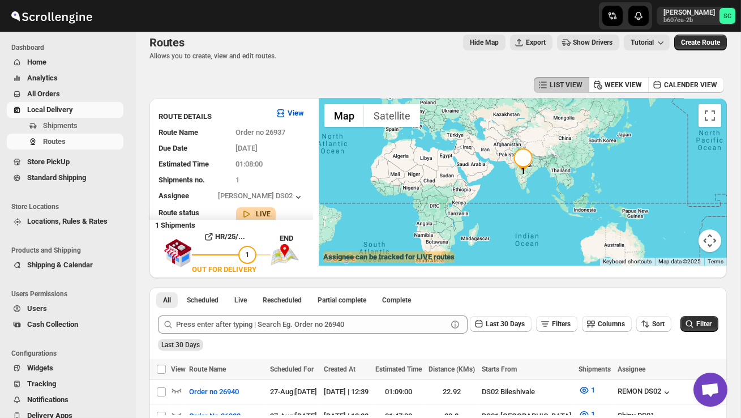
scroll to position [0, 0]
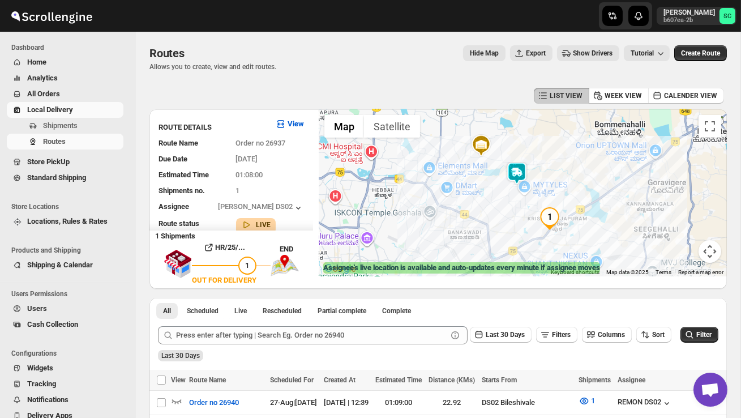
click at [517, 171] on img at bounding box center [517, 173] width 23 height 23
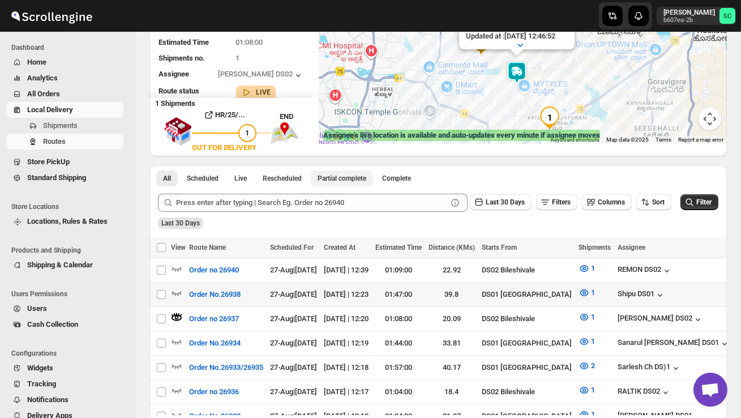
scroll to position [173, 0]
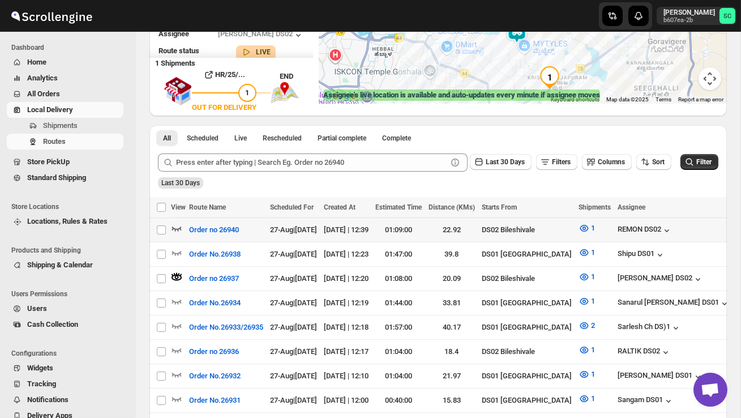
click at [182, 227] on div at bounding box center [178, 230] width 15 height 15
click at [177, 225] on icon "button" at bounding box center [176, 228] width 11 height 11
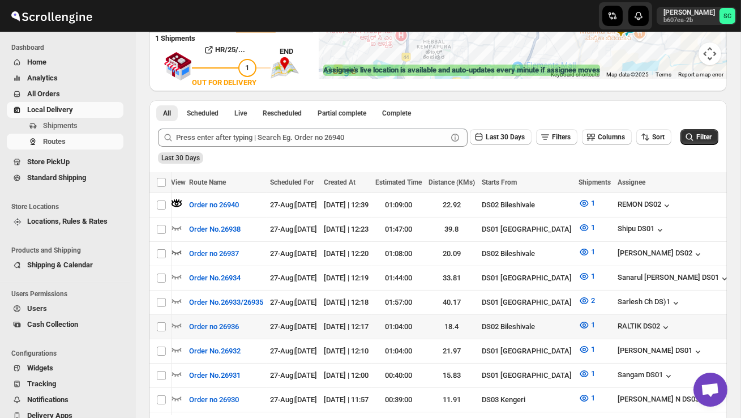
scroll to position [0, 0]
click at [178, 325] on icon "button" at bounding box center [176, 324] width 11 height 11
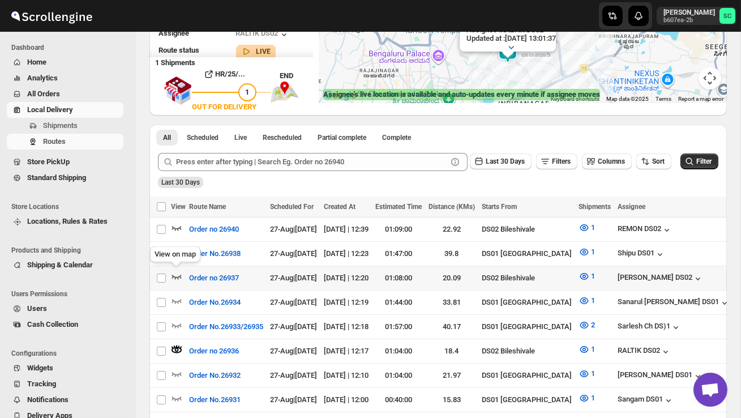
click at [174, 271] on icon "button" at bounding box center [176, 276] width 11 height 11
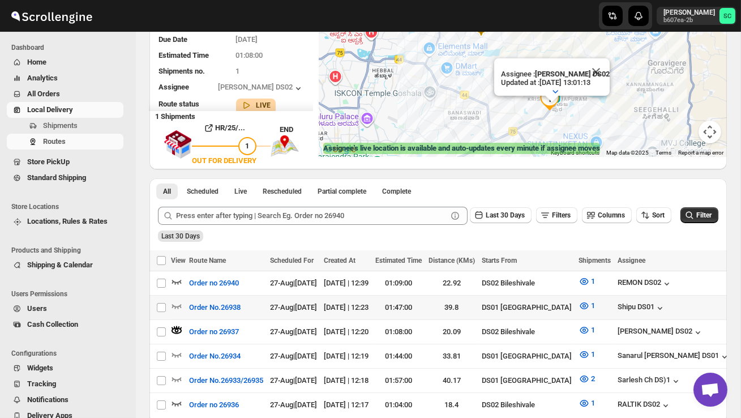
scroll to position [130, 0]
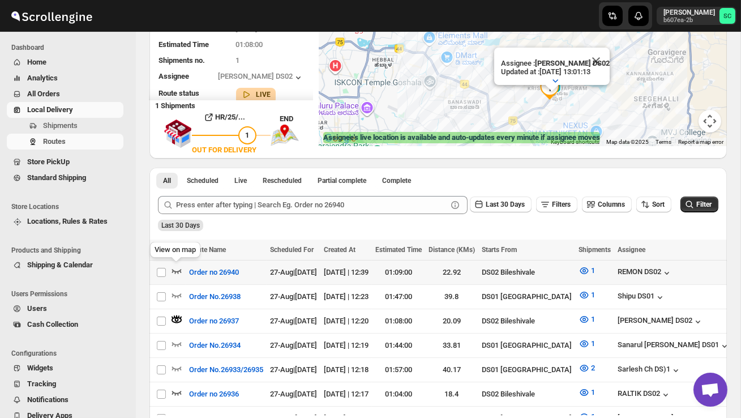
click at [173, 267] on icon "button" at bounding box center [176, 270] width 11 height 11
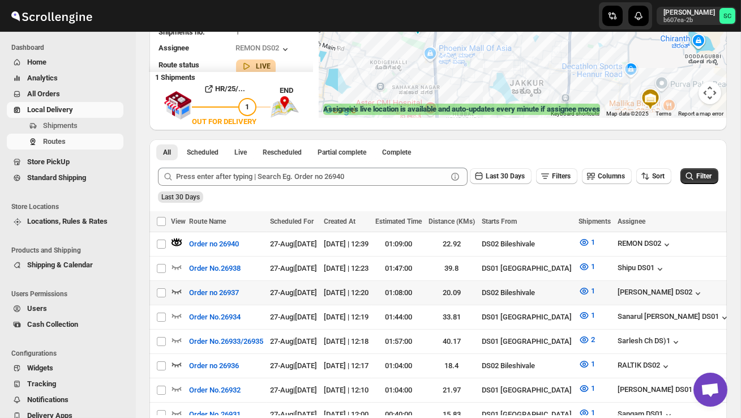
scroll to position [159, 0]
click at [177, 285] on icon "button" at bounding box center [176, 290] width 11 height 11
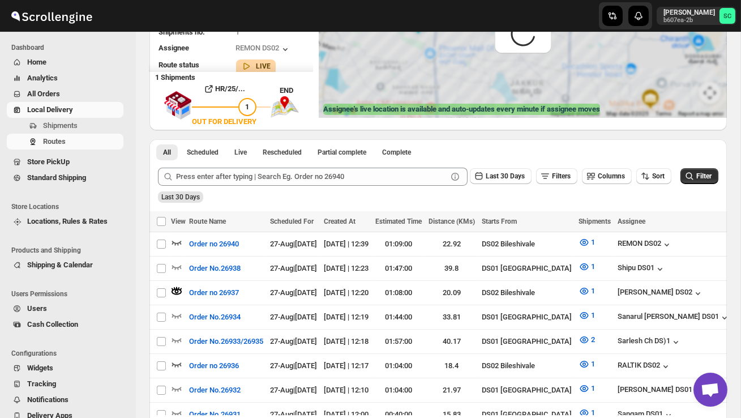
scroll to position [0, 0]
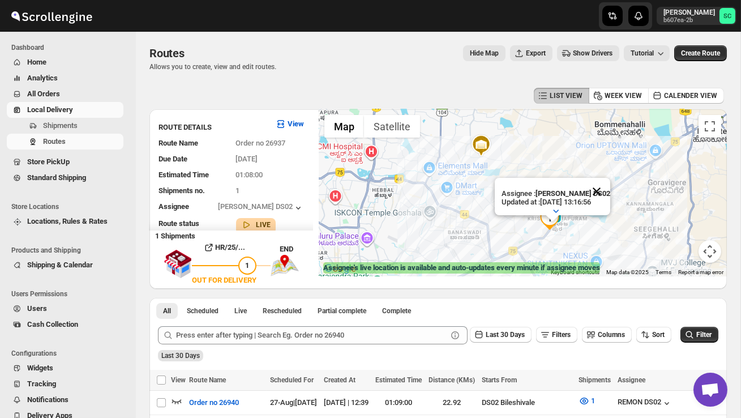
click at [602, 186] on button "Close" at bounding box center [596, 191] width 27 height 27
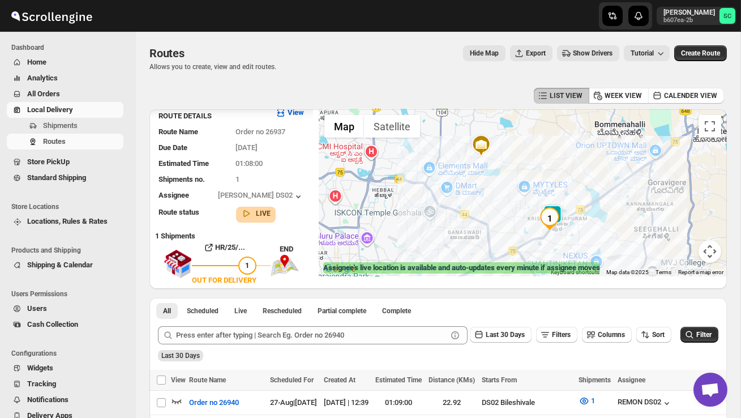
click at [529, 223] on div at bounding box center [523, 192] width 408 height 167
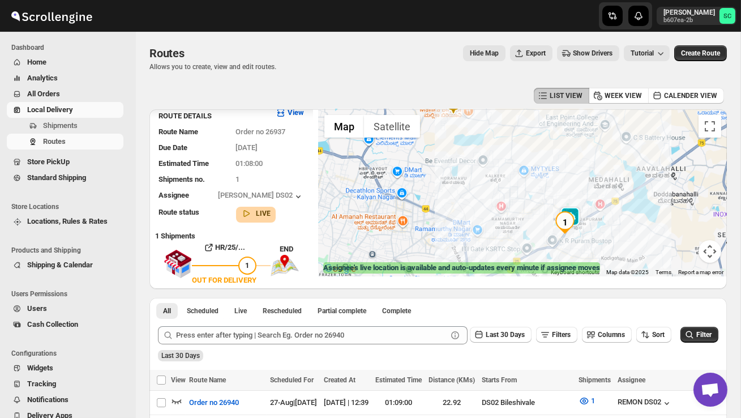
click at [529, 223] on div at bounding box center [523, 192] width 408 height 167
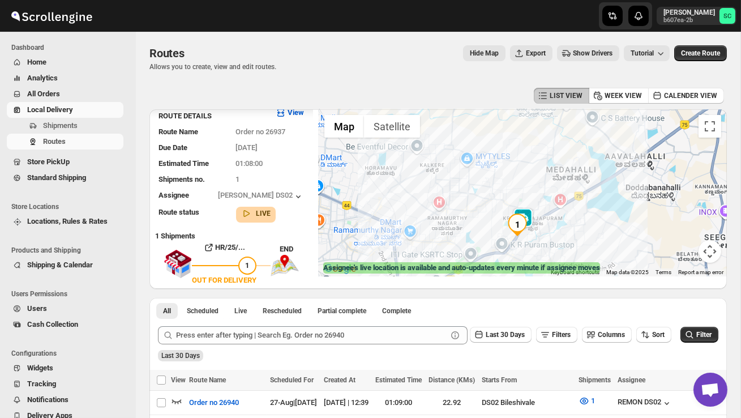
drag, startPoint x: 550, startPoint y: 227, endPoint x: 467, endPoint y: 227, distance: 82.7
click at [467, 227] on div at bounding box center [523, 192] width 408 height 167
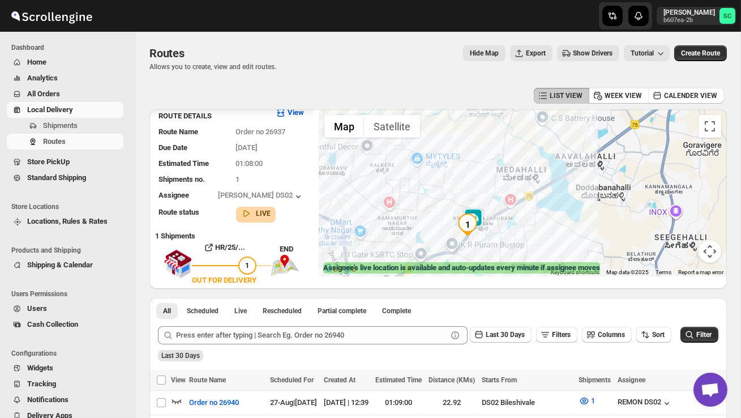
click at [490, 239] on div at bounding box center [523, 192] width 408 height 167
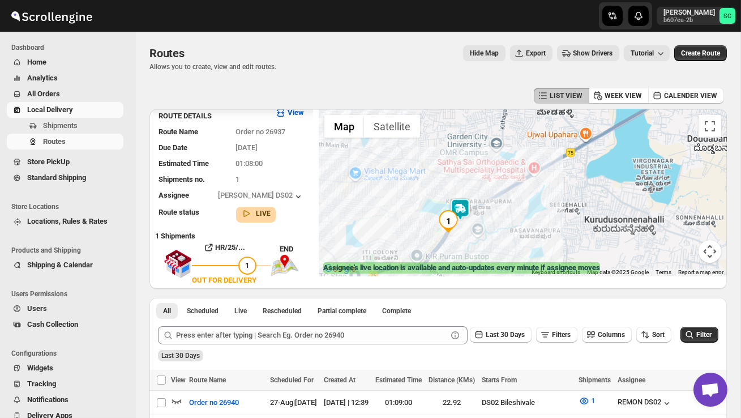
click at [490, 239] on div at bounding box center [523, 192] width 408 height 167
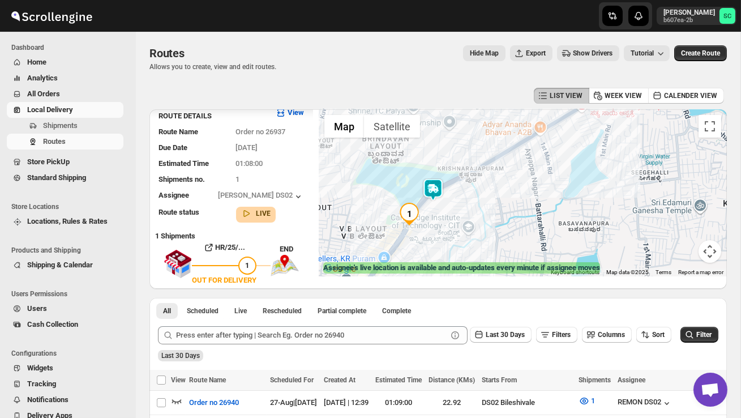
drag, startPoint x: 447, startPoint y: 241, endPoint x: 494, endPoint y: 247, distance: 48.0
click at [494, 247] on div at bounding box center [523, 192] width 408 height 167
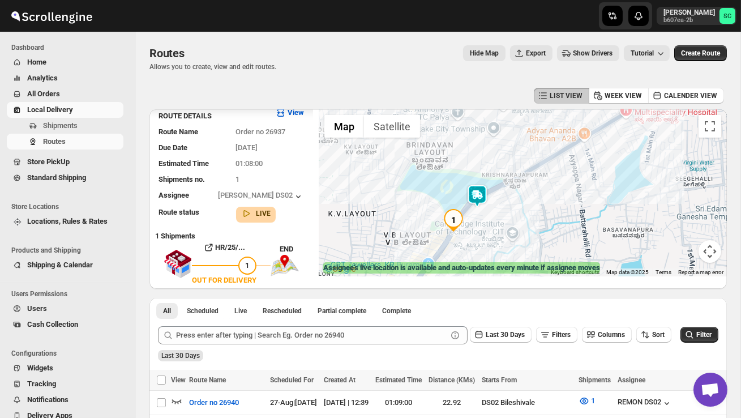
click at [496, 247] on div at bounding box center [523, 192] width 408 height 167
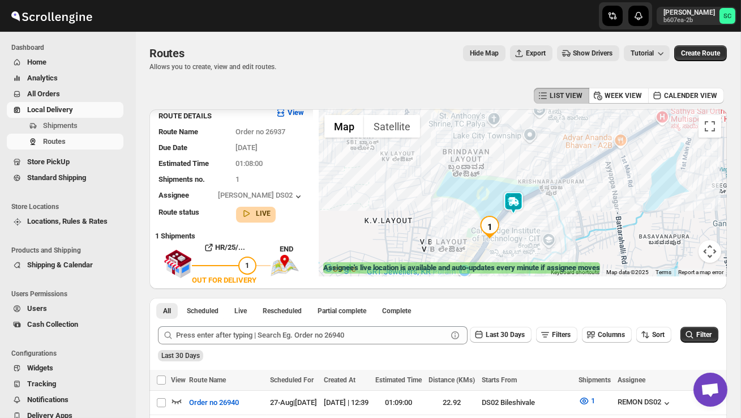
click at [496, 247] on div at bounding box center [523, 192] width 408 height 167
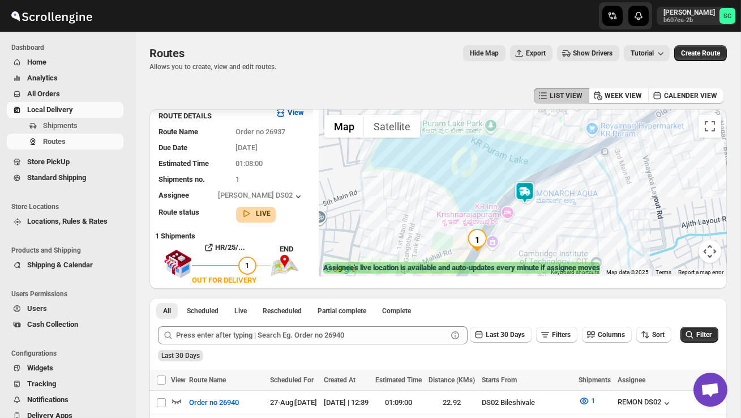
drag, startPoint x: 559, startPoint y: 203, endPoint x: 549, endPoint y: 227, distance: 25.7
click at [549, 227] on div at bounding box center [523, 192] width 408 height 167
click at [548, 227] on div at bounding box center [523, 192] width 408 height 167
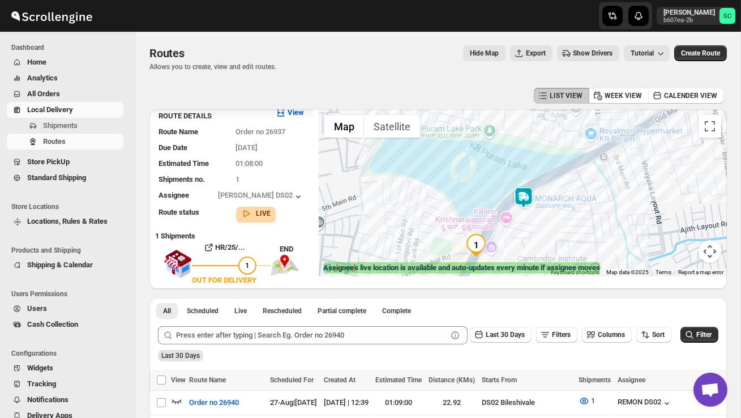
click at [548, 227] on div at bounding box center [523, 192] width 408 height 167
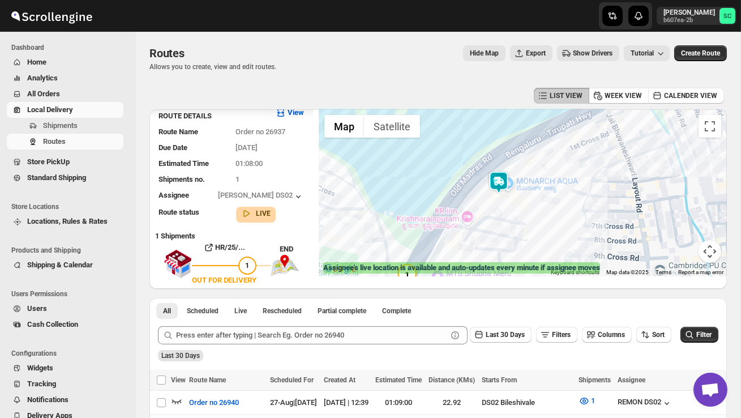
click at [531, 219] on div at bounding box center [523, 192] width 408 height 167
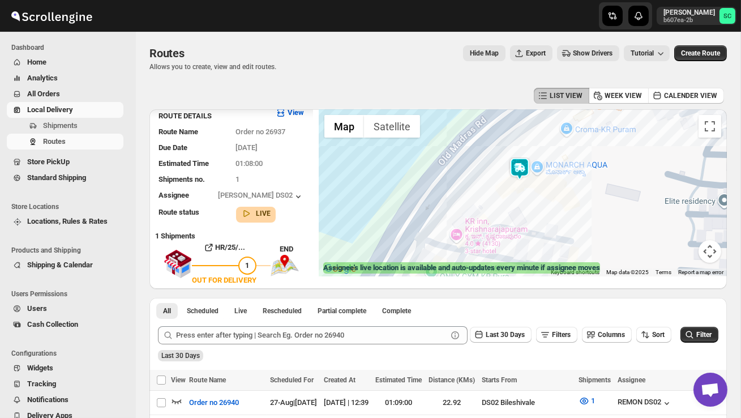
drag, startPoint x: 503, startPoint y: 227, endPoint x: 554, endPoint y: 238, distance: 52.1
click at [554, 238] on div at bounding box center [523, 192] width 408 height 167
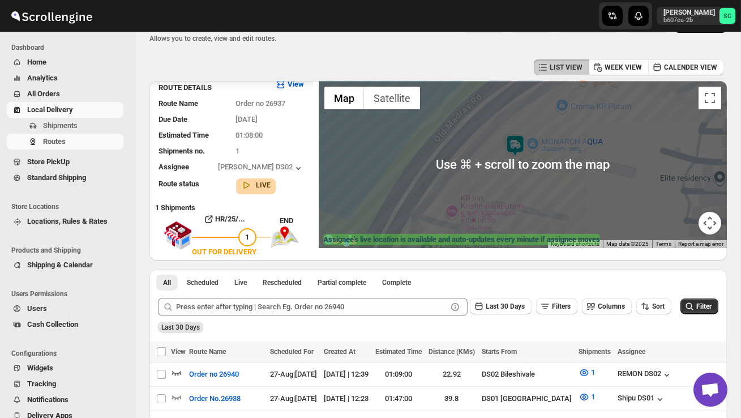
scroll to position [30, 0]
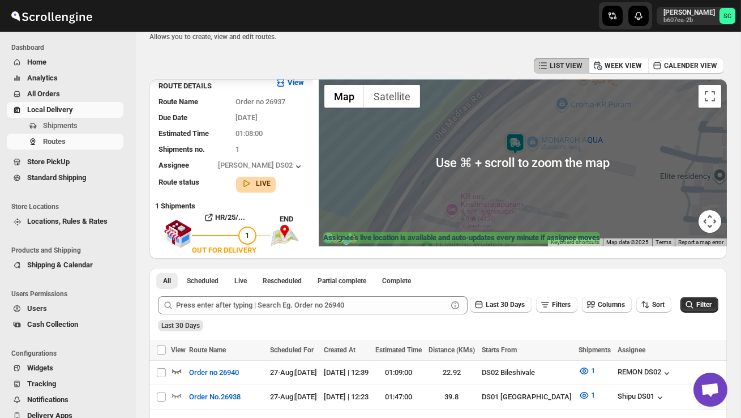
drag, startPoint x: 527, startPoint y: 191, endPoint x: 527, endPoint y: 228, distance: 36.2
click at [527, 225] on div at bounding box center [523, 162] width 408 height 167
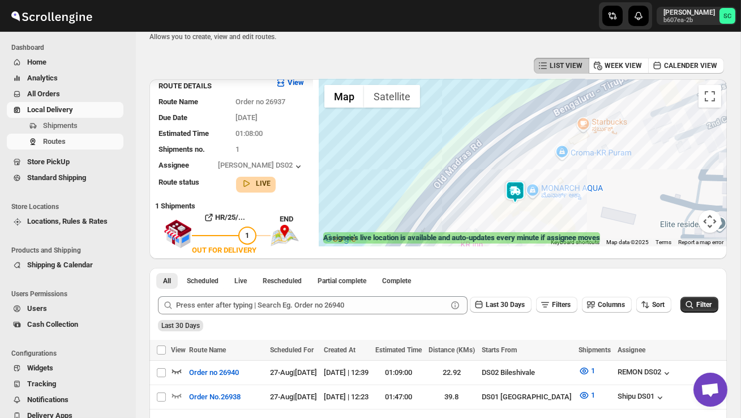
click at [520, 187] on img at bounding box center [515, 192] width 23 height 23
click at [518, 184] on img at bounding box center [515, 192] width 23 height 23
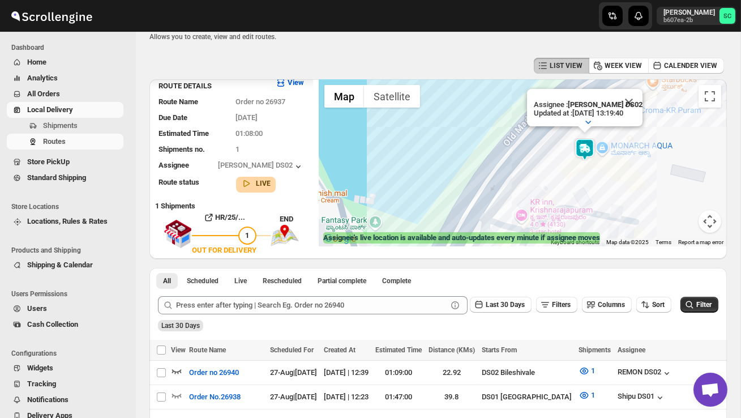
drag, startPoint x: 478, startPoint y: 211, endPoint x: 561, endPoint y: 151, distance: 102.5
click at [561, 151] on div "Assignee : PRAKSH DS02 Updated at : 27/08/2025, 13:19:40 Duty mode Enabled Batt…" at bounding box center [523, 162] width 408 height 167
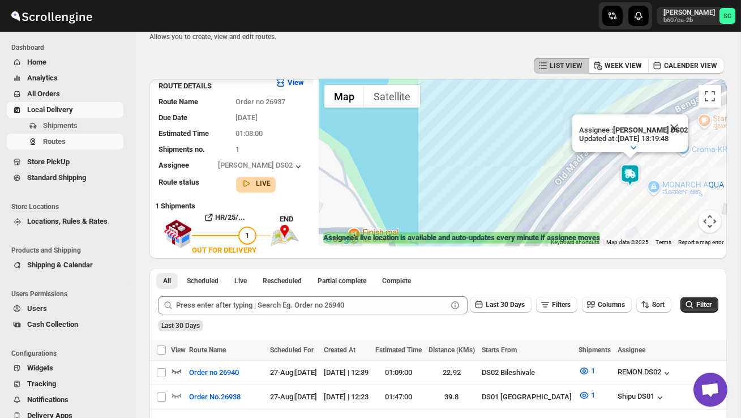
click at [716, 213] on button "Map camera controls" at bounding box center [710, 221] width 23 height 23
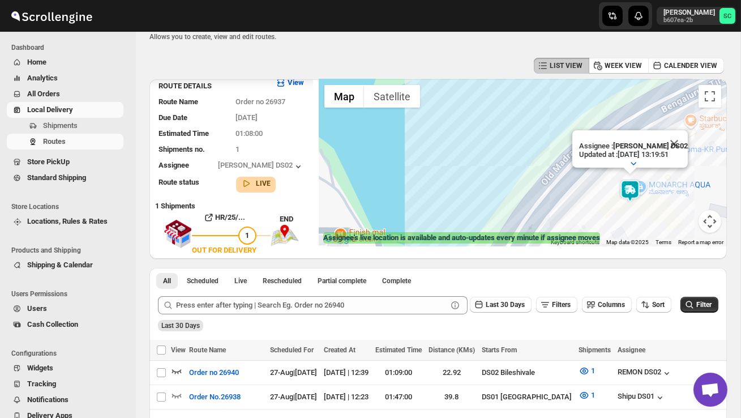
click at [712, 222] on button "Map camera controls" at bounding box center [710, 221] width 23 height 23
click at [679, 221] on button "Zoom out" at bounding box center [681, 221] width 23 height 23
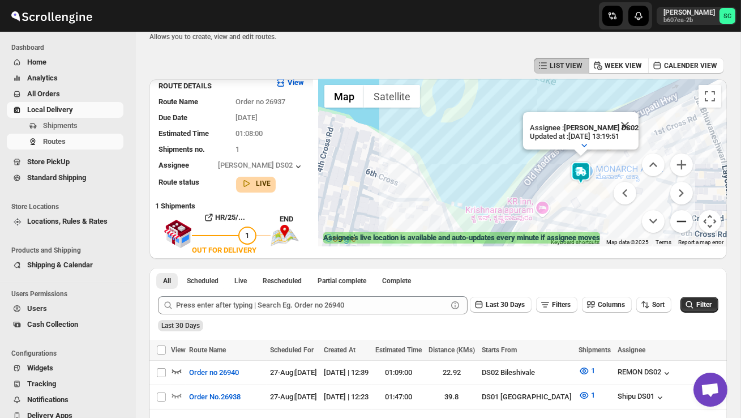
click at [679, 221] on button "Zoom out" at bounding box center [681, 221] width 23 height 23
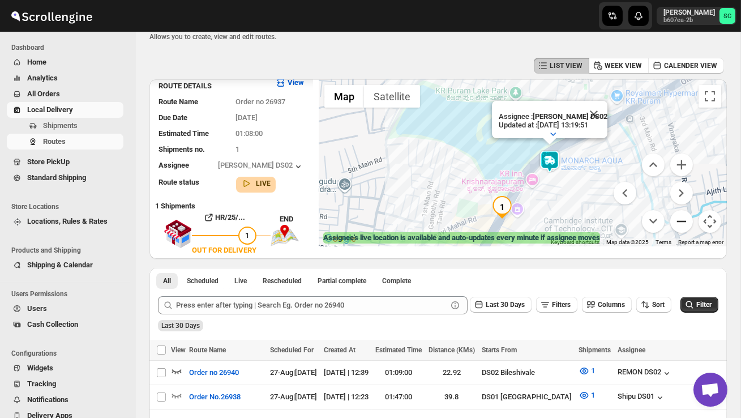
click at [679, 221] on button "Zoom out" at bounding box center [681, 221] width 23 height 23
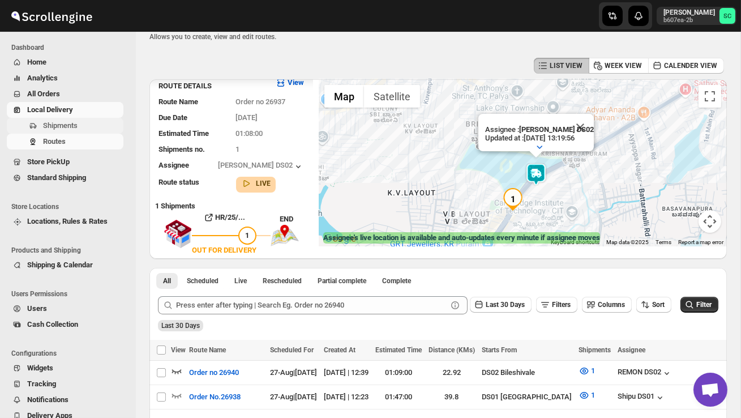
click at [67, 126] on span "Shipments" at bounding box center [60, 125] width 35 height 8
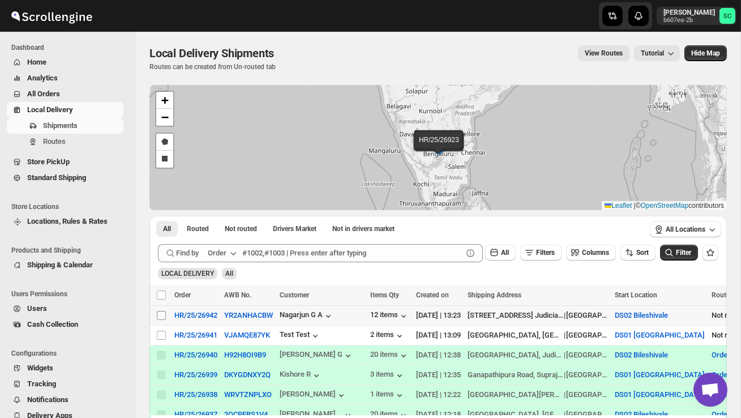
click at [158, 315] on input "Select shipment" at bounding box center [161, 315] width 9 height 9
checkbox input "true"
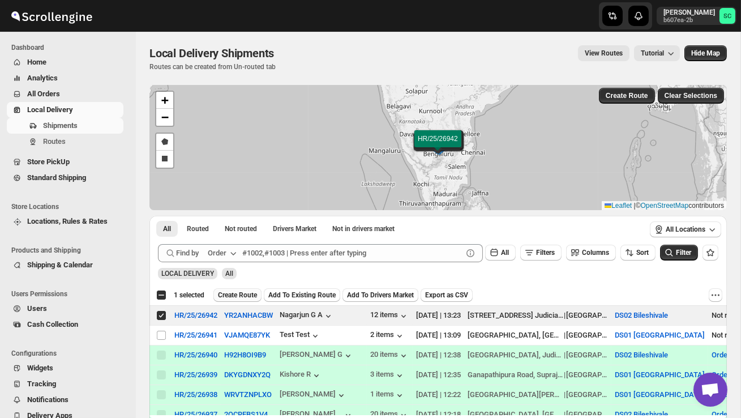
click at [240, 293] on span "Create Route" at bounding box center [237, 294] width 39 height 9
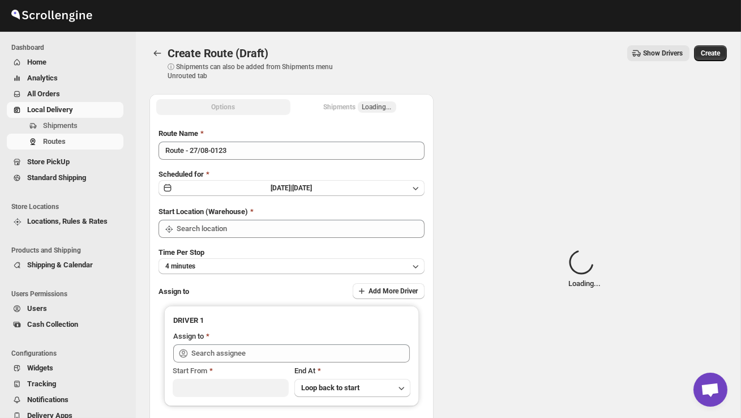
type input "DS02 Bileshivale"
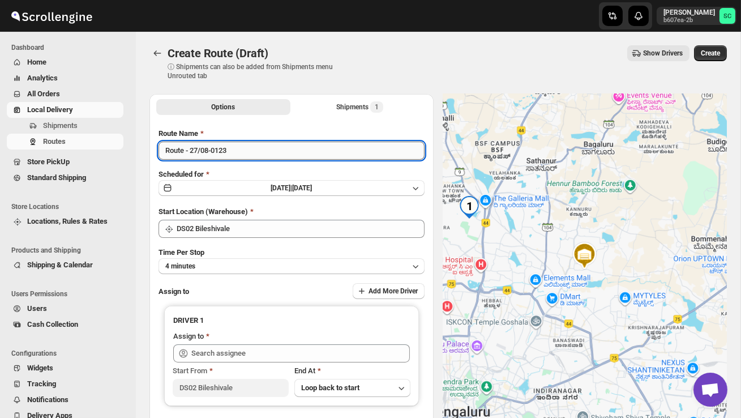
click at [242, 149] on input "Route - 27/08-0123" at bounding box center [292, 151] width 266 height 18
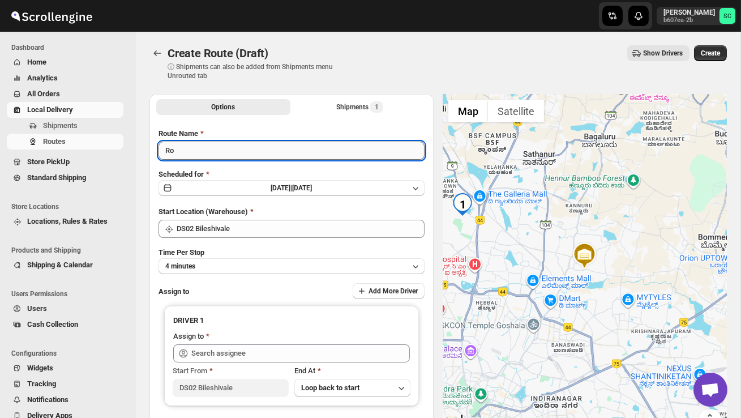
type input "R"
type input "Order no 26942"
click at [255, 268] on button "4 minutes" at bounding box center [292, 266] width 266 height 16
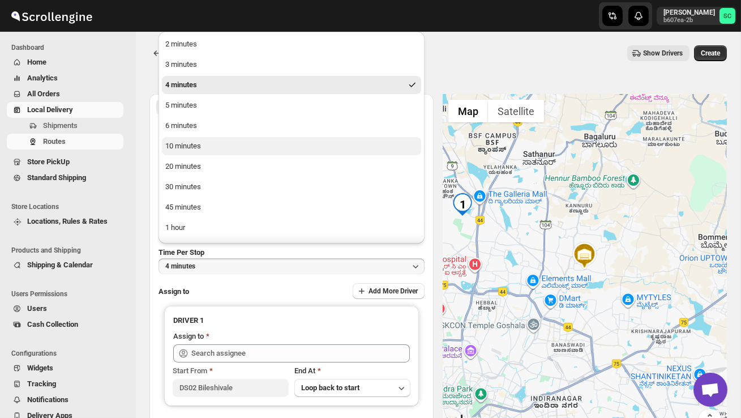
click at [216, 144] on button "10 minutes" at bounding box center [291, 146] width 259 height 18
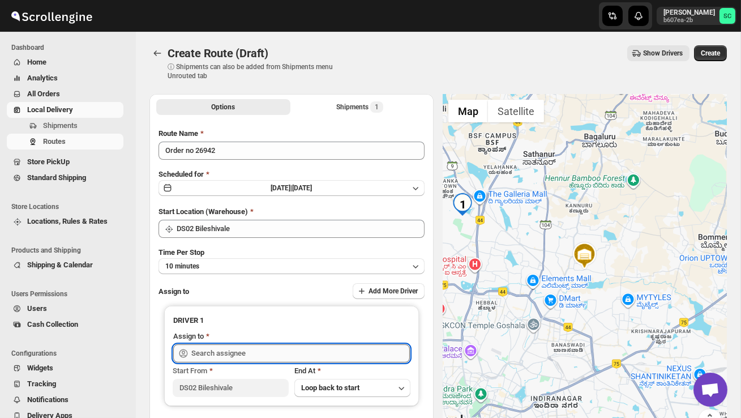
click at [289, 348] on input "text" at bounding box center [300, 353] width 219 height 18
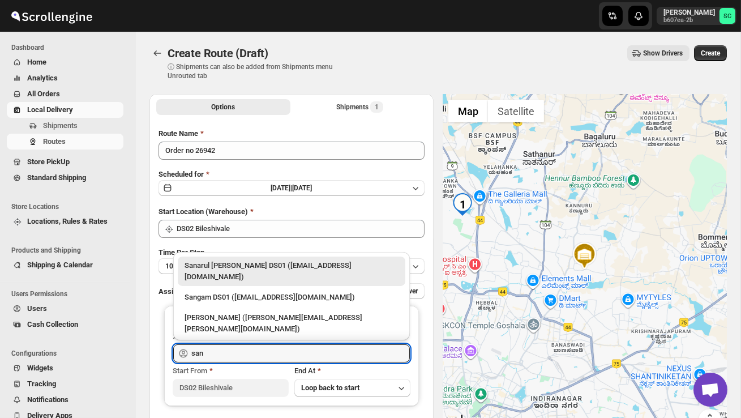
click at [301, 344] on div "[PERSON_NAME] DS02 ([EMAIL_ADDRESS][DOMAIN_NAME])" at bounding box center [292, 349] width 214 height 11
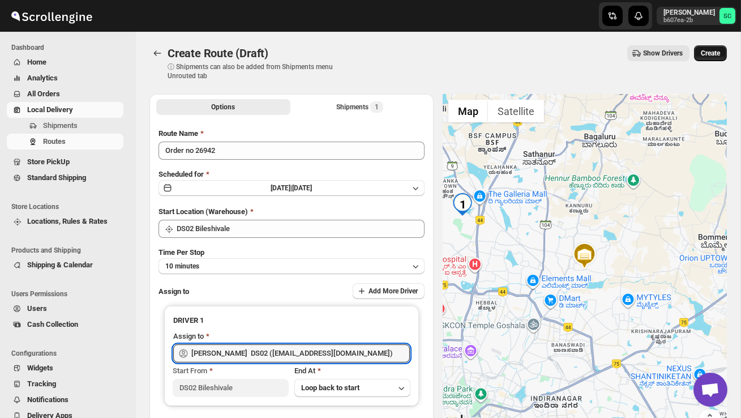
type input "[PERSON_NAME] DS02 ([EMAIL_ADDRESS][DOMAIN_NAME])"
click at [709, 52] on span "Create" at bounding box center [710, 53] width 19 height 9
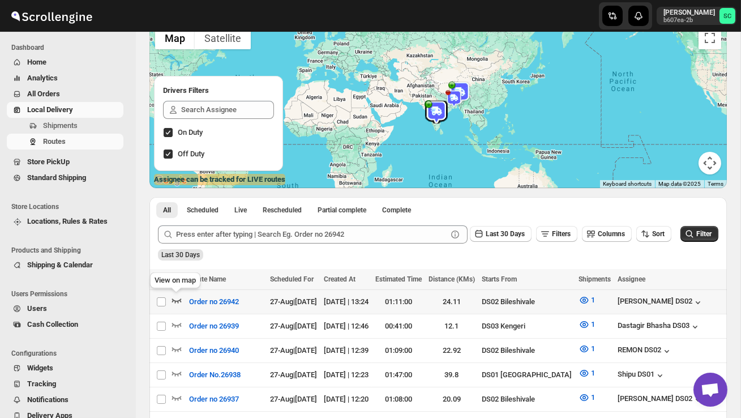
click at [176, 298] on icon "button" at bounding box center [176, 299] width 11 height 11
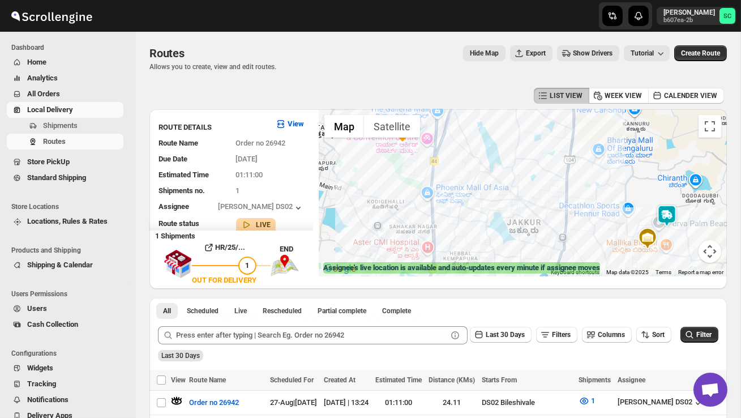
click at [671, 210] on img at bounding box center [667, 215] width 23 height 23
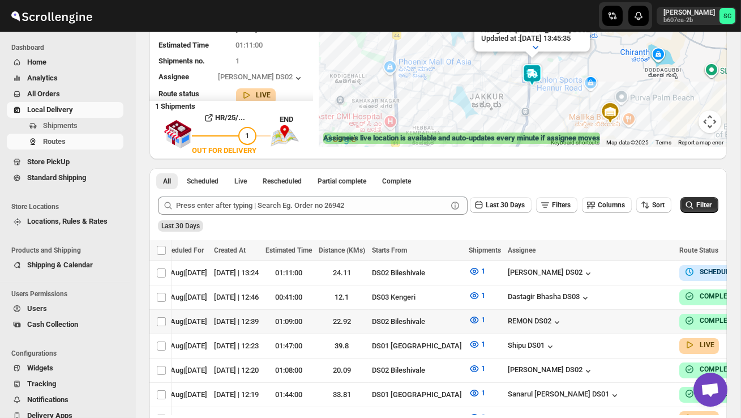
scroll to position [0, 110]
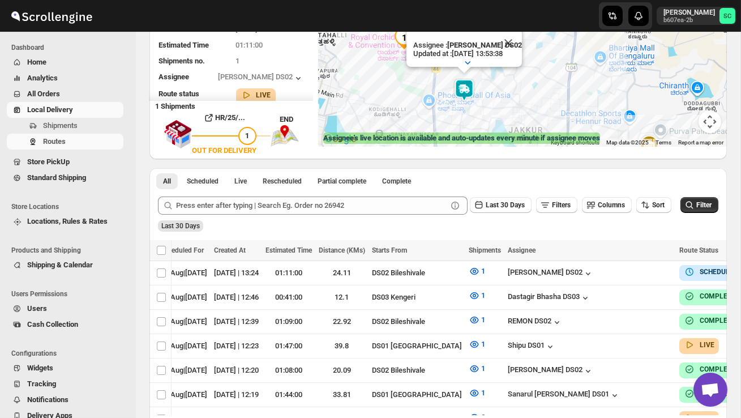
drag, startPoint x: 401, startPoint y: 109, endPoint x: 456, endPoint y: 129, distance: 57.9
click at [452, 128] on div "Assignee : SANJIB DS02 Updated at : 27/08/2025, 13:53:38 Duty mode Enabled Batt…" at bounding box center [523, 63] width 408 height 167
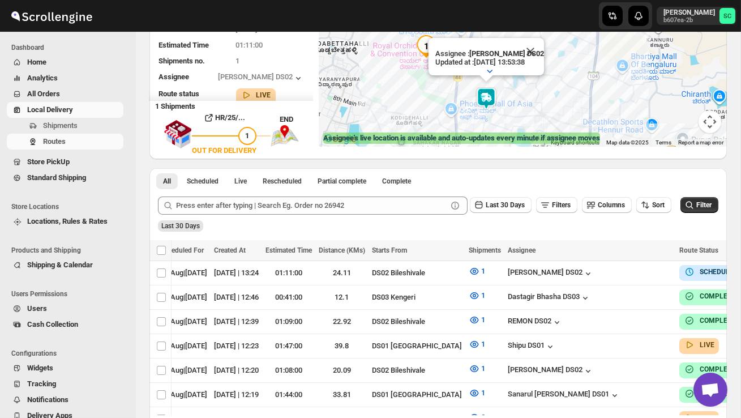
click at [540, 52] on button "Close" at bounding box center [530, 51] width 27 height 27
click at [78, 122] on span "Shipments" at bounding box center [60, 125] width 35 height 8
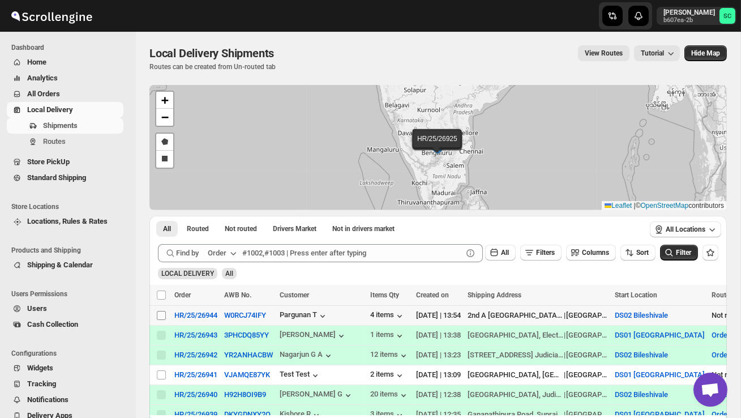
click at [161, 315] on input "Select shipment" at bounding box center [161, 315] width 9 height 9
checkbox input "true"
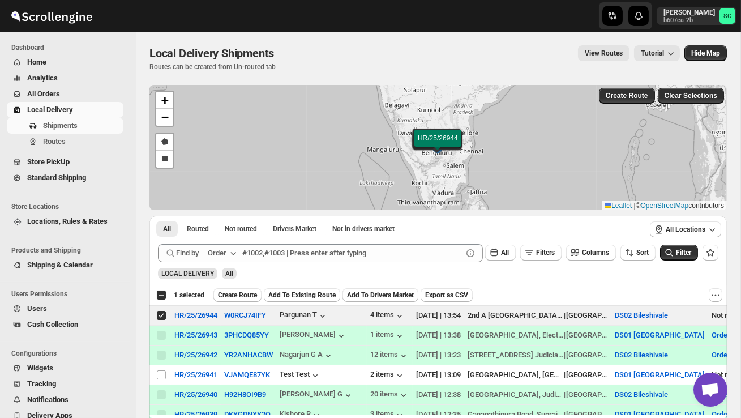
click at [243, 292] on span "Create Route" at bounding box center [237, 294] width 39 height 9
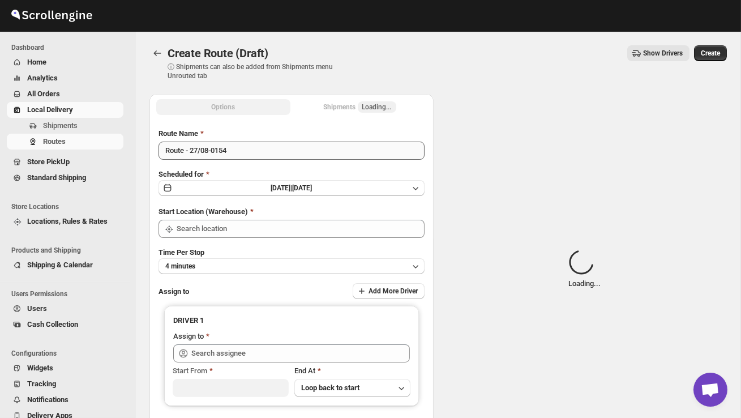
type input "DS02 Bileshivale"
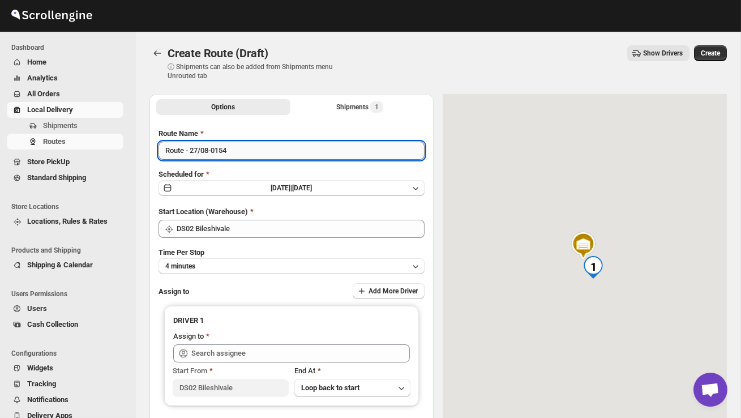
click at [254, 159] on input "Route - 27/08-0154" at bounding box center [292, 151] width 266 height 18
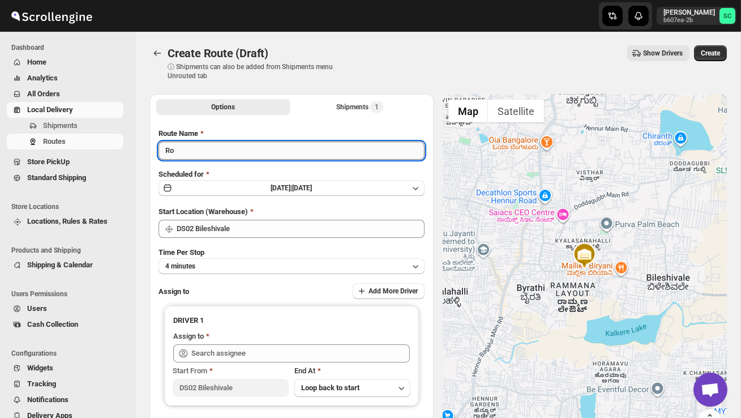
type input "R"
type input "Order no 26944"
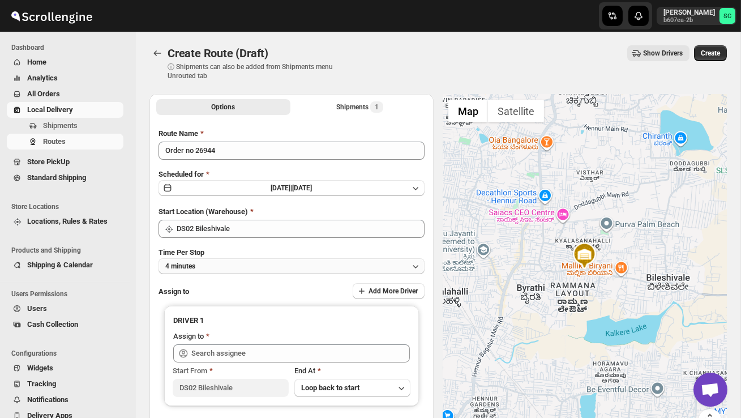
click at [262, 259] on button "4 minutes" at bounding box center [292, 266] width 266 height 16
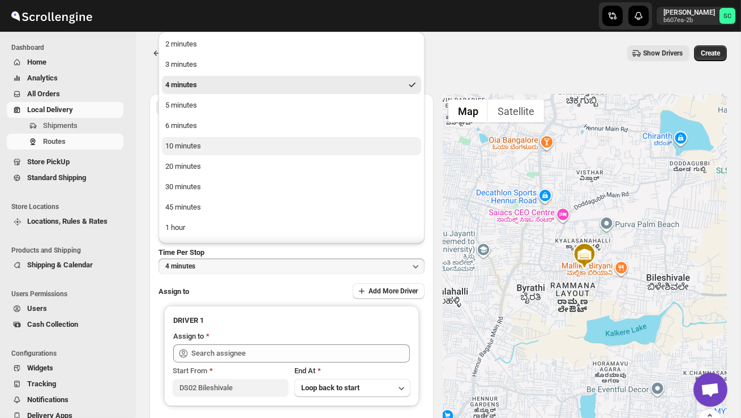
click at [213, 146] on button "10 minutes" at bounding box center [291, 146] width 259 height 18
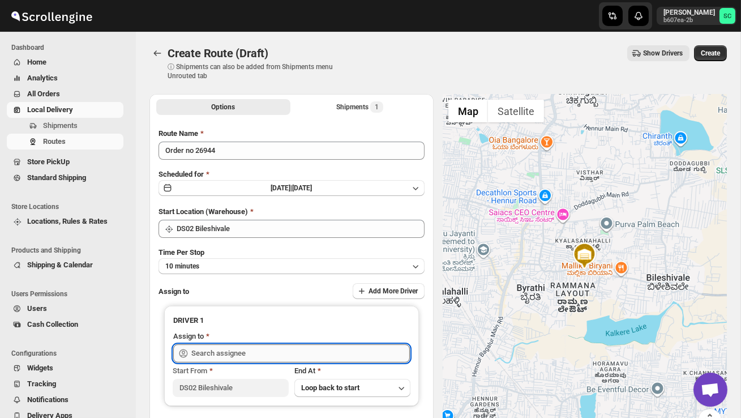
click at [267, 352] on input "text" at bounding box center [300, 353] width 219 height 18
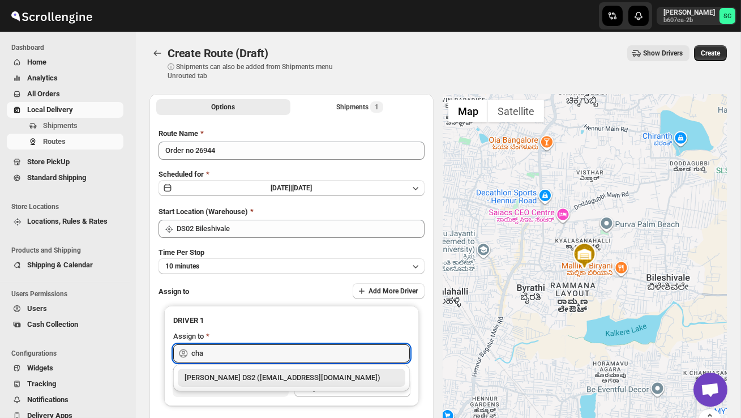
click at [275, 373] on div "[PERSON_NAME] DS2 ([EMAIL_ADDRESS][DOMAIN_NAME])" at bounding box center [292, 377] width 214 height 11
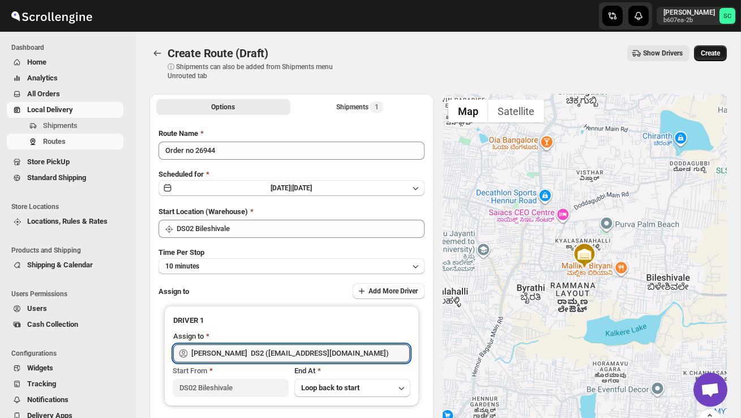
type input "[PERSON_NAME] DS2 ([EMAIL_ADDRESS][DOMAIN_NAME])"
click at [709, 59] on button "Create" at bounding box center [710, 53] width 33 height 16
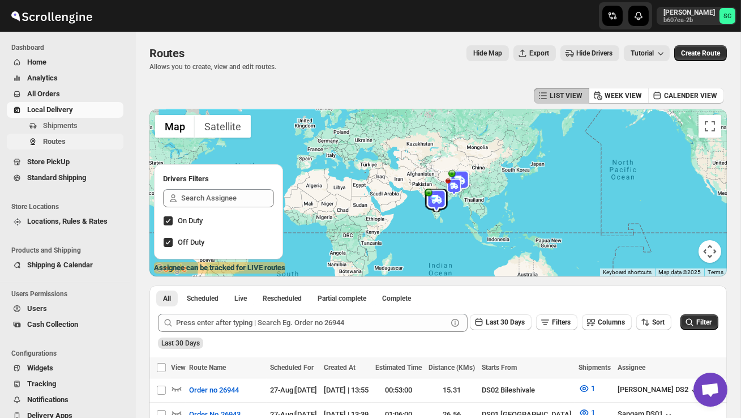
click at [53, 137] on span "Routes" at bounding box center [54, 141] width 23 height 8
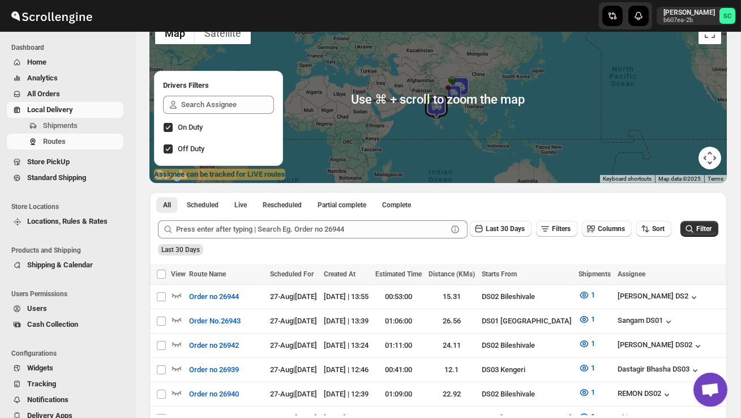
scroll to position [95, 0]
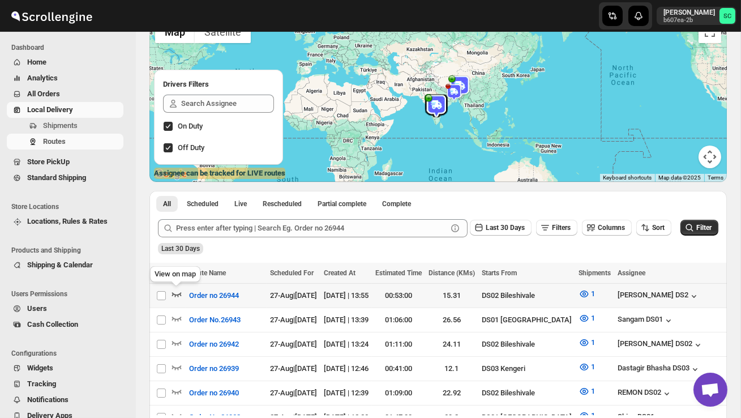
click at [176, 292] on icon "button" at bounding box center [176, 293] width 11 height 11
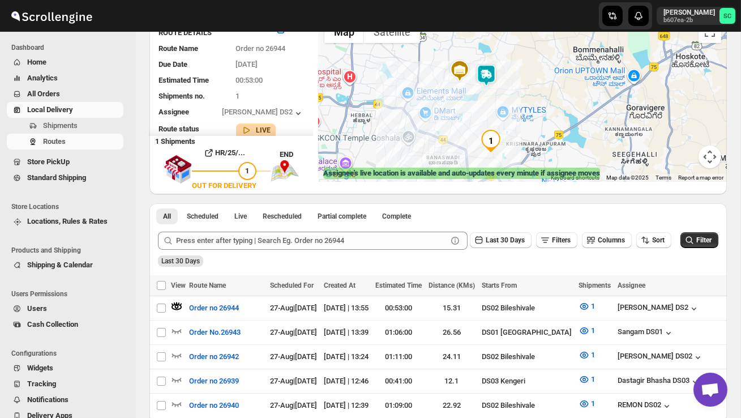
drag, startPoint x: 479, startPoint y: 136, endPoint x: 432, endPoint y: 160, distance: 52.7
click at [432, 160] on div at bounding box center [523, 98] width 408 height 167
click at [466, 110] on div at bounding box center [523, 98] width 408 height 167
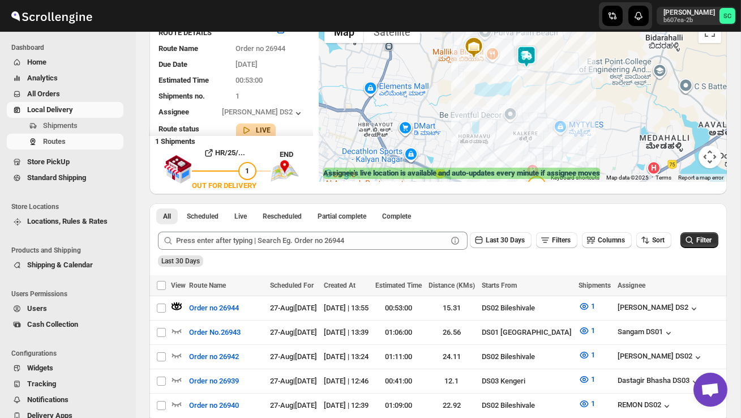
drag, startPoint x: 483, startPoint y: 142, endPoint x: 503, endPoint y: 147, distance: 21.0
click at [503, 148] on div at bounding box center [523, 98] width 408 height 167
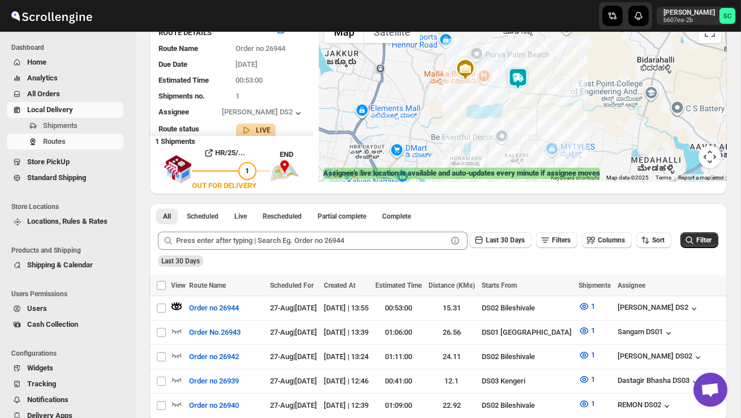
drag, startPoint x: 533, startPoint y: 100, endPoint x: 523, endPoint y: 126, distance: 28.3
click at [523, 126] on div at bounding box center [523, 98] width 408 height 167
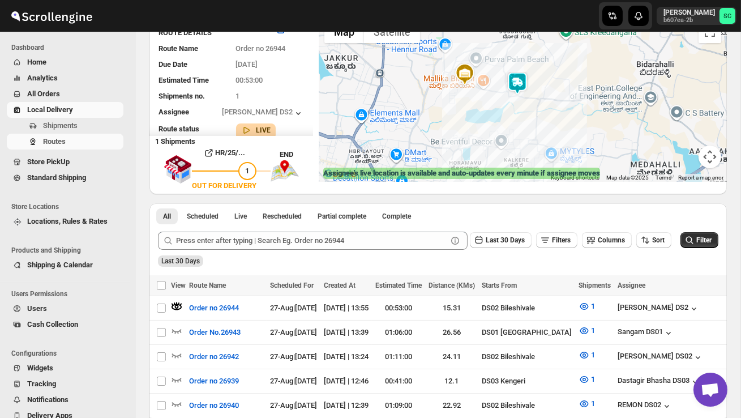
click at [523, 126] on div at bounding box center [523, 98] width 408 height 167
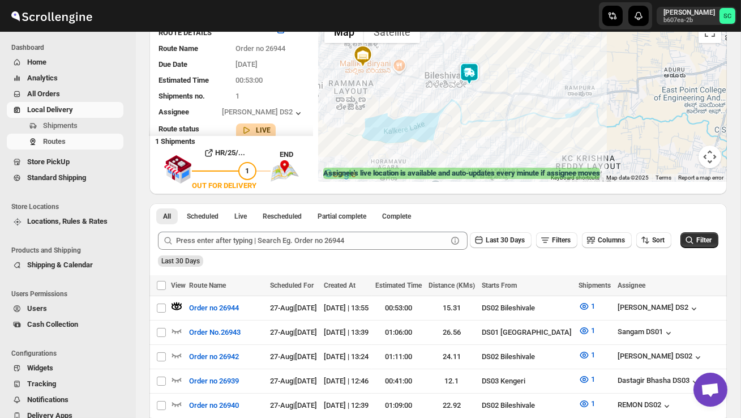
drag, startPoint x: 527, startPoint y: 118, endPoint x: 476, endPoint y: 144, distance: 56.7
click at [477, 144] on div at bounding box center [523, 98] width 408 height 167
click at [472, 71] on img at bounding box center [468, 76] width 23 height 23
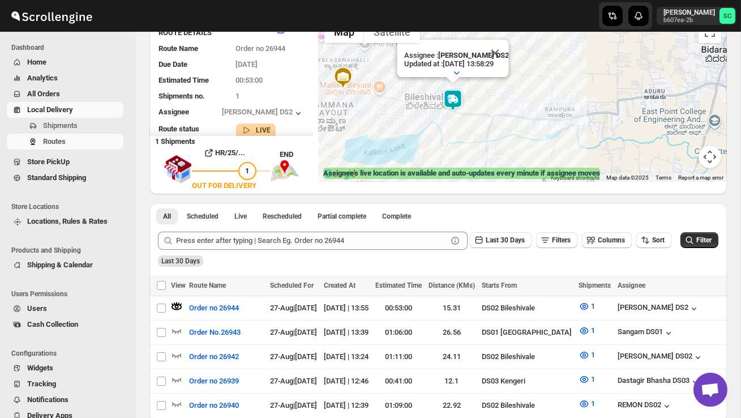
drag, startPoint x: 511, startPoint y: 147, endPoint x: 485, endPoint y: 125, distance: 34.2
click at [485, 126] on div "Assignee : [PERSON_NAME] DS2 Updated at : [DATE] 13:58:29 Duty mode Enabled Bat…" at bounding box center [523, 98] width 408 height 167
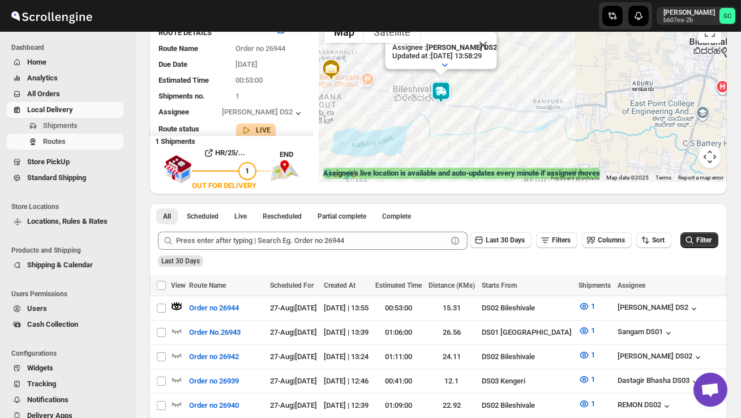
drag, startPoint x: 506, startPoint y: 140, endPoint x: 494, endPoint y: 59, distance: 82.4
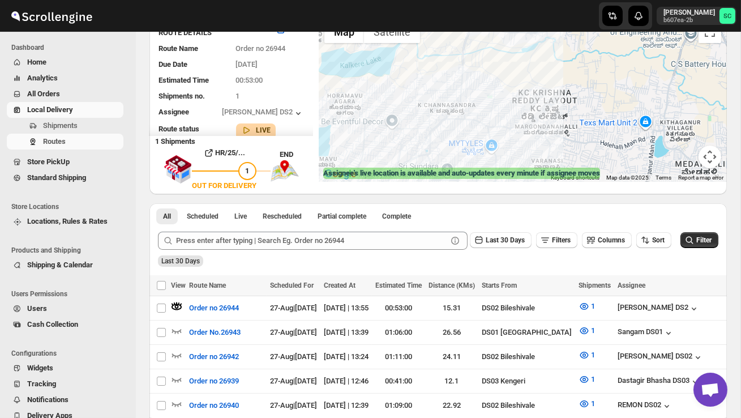
click at [494, 59] on div "Assignee : [PERSON_NAME] DS2 Updated at : [DATE] 13:58:29 Duty mode Enabled Bat…" at bounding box center [523, 98] width 408 height 167
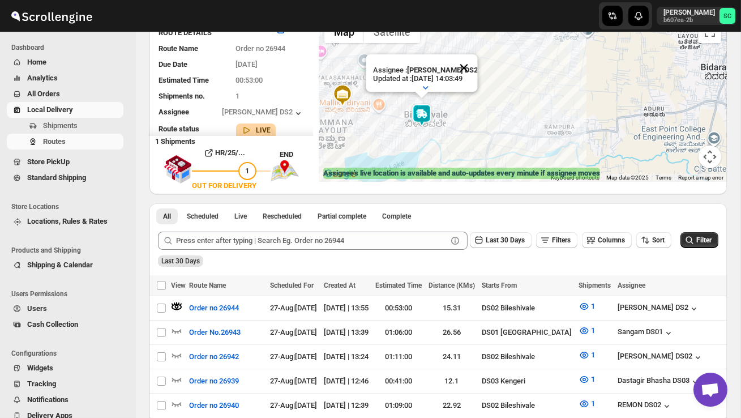
click at [470, 64] on button "Close" at bounding box center [463, 67] width 27 height 27
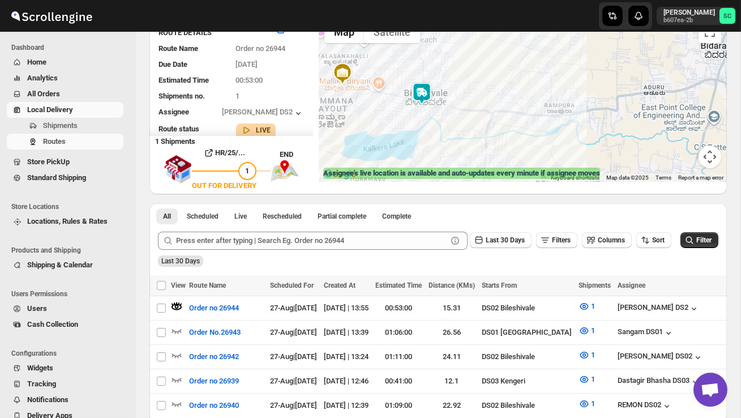
drag, startPoint x: 462, startPoint y: 144, endPoint x: 467, endPoint y: 90, distance: 54.0
click at [467, 90] on div at bounding box center [523, 98] width 408 height 167
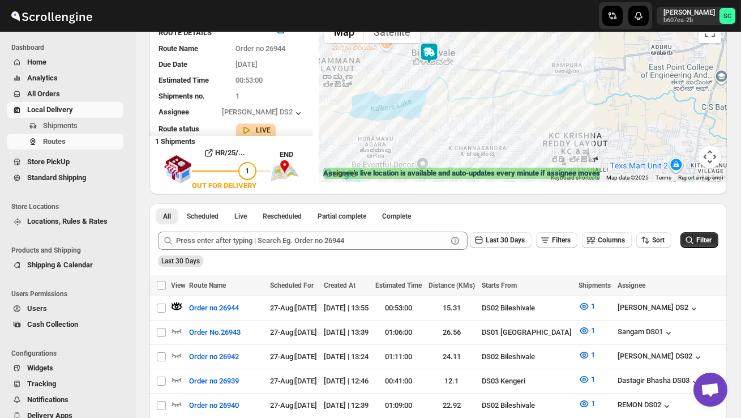
click at [467, 90] on div at bounding box center [523, 98] width 408 height 167
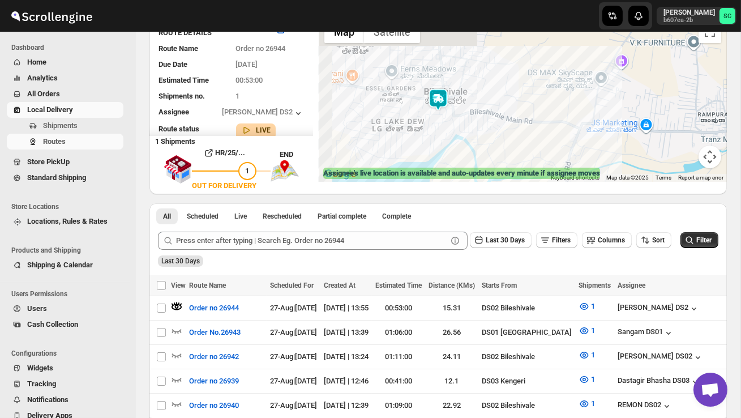
drag, startPoint x: 415, startPoint y: 69, endPoint x: 460, endPoint y: 143, distance: 86.6
click at [460, 143] on div at bounding box center [523, 98] width 408 height 167
click at [444, 112] on div at bounding box center [523, 98] width 408 height 167
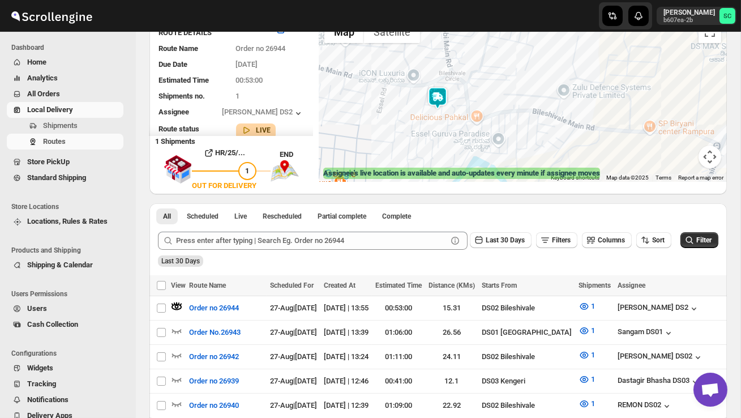
click at [444, 131] on div at bounding box center [523, 98] width 408 height 167
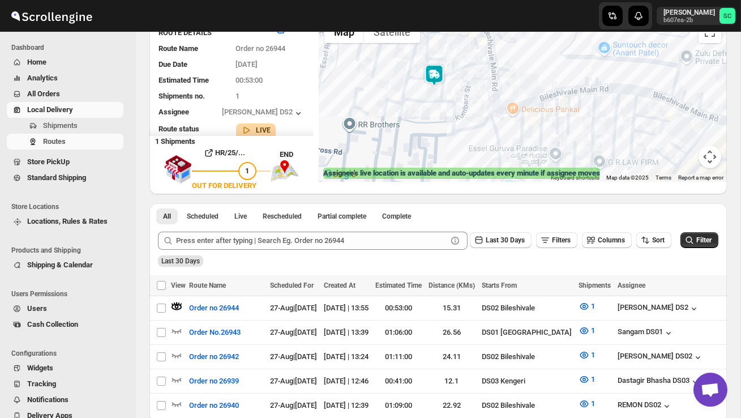
click at [442, 126] on div at bounding box center [523, 98] width 408 height 167
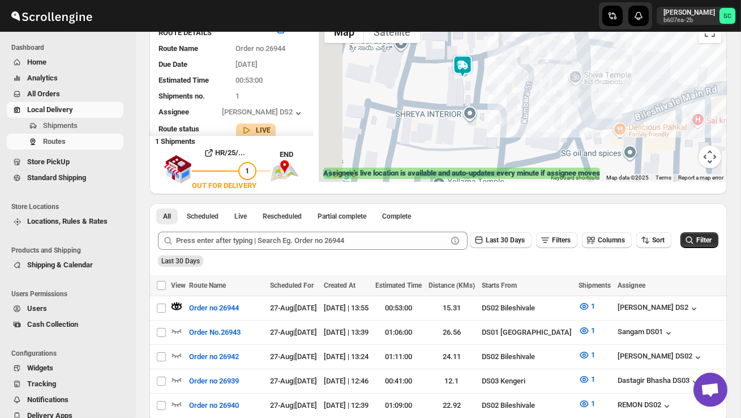
drag, startPoint x: 424, startPoint y: 110, endPoint x: 467, endPoint y: 148, distance: 57.4
click at [467, 148] on div at bounding box center [523, 98] width 408 height 167
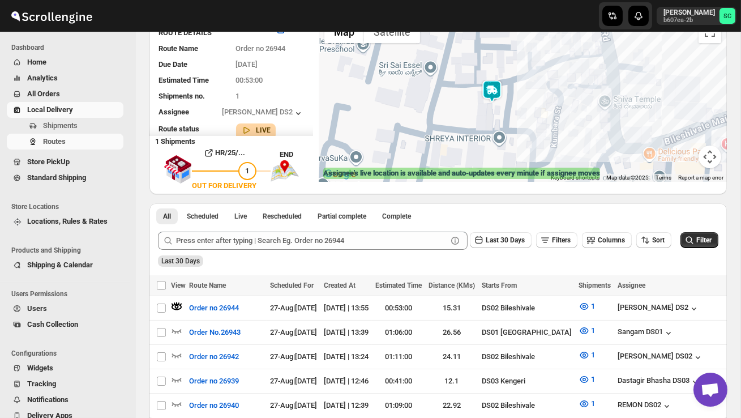
drag, startPoint x: 450, startPoint y: 129, endPoint x: 471, endPoint y: 148, distance: 29.3
click at [471, 148] on div at bounding box center [523, 98] width 408 height 167
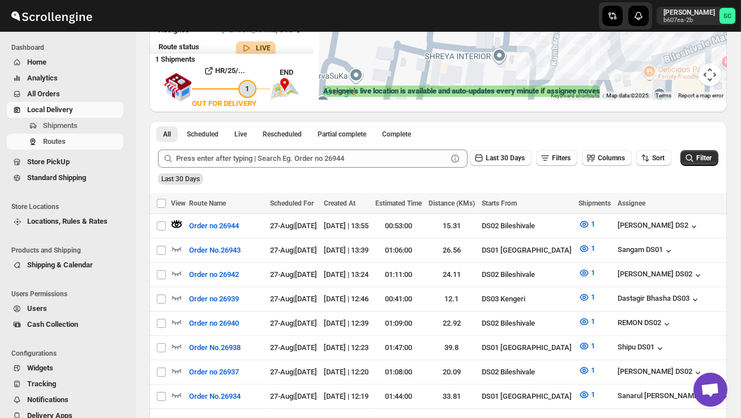
scroll to position [190, 0]
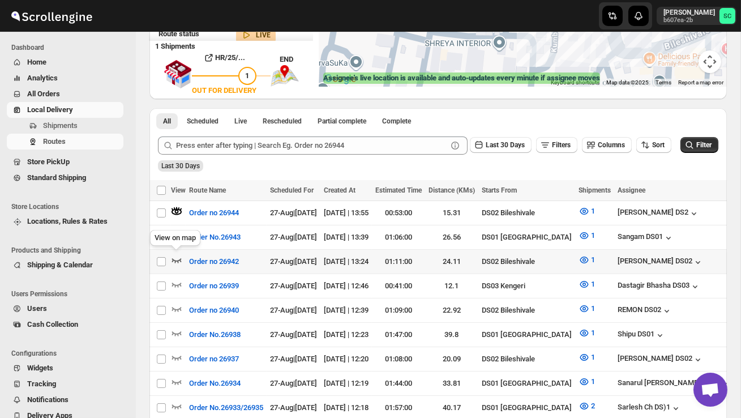
click at [176, 258] on icon "button" at bounding box center [176, 259] width 11 height 11
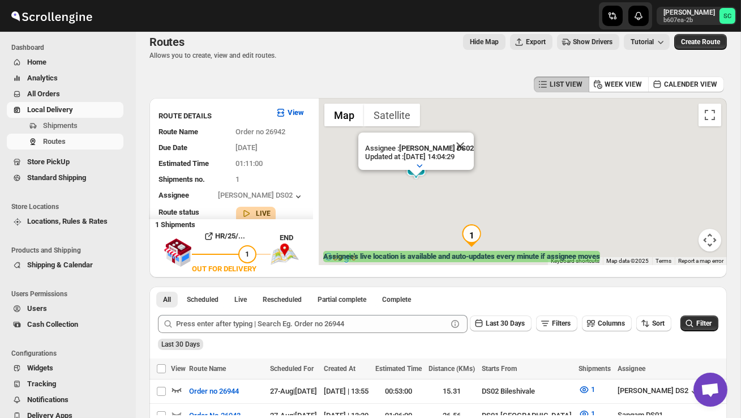
scroll to position [0, 0]
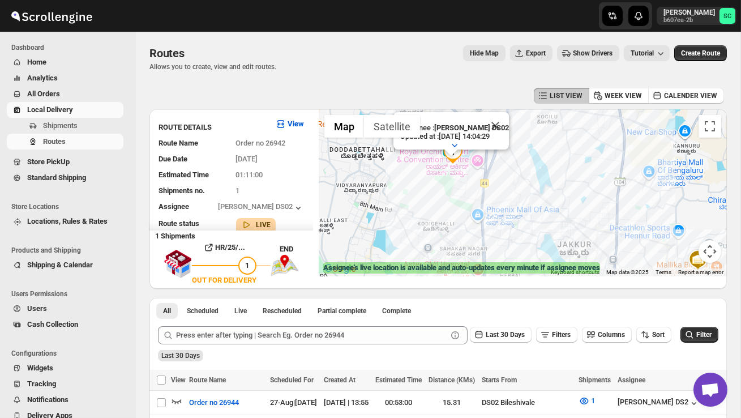
drag, startPoint x: 464, startPoint y: 218, endPoint x: 516, endPoint y: 241, distance: 56.3
click at [516, 241] on div "Assignee : [PERSON_NAME] DS02 Updated at : [DATE] 14:04:29 Duty mode Enabled Ba…" at bounding box center [523, 192] width 408 height 167
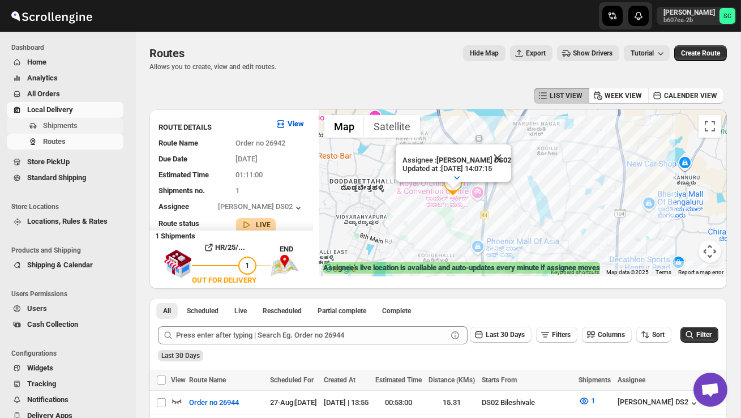
click at [90, 118] on button "Shipments" at bounding box center [65, 126] width 117 height 16
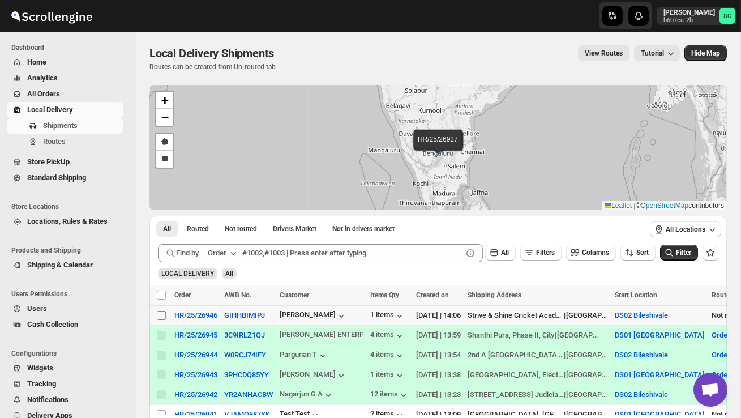
click at [161, 318] on input "Select shipment" at bounding box center [161, 315] width 9 height 9
checkbox input "true"
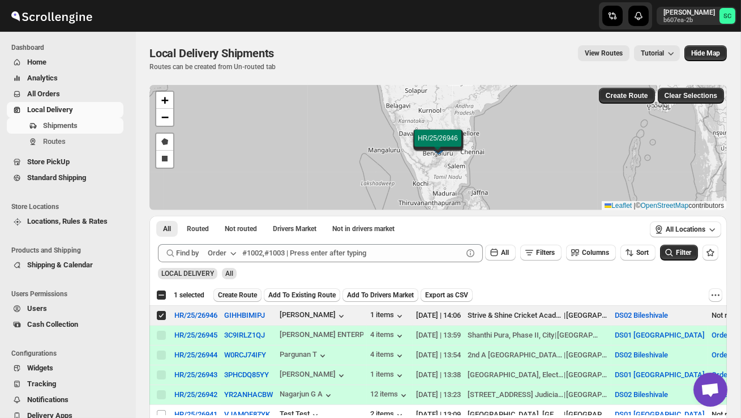
click at [236, 290] on span "Create Route" at bounding box center [237, 294] width 39 height 9
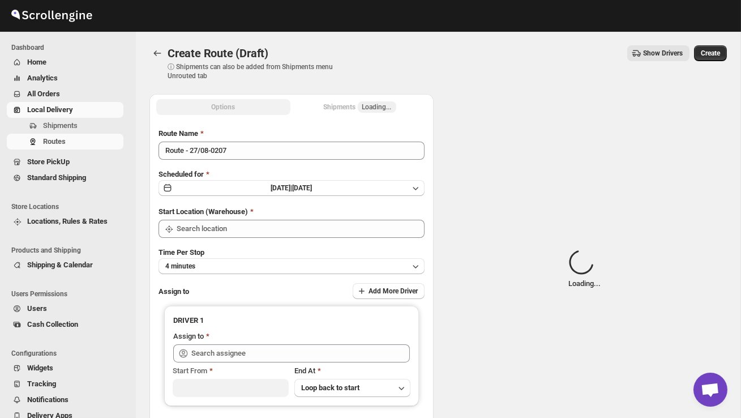
type input "DS02 Bileshivale"
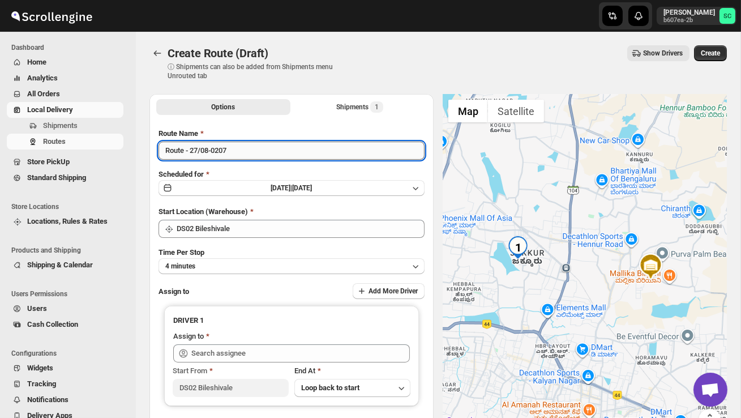
click at [253, 153] on input "Route - 27/08-0207" at bounding box center [292, 151] width 266 height 18
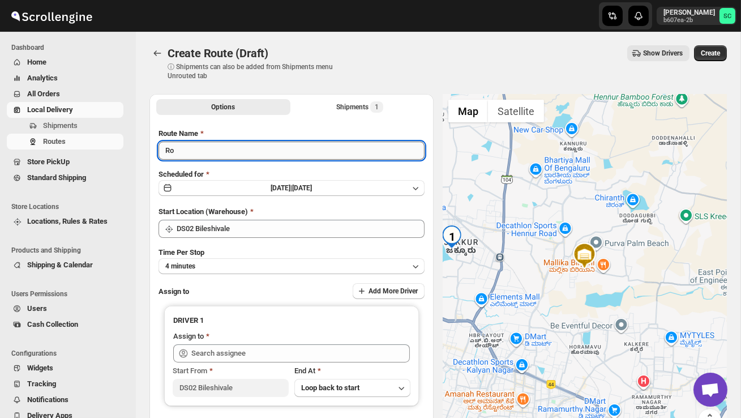
type input "R"
type input "Order no 26946"
click at [242, 268] on button "4 minutes" at bounding box center [292, 266] width 266 height 16
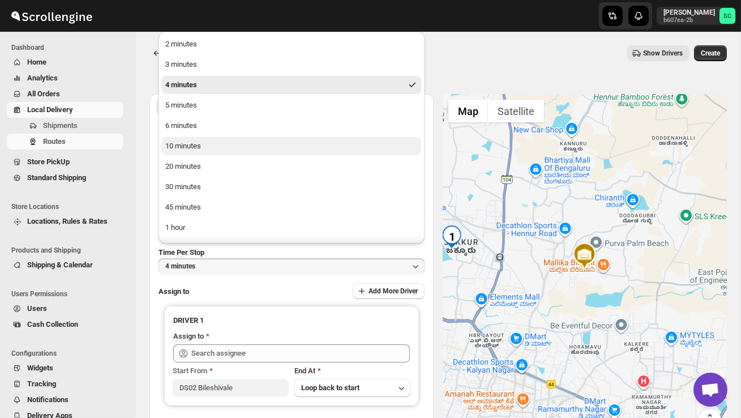
click at [194, 143] on div "10 minutes" at bounding box center [183, 145] width 36 height 11
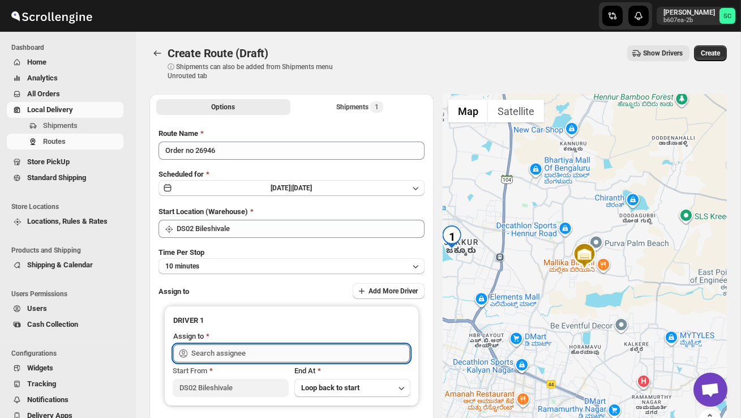
click at [221, 351] on input "text" at bounding box center [300, 353] width 219 height 18
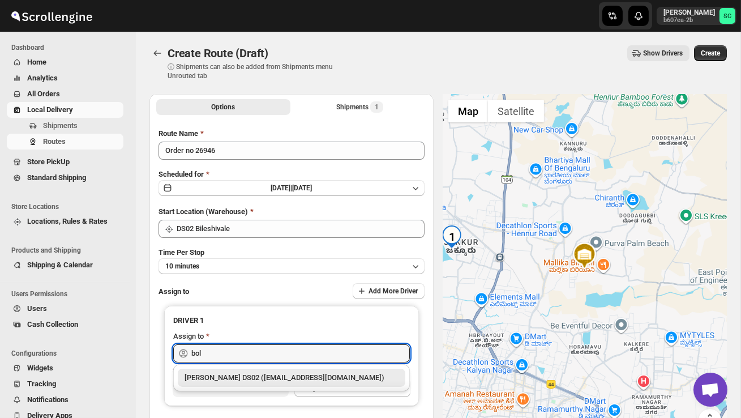
click at [233, 379] on div "[PERSON_NAME] DS02 ([EMAIL_ADDRESS][DOMAIN_NAME])" at bounding box center [292, 377] width 214 height 11
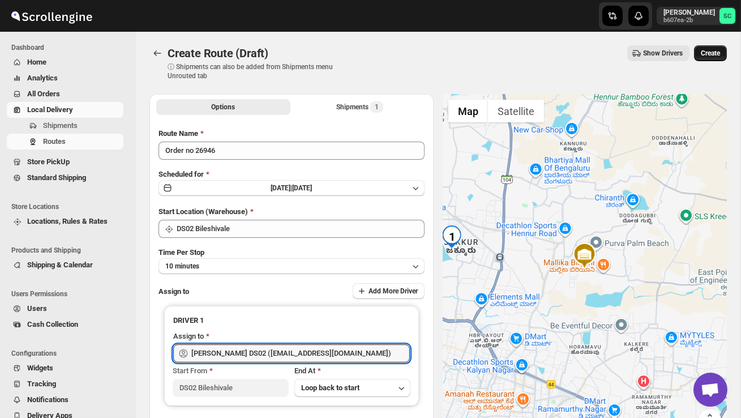
type input "[PERSON_NAME] DS02 ([EMAIL_ADDRESS][DOMAIN_NAME])"
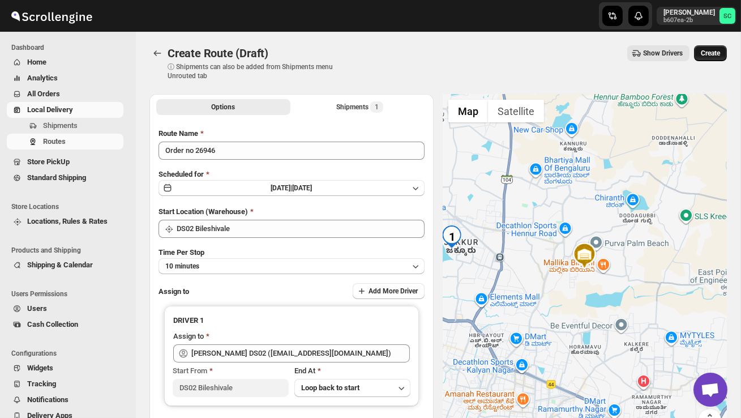
click at [709, 61] on button "Create" at bounding box center [710, 53] width 33 height 16
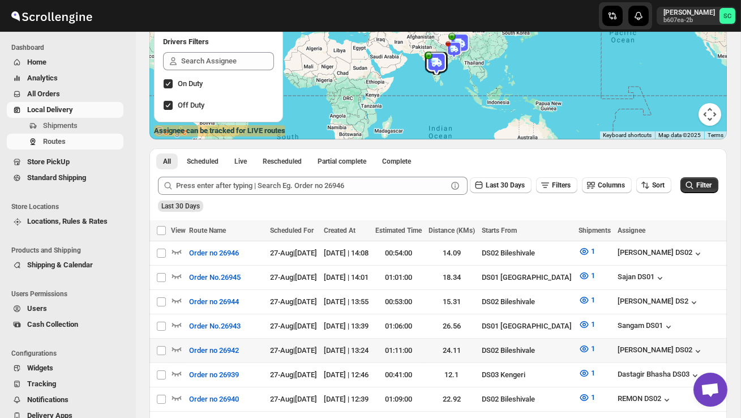
scroll to position [144, 0]
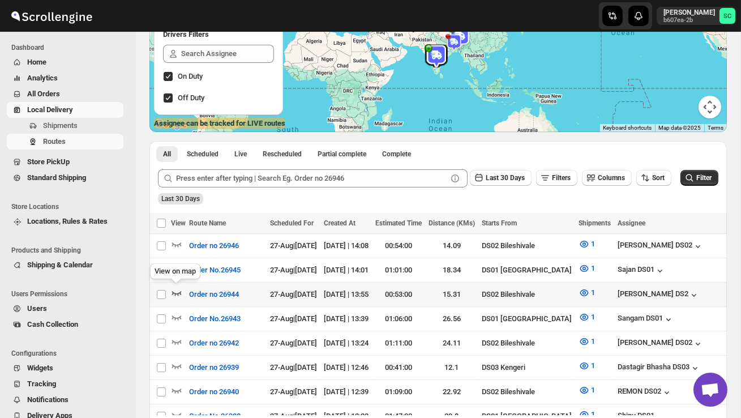
click at [173, 294] on icon "button" at bounding box center [176, 292] width 11 height 11
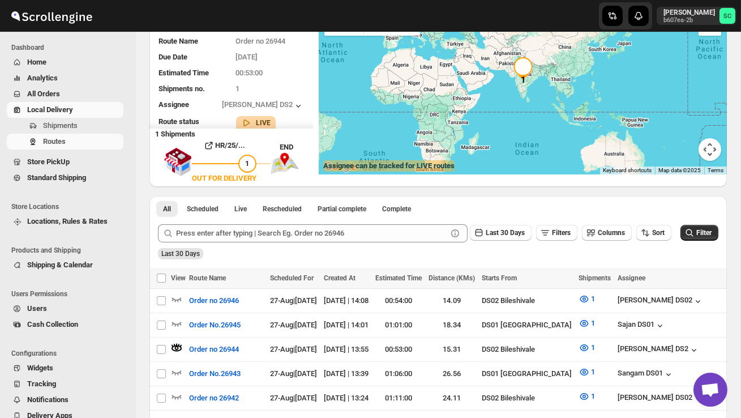
scroll to position [0, 0]
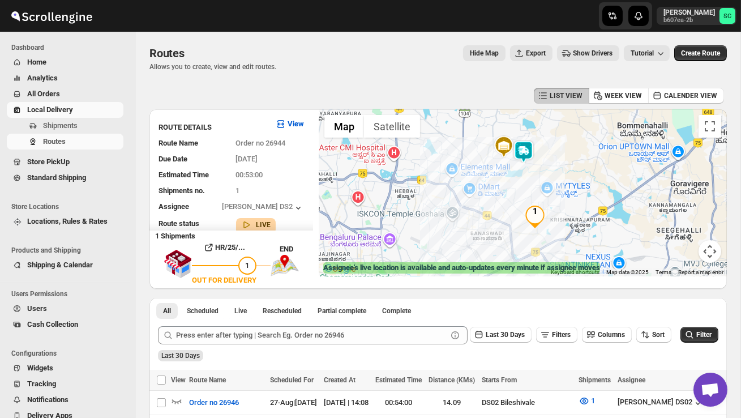
click at [519, 181] on div at bounding box center [523, 192] width 408 height 167
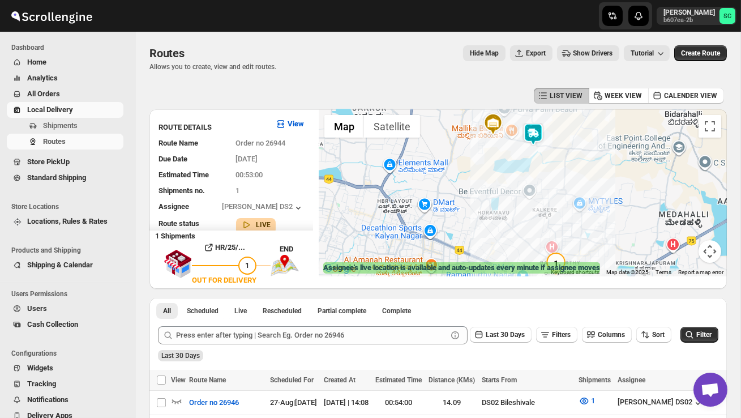
click at [519, 181] on div at bounding box center [523, 192] width 408 height 167
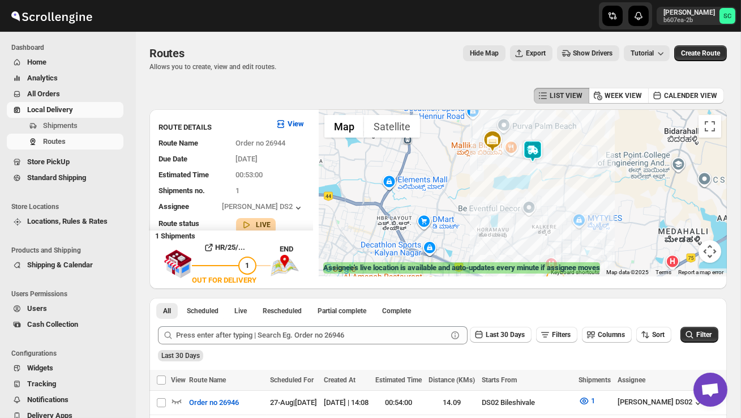
drag, startPoint x: 504, startPoint y: 135, endPoint x: 494, endPoint y: 195, distance: 60.8
click at [494, 198] on div at bounding box center [523, 192] width 408 height 167
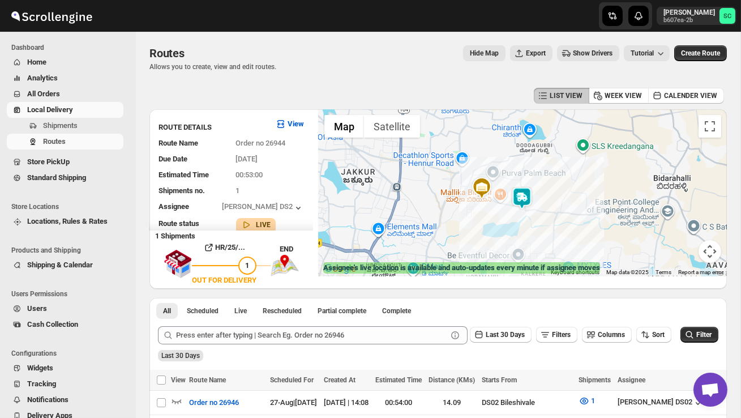
click at [493, 195] on img at bounding box center [481, 188] width 23 height 23
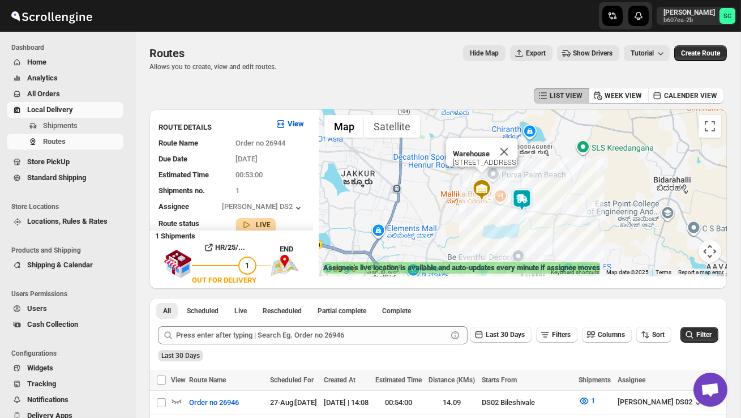
click at [493, 195] on img at bounding box center [481, 189] width 23 height 23
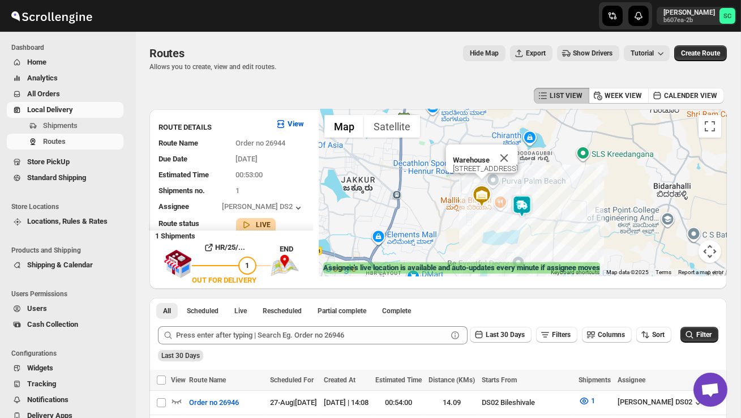
click at [521, 215] on img at bounding box center [522, 206] width 23 height 23
click at [520, 215] on img at bounding box center [522, 206] width 23 height 23
click at [515, 228] on div "To navigate, press the arrow keys. Warehouse Sy No 86/4, Bileshivale Main Road,…" at bounding box center [523, 192] width 408 height 167
click at [515, 228] on div "Warehouse Sy No 86/4, Bileshivale Main Road, 560077 Assignee : CHANDRA BORO DS2…" at bounding box center [523, 192] width 408 height 167
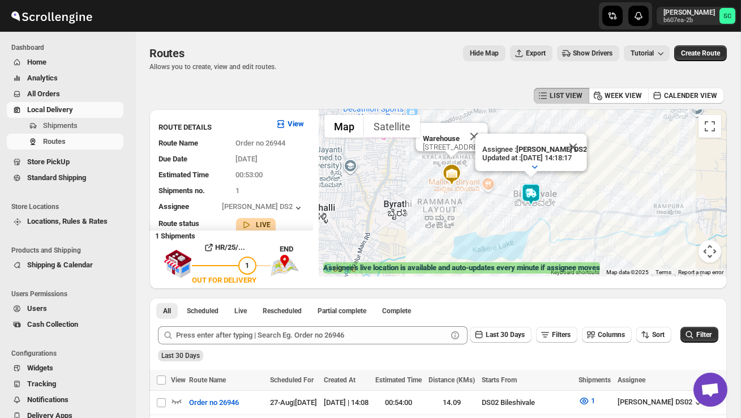
click at [515, 228] on div "Warehouse Sy No 86/4, Bileshivale Main Road, 560077 Assignee : CHANDRA BORO DS2…" at bounding box center [523, 192] width 408 height 167
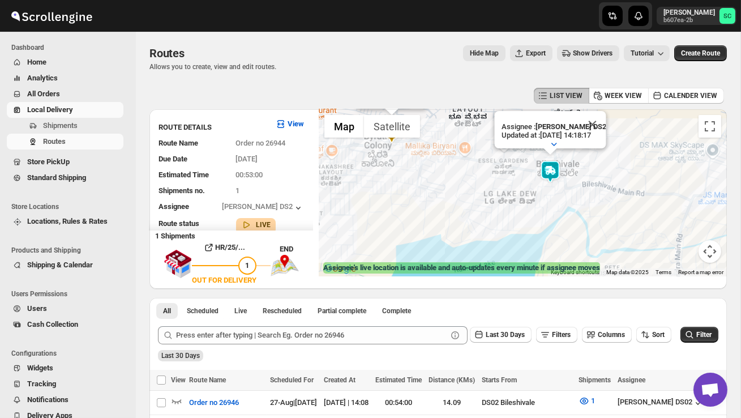
click at [515, 228] on div "Warehouse Sy No 86/4, Bileshivale Main Road, 560077 Assignee : CHANDRA BORO DS2…" at bounding box center [523, 192] width 408 height 167
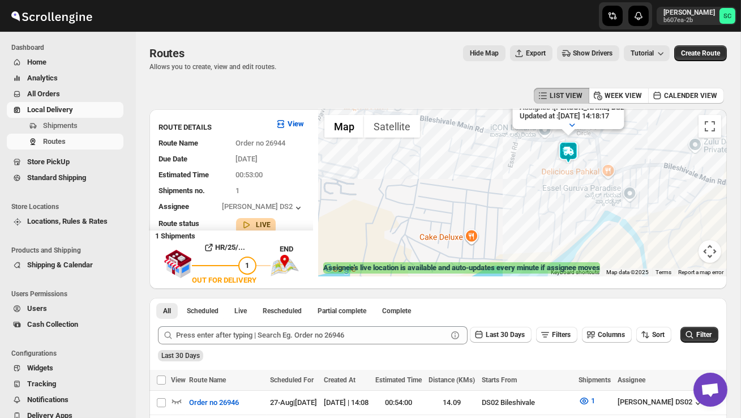
drag, startPoint x: 544, startPoint y: 184, endPoint x: 510, endPoint y: 227, distance: 54.8
click at [510, 228] on div "Warehouse Sy No 86/4, Bileshivale Main Road, 560077 Assignee : CHANDRA BORO DS2…" at bounding box center [523, 192] width 408 height 167
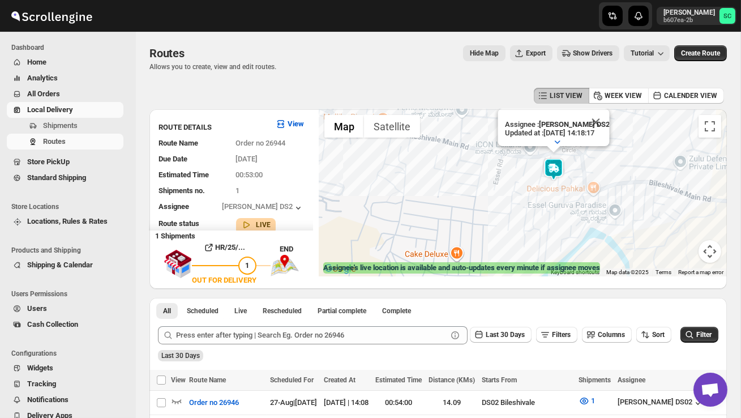
click at [510, 227] on div "Warehouse Sy No 86/4, Bileshivale Main Road, 560077 Assignee : CHANDRA BORO DS2…" at bounding box center [523, 192] width 408 height 167
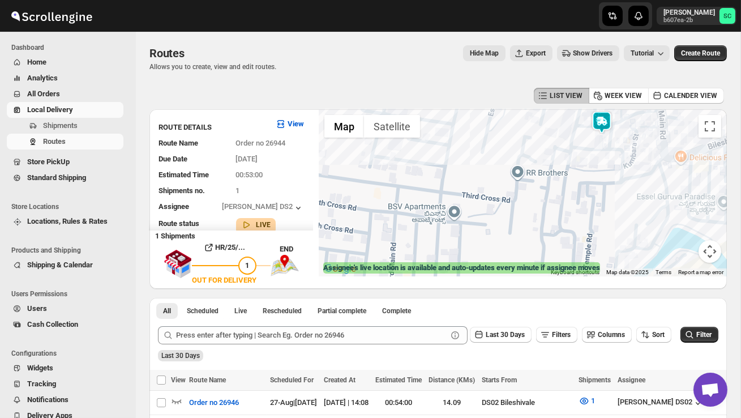
click at [510, 207] on div "Warehouse Sy No 86/4, Bileshivale Main Road, 560077 Assignee : CHANDRA BORO DS2…" at bounding box center [523, 192] width 408 height 167
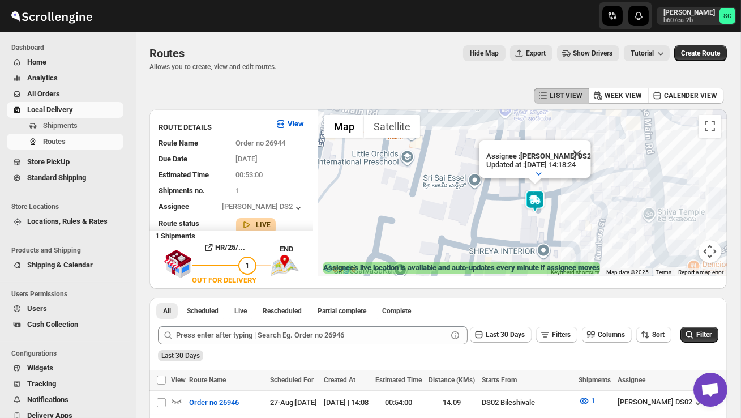
drag, startPoint x: 567, startPoint y: 230, endPoint x: 470, endPoint y: 226, distance: 96.3
click at [470, 226] on div "Warehouse Sy No 86/4, Bileshivale Main Road, 560077 Assignee : CHANDRA BORO DS2…" at bounding box center [523, 192] width 408 height 167
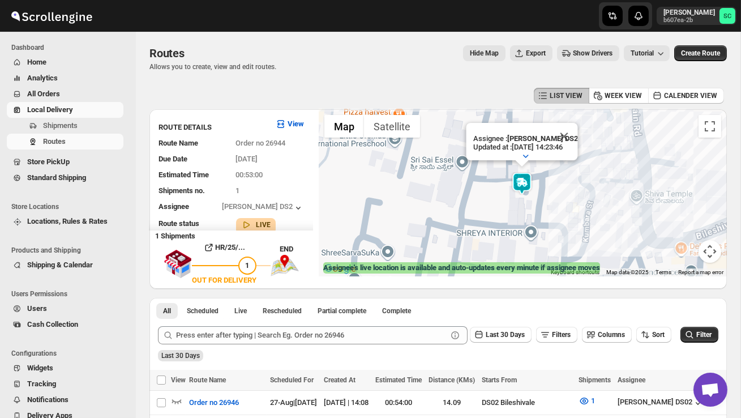
drag, startPoint x: 500, startPoint y: 217, endPoint x: 482, endPoint y: 176, distance: 45.9
click at [482, 176] on div "Warehouse Sy No 86/4, Bileshivale Main Road, 560077 Assignee : CHANDRA BORO DS2…" at bounding box center [523, 192] width 408 height 167
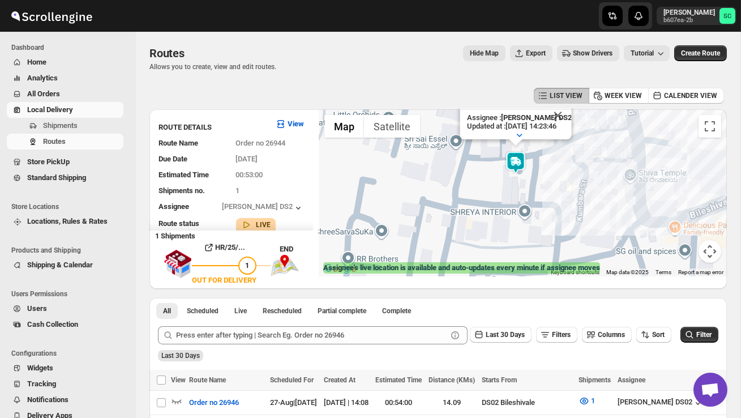
click at [493, 187] on div "Warehouse Sy No 86/4, Bileshivale Main Road, 560077 Assignee : CHANDRA BORO DS2…" at bounding box center [523, 192] width 408 height 167
click at [492, 187] on div "Warehouse Sy No 86/4, Bileshivale Main Road, 560077 Assignee : CHANDRA BORO DS2…" at bounding box center [523, 192] width 408 height 167
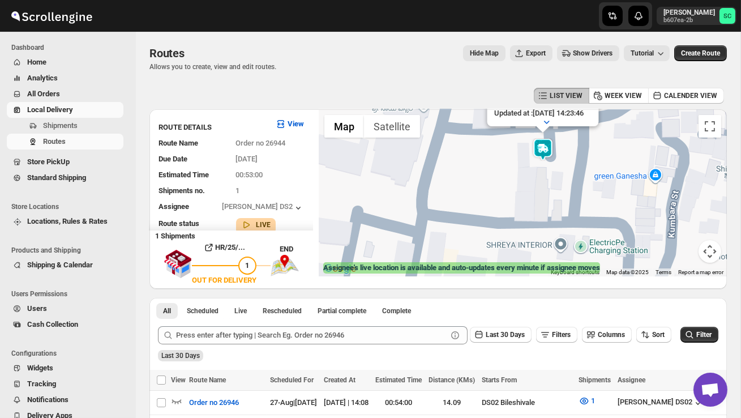
click at [529, 187] on div "Warehouse Sy No 86/4, Bileshivale Main Road, 560077 Assignee : CHANDRA BORO DS2…" at bounding box center [523, 192] width 408 height 167
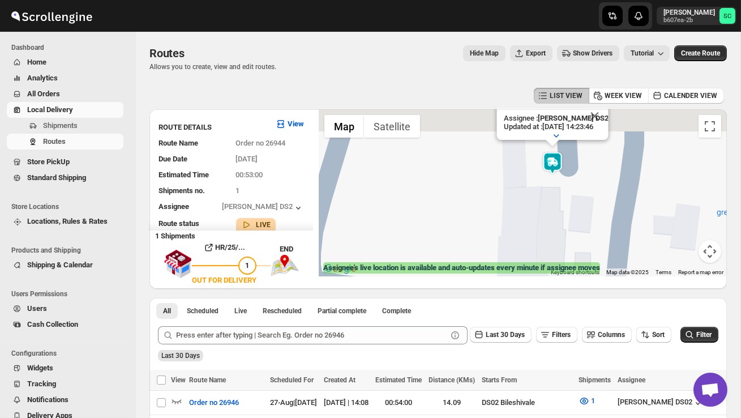
drag, startPoint x: 550, startPoint y: 177, endPoint x: 543, endPoint y: 227, distance: 50.3
click at [543, 227] on div "Warehouse Sy No 86/4, Bileshivale Main Road, 560077 Assignee : CHANDRA BORO DS2…" at bounding box center [523, 192] width 408 height 167
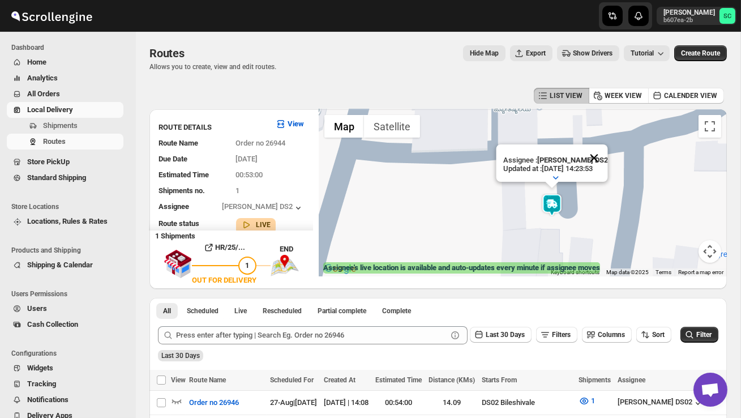
click at [603, 155] on button "Close" at bounding box center [593, 157] width 27 height 27
click at [713, 250] on button "Map camera controls" at bounding box center [710, 251] width 23 height 23
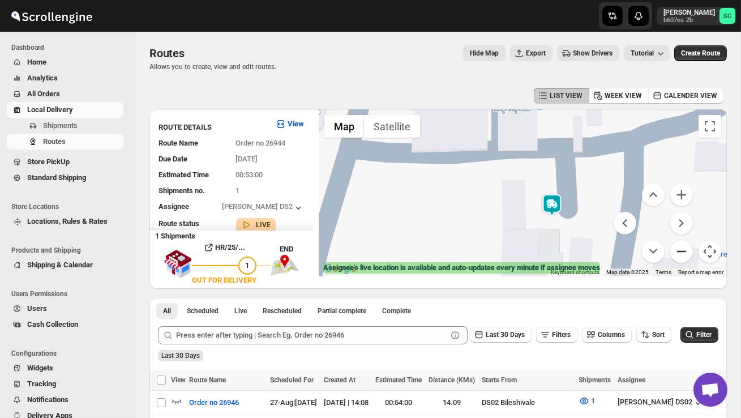
click at [679, 250] on button "Zoom out" at bounding box center [681, 251] width 23 height 23
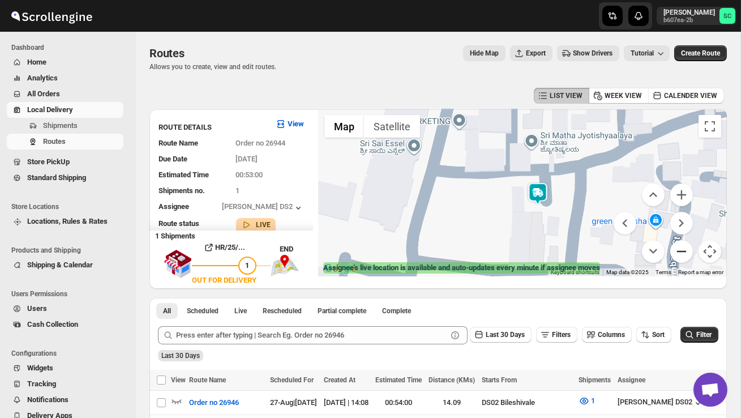
click at [679, 250] on button "Zoom out" at bounding box center [681, 251] width 23 height 23
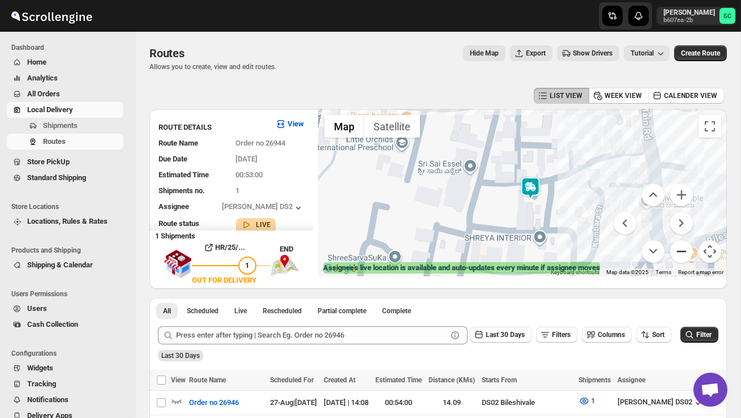
click at [679, 250] on button "Zoom out" at bounding box center [681, 251] width 23 height 23
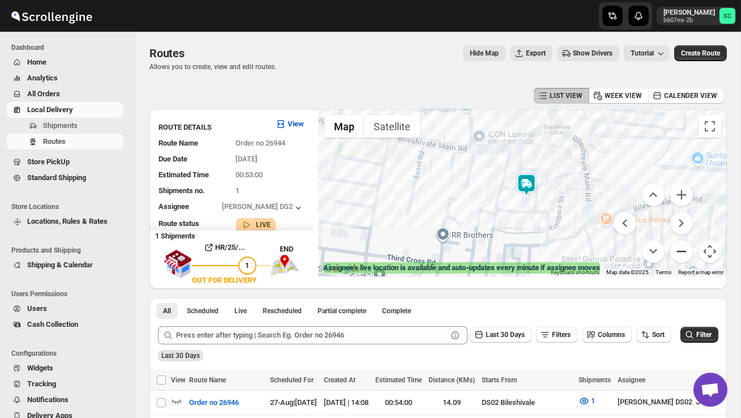
click at [679, 250] on button "Zoom out" at bounding box center [681, 251] width 23 height 23
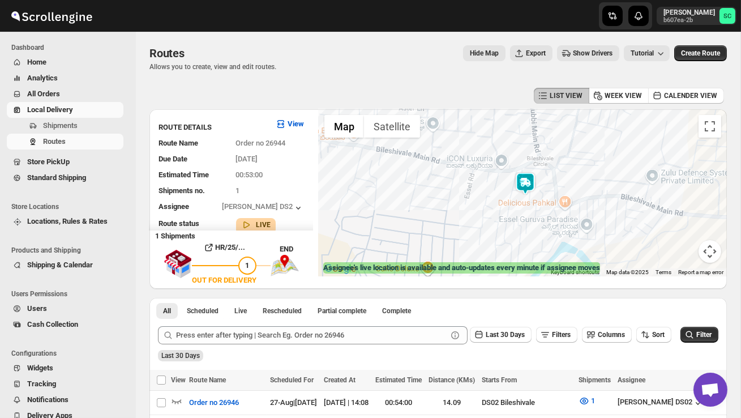
click at [679, 250] on div "Warehouse Sy No 86/4, Bileshivale Main Road, 560077" at bounding box center [523, 192] width 408 height 167
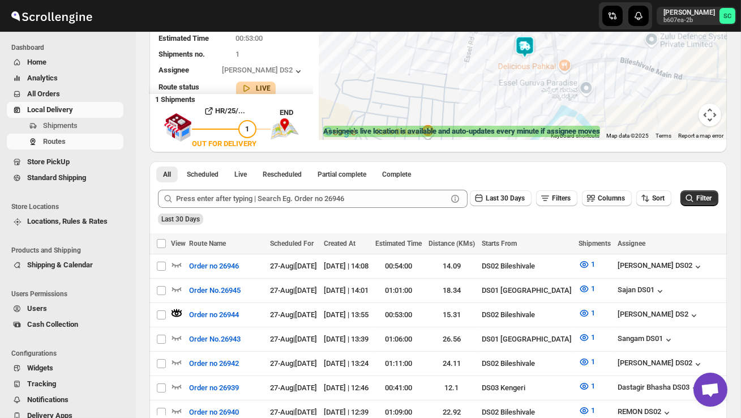
scroll to position [140, 0]
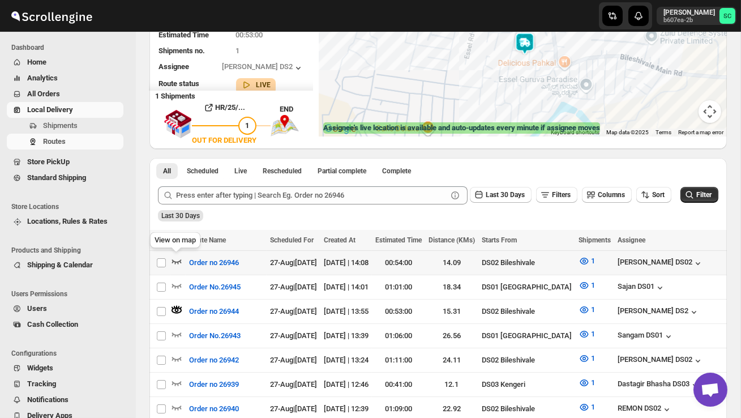
click at [179, 258] on icon "button" at bounding box center [176, 260] width 11 height 11
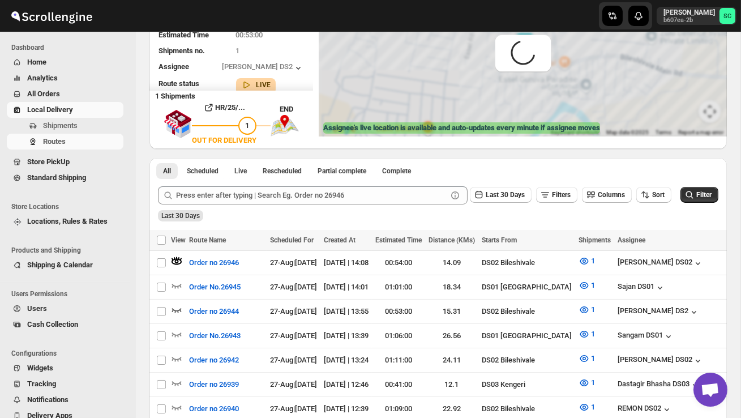
scroll to position [0, 0]
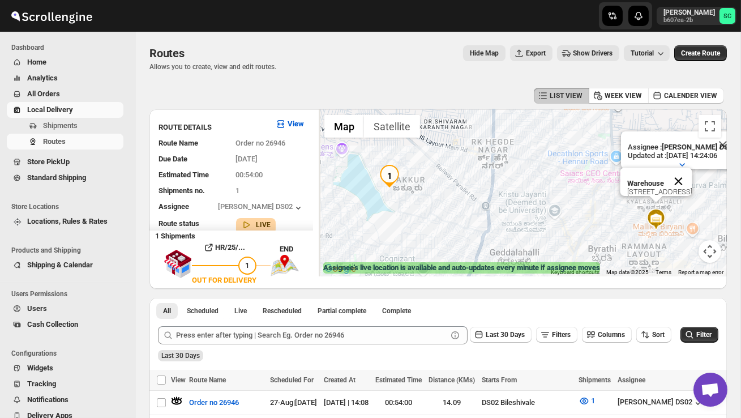
click at [692, 186] on button "Close" at bounding box center [678, 181] width 27 height 27
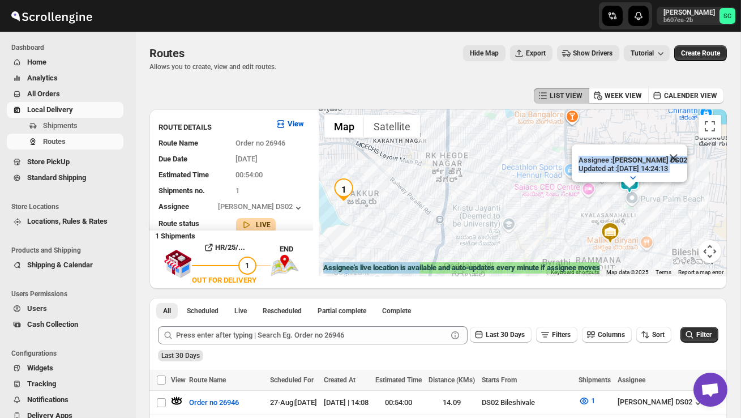
drag, startPoint x: 437, startPoint y: 263, endPoint x: 480, endPoint y: 251, distance: 44.6
click at [480, 251] on div "← Move left → Move right ↑ Move up ↓ Move down + Zoom in - Zoom out Home Jump l…" at bounding box center [523, 192] width 408 height 167
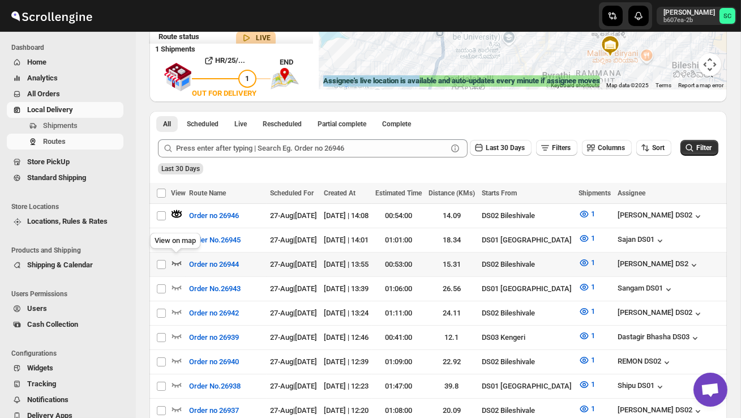
click at [177, 259] on icon "button" at bounding box center [176, 262] width 11 height 11
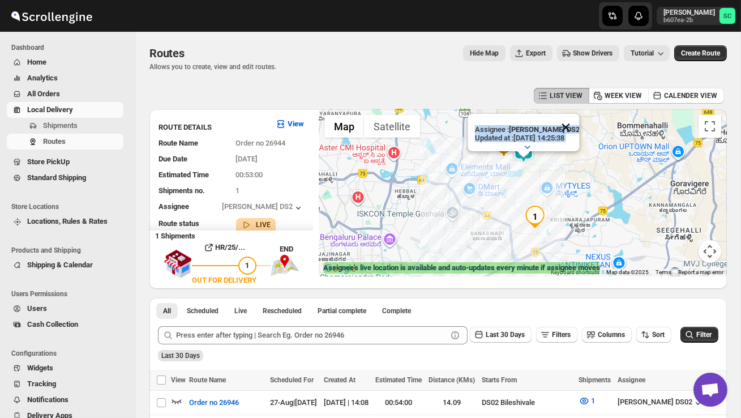
click at [571, 125] on button "Close" at bounding box center [565, 127] width 27 height 27
click at [553, 155] on div at bounding box center [523, 192] width 408 height 167
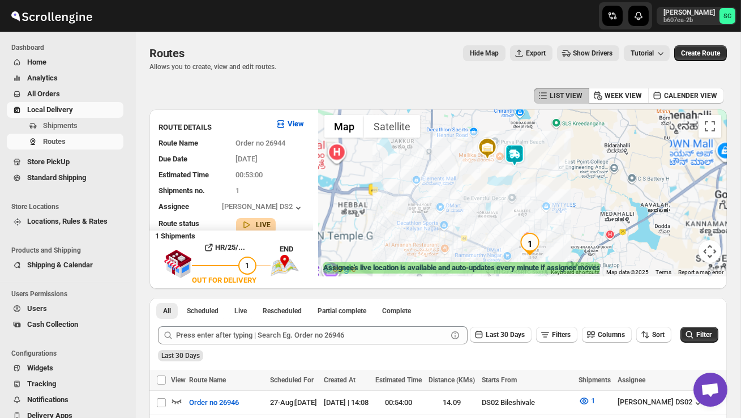
click at [553, 155] on div at bounding box center [523, 192] width 408 height 167
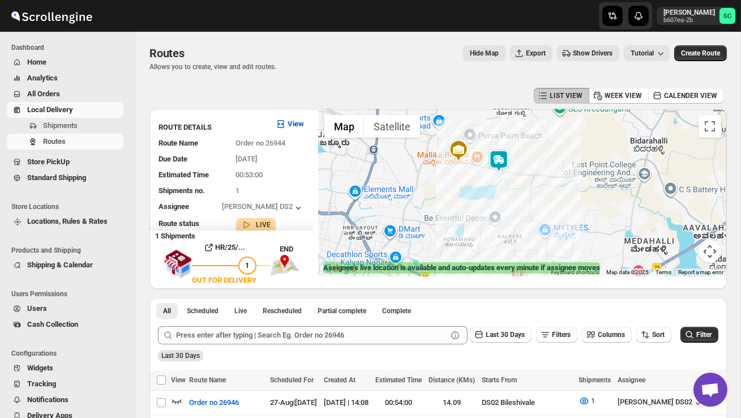
click at [553, 155] on div at bounding box center [523, 192] width 408 height 167
click at [508, 186] on div at bounding box center [523, 192] width 408 height 167
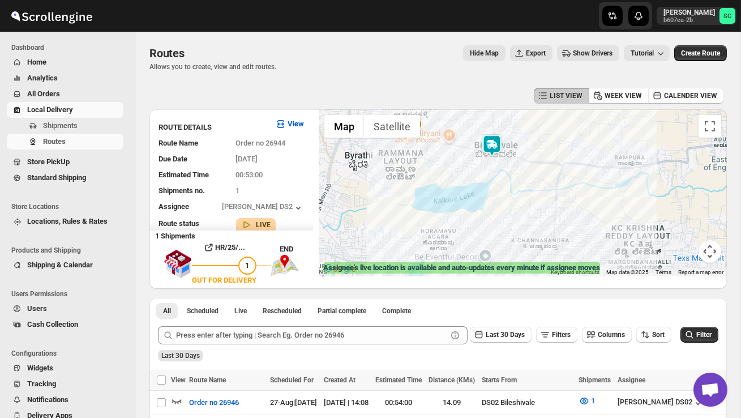
click at [508, 186] on div at bounding box center [523, 192] width 408 height 167
click at [492, 176] on div at bounding box center [523, 192] width 408 height 167
click at [491, 175] on div at bounding box center [523, 192] width 408 height 167
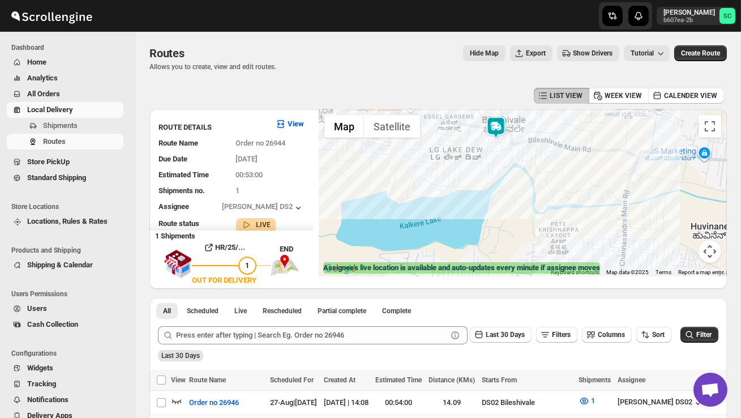
click at [491, 175] on div at bounding box center [523, 192] width 408 height 167
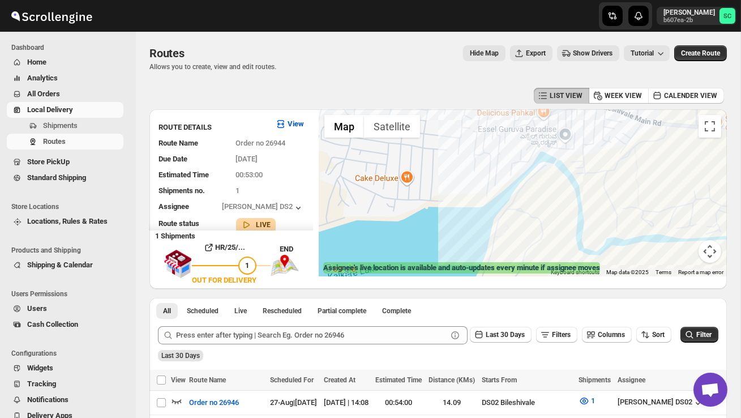
drag, startPoint x: 510, startPoint y: 156, endPoint x: 511, endPoint y: 206, distance: 50.4
click at [510, 204] on div at bounding box center [523, 192] width 408 height 167
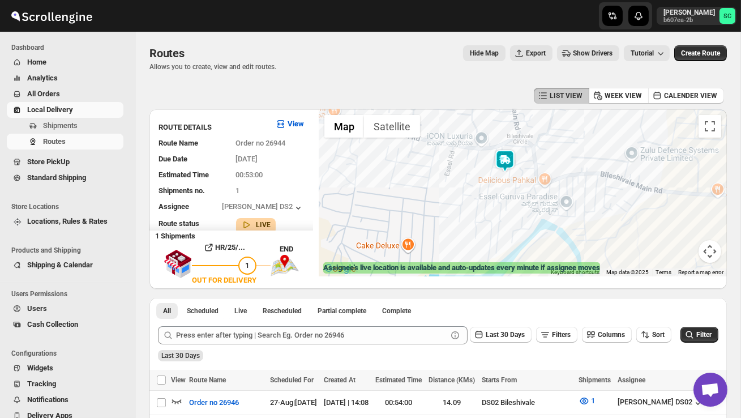
click at [511, 206] on div at bounding box center [523, 192] width 408 height 167
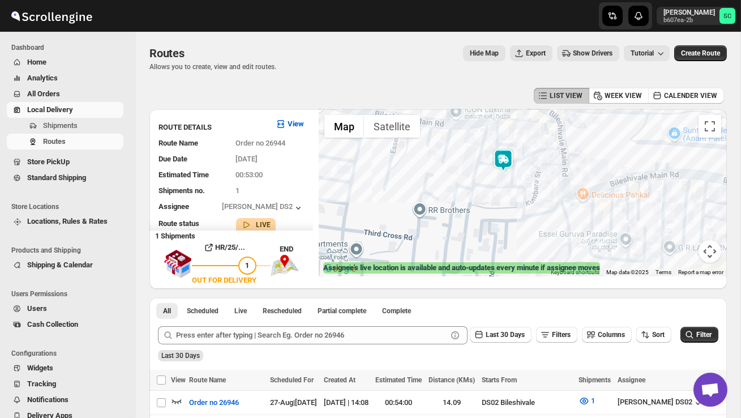
drag, startPoint x: 486, startPoint y: 197, endPoint x: 488, endPoint y: 235, distance: 38.0
click at [487, 235] on div at bounding box center [523, 192] width 408 height 167
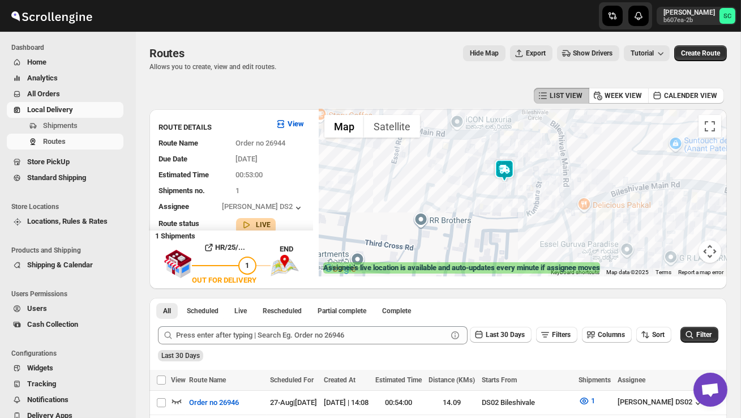
click at [502, 216] on div at bounding box center [523, 192] width 408 height 167
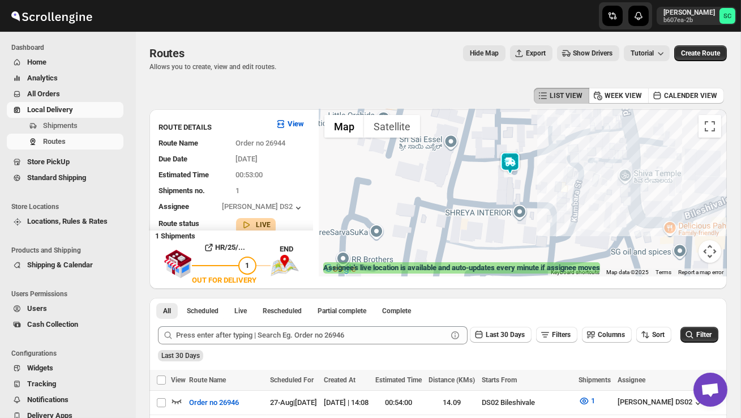
drag, startPoint x: 503, startPoint y: 211, endPoint x: 503, endPoint y: 242, distance: 31.1
click at [503, 242] on div at bounding box center [523, 192] width 408 height 167
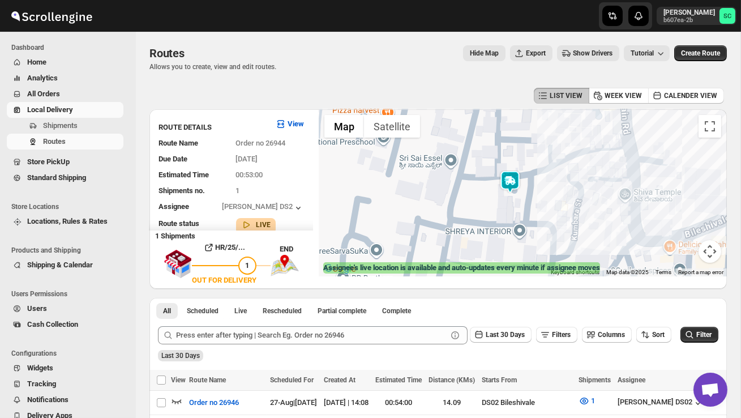
click at [551, 216] on div at bounding box center [523, 192] width 408 height 167
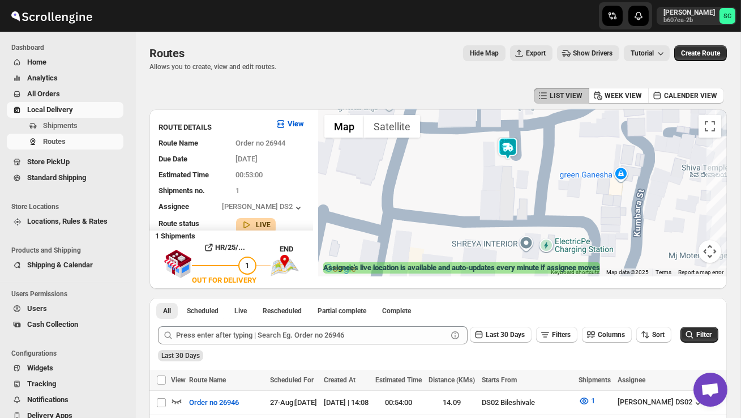
drag, startPoint x: 512, startPoint y: 223, endPoint x: 547, endPoint y: 213, distance: 36.0
click at [547, 213] on div at bounding box center [523, 192] width 408 height 167
click at [506, 139] on img at bounding box center [508, 148] width 23 height 23
click at [516, 154] on img at bounding box center [508, 148] width 23 height 23
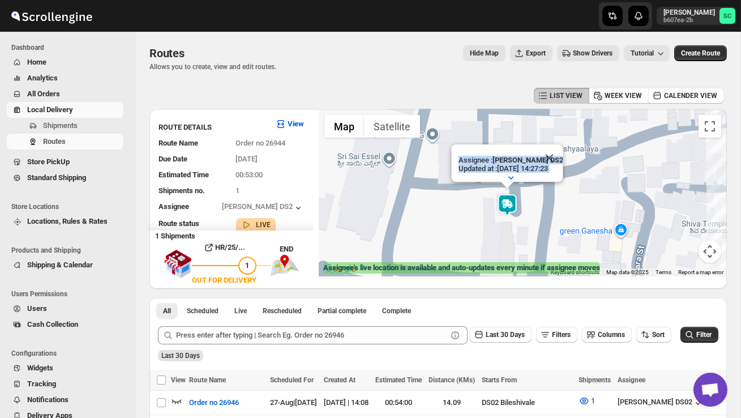
click at [459, 209] on div "Assignee : CHANDRA BORO DS2 Updated at : 27/08/2025, 14:27:23 Duty mode Enabled…" at bounding box center [523, 192] width 408 height 167
click at [496, 229] on div "Assignee : CHANDRA BORO DS2 Updated at : 27/08/2025, 14:28:05 Duty mode Enabled…" at bounding box center [523, 192] width 408 height 167
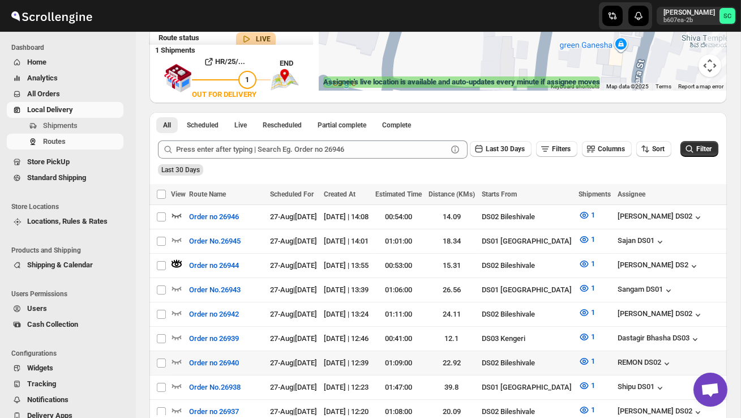
scroll to position [198, 0]
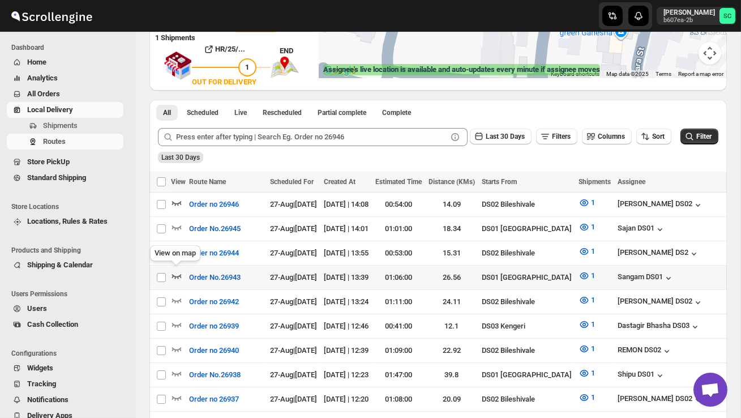
click at [181, 274] on icon "button" at bounding box center [177, 276] width 10 height 5
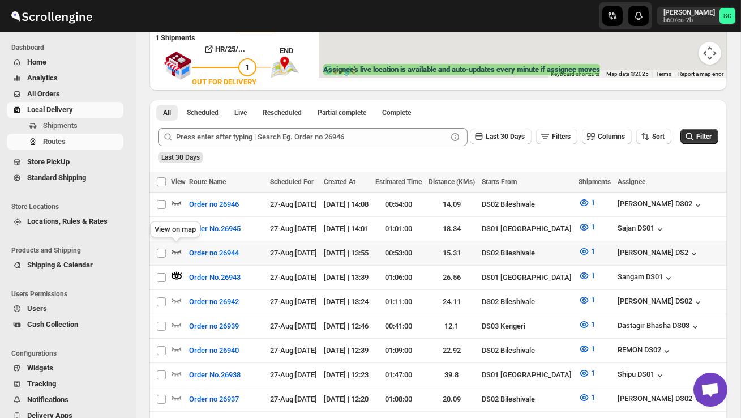
click at [176, 246] on icon "button" at bounding box center [176, 251] width 11 height 11
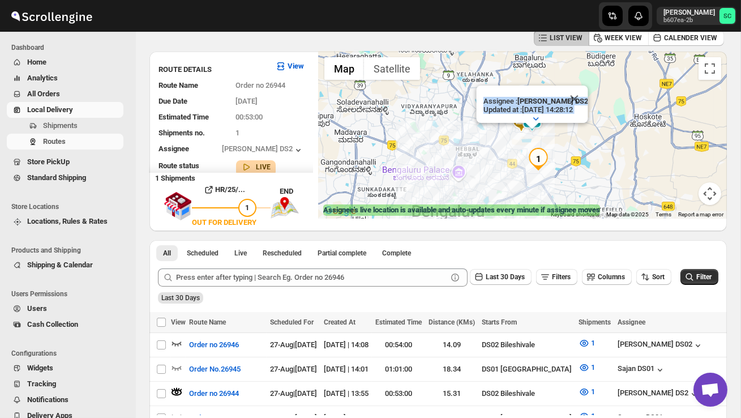
scroll to position [0, 0]
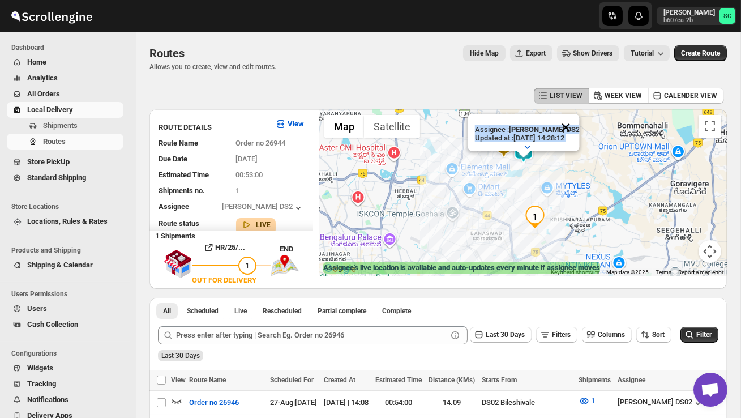
click at [576, 129] on button "Close" at bounding box center [565, 127] width 27 height 27
click at [520, 178] on div at bounding box center [523, 192] width 408 height 167
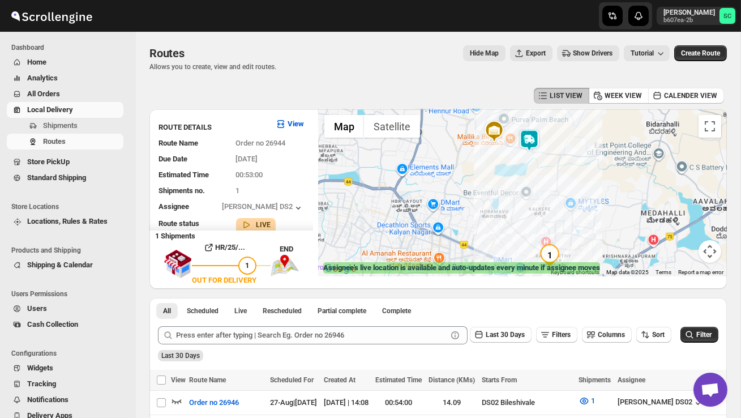
click at [520, 178] on div at bounding box center [523, 192] width 408 height 167
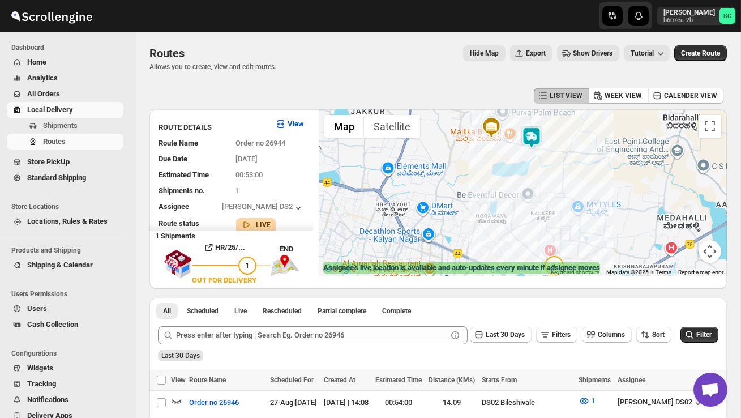
click at [520, 178] on div at bounding box center [523, 192] width 408 height 167
click at [522, 162] on div at bounding box center [523, 192] width 408 height 167
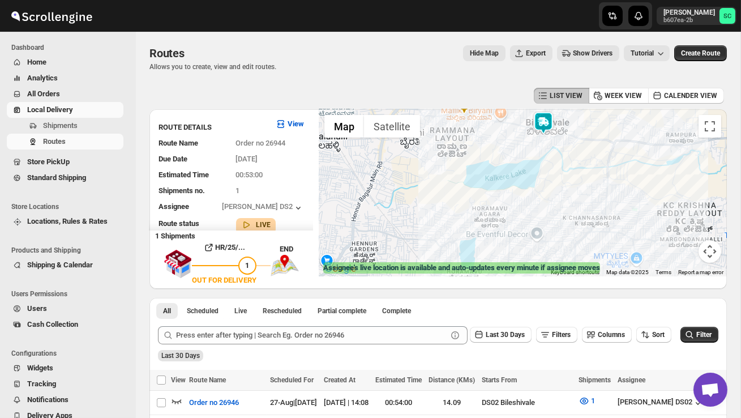
click at [522, 162] on div at bounding box center [523, 192] width 408 height 167
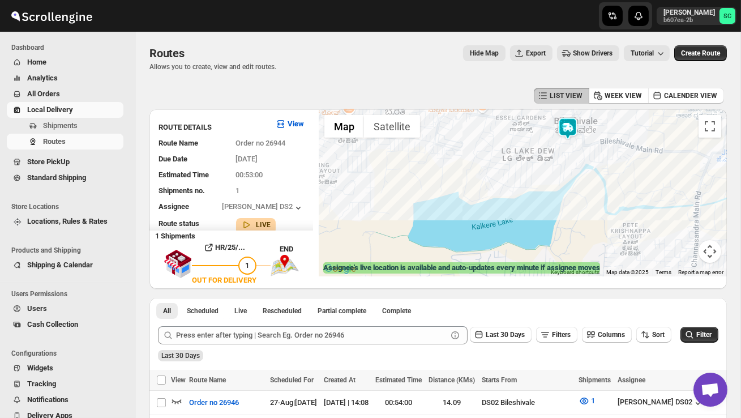
drag, startPoint x: 566, startPoint y: 130, endPoint x: 566, endPoint y: 168, distance: 37.9
click at [566, 168] on div at bounding box center [523, 192] width 408 height 167
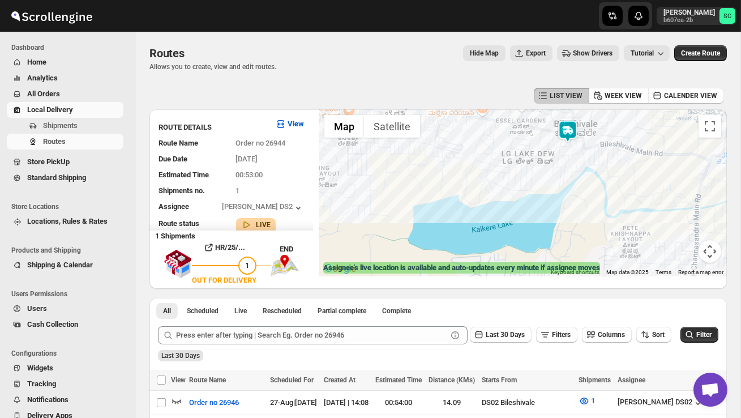
click at [564, 168] on div at bounding box center [523, 192] width 408 height 167
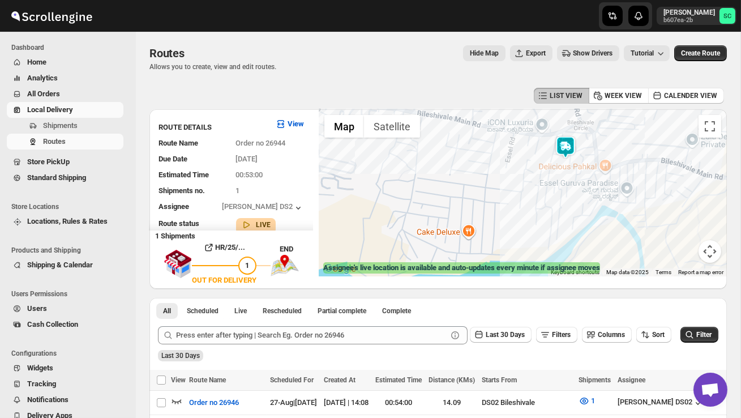
drag, startPoint x: 555, startPoint y: 156, endPoint x: 545, endPoint y: 202, distance: 47.0
click at [545, 203] on div at bounding box center [523, 192] width 408 height 167
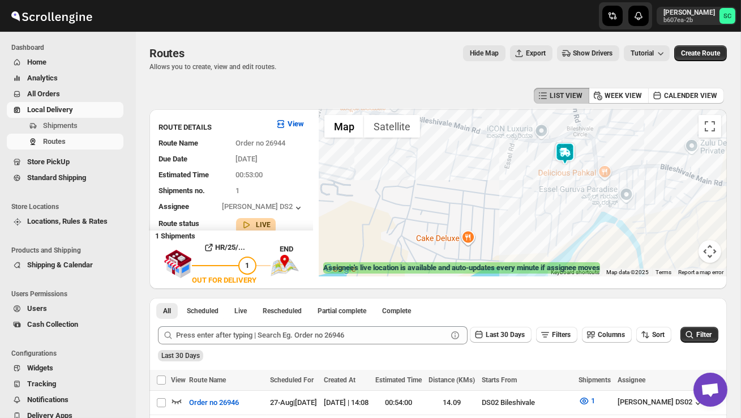
click at [545, 202] on div at bounding box center [523, 192] width 408 height 167
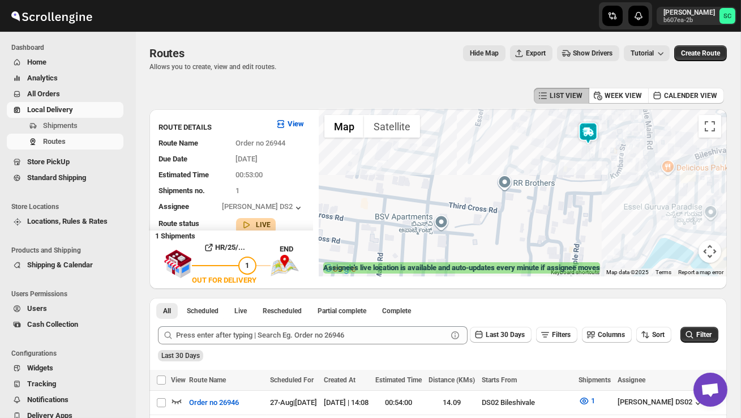
drag, startPoint x: 541, startPoint y: 169, endPoint x: 540, endPoint y: 189, distance: 19.8
click at [540, 188] on div at bounding box center [523, 192] width 408 height 167
click at [540, 189] on div at bounding box center [523, 192] width 408 height 167
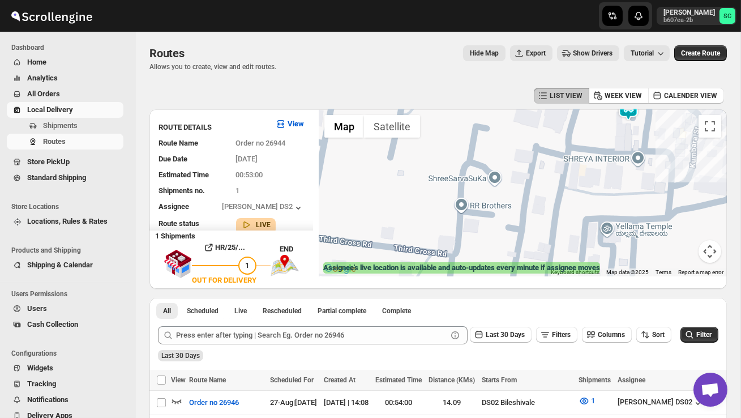
drag, startPoint x: 575, startPoint y: 170, endPoint x: 532, endPoint y: 233, distance: 75.4
click at [538, 228] on div at bounding box center [523, 192] width 408 height 167
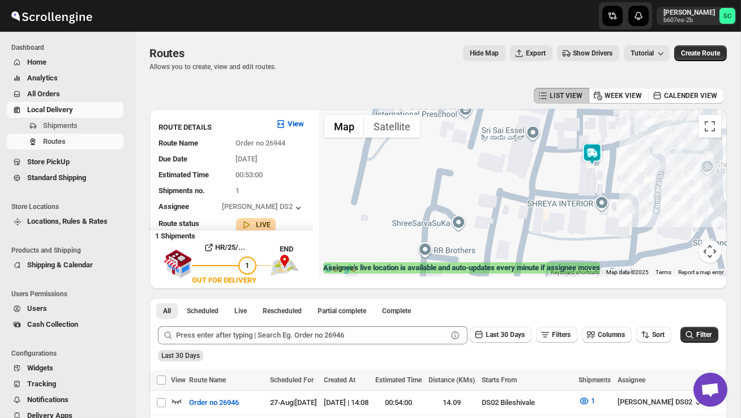
click at [711, 250] on button "Map camera controls" at bounding box center [710, 251] width 23 height 23
click at [685, 222] on button "Move right" at bounding box center [681, 223] width 23 height 23
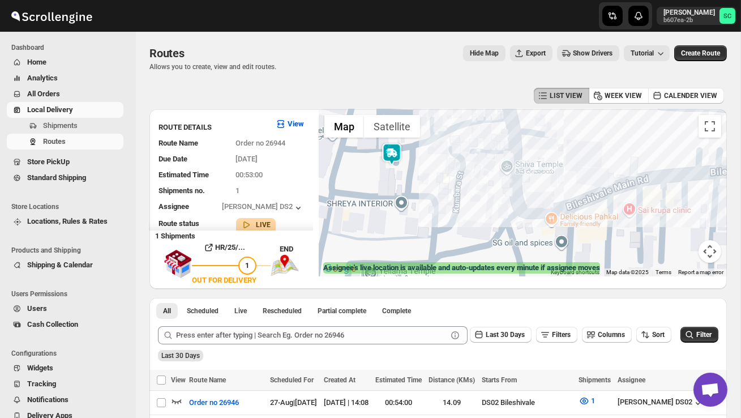
click at [717, 255] on button "Map camera controls" at bounding box center [710, 251] width 23 height 23
click at [633, 225] on button "Move left" at bounding box center [625, 223] width 23 height 23
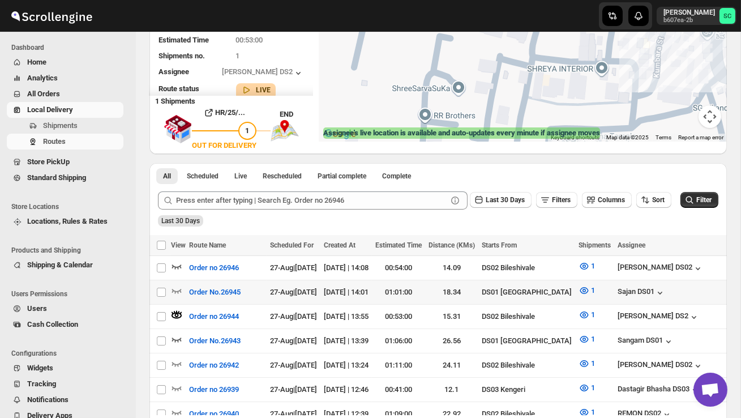
scroll to position [152, 0]
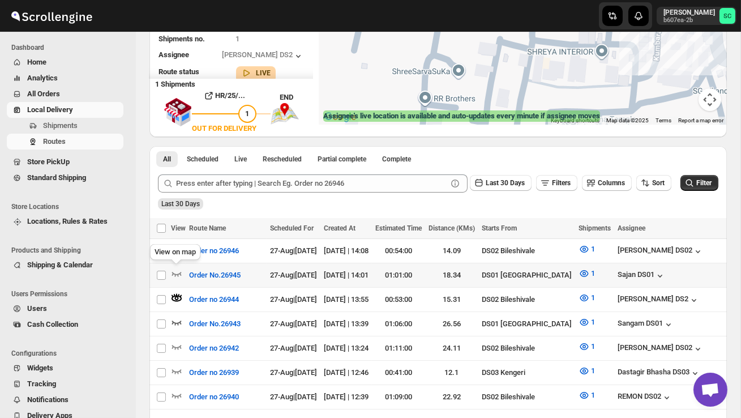
click at [174, 265] on div "View on map" at bounding box center [175, 254] width 55 height 25
click at [176, 271] on icon "button" at bounding box center [176, 273] width 11 height 11
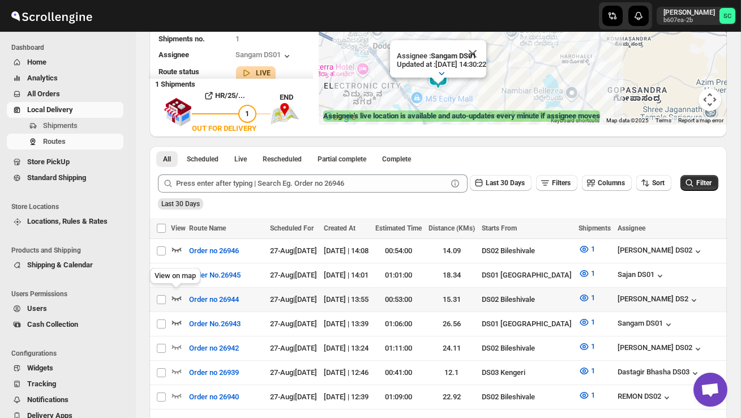
click at [179, 293] on icon "button" at bounding box center [176, 297] width 11 height 11
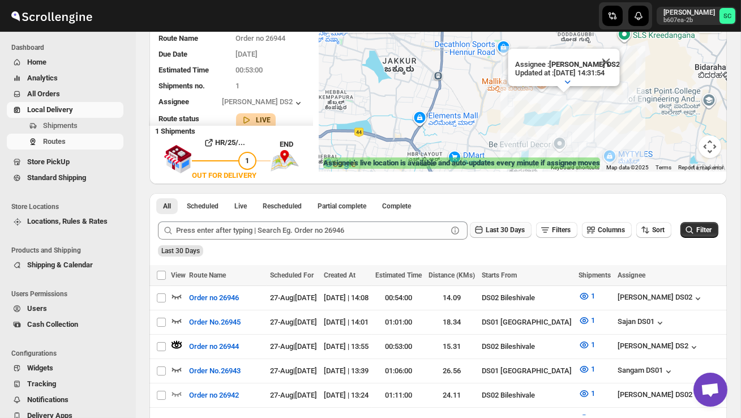
scroll to position [0, 0]
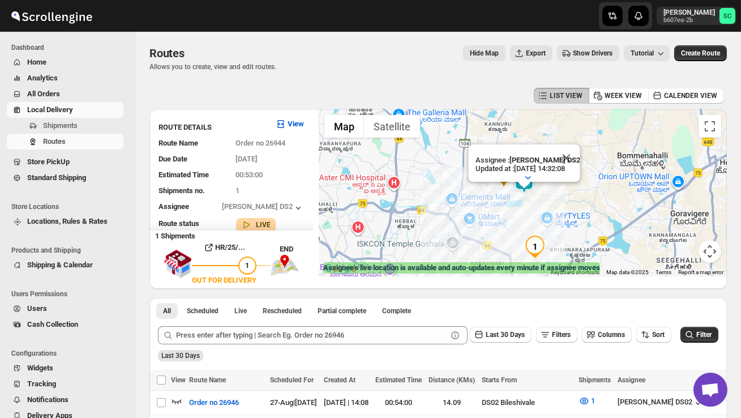
click at [553, 22] on div "Sanjay chetri b607ea-2b SC" at bounding box center [624, 16] width 235 height 32
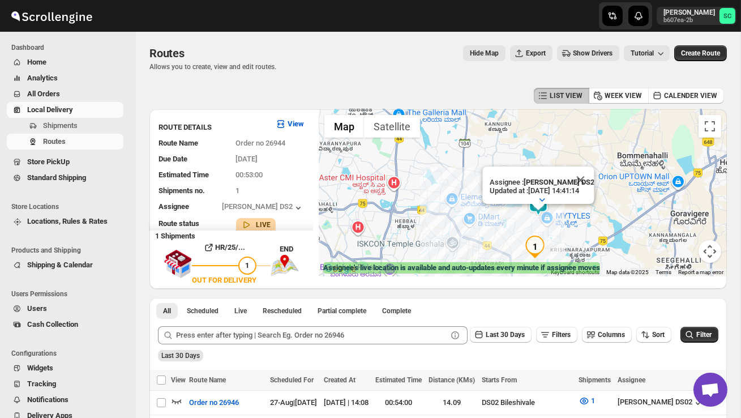
click at [585, 177] on button "Close" at bounding box center [580, 179] width 27 height 27
click at [78, 126] on span "Shipments" at bounding box center [60, 125] width 35 height 8
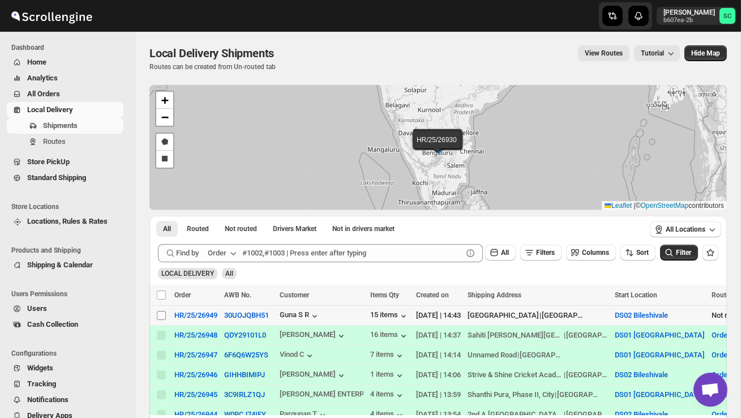
click at [160, 318] on input "Select shipment" at bounding box center [161, 315] width 9 height 9
checkbox input "true"
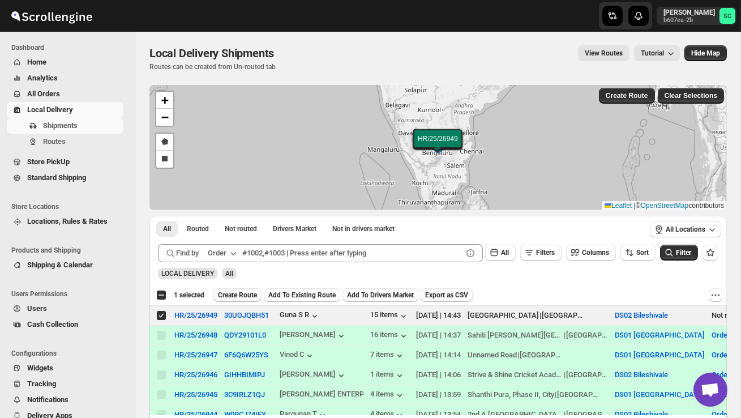
click at [245, 300] on button "Create Route" at bounding box center [237, 295] width 48 height 14
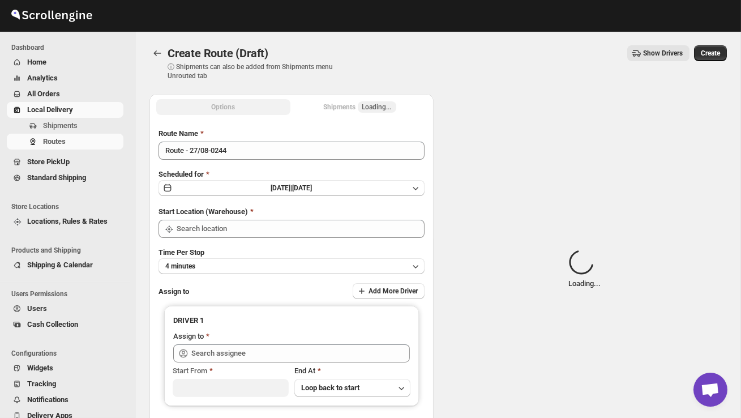
type input "DS02 Bileshivale"
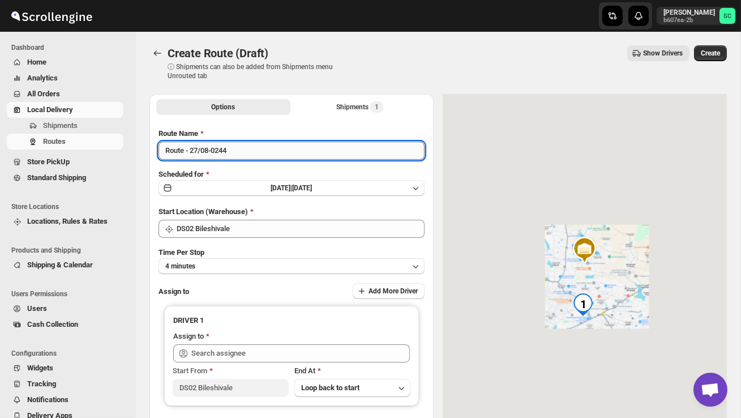
click at [245, 154] on input "Route - 27/08-0244" at bounding box center [292, 151] width 266 height 18
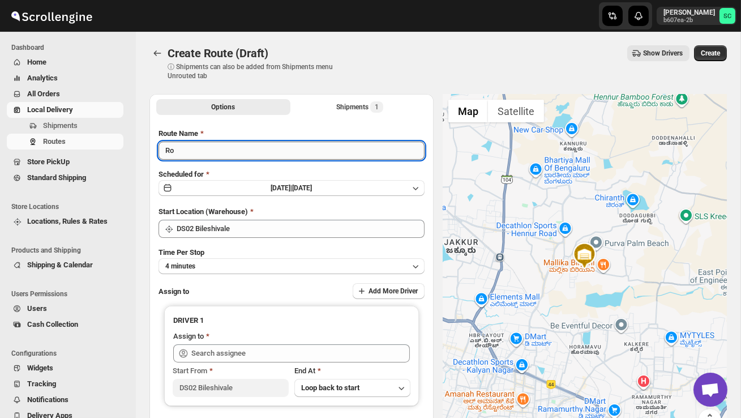
type input "R"
type input "Order no 26949"
click at [246, 258] on button "4 minutes" at bounding box center [292, 266] width 266 height 16
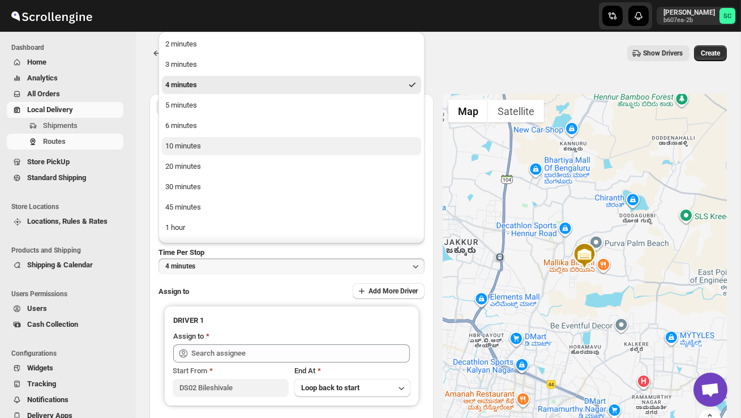
click at [196, 142] on div "10 minutes" at bounding box center [183, 145] width 36 height 11
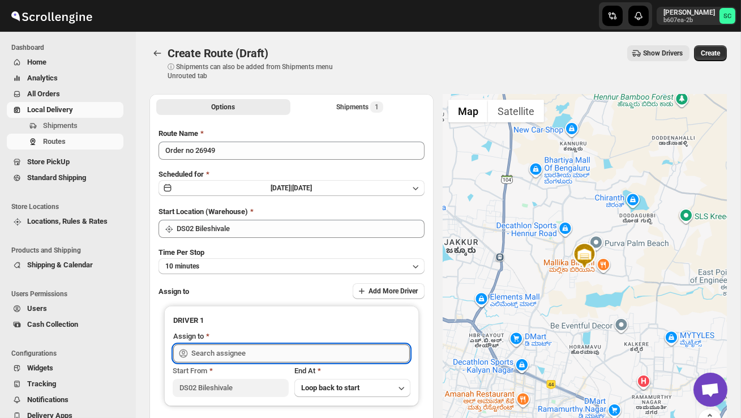
click at [216, 350] on input "text" at bounding box center [300, 353] width 219 height 18
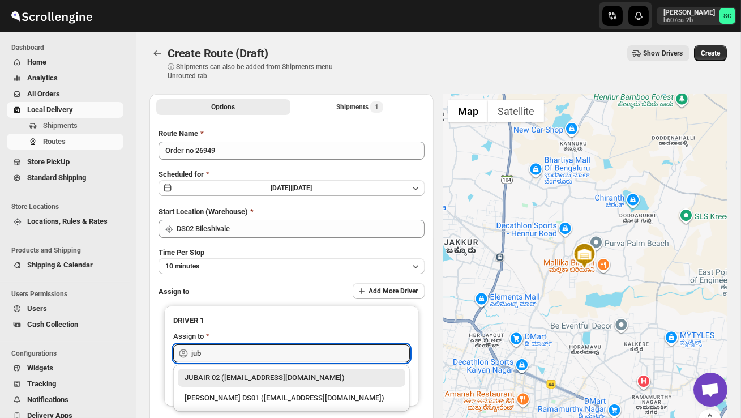
click at [247, 378] on div "JUBAIR 02 ([EMAIL_ADDRESS][DOMAIN_NAME])" at bounding box center [292, 377] width 214 height 11
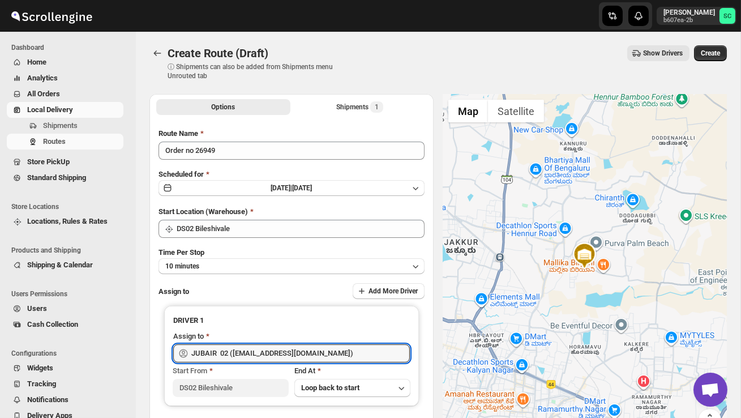
type input "JUBAIR 02 ([EMAIL_ADDRESS][DOMAIN_NAME])"
click at [714, 53] on span "Create" at bounding box center [710, 53] width 19 height 9
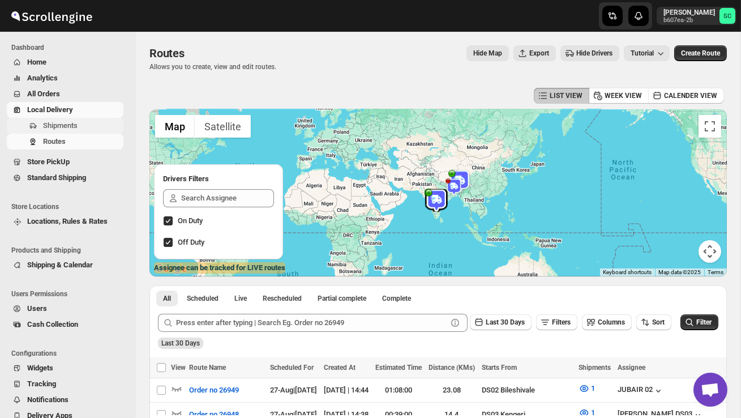
click at [75, 124] on span "Shipments" at bounding box center [60, 125] width 35 height 8
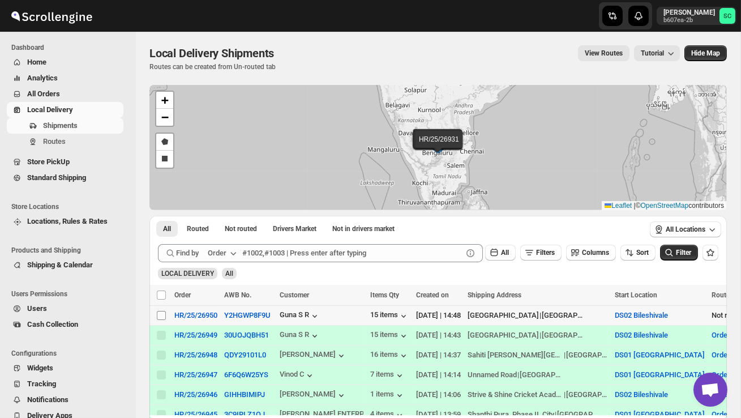
click at [161, 313] on input "Select shipment" at bounding box center [161, 315] width 9 height 9
checkbox input "true"
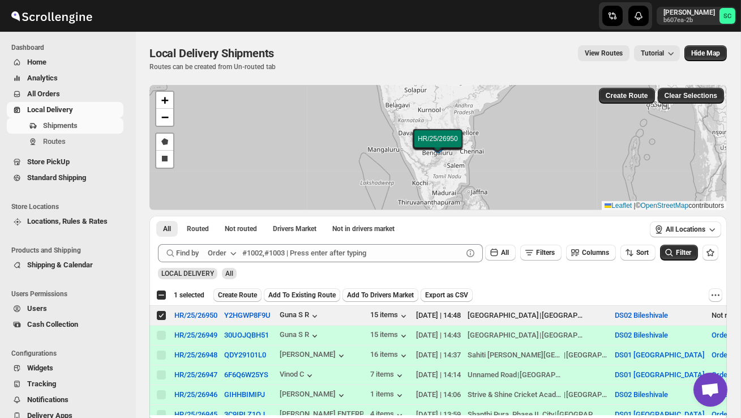
click at [241, 294] on span "Create Route" at bounding box center [237, 294] width 39 height 9
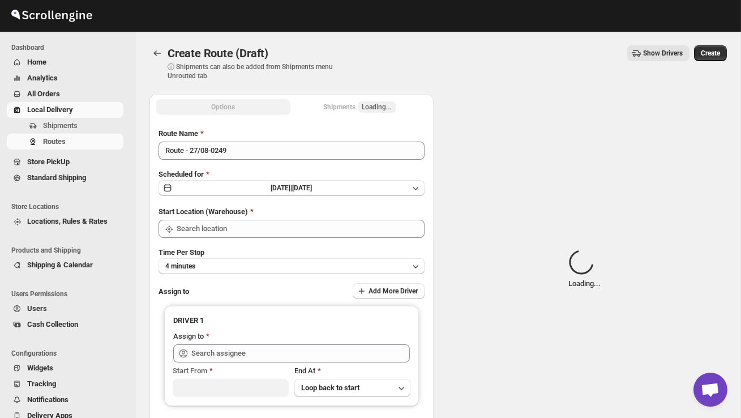
type input "DS02 Bileshivale"
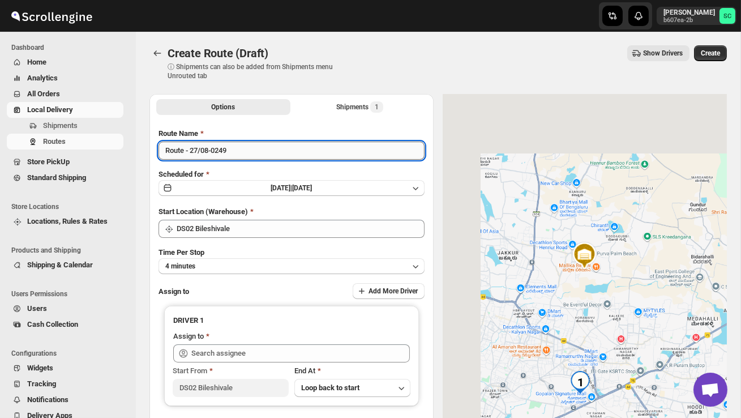
click at [242, 151] on input "Route - 27/08-0249" at bounding box center [292, 151] width 266 height 18
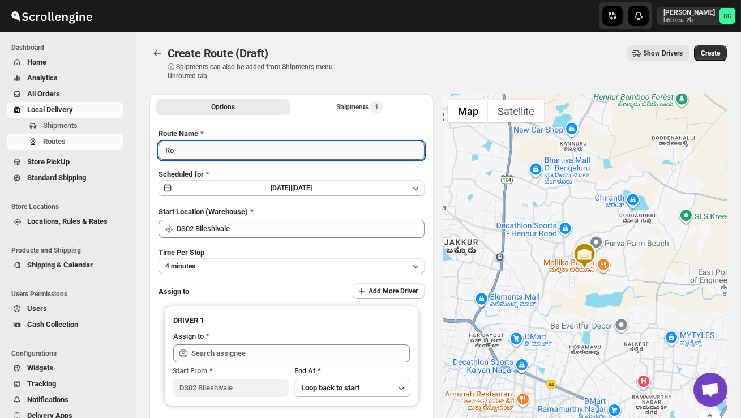
type input "R"
type input "Order no 26950"
click at [244, 264] on button "4 minutes" at bounding box center [292, 266] width 266 height 16
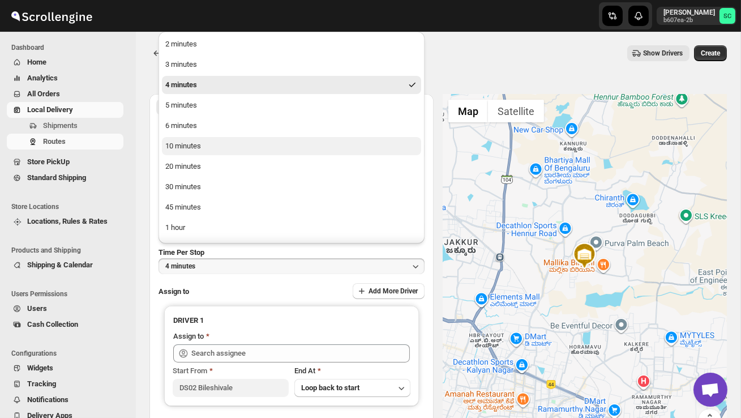
click at [224, 146] on button "10 minutes" at bounding box center [291, 146] width 259 height 18
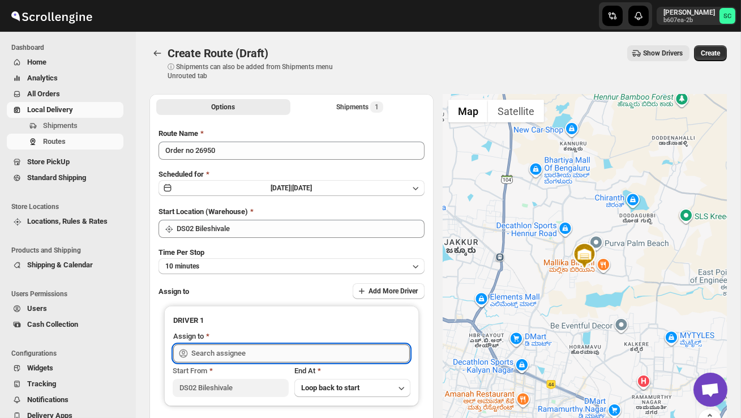
click at [266, 349] on input "text" at bounding box center [300, 353] width 219 height 18
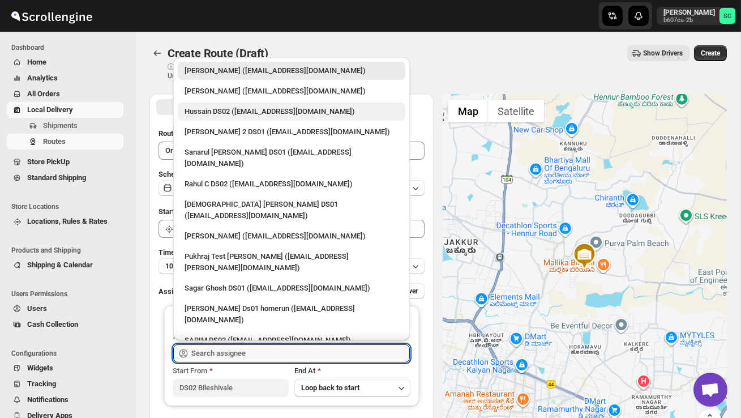
click at [241, 110] on div "Hussain DS02 ([EMAIL_ADDRESS][DOMAIN_NAME])" at bounding box center [292, 111] width 214 height 11
type input "Hussain DS02 ([EMAIL_ADDRESS][DOMAIN_NAME])"
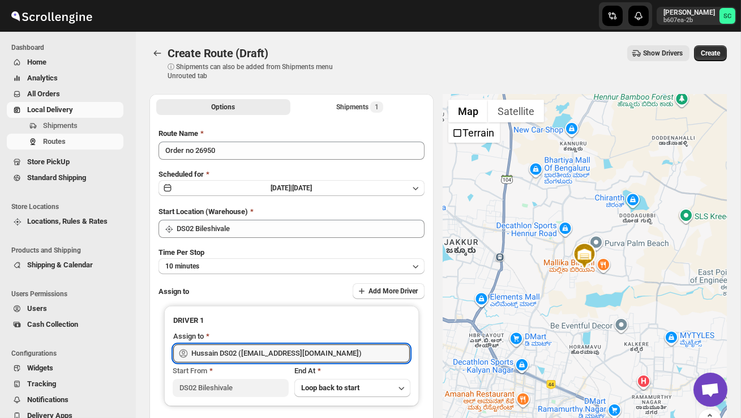
click at [711, 53] on span "Create" at bounding box center [710, 53] width 19 height 9
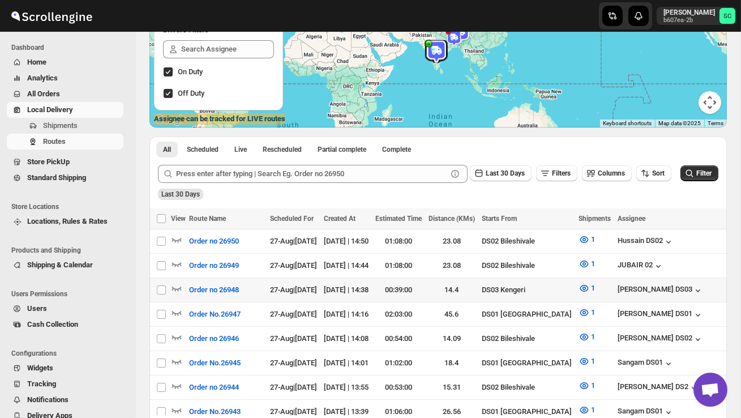
scroll to position [155, 0]
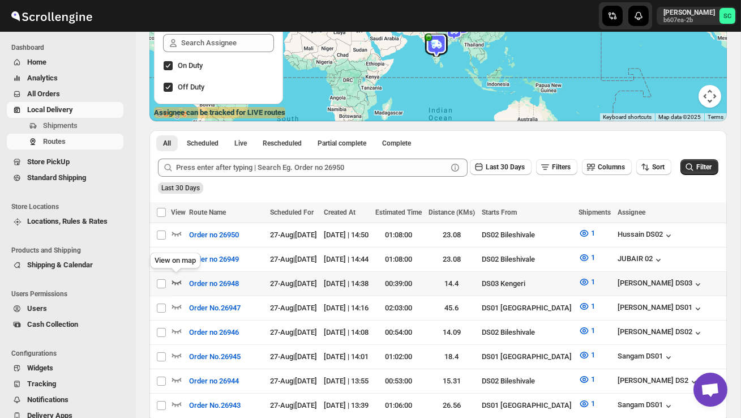
click at [176, 278] on icon "button" at bounding box center [176, 281] width 11 height 11
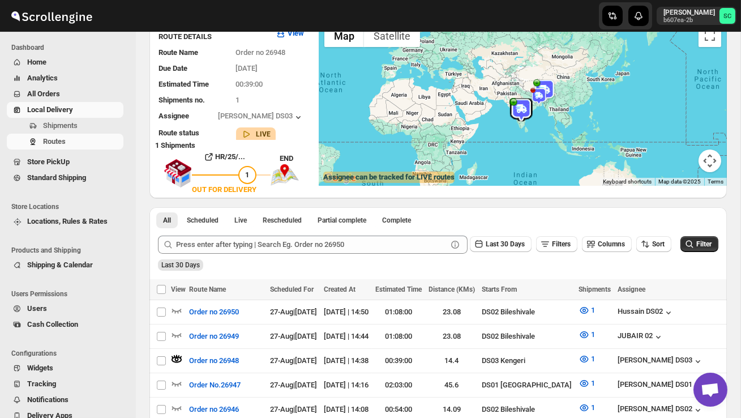
scroll to position [0, 0]
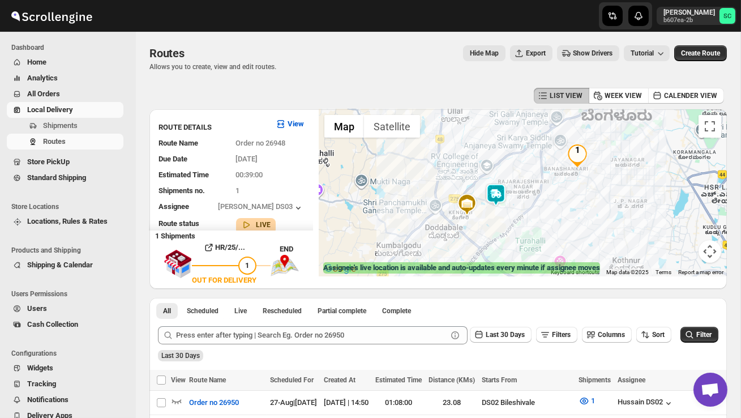
click at [503, 191] on img at bounding box center [496, 194] width 23 height 23
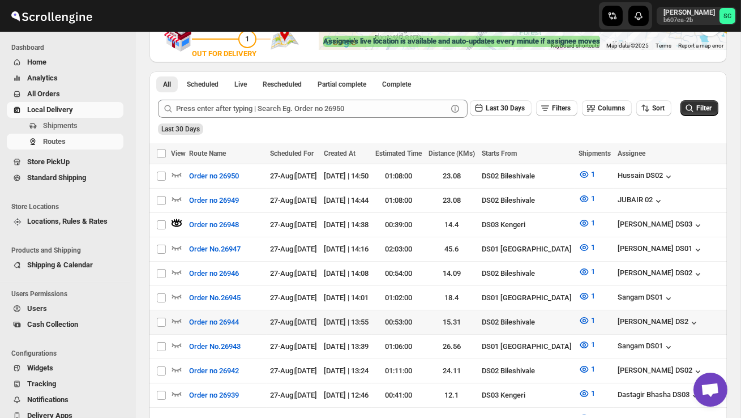
scroll to position [285, 0]
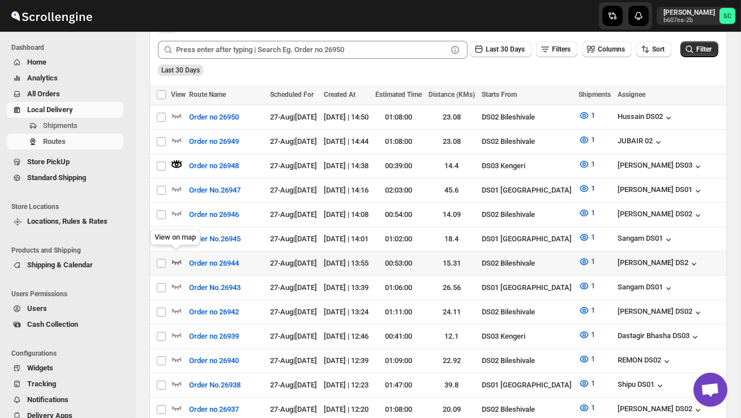
click at [179, 260] on icon "button" at bounding box center [177, 262] width 10 height 5
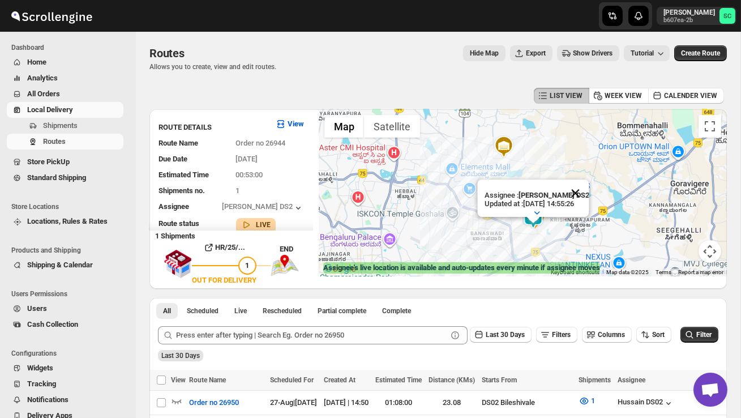
click at [576, 189] on button "Close" at bounding box center [575, 192] width 27 height 27
click at [557, 234] on div at bounding box center [523, 192] width 408 height 167
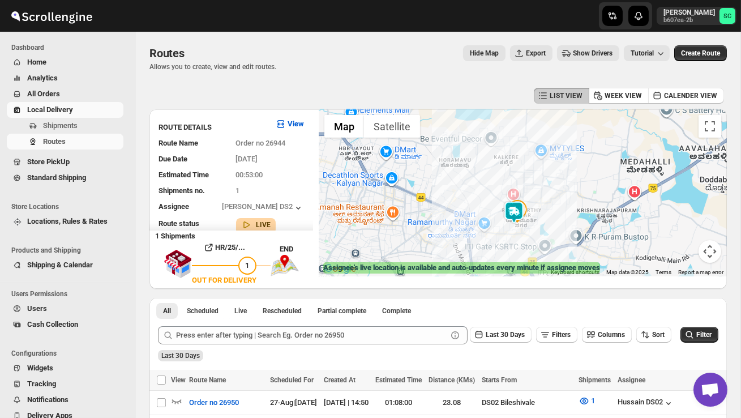
click at [549, 234] on div at bounding box center [523, 192] width 408 height 167
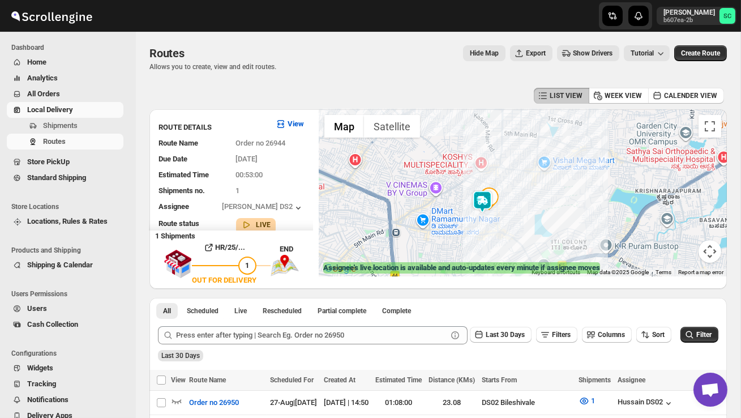
click at [484, 225] on div at bounding box center [523, 192] width 408 height 167
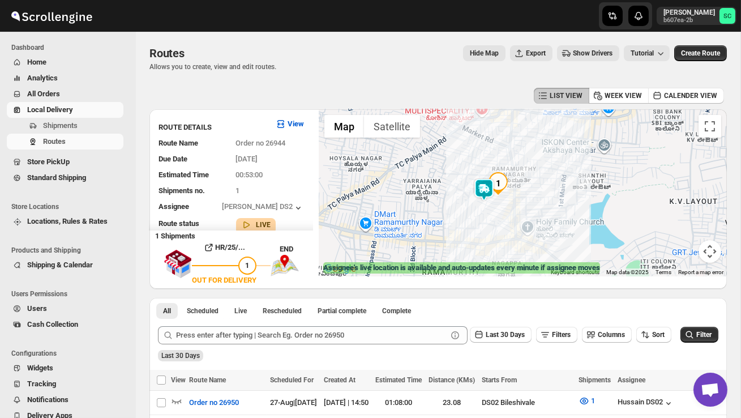
click at [484, 225] on div at bounding box center [523, 192] width 408 height 167
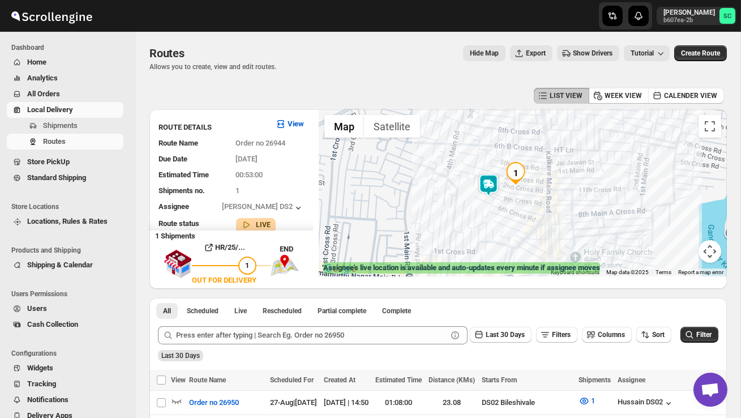
drag, startPoint x: 497, startPoint y: 208, endPoint x: 497, endPoint y: 230, distance: 22.1
click at [497, 231] on div at bounding box center [523, 192] width 408 height 167
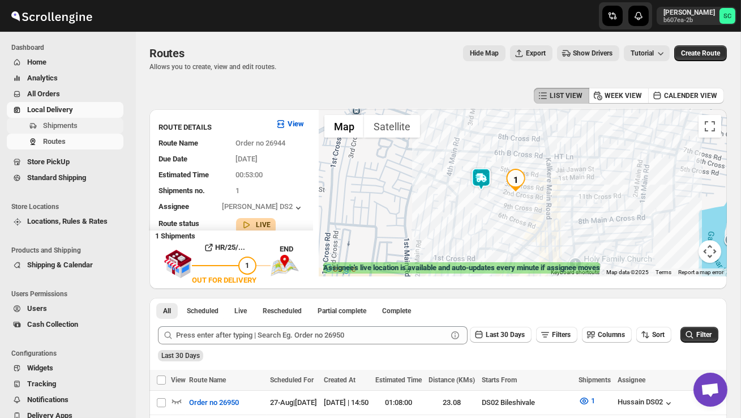
click at [62, 127] on span "Shipments" at bounding box center [60, 125] width 35 height 8
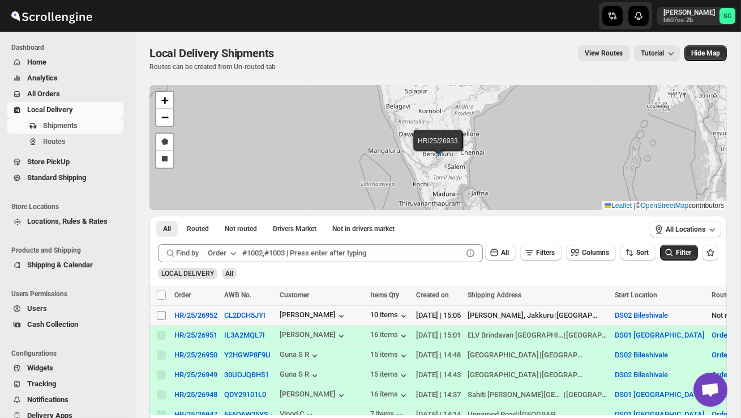
click at [162, 314] on input "Select shipment" at bounding box center [161, 315] width 9 height 9
checkbox input "true"
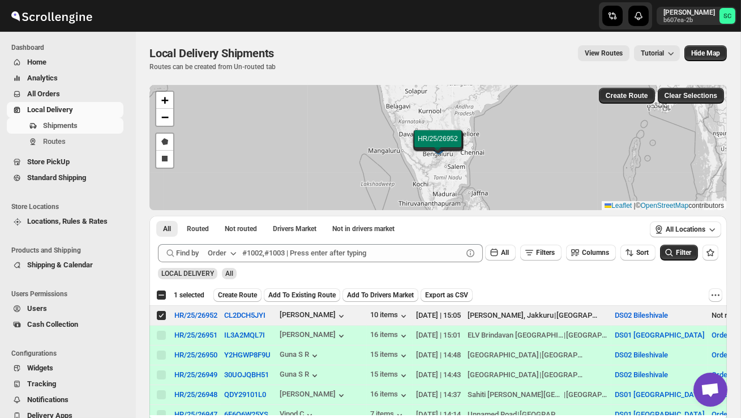
click at [237, 289] on button "Create Route" at bounding box center [237, 295] width 48 height 14
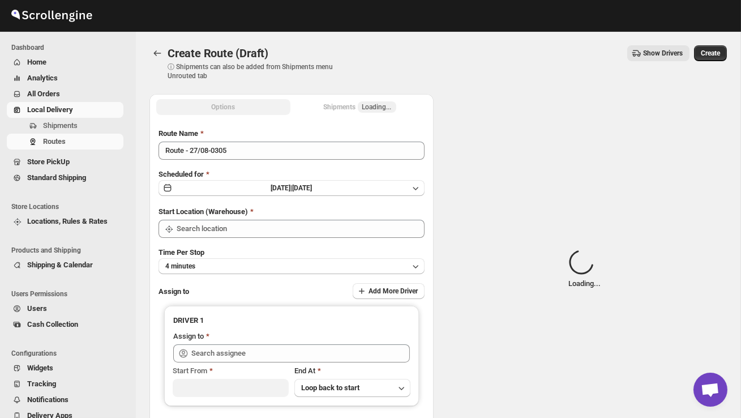
type input "DS02 Bileshivale"
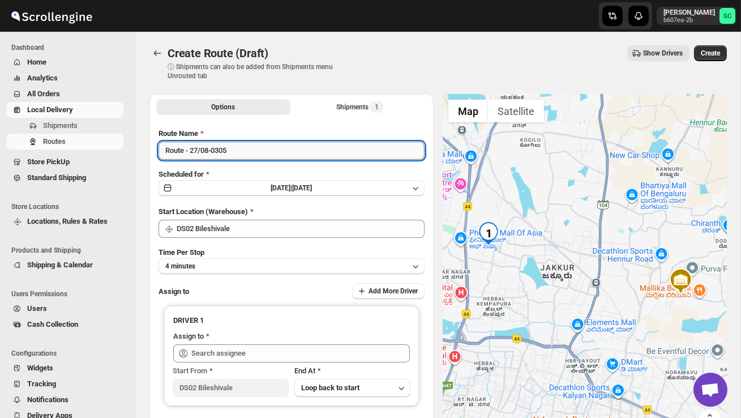
click at [251, 149] on input "Route - 27/08-0305" at bounding box center [292, 151] width 266 height 18
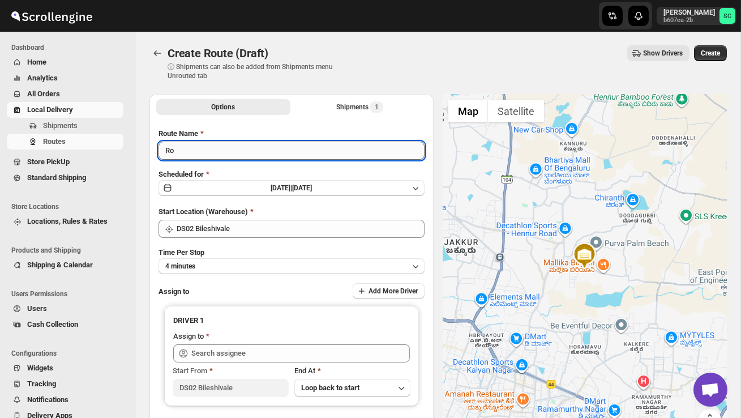
type input "R"
type input "Order no 26952"
click at [264, 267] on button "4 minutes" at bounding box center [292, 266] width 266 height 16
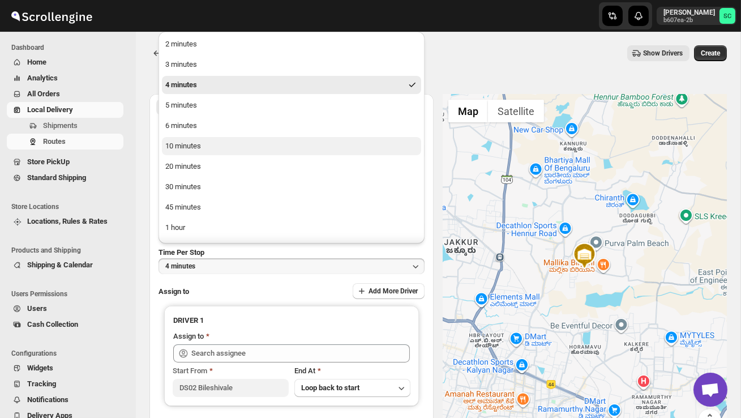
click at [215, 152] on button "10 minutes" at bounding box center [291, 146] width 259 height 18
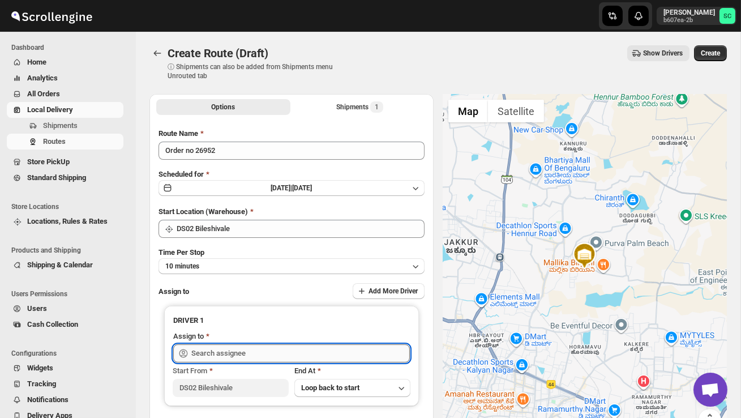
click at [241, 348] on input "text" at bounding box center [300, 353] width 219 height 18
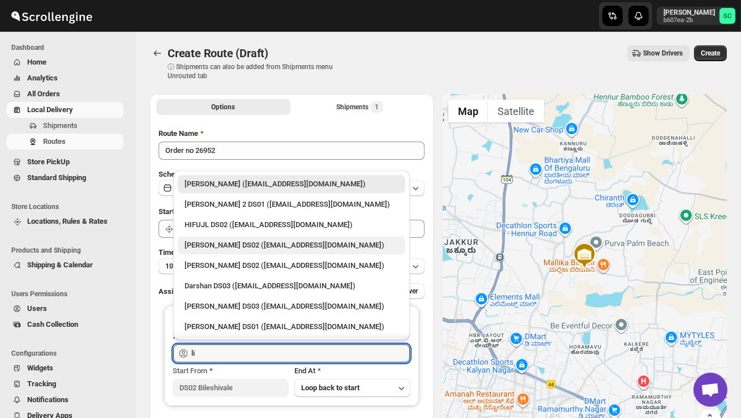
click at [297, 246] on div "[PERSON_NAME] DS02 ([EMAIL_ADDRESS][DOMAIN_NAME])" at bounding box center [292, 244] width 214 height 11
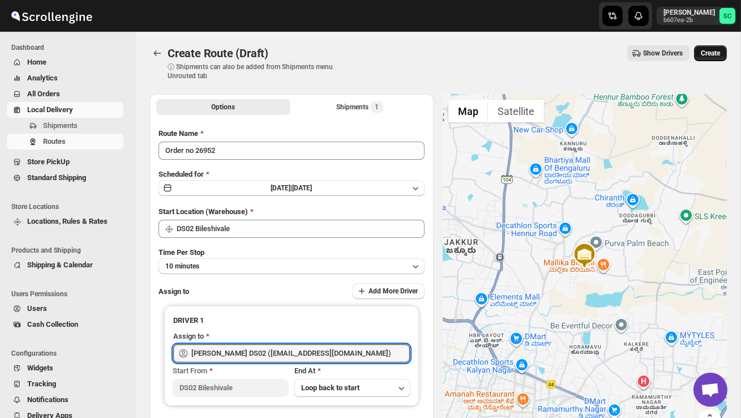
type input "[PERSON_NAME] DS02 ([EMAIL_ADDRESS][DOMAIN_NAME])"
click at [713, 49] on span "Create" at bounding box center [710, 53] width 19 height 9
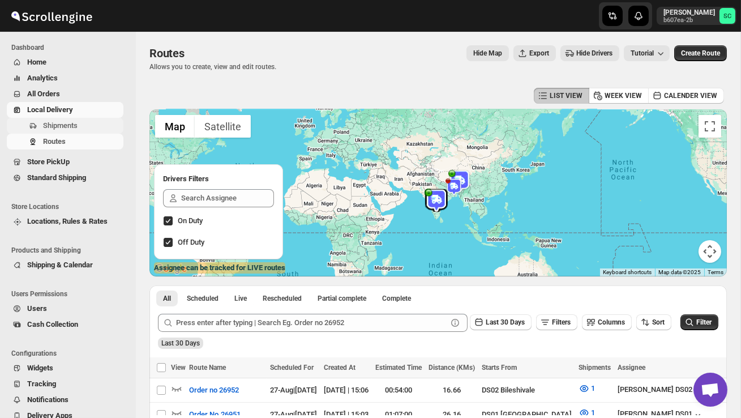
click at [83, 128] on span "Shipments" at bounding box center [82, 125] width 78 height 11
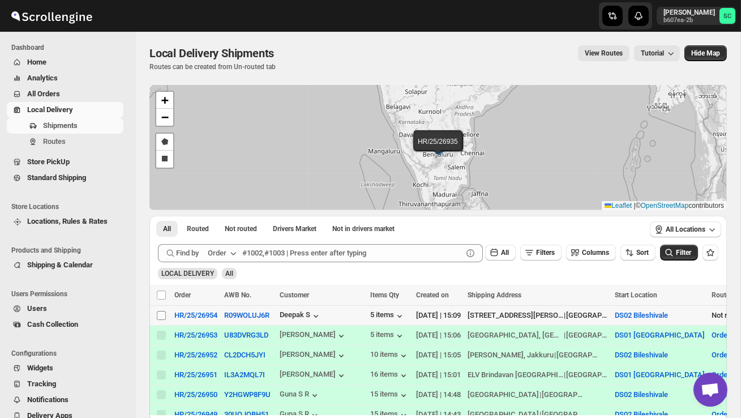
click at [166, 316] on span at bounding box center [161, 315] width 10 height 10
click at [166, 316] on input "Select shipment" at bounding box center [161, 315] width 9 height 9
click at [164, 315] on input "Select shipment" at bounding box center [161, 315] width 9 height 9
checkbox input "true"
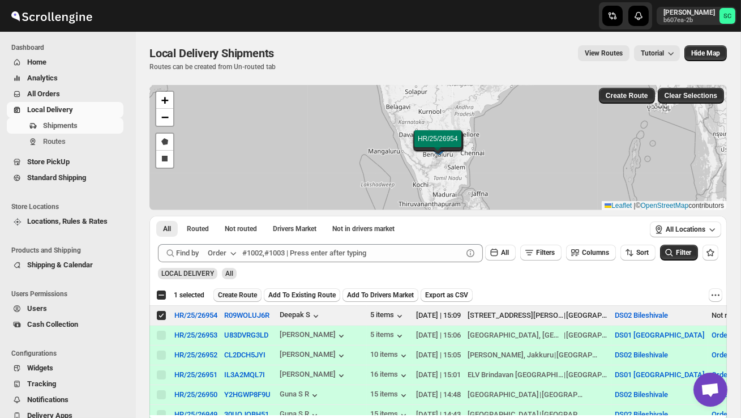
click at [230, 300] on button "Create Route" at bounding box center [237, 295] width 48 height 14
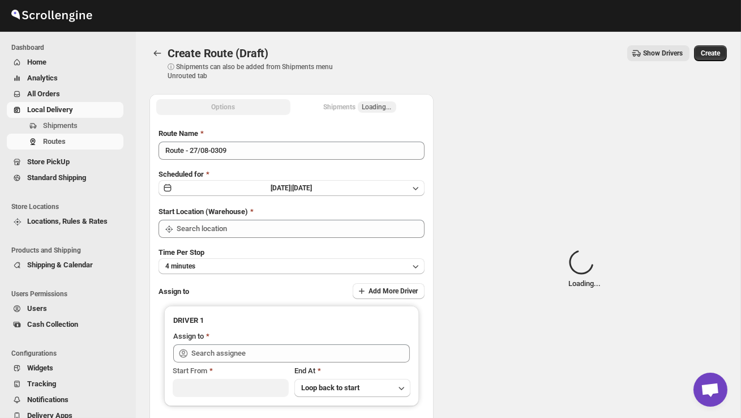
type input "DS02 Bileshivale"
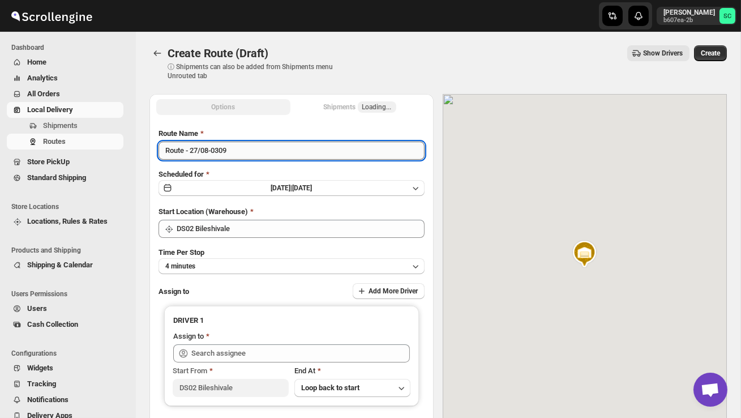
click at [240, 154] on input "Route - 27/08-0309" at bounding box center [292, 151] width 266 height 18
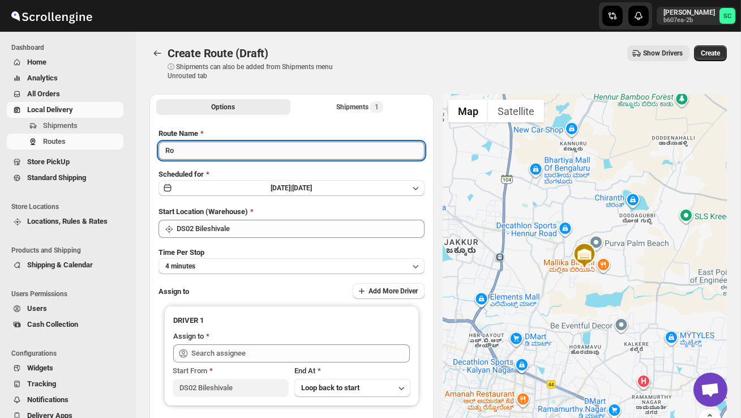
type input "R"
type input "Order no 26954"
click at [256, 261] on button "4 minutes" at bounding box center [292, 266] width 266 height 16
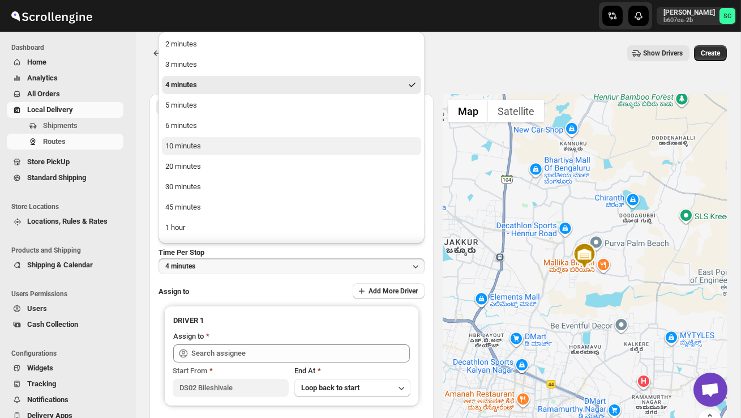
click at [219, 152] on button "10 minutes" at bounding box center [291, 146] width 259 height 18
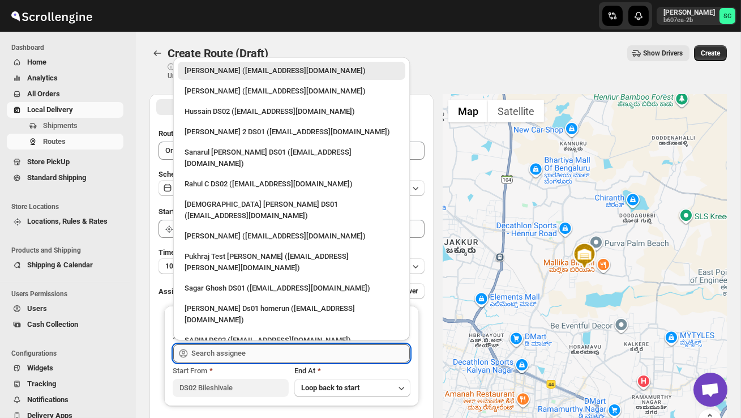
click at [199, 352] on input "text" at bounding box center [300, 353] width 219 height 18
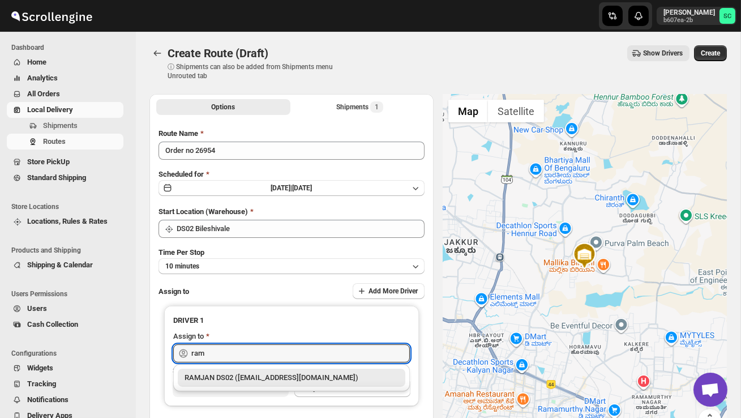
click at [246, 380] on div "RAMJAN DS02 ([EMAIL_ADDRESS][DOMAIN_NAME])" at bounding box center [292, 377] width 214 height 11
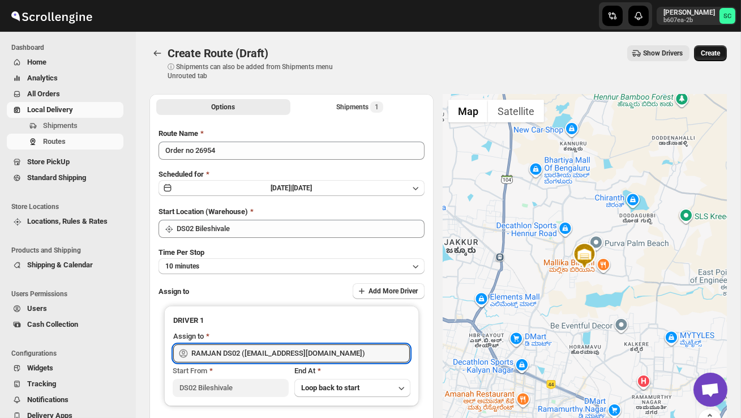
type input "RAMJAN DS02 ([EMAIL_ADDRESS][DOMAIN_NAME])"
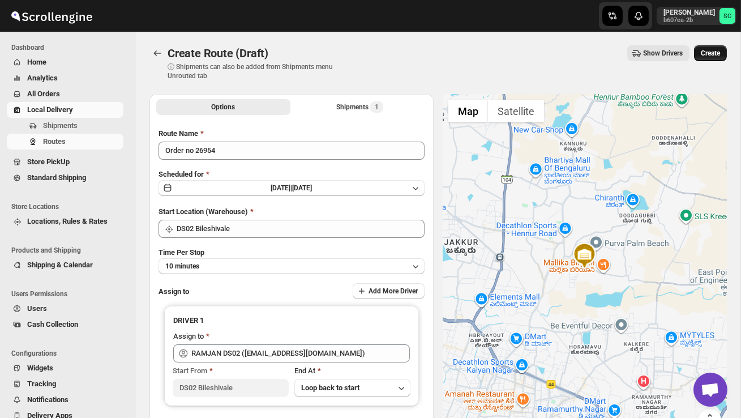
click at [712, 58] on button "Create" at bounding box center [710, 53] width 33 height 16
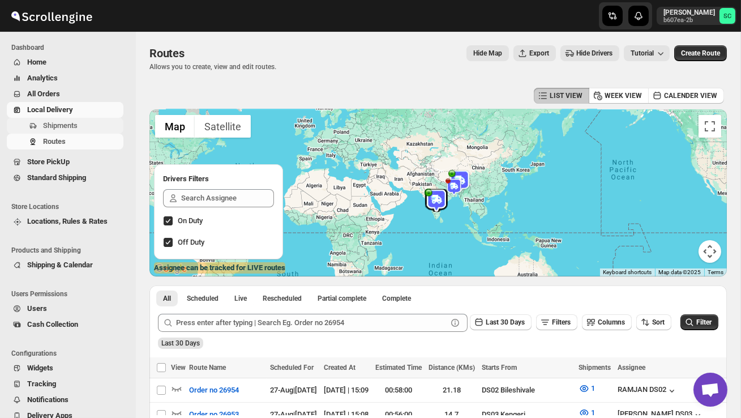
click at [87, 125] on span "Shipments" at bounding box center [82, 125] width 78 height 11
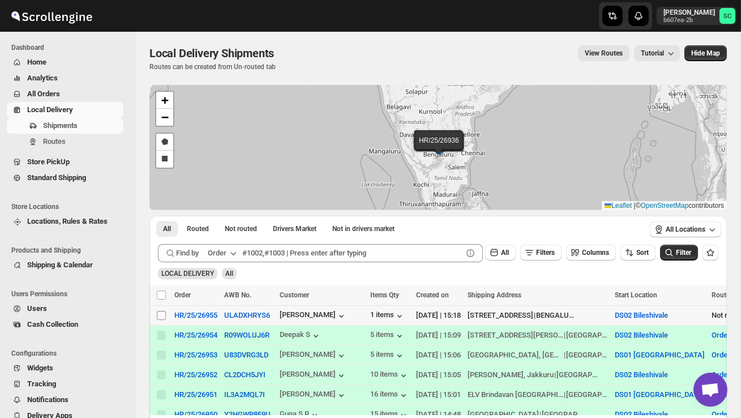
click at [161, 315] on input "Select shipment" at bounding box center [161, 315] width 9 height 9
checkbox input "true"
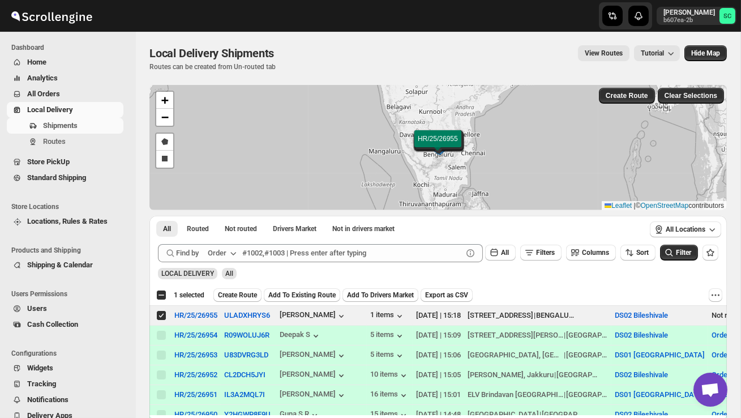
click at [231, 299] on span "Create Route" at bounding box center [237, 294] width 39 height 9
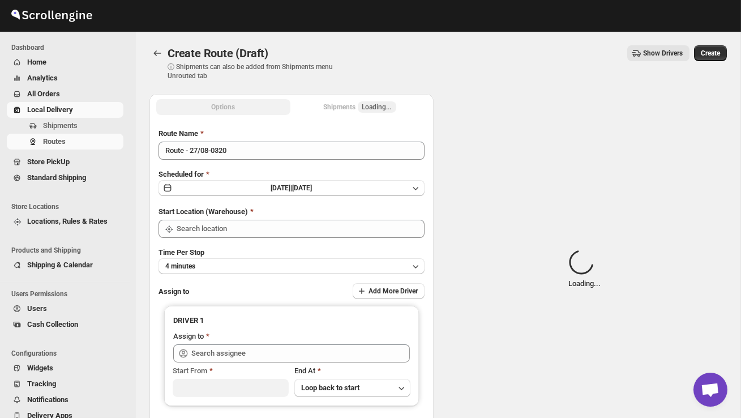
type input "DS02 Bileshivale"
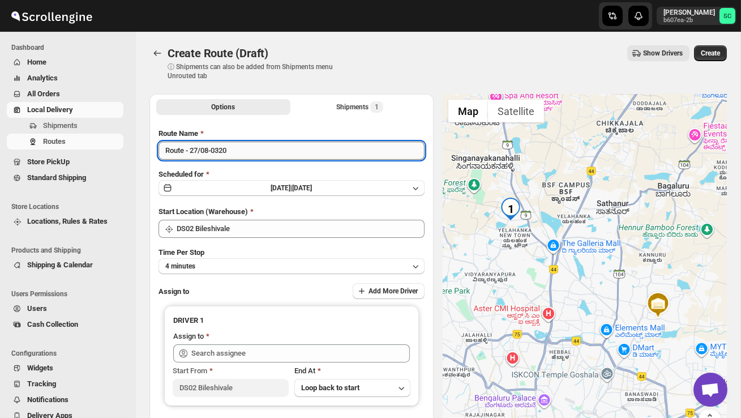
click at [250, 150] on input "Route - 27/08-0320" at bounding box center [292, 151] width 266 height 18
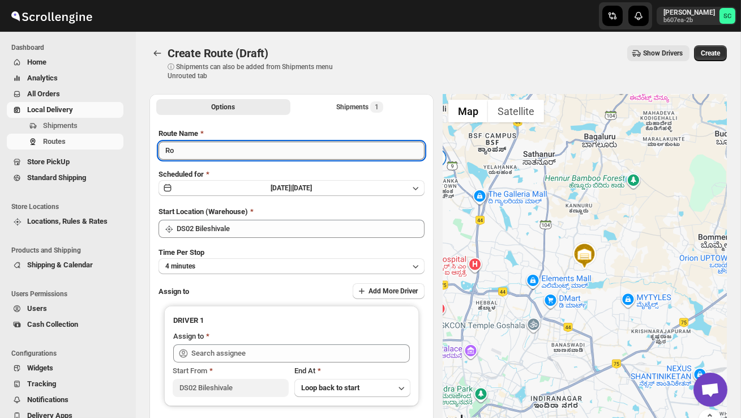
type input "R"
type input "Order no 26955"
click at [238, 259] on button "4 minutes" at bounding box center [292, 266] width 266 height 16
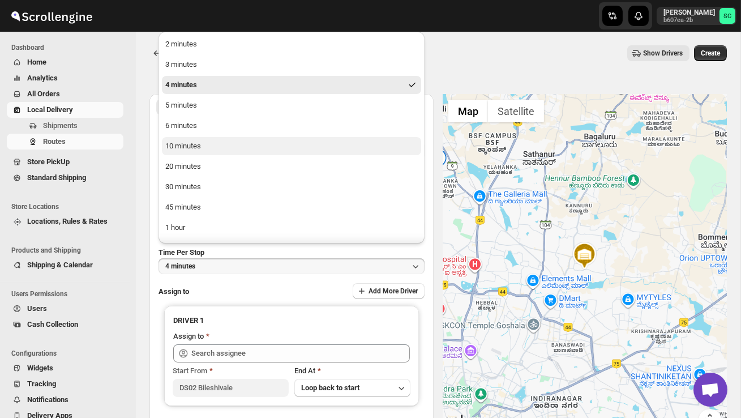
click at [201, 149] on div "10 minutes" at bounding box center [183, 145] width 36 height 11
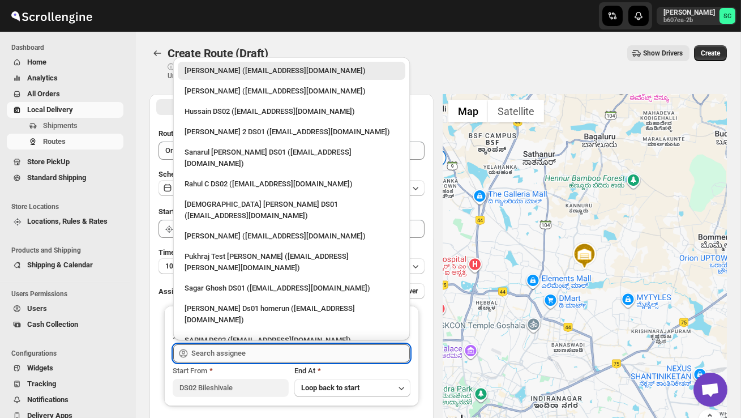
click at [239, 353] on input "text" at bounding box center [300, 353] width 219 height 18
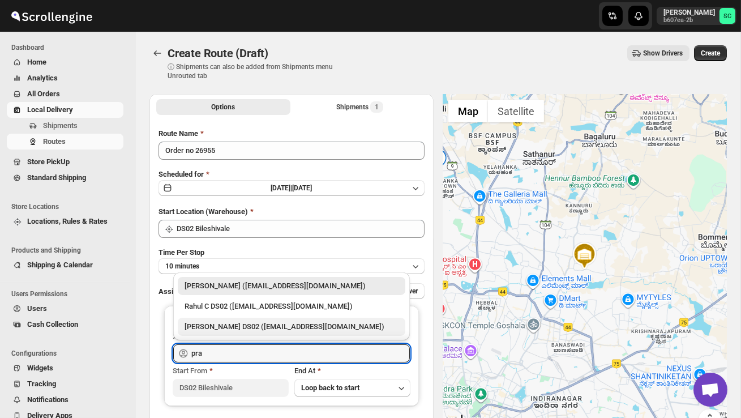
click at [262, 331] on div "[PERSON_NAME] DS02 ([EMAIL_ADDRESS][DOMAIN_NAME])" at bounding box center [292, 326] width 214 height 11
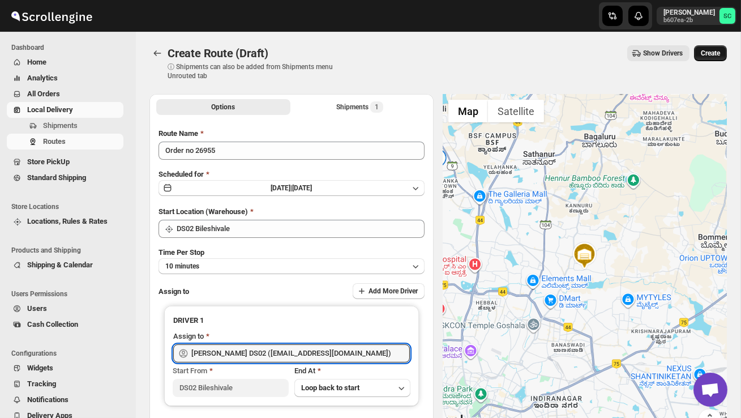
type input "[PERSON_NAME] DS02 ([EMAIL_ADDRESS][DOMAIN_NAME])"
click at [712, 54] on span "Create" at bounding box center [710, 53] width 19 height 9
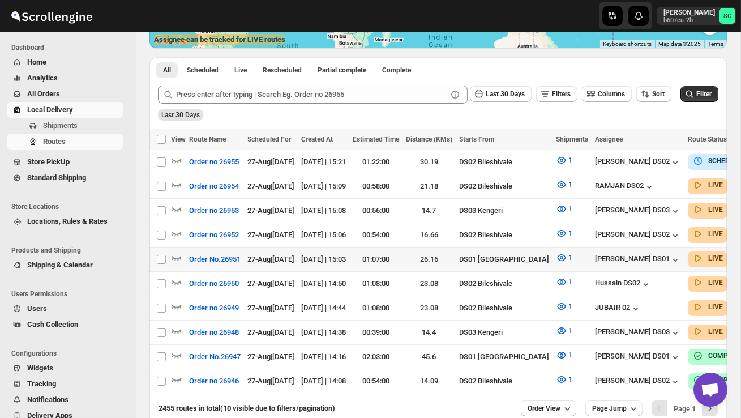
scroll to position [249, 0]
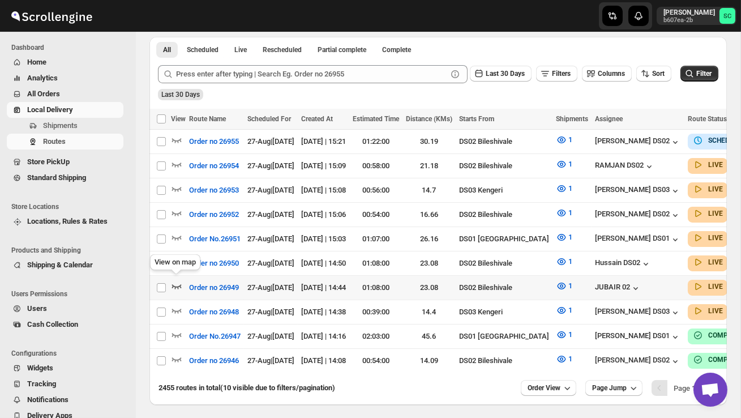
click at [178, 280] on icon "button" at bounding box center [176, 285] width 11 height 11
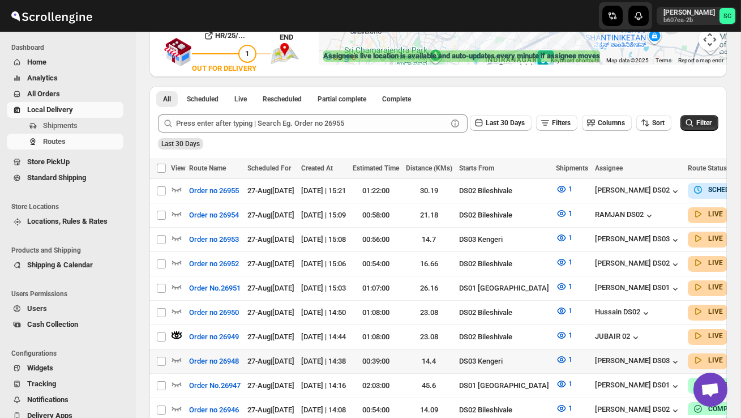
scroll to position [216, 0]
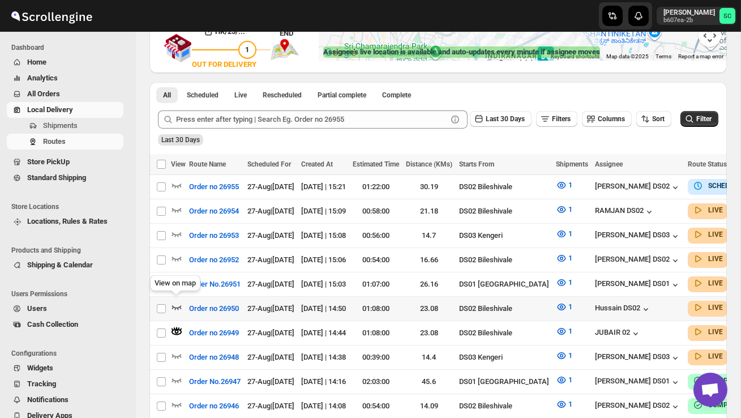
click at [178, 306] on icon "button" at bounding box center [176, 306] width 11 height 11
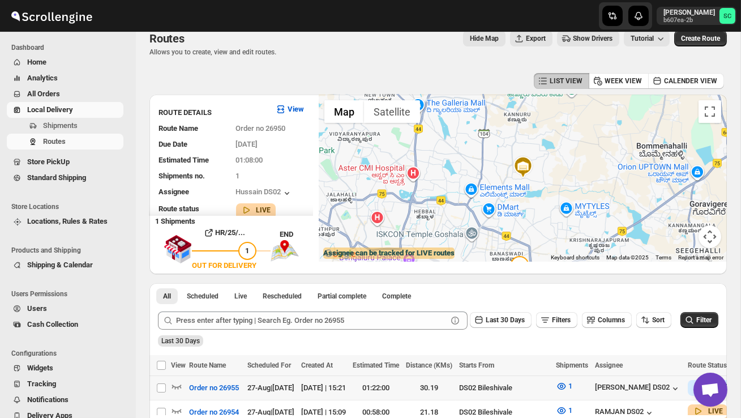
scroll to position [0, 0]
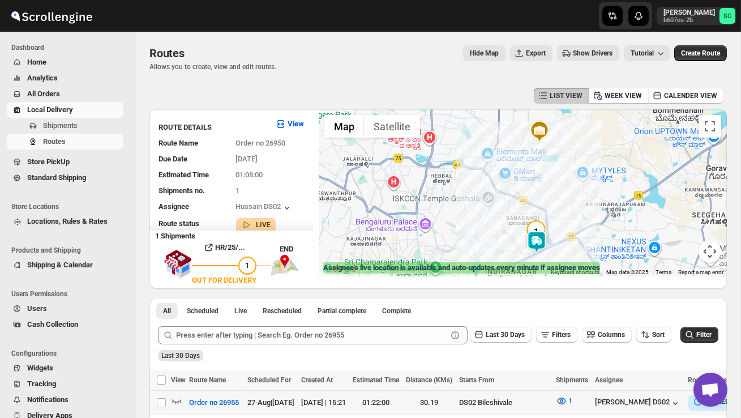
click at [534, 245] on img at bounding box center [536, 241] width 23 height 23
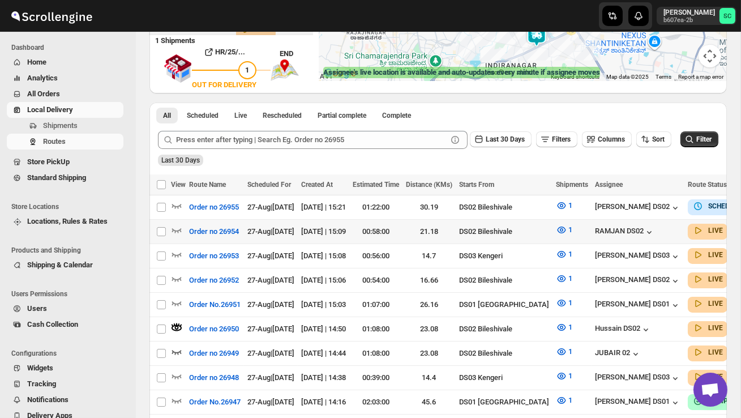
scroll to position [200, 0]
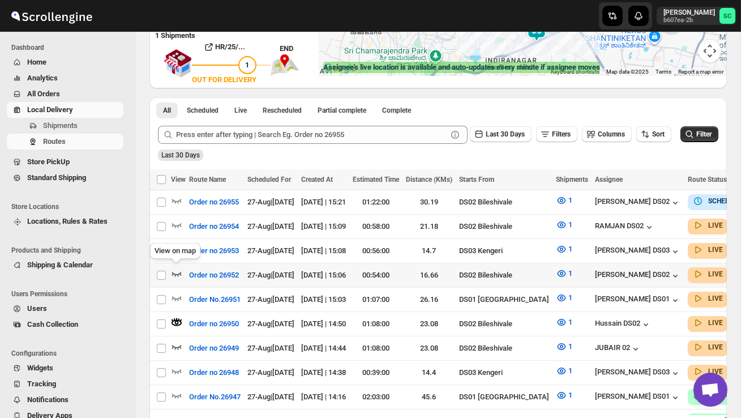
click at [179, 269] on icon "button" at bounding box center [176, 273] width 11 height 11
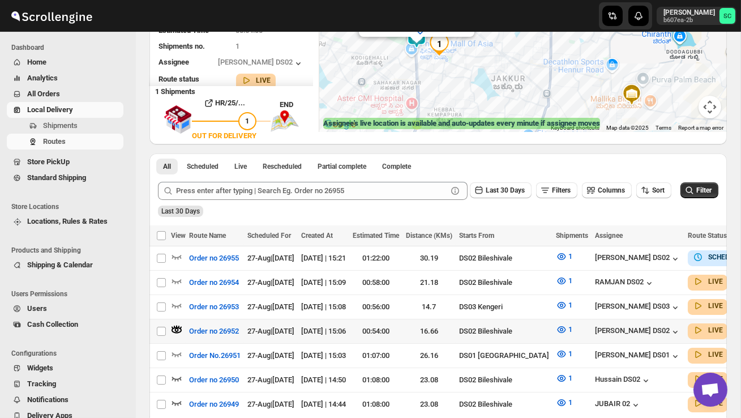
scroll to position [166, 0]
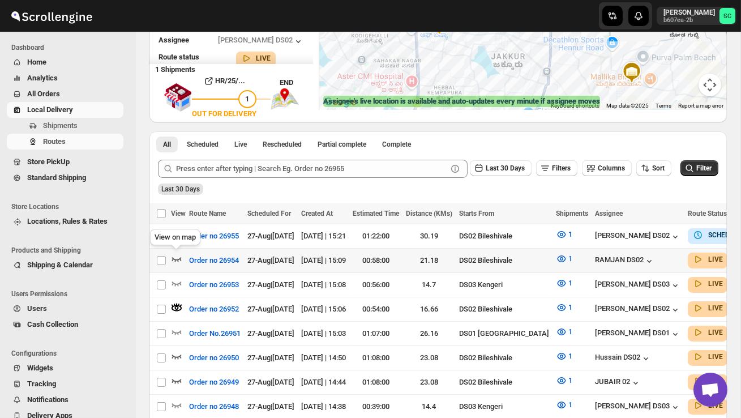
click at [178, 257] on icon "button" at bounding box center [176, 258] width 11 height 11
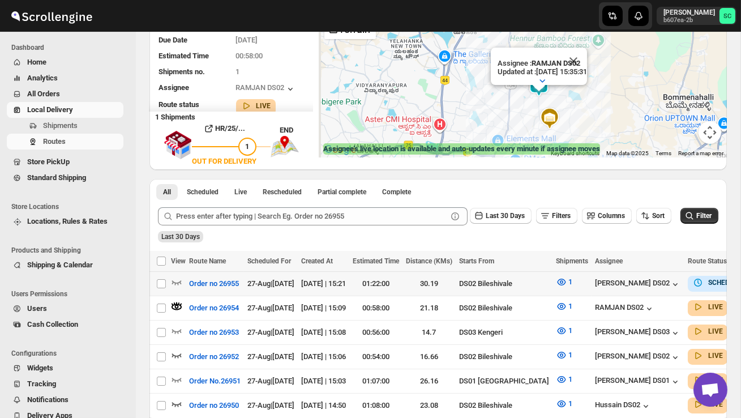
scroll to position [134, 0]
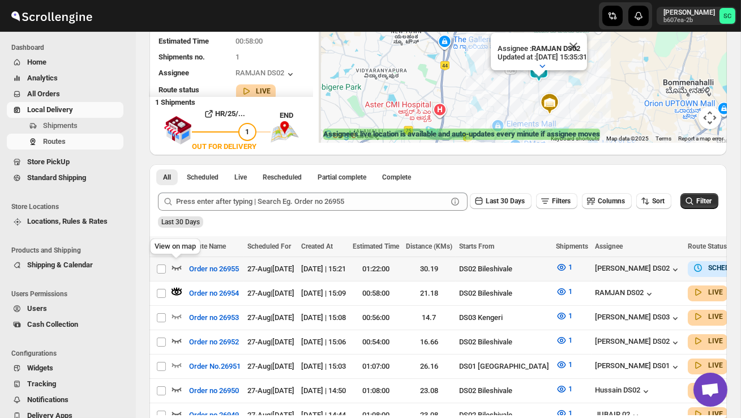
click at [175, 267] on icon "button" at bounding box center [177, 268] width 10 height 5
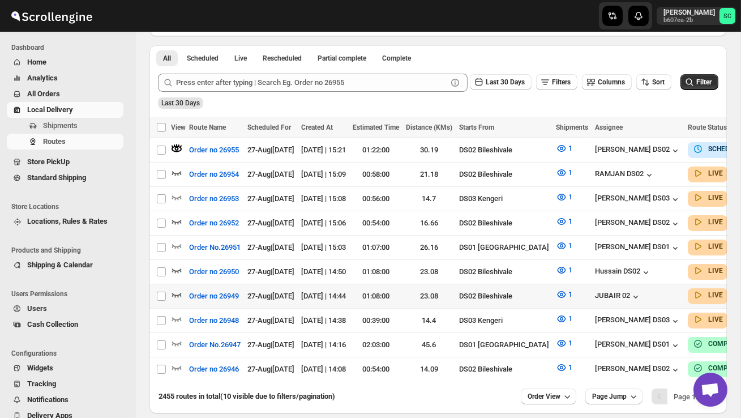
scroll to position [255, 0]
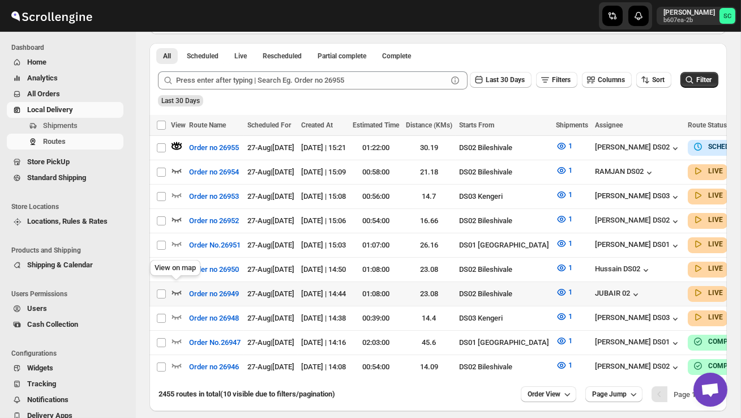
click at [177, 286] on icon "button" at bounding box center [176, 291] width 11 height 11
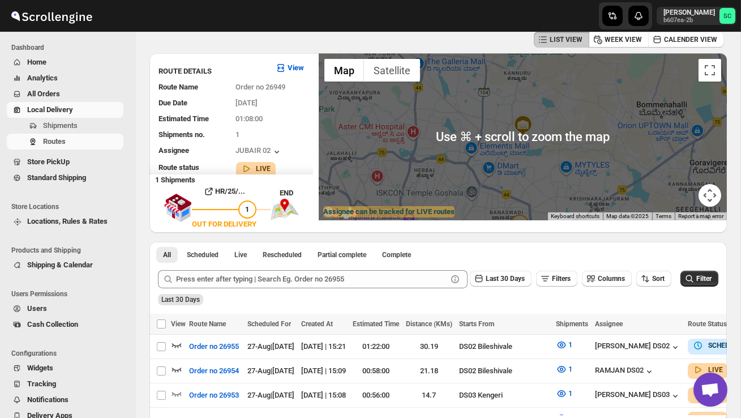
scroll to position [52, 0]
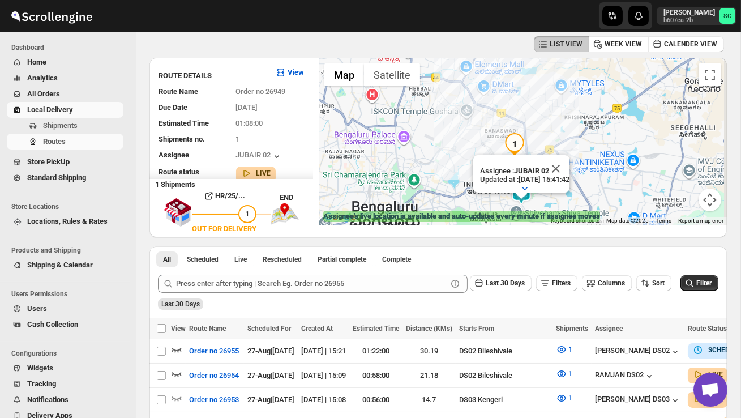
drag, startPoint x: 563, startPoint y: 166, endPoint x: 542, endPoint y: 126, distance: 46.1
click at [541, 126] on div "Assignee : JUBAIR 02 Updated at : 27/08/2025, 15:41:42 Duty mode Enabled Batter…" at bounding box center [523, 141] width 408 height 167
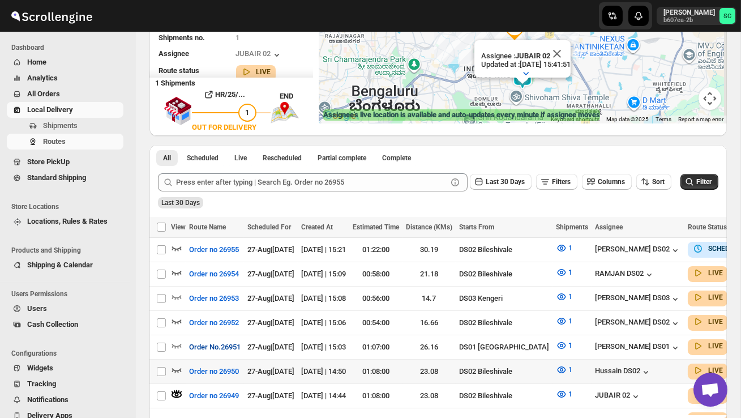
scroll to position [160, 0]
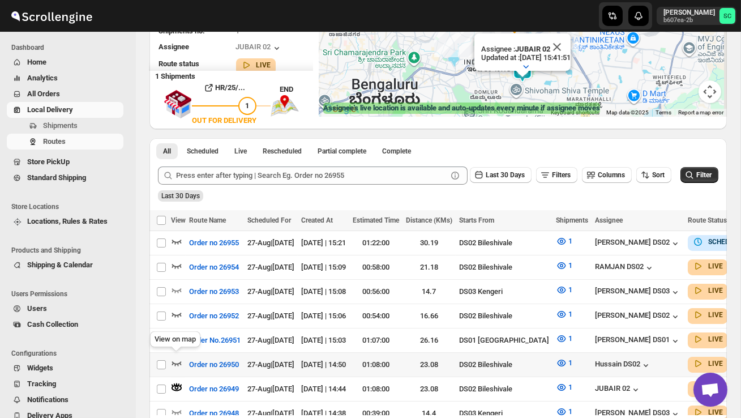
click at [174, 357] on icon "button" at bounding box center [176, 362] width 11 height 11
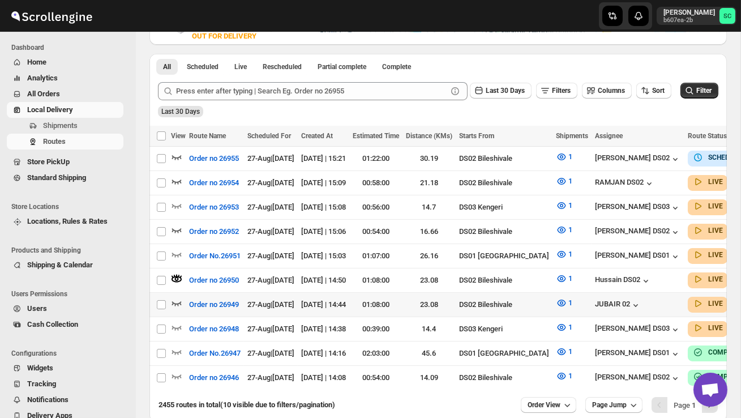
scroll to position [255, 0]
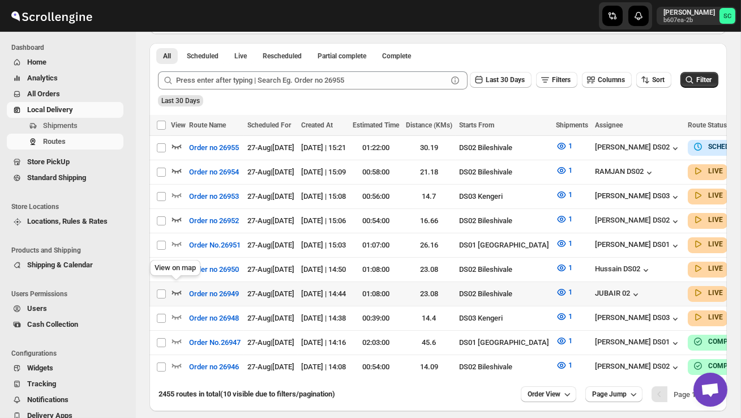
click at [173, 289] on icon "button" at bounding box center [176, 291] width 11 height 11
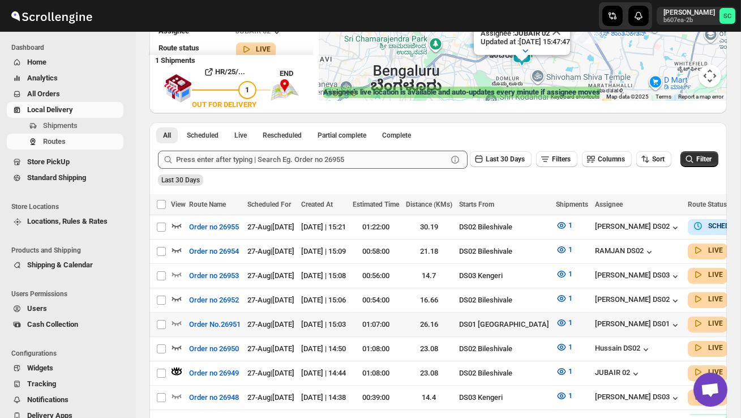
scroll to position [177, 0]
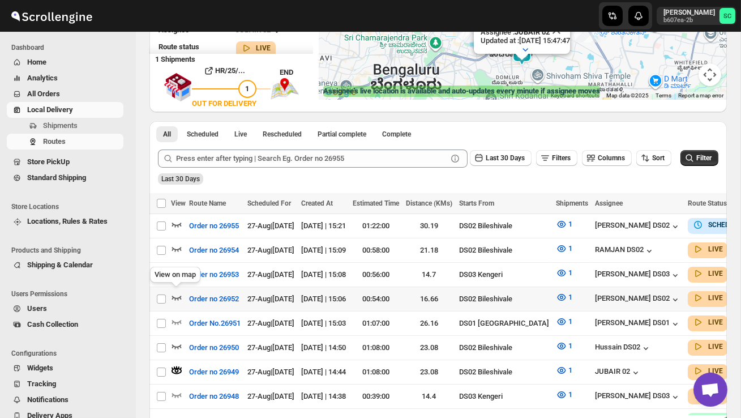
click at [179, 293] on icon "button" at bounding box center [176, 297] width 11 height 11
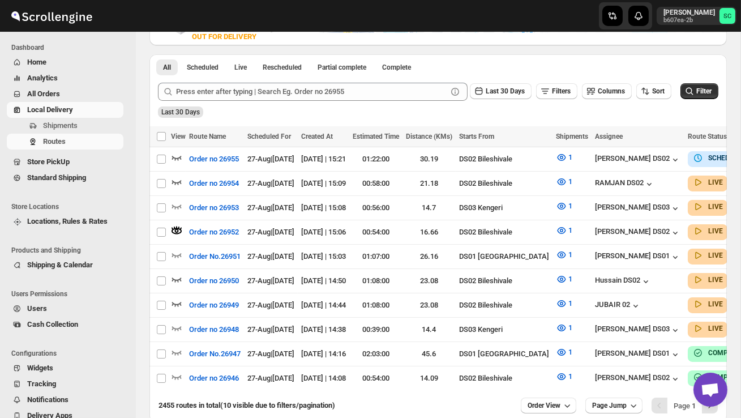
scroll to position [258, 0]
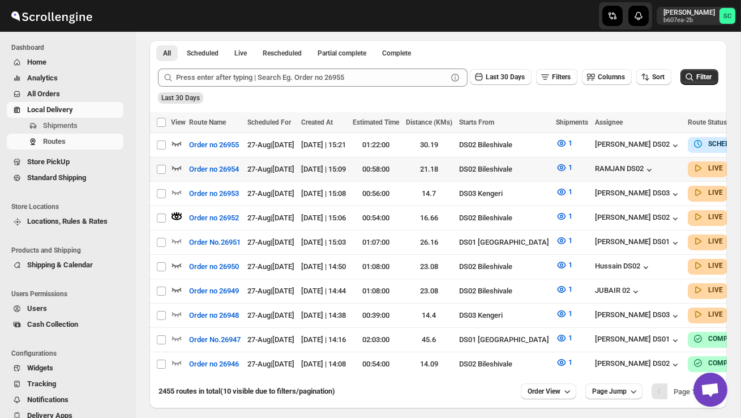
click at [182, 168] on icon "button" at bounding box center [176, 167] width 11 height 11
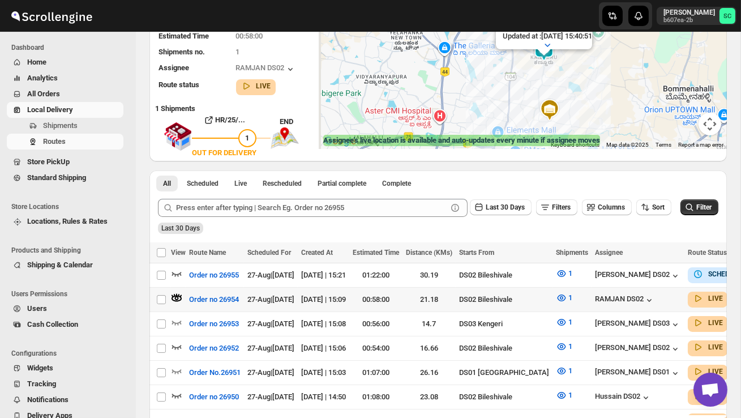
scroll to position [129, 0]
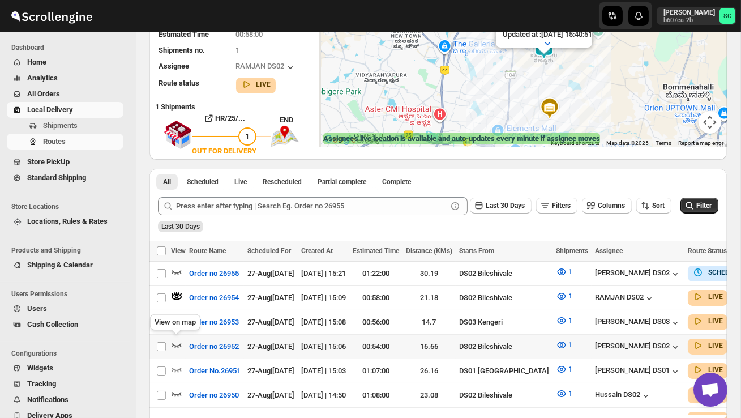
click at [174, 341] on icon "button" at bounding box center [176, 344] width 11 height 11
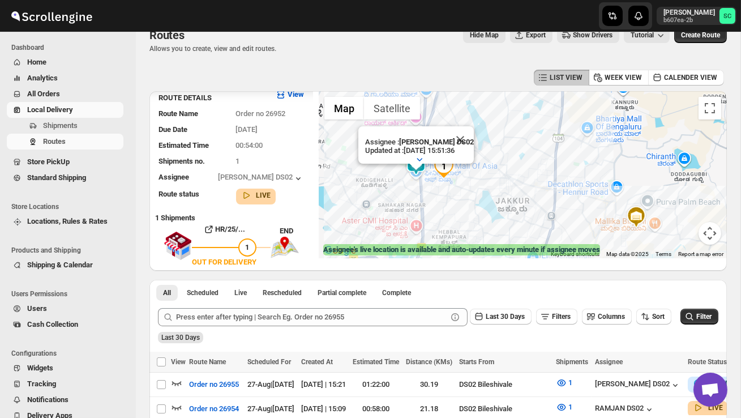
scroll to position [6, 0]
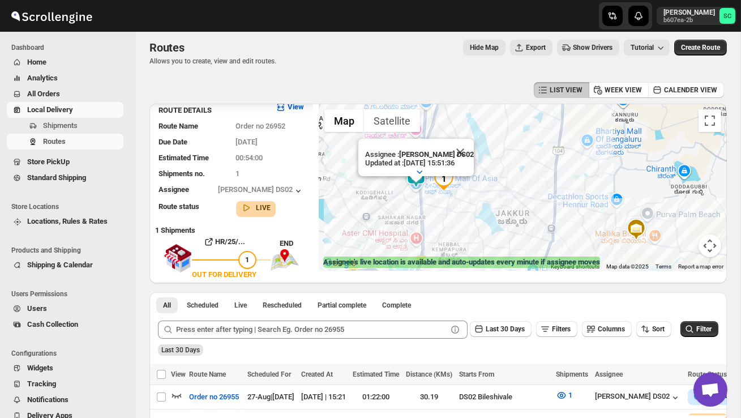
click at [464, 153] on button "Close" at bounding box center [460, 152] width 27 height 27
click at [76, 121] on span "Shipments" at bounding box center [60, 125] width 35 height 8
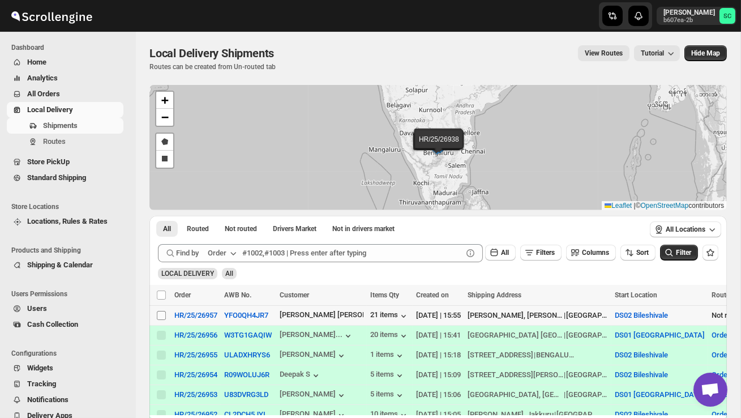
click at [162, 316] on input "Select shipment" at bounding box center [161, 315] width 9 height 9
checkbox input "true"
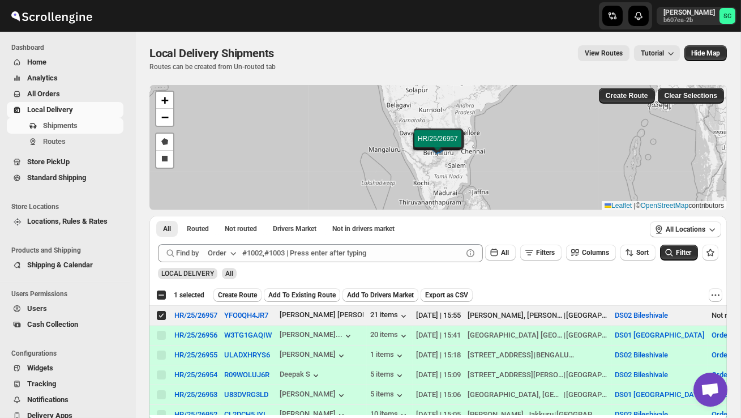
click at [240, 291] on span "Create Route" at bounding box center [237, 294] width 39 height 9
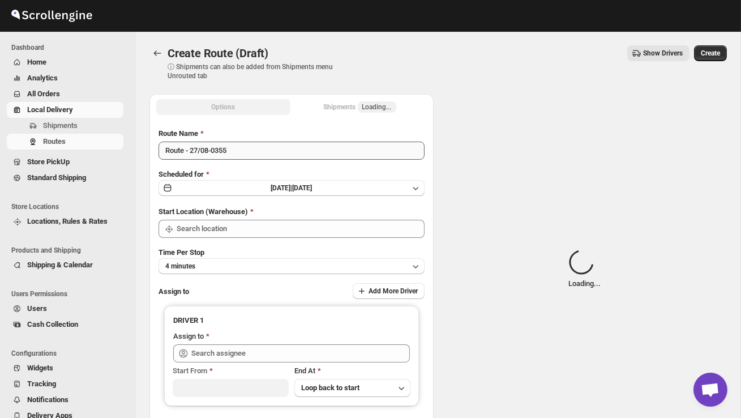
type input "DS02 Bileshivale"
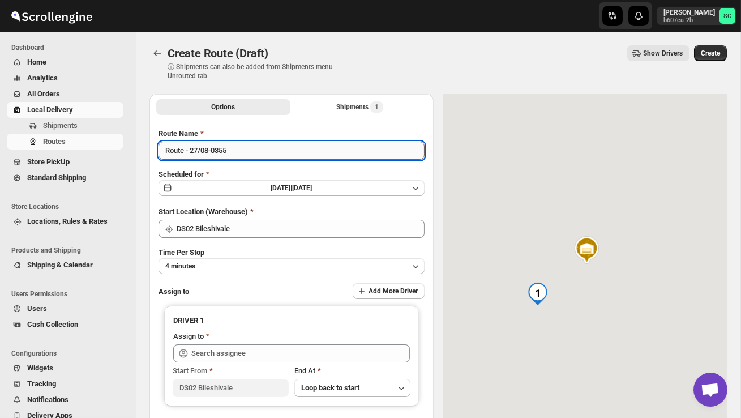
click at [242, 156] on input "Route - 27/08-0355" at bounding box center [292, 151] width 266 height 18
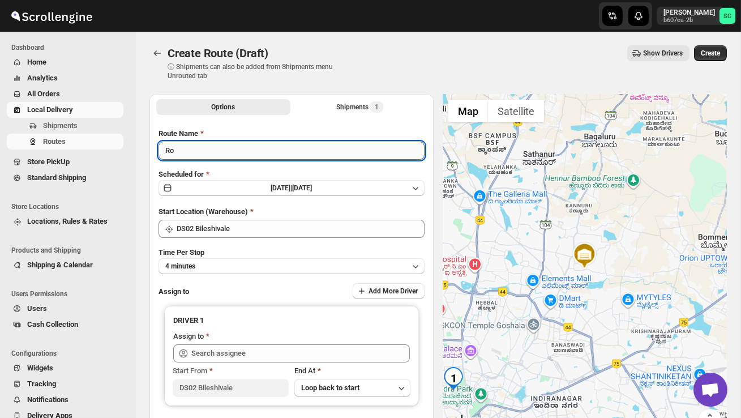
type input "R"
type input "Order no 26957"
click at [259, 268] on button "4 minutes" at bounding box center [292, 266] width 266 height 16
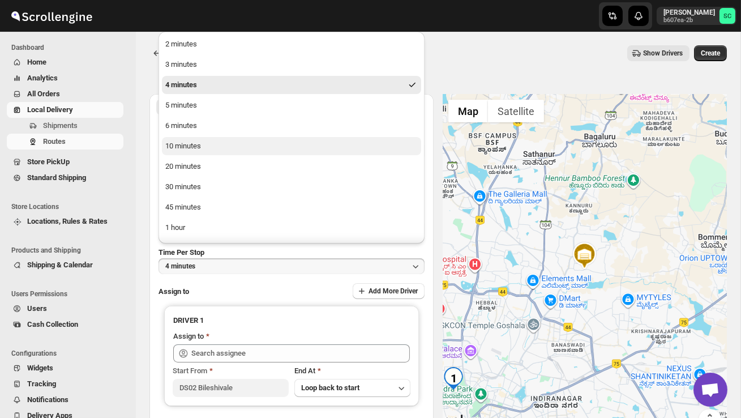
click at [216, 145] on button "10 minutes" at bounding box center [291, 146] width 259 height 18
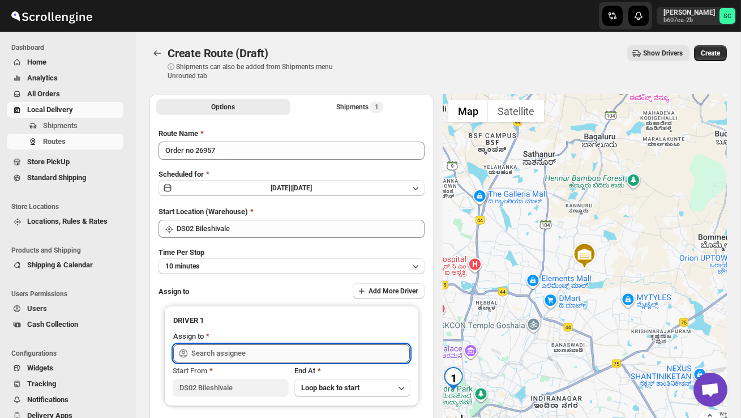
click at [264, 349] on input "text" at bounding box center [300, 353] width 219 height 18
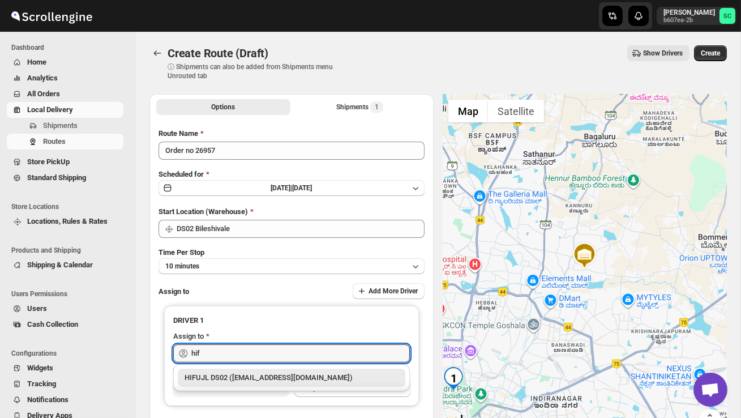
click at [280, 375] on div "HIFUJL DS02 ([EMAIL_ADDRESS][DOMAIN_NAME])" at bounding box center [292, 377] width 214 height 11
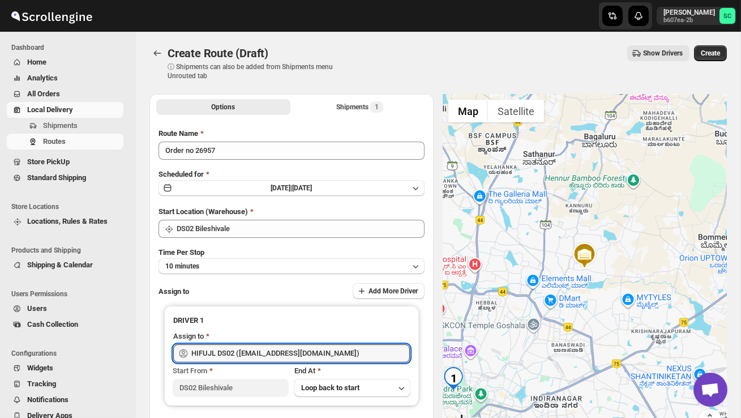
type input "HIFUJL DS02 ([EMAIL_ADDRESS][DOMAIN_NAME])"
click at [708, 53] on span "Create" at bounding box center [710, 53] width 19 height 9
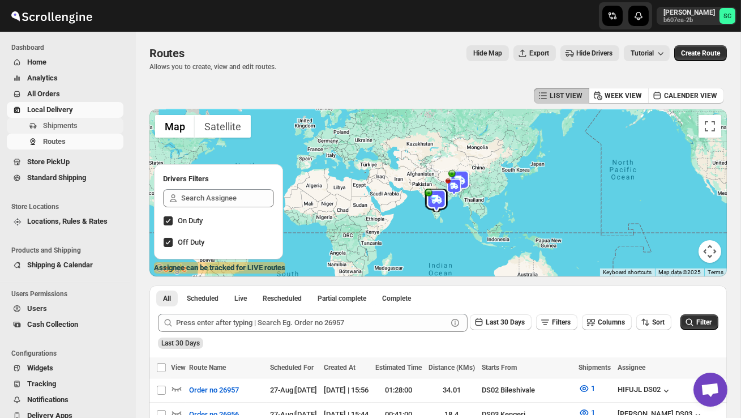
click at [78, 128] on span "Shipments" at bounding box center [60, 125] width 35 height 8
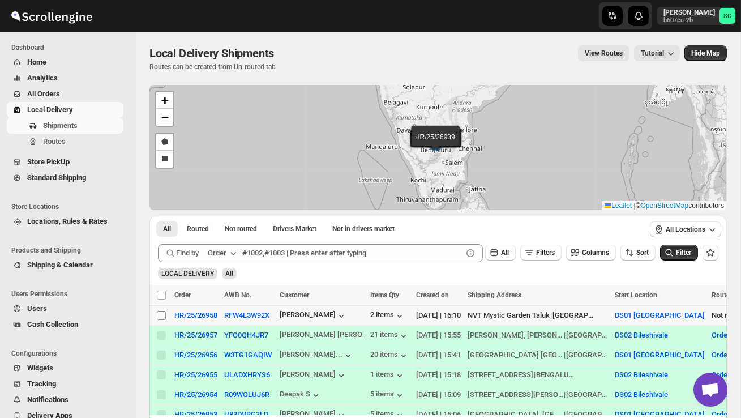
click at [160, 315] on input "Select shipment" at bounding box center [161, 315] width 9 height 9
checkbox input "true"
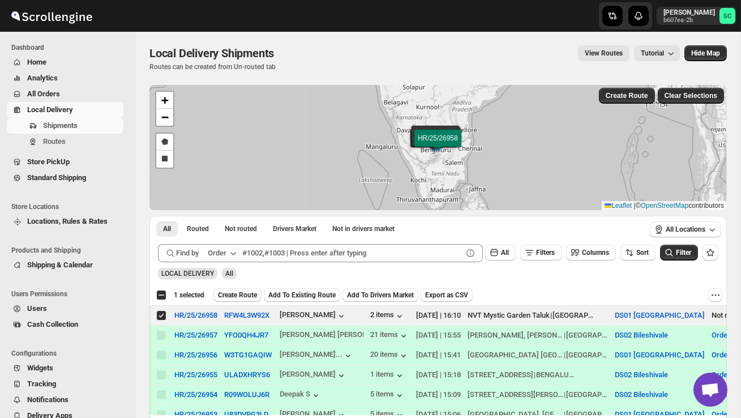
click at [238, 298] on span "Create Route" at bounding box center [237, 294] width 39 height 9
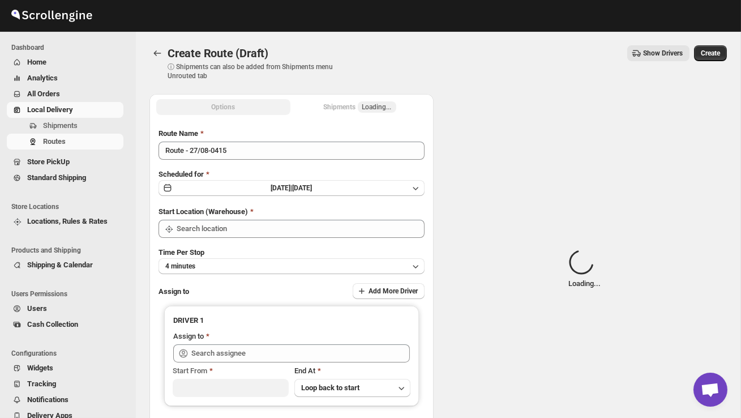
type input "DS01 [GEOGRAPHIC_DATA]"
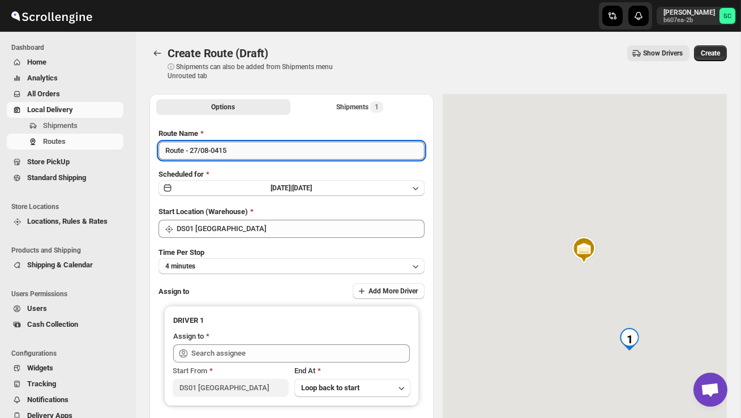
click at [246, 157] on input "Route - 27/08-0415" at bounding box center [292, 151] width 266 height 18
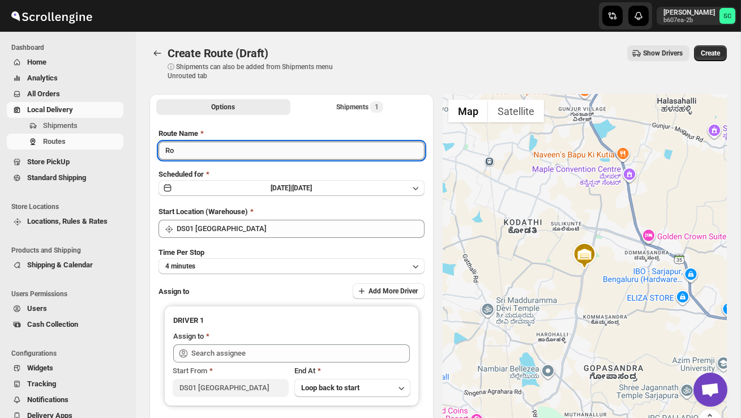
type input "R"
type input "Order no 26958"
click at [279, 268] on button "4 minutes" at bounding box center [292, 266] width 266 height 16
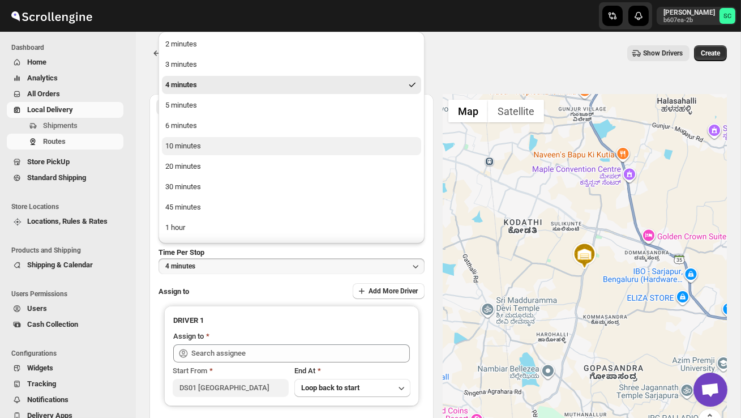
click at [226, 148] on button "10 minutes" at bounding box center [291, 146] width 259 height 18
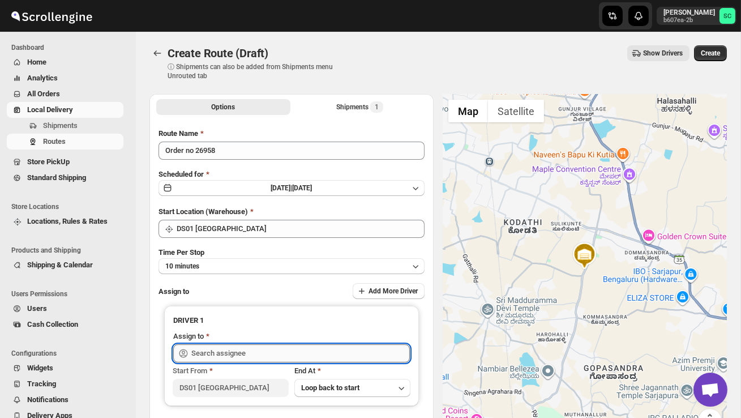
click at [228, 354] on input "text" at bounding box center [300, 353] width 219 height 18
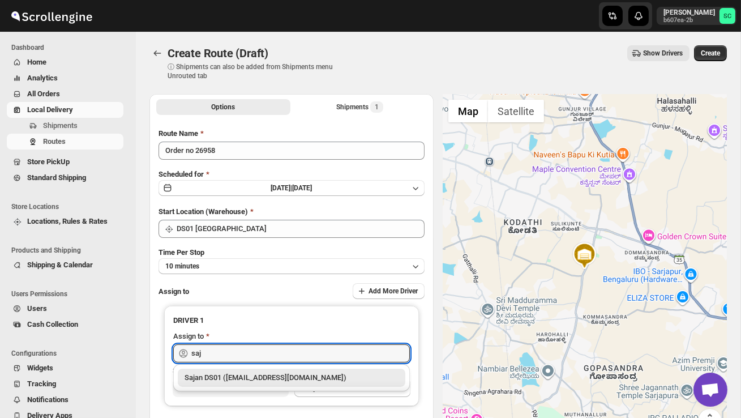
click at [242, 373] on div "Sajan DS01 ([EMAIL_ADDRESS][DOMAIN_NAME])" at bounding box center [292, 377] width 214 height 11
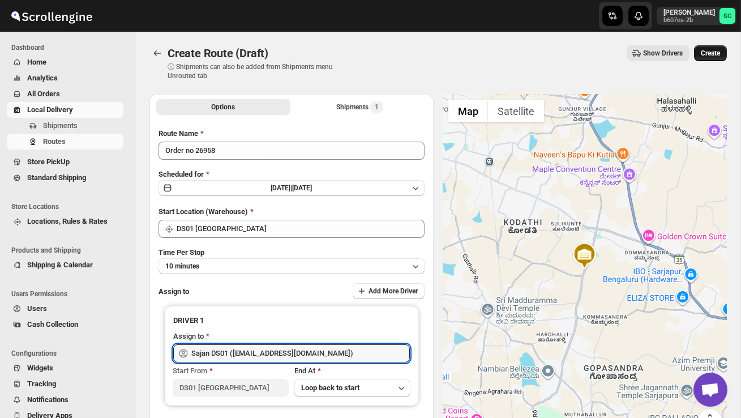
type input "Sajan DS01 ([EMAIL_ADDRESS][DOMAIN_NAME])"
click at [715, 50] on span "Create" at bounding box center [710, 53] width 19 height 9
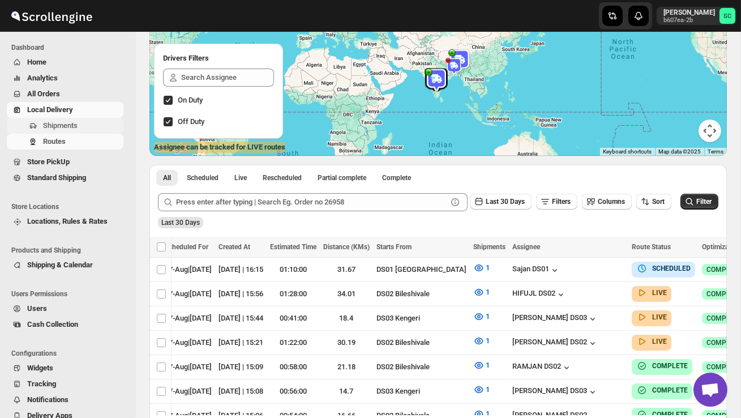
click at [82, 128] on span "Shipments" at bounding box center [82, 125] width 78 height 11
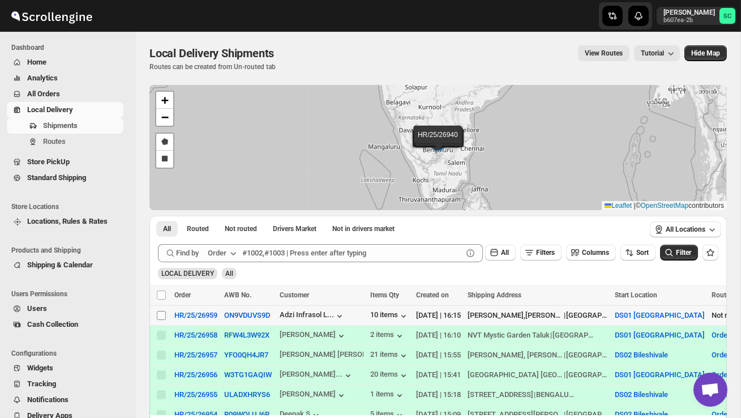
click at [159, 316] on input "Select shipment" at bounding box center [161, 315] width 9 height 9
checkbox input "true"
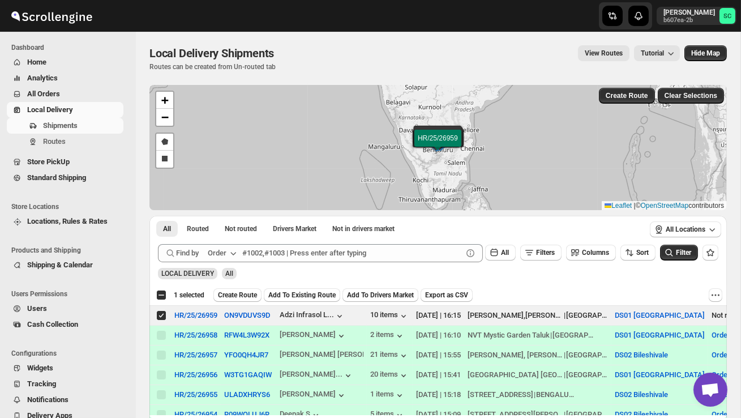
click at [238, 301] on button "Create Route" at bounding box center [237, 295] width 48 height 14
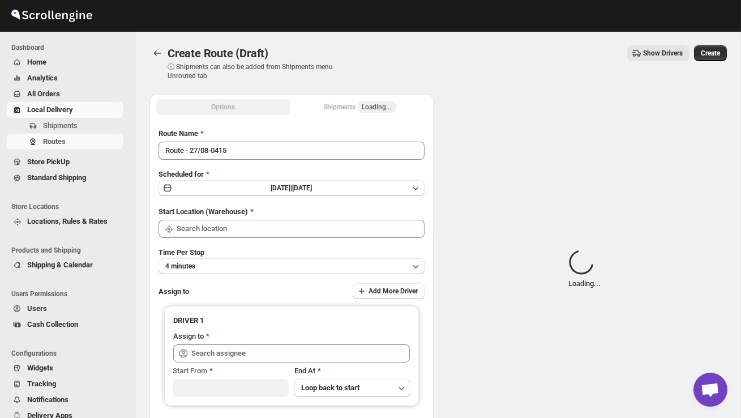
type input "DS01 [GEOGRAPHIC_DATA]"
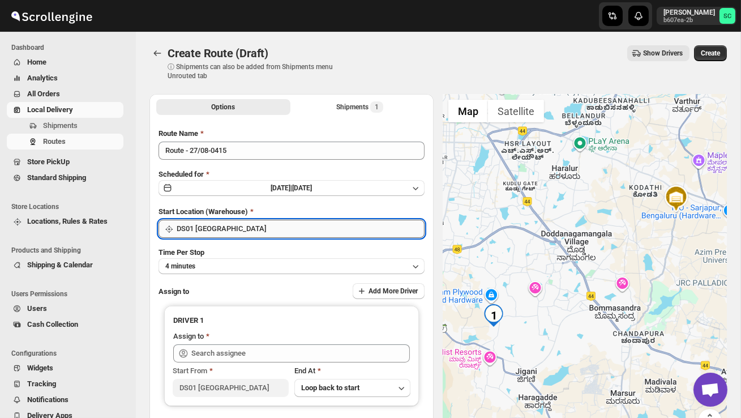
click at [246, 230] on input "DS01 [GEOGRAPHIC_DATA]" at bounding box center [301, 229] width 248 height 18
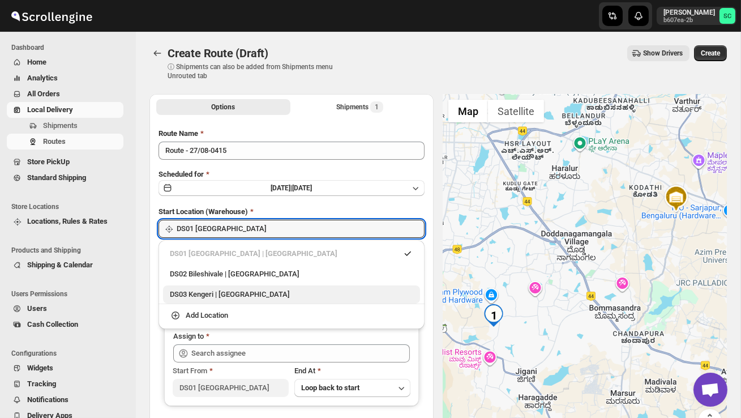
click at [254, 290] on div "DS03 Kengeri | Bengaluru" at bounding box center [291, 294] width 243 height 11
type input "DS03 Kengeri"
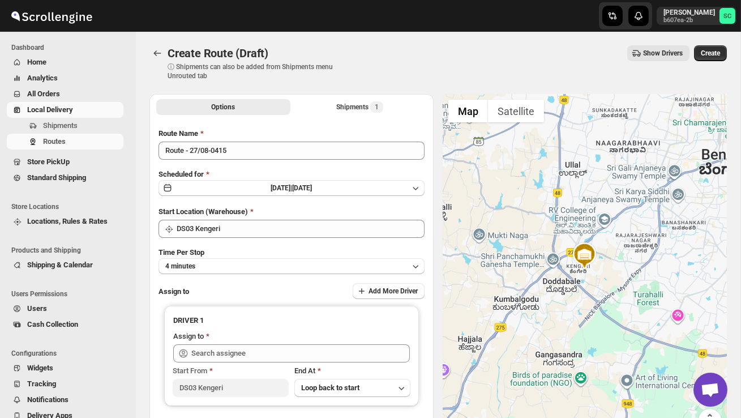
click at [503, 187] on div at bounding box center [585, 269] width 284 height 351
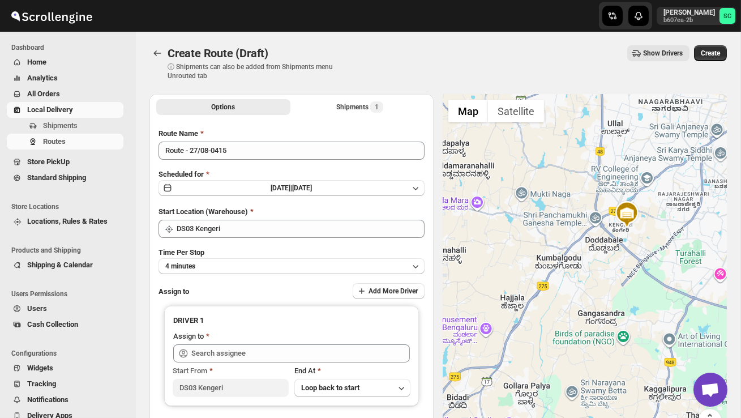
drag, startPoint x: 503, startPoint y: 187, endPoint x: 548, endPoint y: 153, distance: 56.2
click at [548, 151] on div at bounding box center [585, 269] width 284 height 351
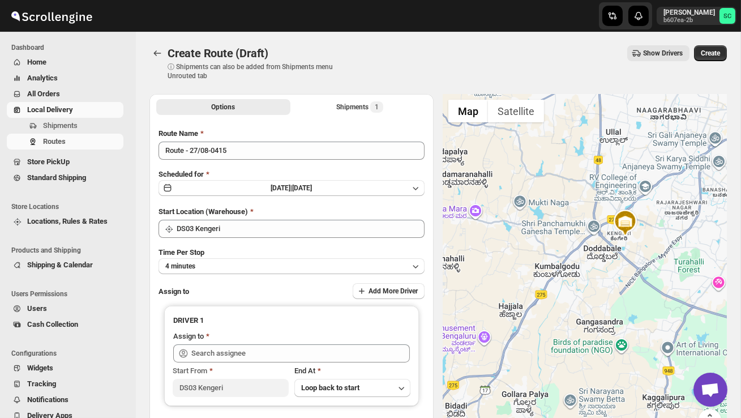
drag, startPoint x: 622, startPoint y: 245, endPoint x: 657, endPoint y: 168, distance: 84.9
click at [649, 177] on div at bounding box center [585, 269] width 284 height 351
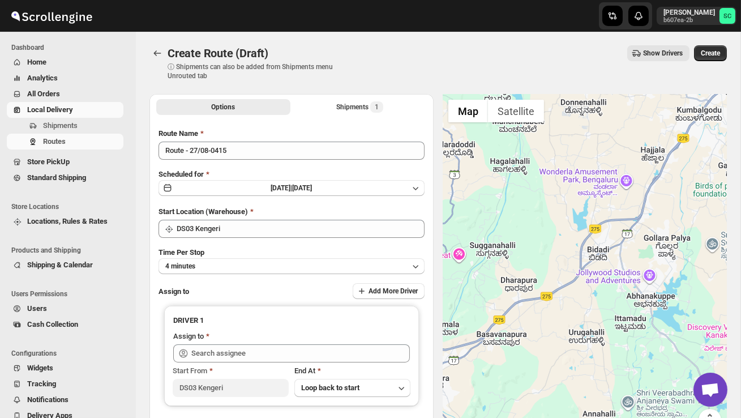
drag, startPoint x: 596, startPoint y: 245, endPoint x: 660, endPoint y: 281, distance: 74.0
click at [658, 280] on div at bounding box center [585, 269] width 284 height 351
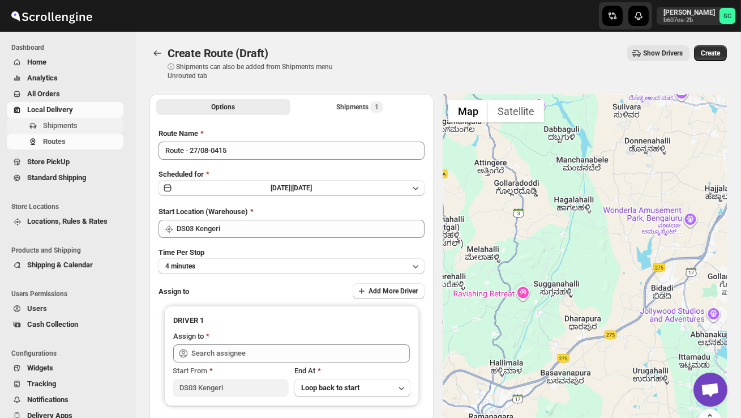
click at [72, 126] on span "Shipments" at bounding box center [60, 125] width 35 height 8
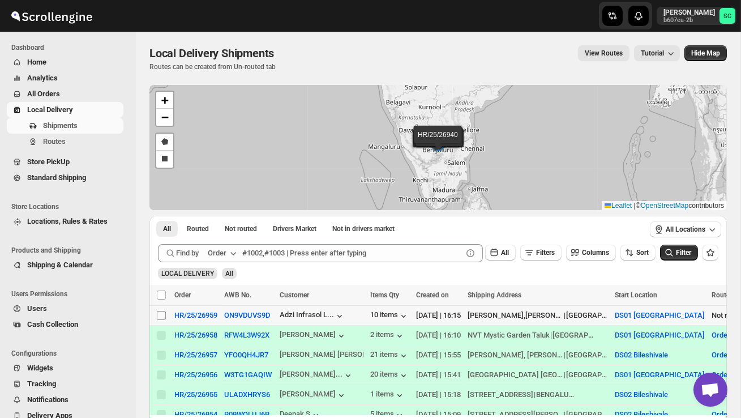
click at [162, 314] on input "Select shipment" at bounding box center [161, 315] width 9 height 9
checkbox input "true"
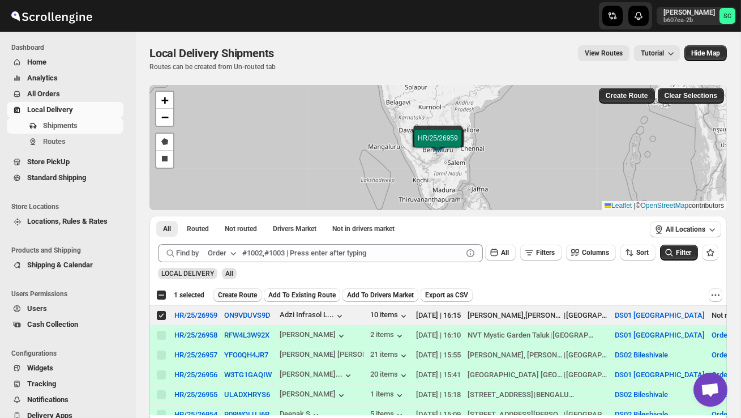
click at [243, 290] on button "Create Route" at bounding box center [237, 295] width 48 height 14
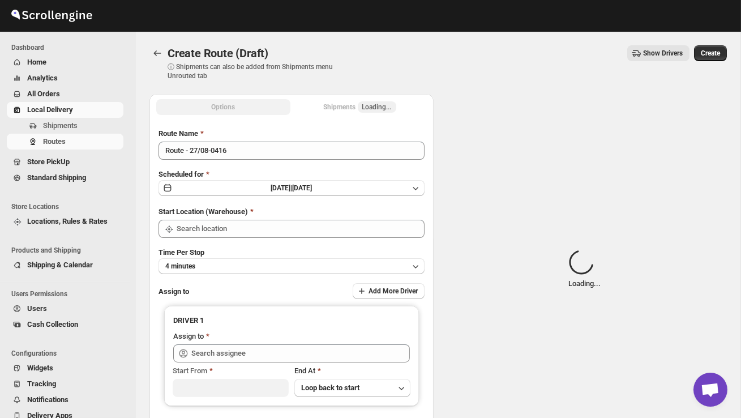
type input "DS01 [GEOGRAPHIC_DATA]"
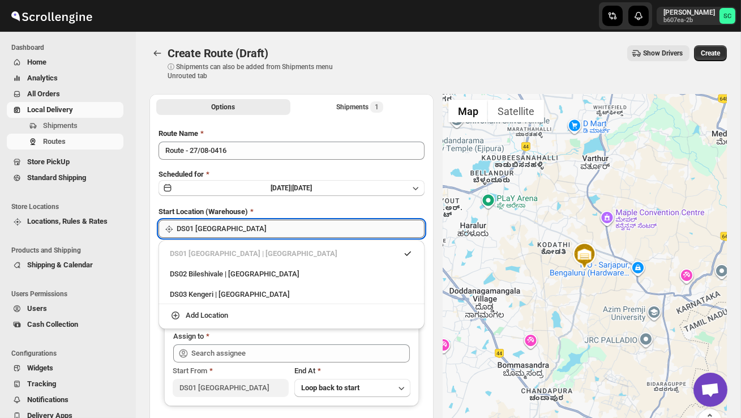
click at [280, 223] on input "DS01 [GEOGRAPHIC_DATA]" at bounding box center [301, 229] width 248 height 18
click at [276, 266] on div "DS02 Bileshivale | Bangalore" at bounding box center [291, 274] width 257 height 18
type input "DS02 Bileshivale"
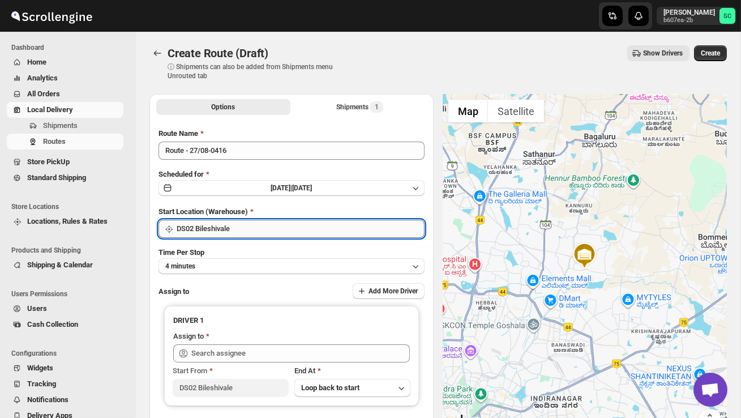
click at [338, 221] on input "DS02 Bileshivale" at bounding box center [301, 229] width 248 height 18
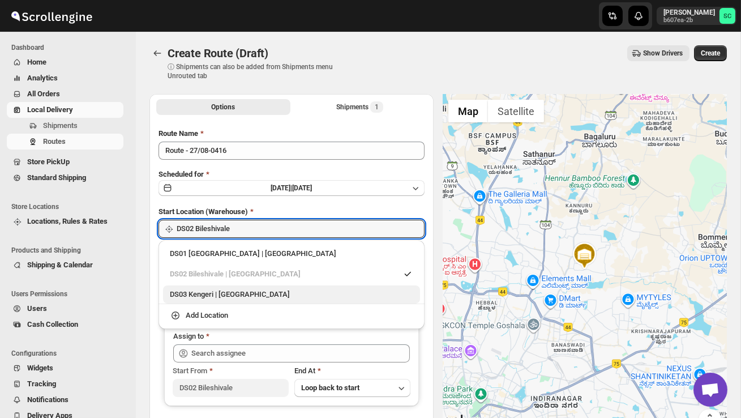
click at [286, 289] on div "DS03 Kengeri | Bengaluru" at bounding box center [291, 294] width 243 height 11
type input "DS03 Kengeri"
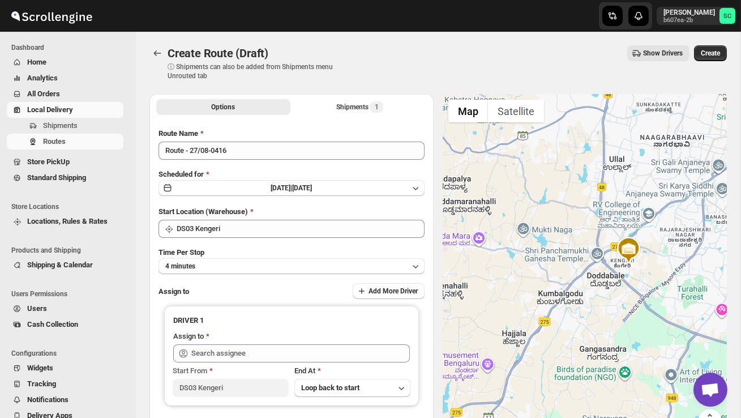
drag, startPoint x: 465, startPoint y: 314, endPoint x: 563, endPoint y: 303, distance: 98.5
click at [563, 303] on div at bounding box center [585, 269] width 284 height 351
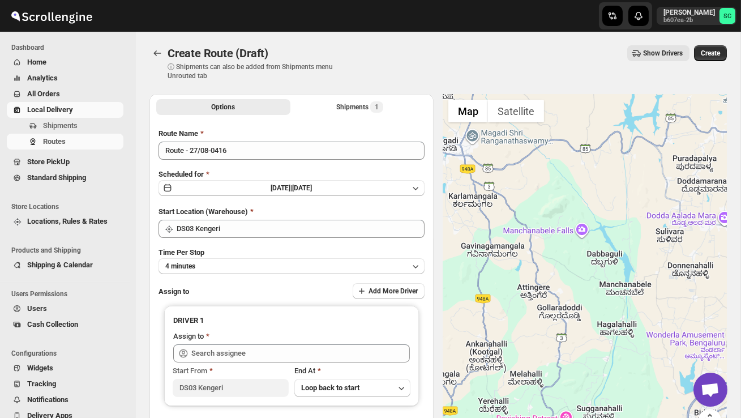
drag, startPoint x: 552, startPoint y: 316, endPoint x: 487, endPoint y: 382, distance: 92.5
click at [487, 382] on div at bounding box center [585, 269] width 284 height 351
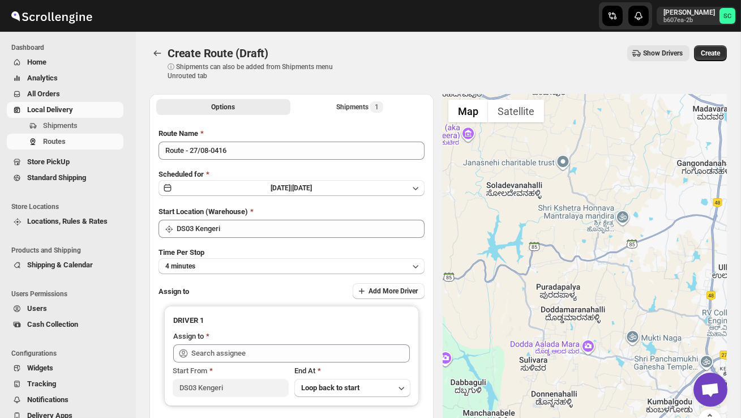
drag, startPoint x: 490, startPoint y: 370, endPoint x: 410, endPoint y: 341, distance: 84.9
click at [415, 341] on div "Options Shipments 1 More views Options Shipments 1 More views Route Name Route …" at bounding box center [433, 281] width 587 height 393
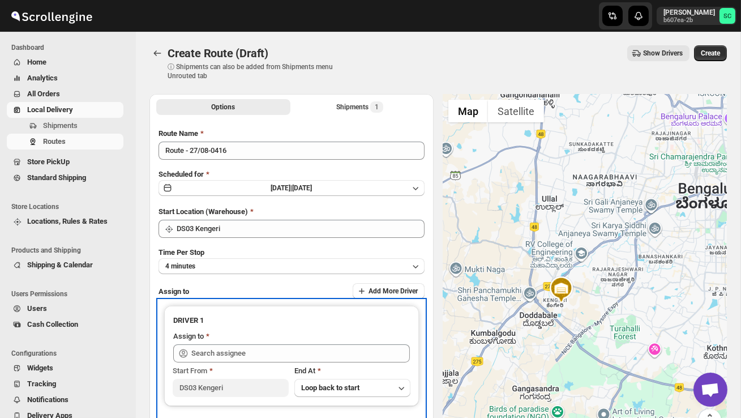
click at [371, 319] on h3 "DRIVER 1" at bounding box center [291, 320] width 237 height 11
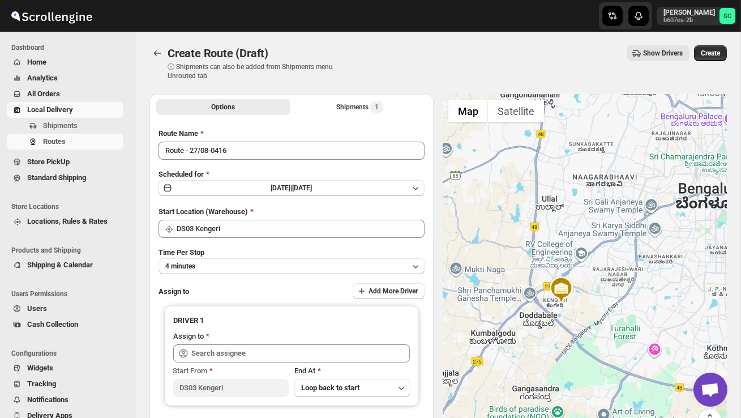
drag, startPoint x: 529, startPoint y: 322, endPoint x: 459, endPoint y: 267, distance: 88.8
click at [467, 272] on div at bounding box center [585, 269] width 284 height 351
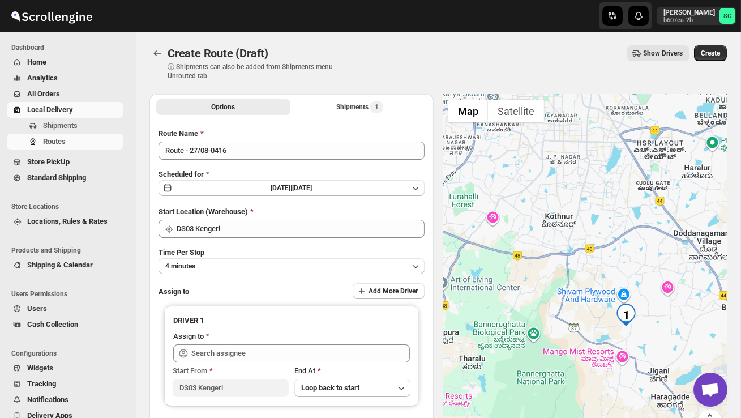
drag, startPoint x: 491, startPoint y: 286, endPoint x: 498, endPoint y: 288, distance: 7.0
click at [498, 288] on div at bounding box center [585, 269] width 284 height 351
click at [71, 123] on span "Shipments" at bounding box center [60, 125] width 35 height 8
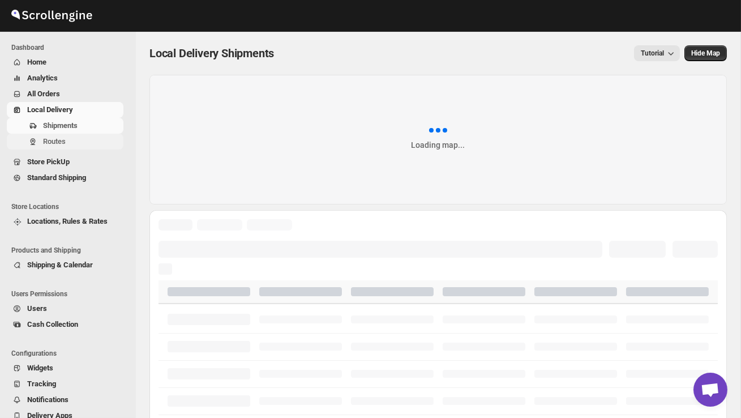
click at [62, 140] on span "Routes" at bounding box center [54, 141] width 23 height 8
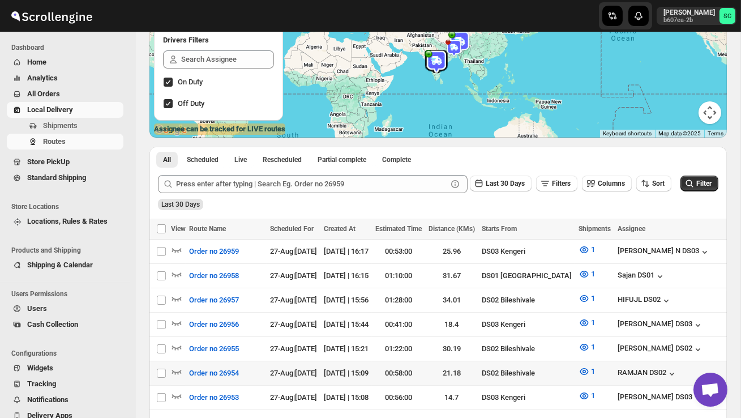
scroll to position [142, 0]
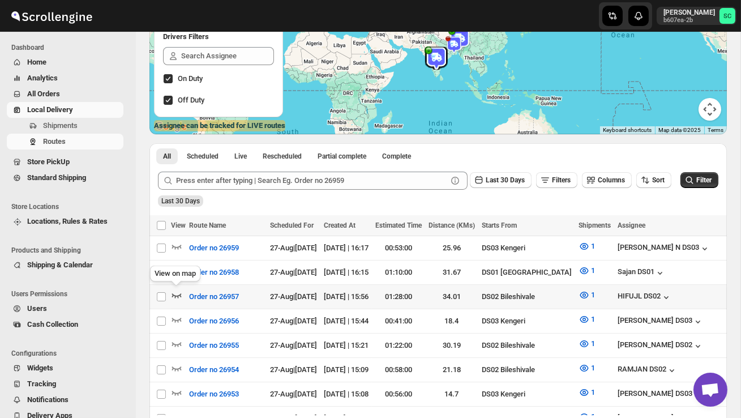
click at [177, 294] on icon "button" at bounding box center [177, 295] width 10 height 5
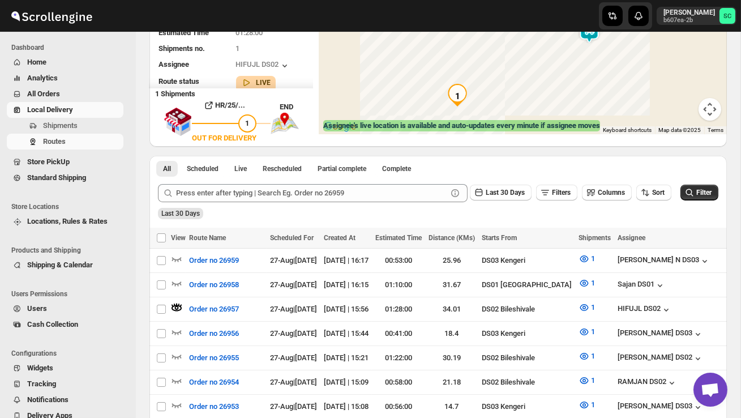
scroll to position [0, 0]
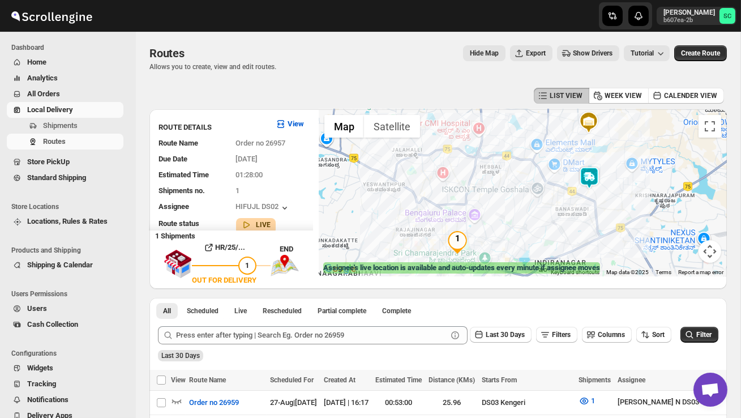
click at [598, 174] on img at bounding box center [589, 177] width 23 height 23
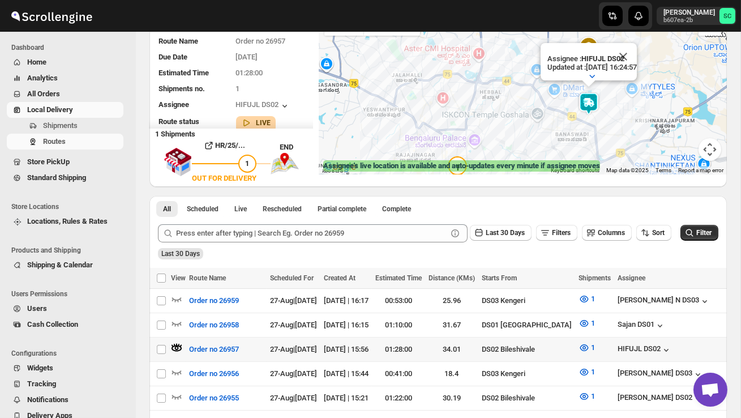
scroll to position [108, 0]
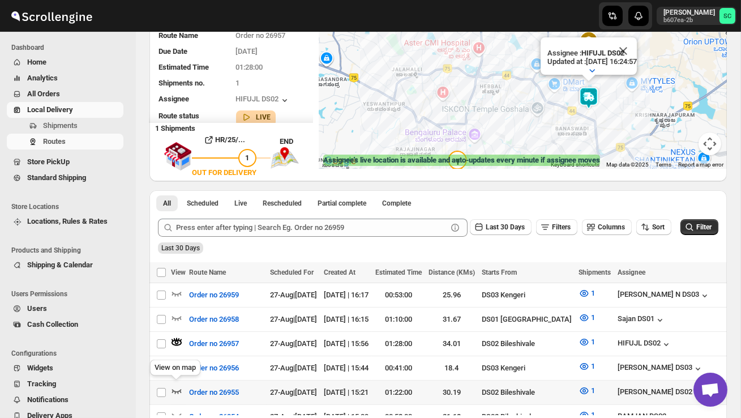
click at [176, 386] on icon "button" at bounding box center [176, 390] width 11 height 11
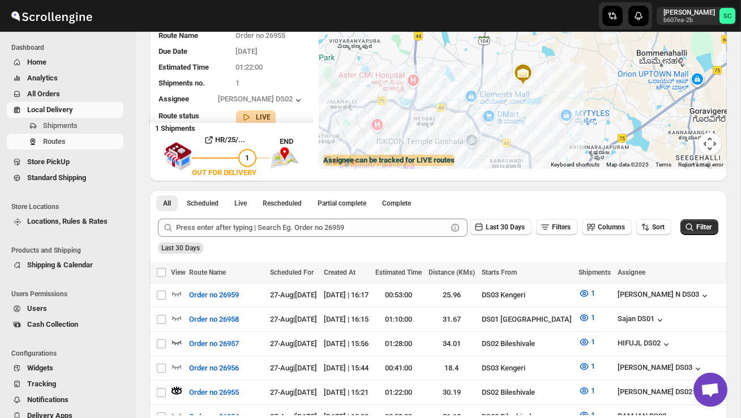
scroll to position [0, 0]
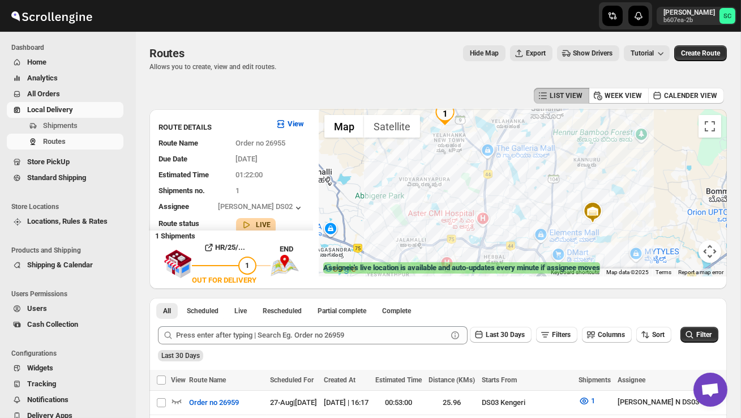
drag, startPoint x: 496, startPoint y: 216, endPoint x: 478, endPoint y: 138, distance: 80.8
click at [478, 139] on div "Assignee : PRAKSH DS02 Updated at : 27/08/2025, 16:24:59 Duty mode Enabled Batt…" at bounding box center [523, 192] width 408 height 167
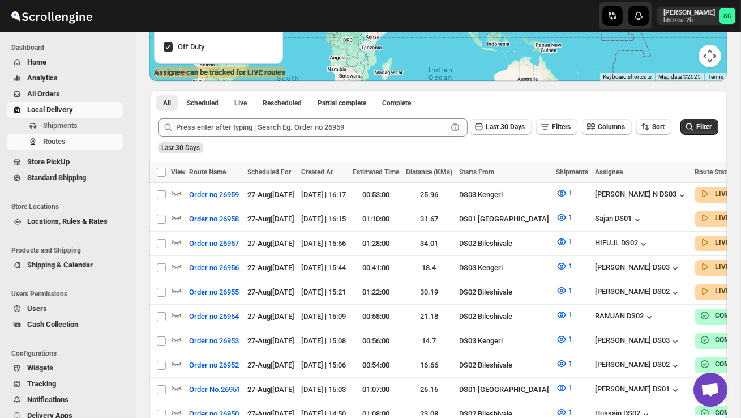
scroll to position [198, 0]
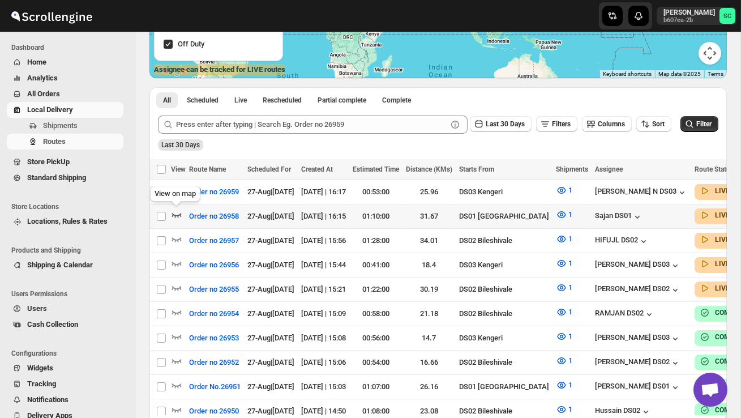
click at [178, 213] on icon "button" at bounding box center [176, 214] width 11 height 11
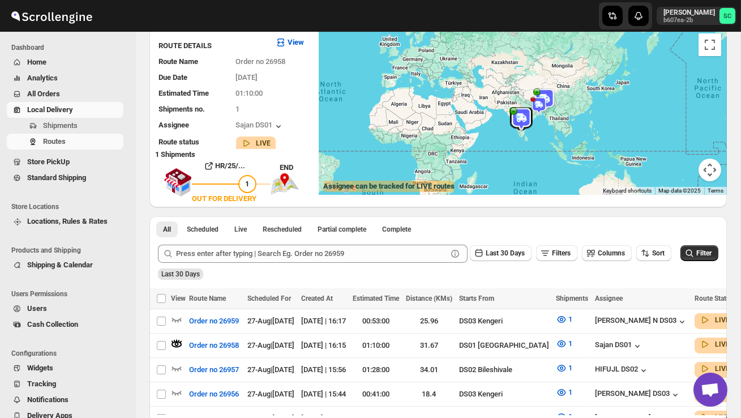
scroll to position [0, 0]
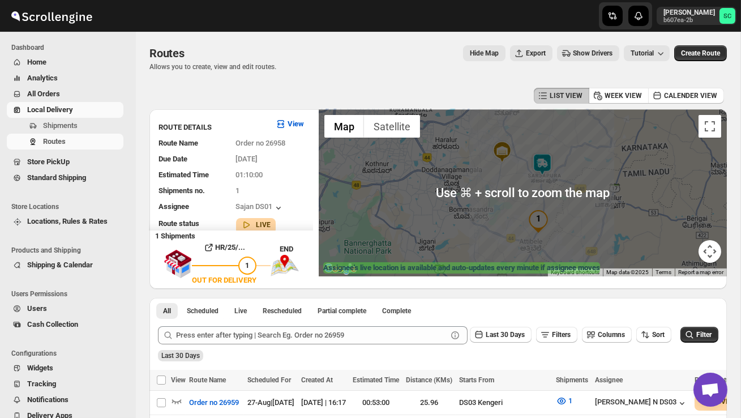
click at [549, 155] on img at bounding box center [542, 164] width 23 height 23
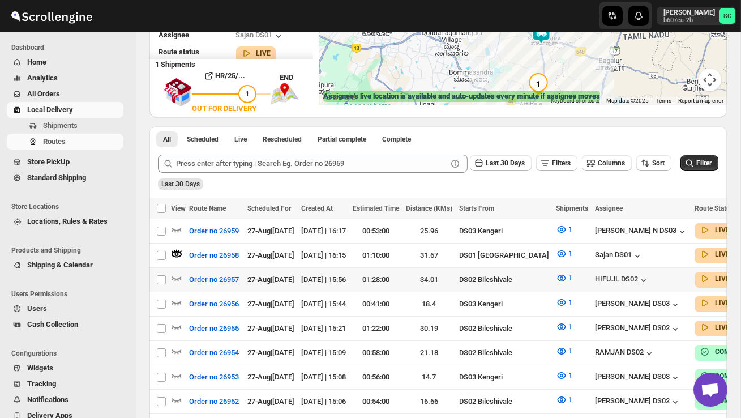
scroll to position [181, 0]
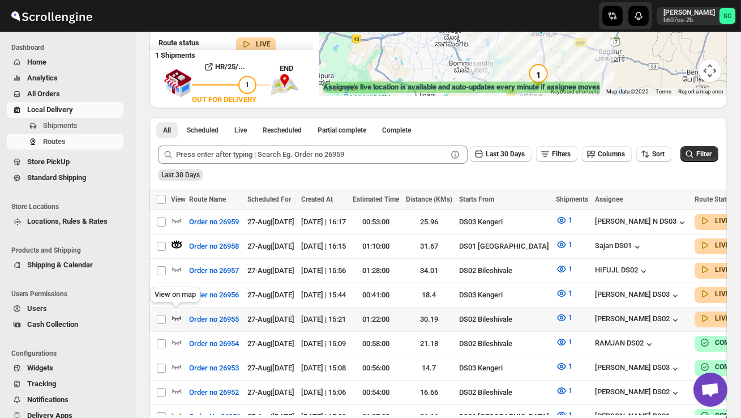
click at [177, 314] on icon "button" at bounding box center [176, 317] width 11 height 11
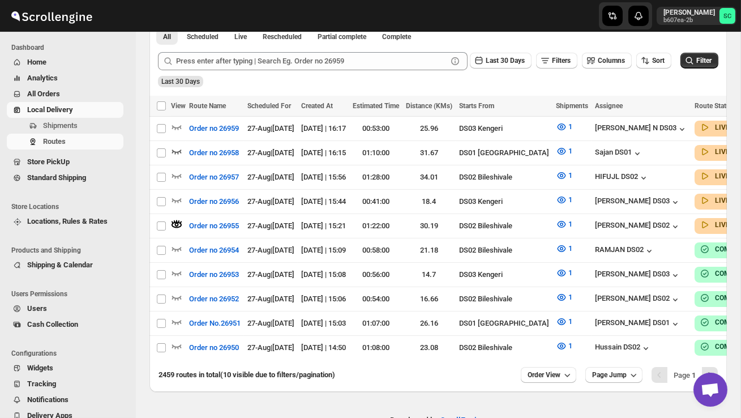
scroll to position [283, 0]
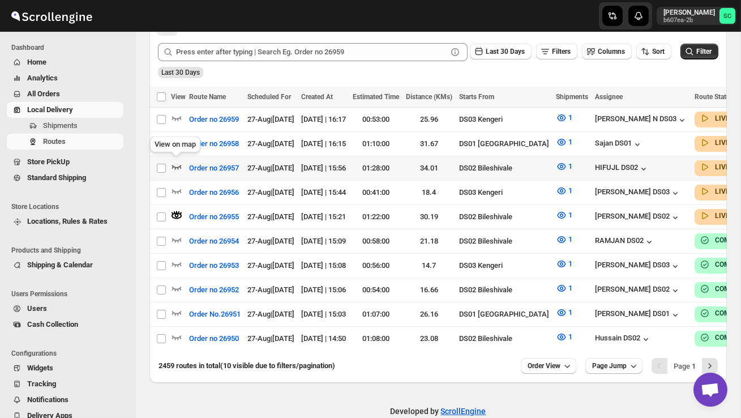
click at [178, 165] on icon "button" at bounding box center [177, 167] width 10 height 5
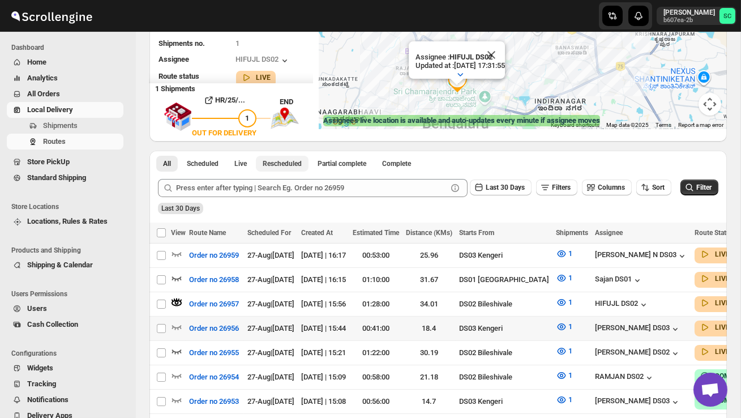
scroll to position [166, 0]
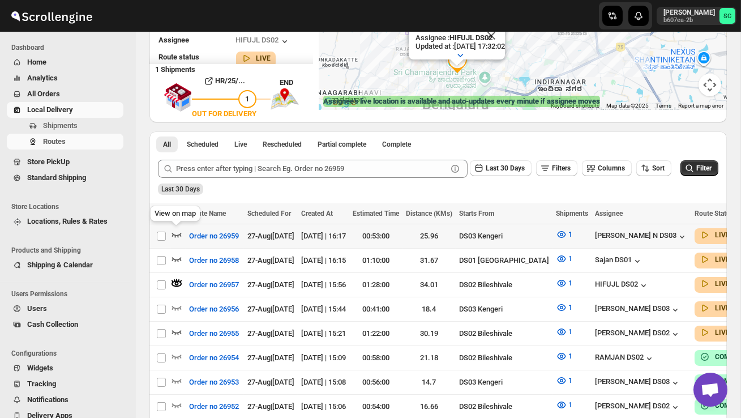
click at [177, 229] on icon "button" at bounding box center [176, 234] width 11 height 11
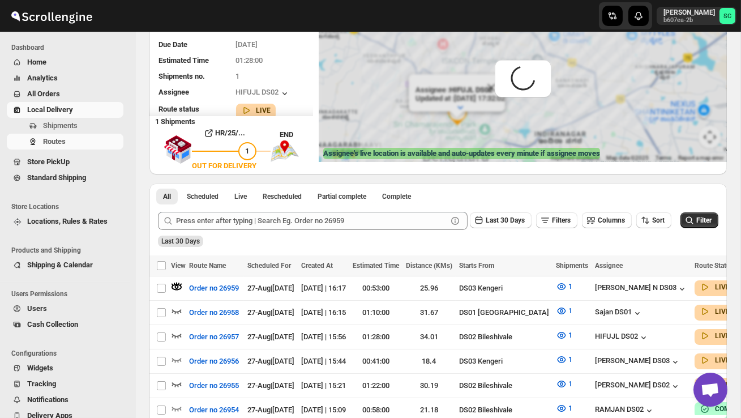
scroll to position [0, 0]
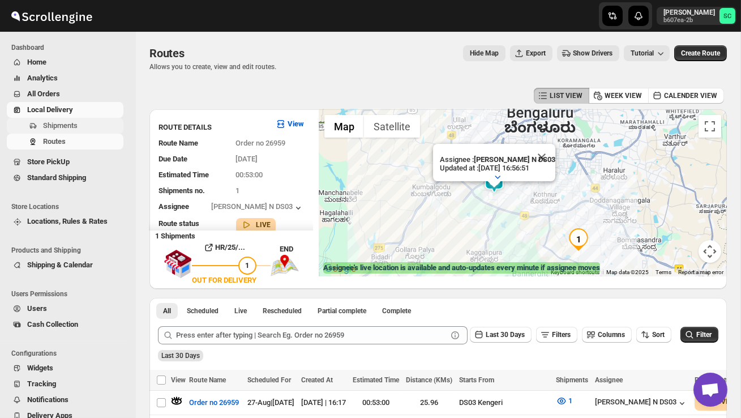
click at [69, 126] on span "Shipments" at bounding box center [60, 125] width 35 height 8
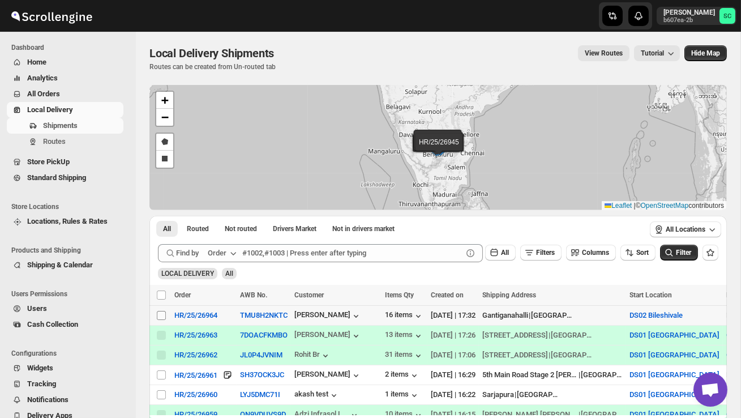
click at [158, 313] on input "Select shipment" at bounding box center [161, 315] width 9 height 9
checkbox input "true"
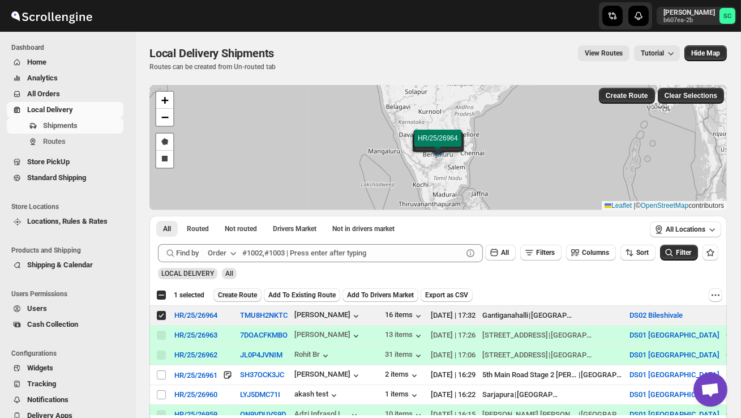
click at [237, 296] on span "Create Route" at bounding box center [237, 294] width 39 height 9
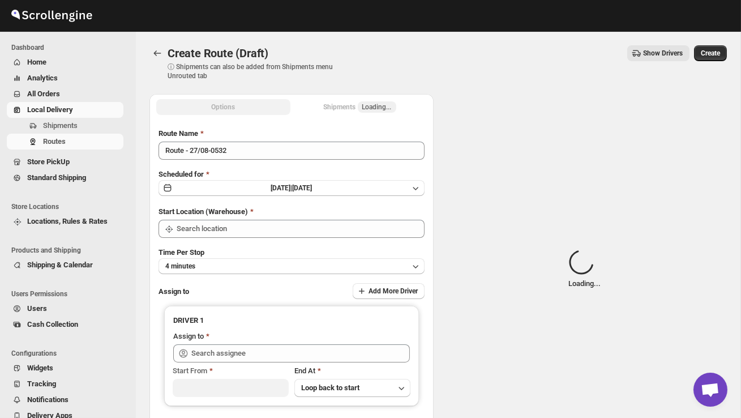
type input "DS02 Bileshivale"
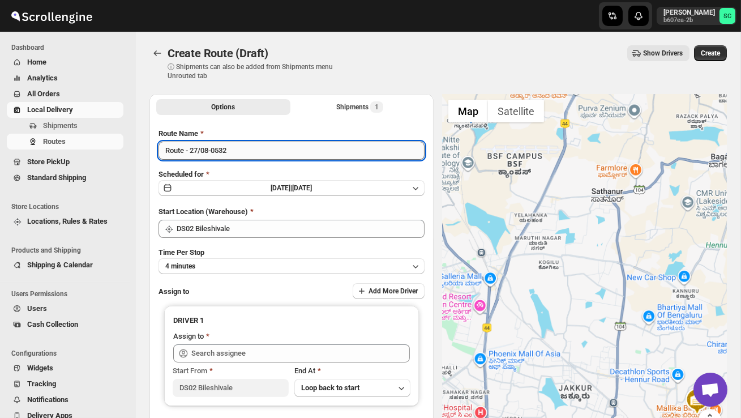
click at [243, 149] on input "Route - 27/08-0532" at bounding box center [292, 151] width 266 height 18
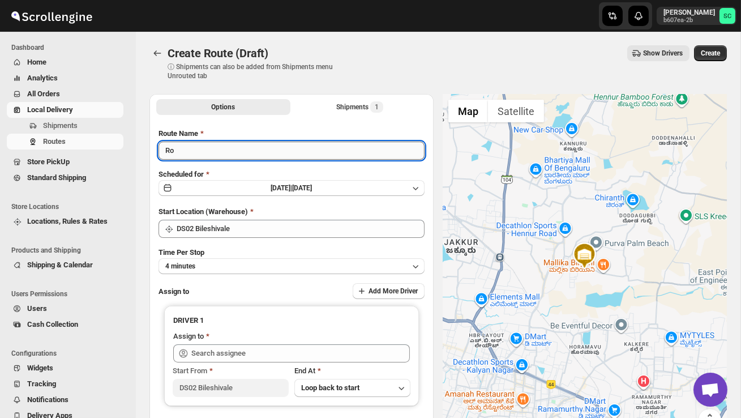
type input "R"
type input "Order no 26964"
click at [281, 261] on button "4 minutes" at bounding box center [292, 266] width 266 height 16
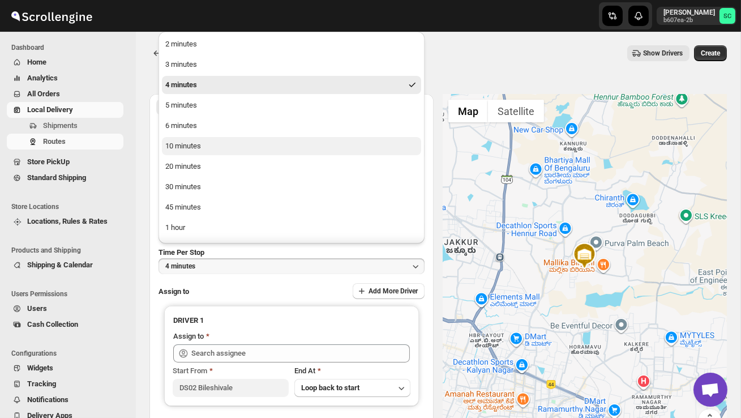
click at [223, 147] on button "10 minutes" at bounding box center [291, 146] width 259 height 18
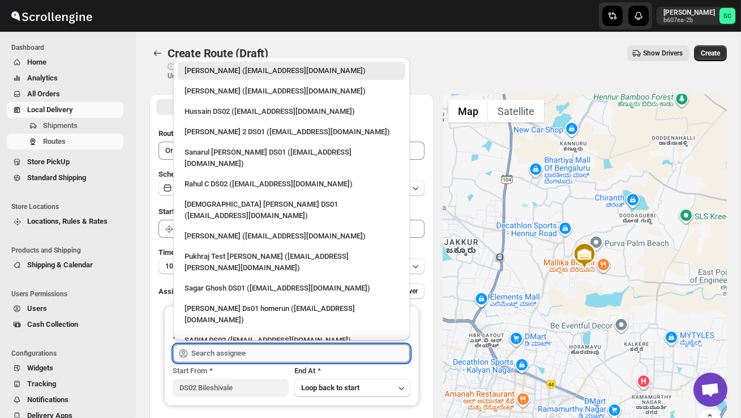
click at [232, 358] on input "text" at bounding box center [300, 353] width 219 height 18
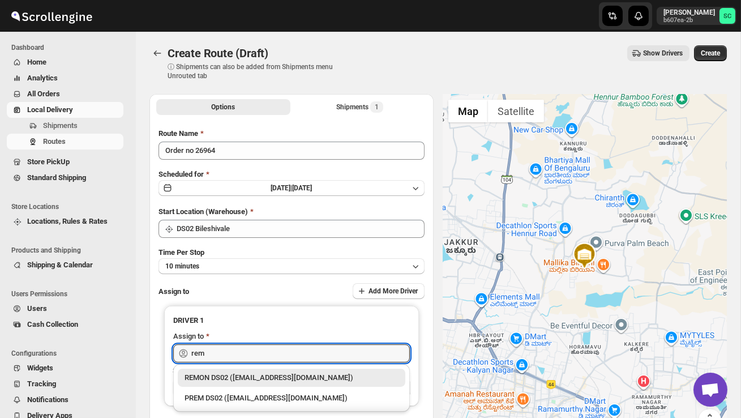
click at [273, 373] on div "REMON DS02 ([EMAIL_ADDRESS][DOMAIN_NAME])" at bounding box center [292, 377] width 214 height 11
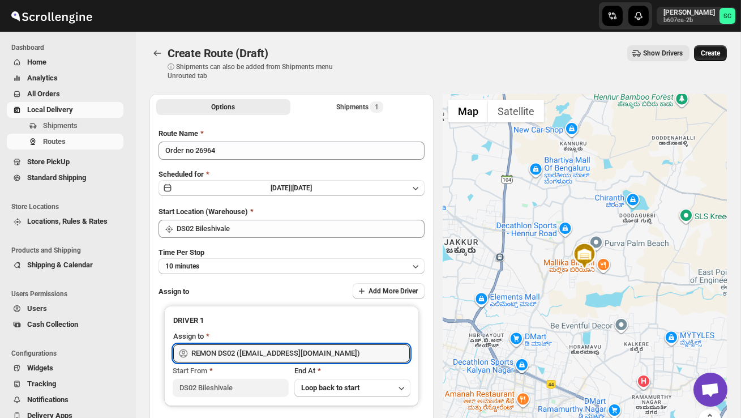
type input "REMON DS02 ([EMAIL_ADDRESS][DOMAIN_NAME])"
click at [704, 54] on span "Create" at bounding box center [710, 53] width 19 height 9
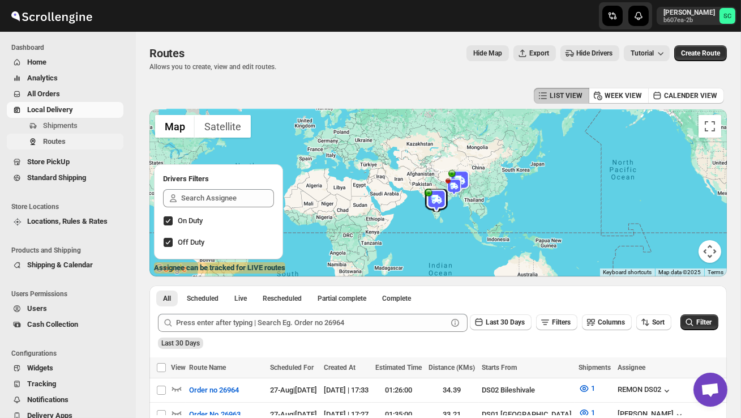
click at [69, 143] on span "Routes" at bounding box center [82, 141] width 78 height 11
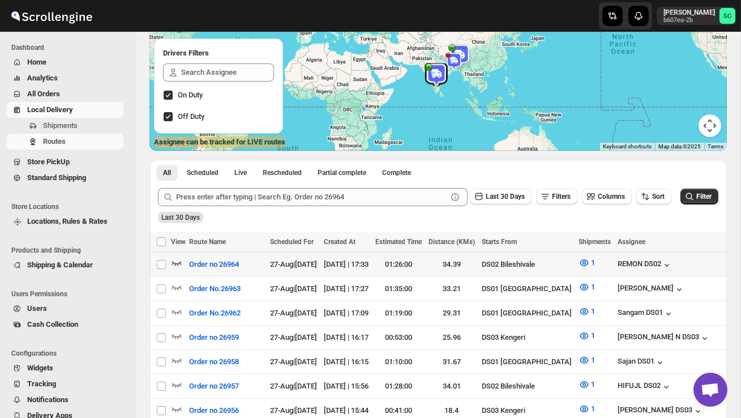
click at [180, 261] on icon "button" at bounding box center [176, 262] width 11 height 11
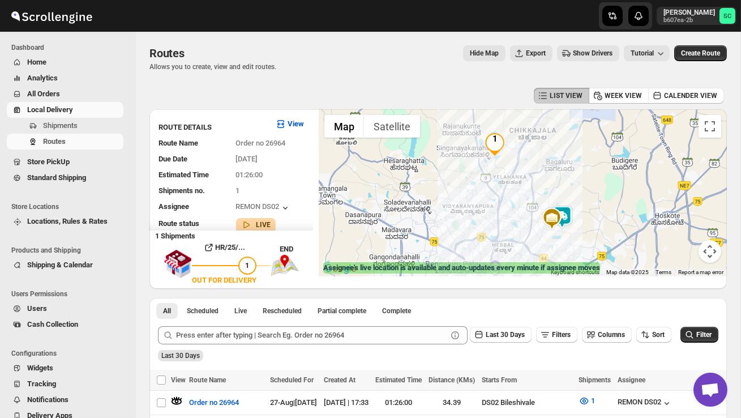
click at [566, 206] on img at bounding box center [562, 217] width 23 height 23
click at [72, 123] on span "Shipments" at bounding box center [60, 125] width 35 height 8
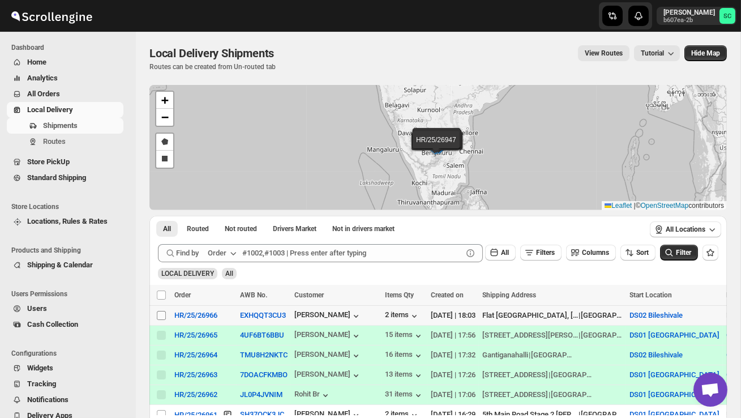
click at [159, 314] on input "Select shipment" at bounding box center [161, 315] width 9 height 9
checkbox input "true"
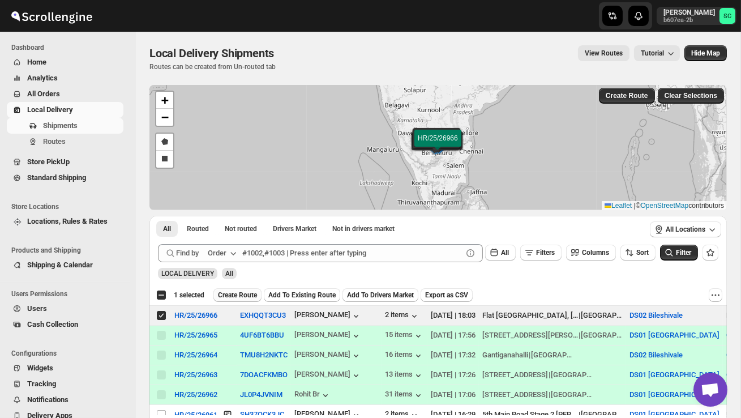
click at [245, 292] on span "Create Route" at bounding box center [237, 294] width 39 height 9
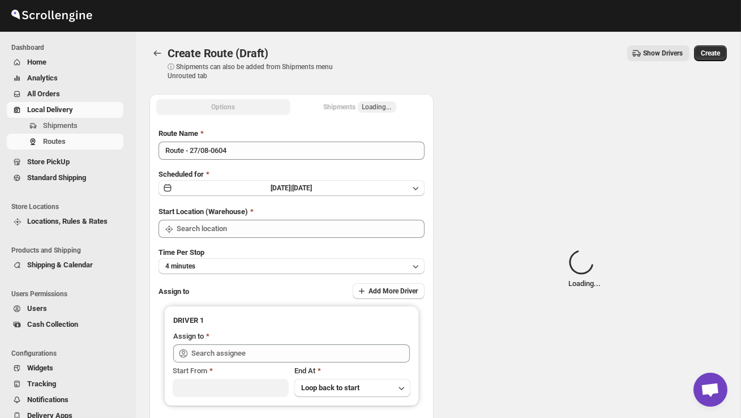
type input "DS02 Bileshivale"
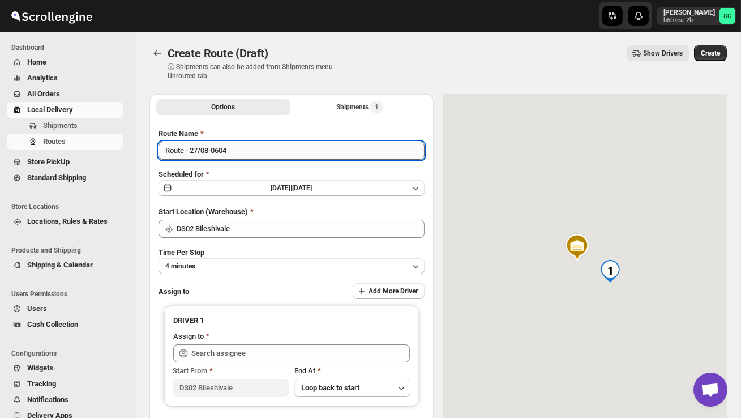
click at [244, 158] on input "Route - 27/08-0604" at bounding box center [292, 151] width 266 height 18
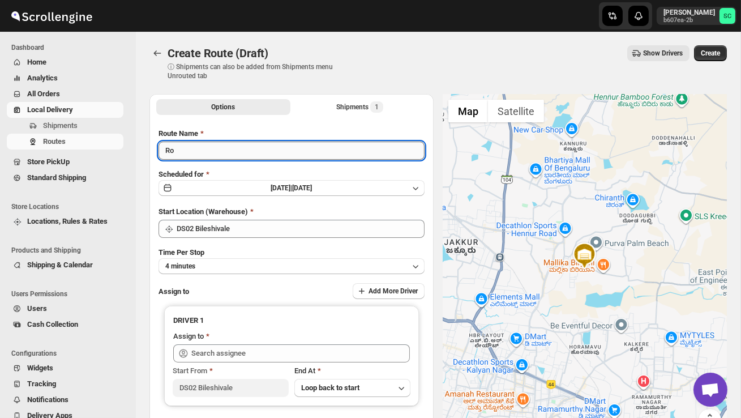
type input "R"
type input "Order no 26966"
click at [248, 262] on button "4 minutes" at bounding box center [292, 266] width 266 height 16
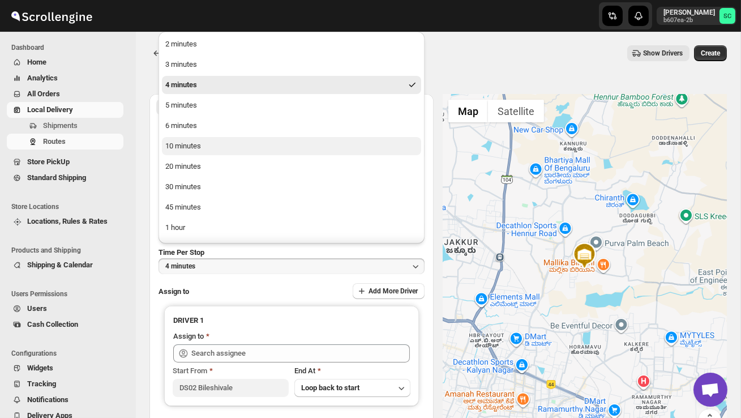
click at [198, 153] on button "10 minutes" at bounding box center [291, 146] width 259 height 18
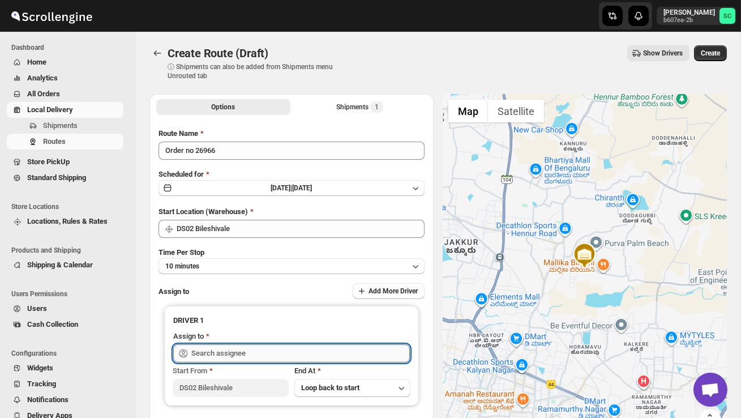
click at [211, 346] on input "text" at bounding box center [300, 353] width 219 height 18
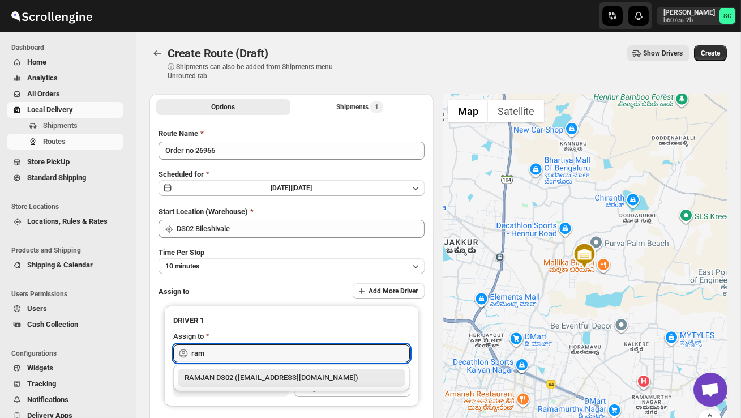
click at [269, 382] on div "RAMJAN DS02 ([EMAIL_ADDRESS][DOMAIN_NAME])" at bounding box center [292, 377] width 214 height 11
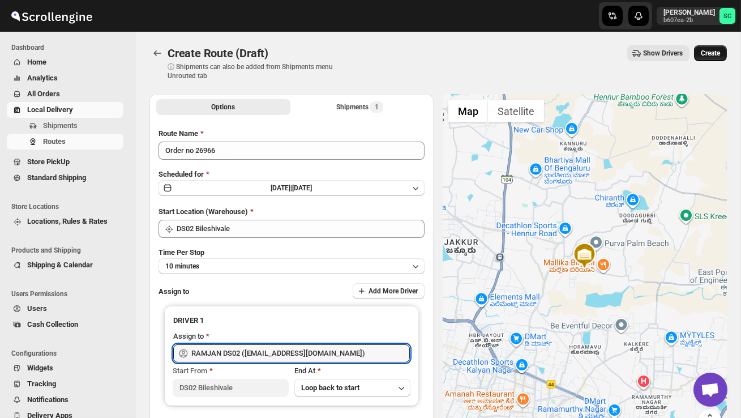
type input "RAMJAN DS02 ([EMAIL_ADDRESS][DOMAIN_NAME])"
click at [709, 56] on span "Create" at bounding box center [710, 53] width 19 height 9
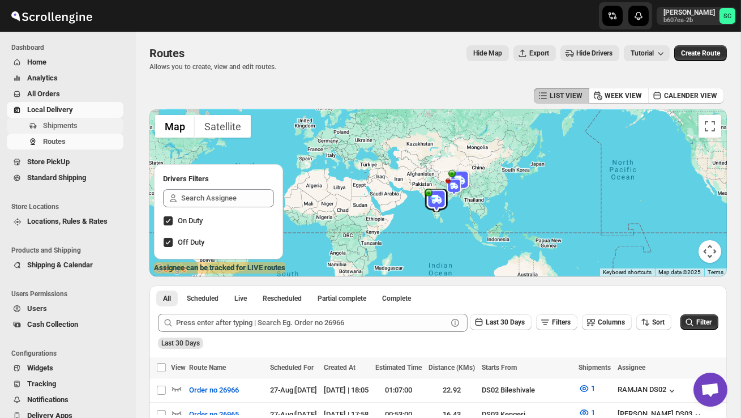
click at [71, 128] on span "Shipments" at bounding box center [60, 125] width 35 height 8
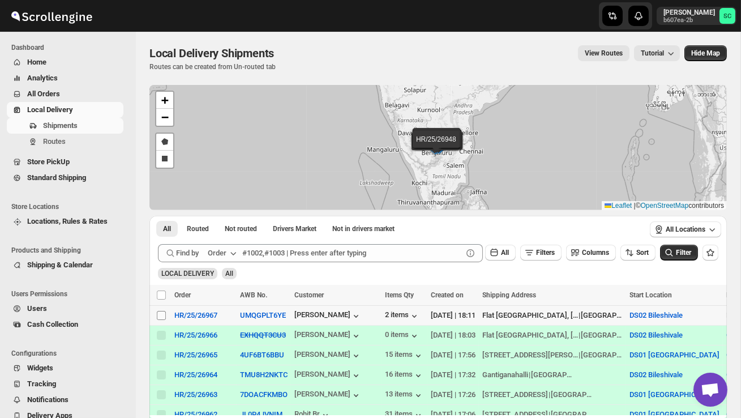
click at [161, 316] on input "Select shipment" at bounding box center [161, 315] width 9 height 9
checkbox input "true"
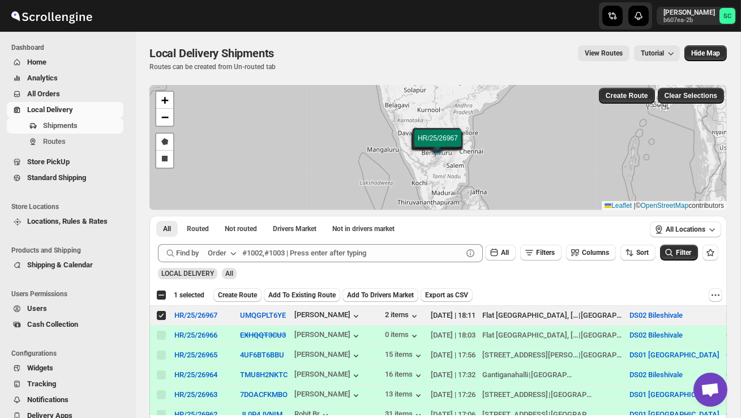
click at [246, 293] on span "Create Route" at bounding box center [237, 294] width 39 height 9
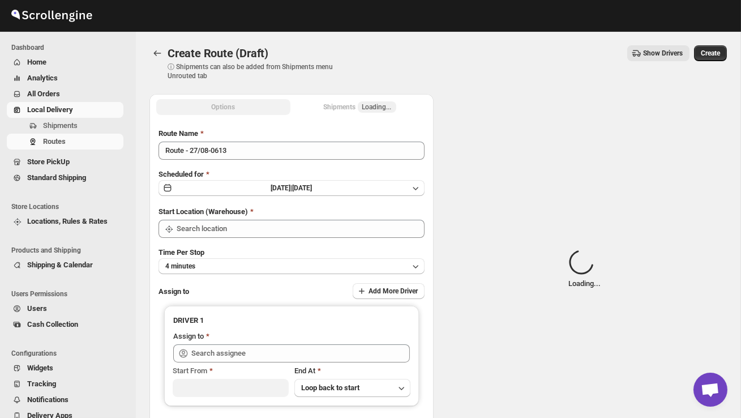
type input "DS02 Bileshivale"
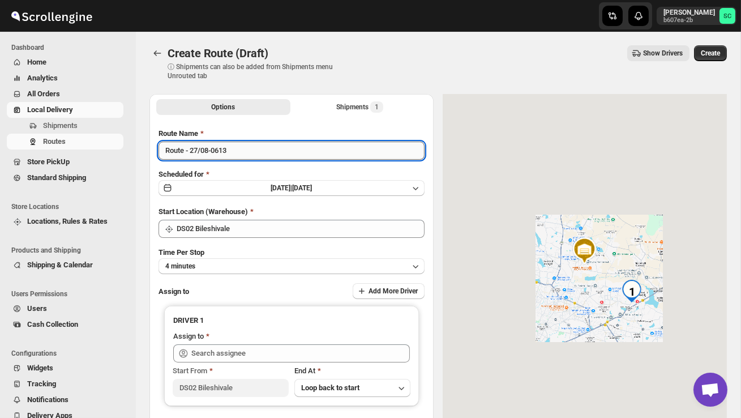
click at [244, 156] on input "Route - 27/08-0613" at bounding box center [292, 151] width 266 height 18
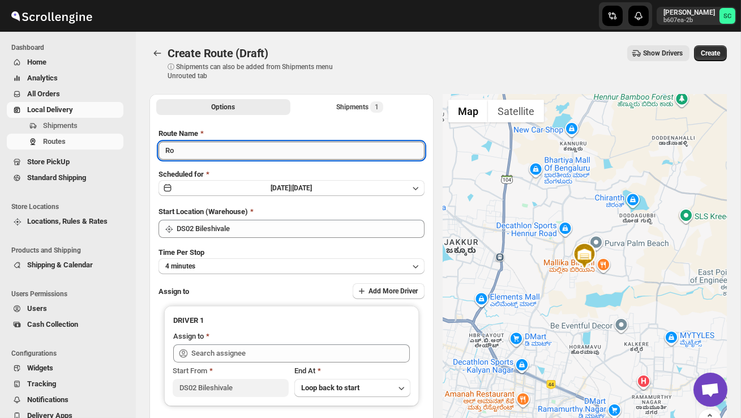
type input "R"
type input "Order no 26967"
click at [251, 266] on button "4 minutes" at bounding box center [292, 266] width 266 height 16
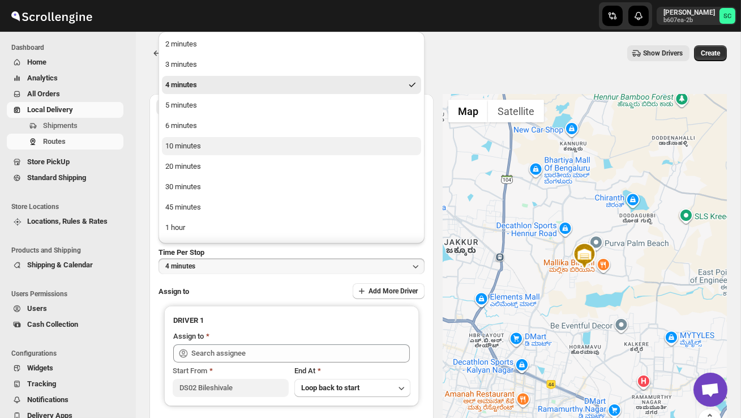
click at [210, 144] on button "10 minutes" at bounding box center [291, 146] width 259 height 18
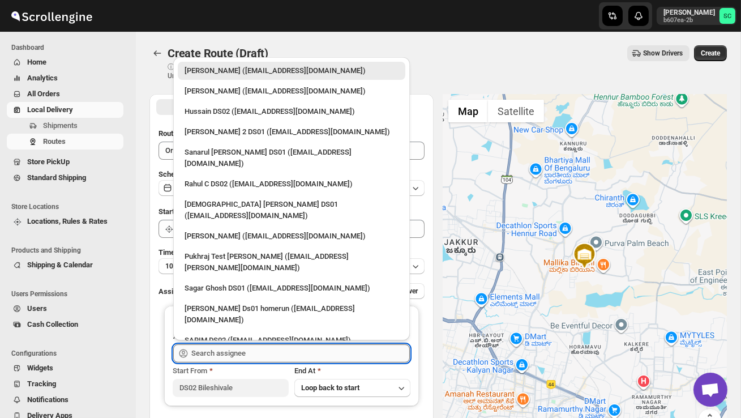
click at [243, 351] on input "text" at bounding box center [300, 353] width 219 height 18
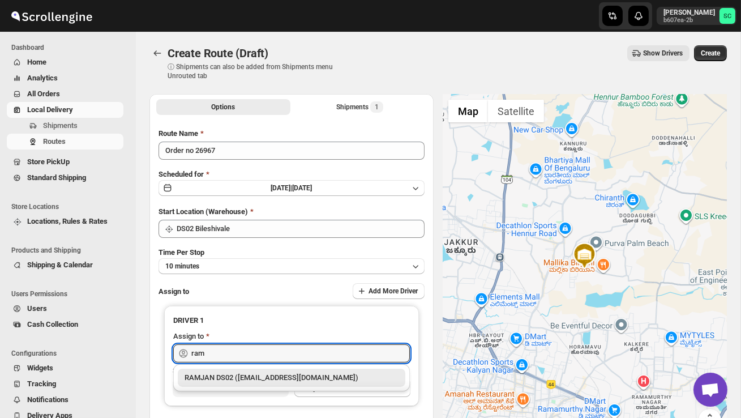
click at [280, 381] on div "RAMJAN DS02 ([EMAIL_ADDRESS][DOMAIN_NAME])" at bounding box center [292, 377] width 214 height 11
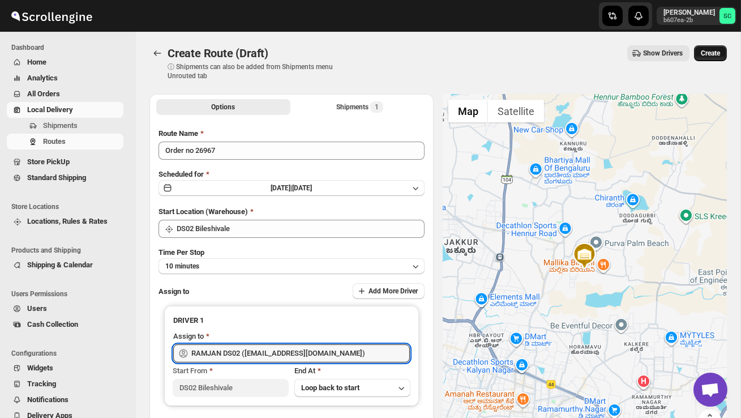
type input "RAMJAN DS02 ([EMAIL_ADDRESS][DOMAIN_NAME])"
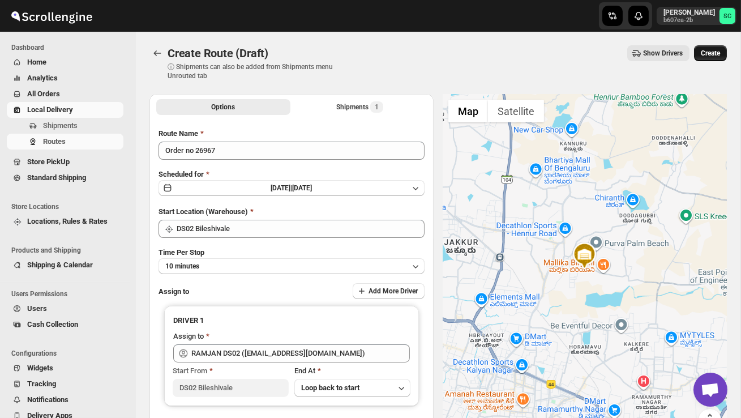
click at [710, 55] on span "Create" at bounding box center [710, 53] width 19 height 9
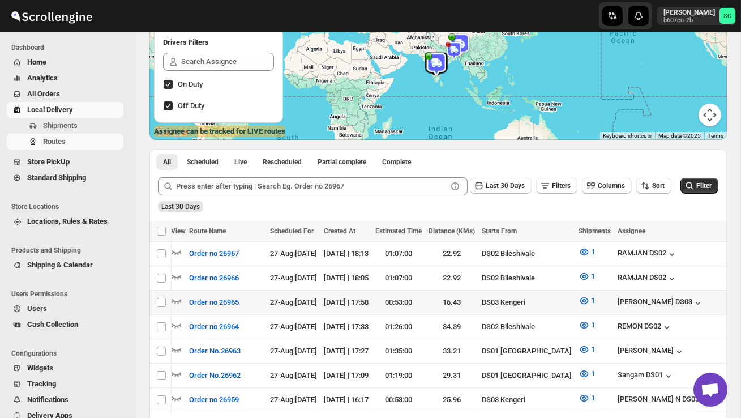
scroll to position [0, 174]
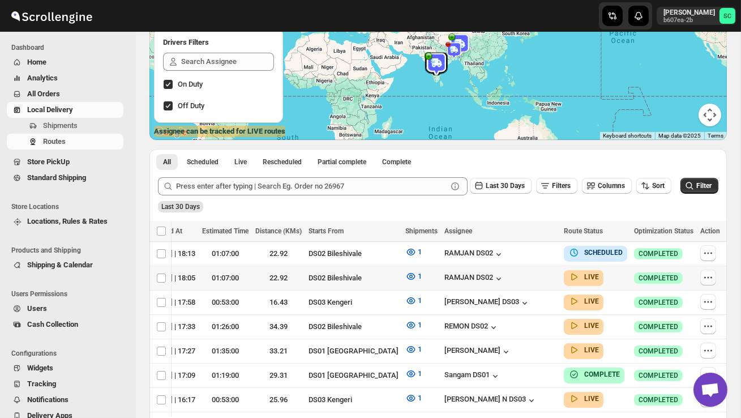
click at [708, 273] on icon "button" at bounding box center [708, 277] width 11 height 11
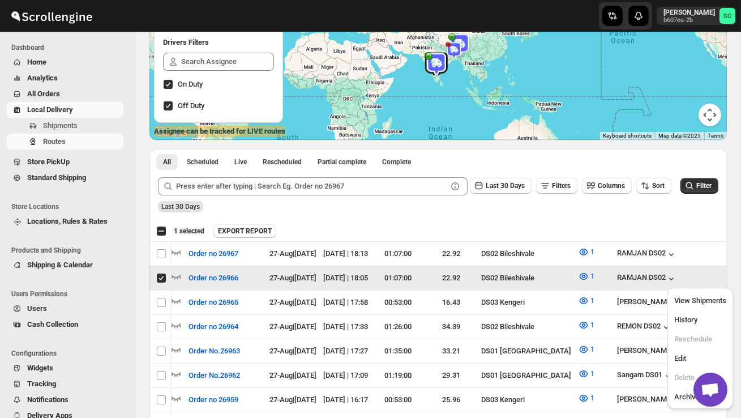
scroll to position [0, 1]
click at [691, 361] on span "Edit" at bounding box center [700, 358] width 52 height 11
checkbox input "false"
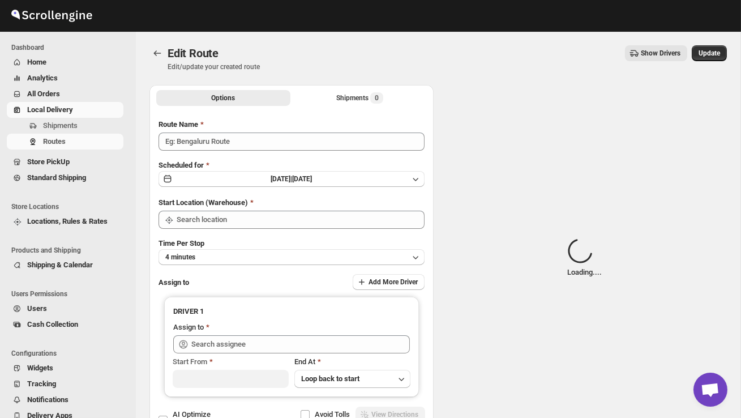
type input "Order no 26966"
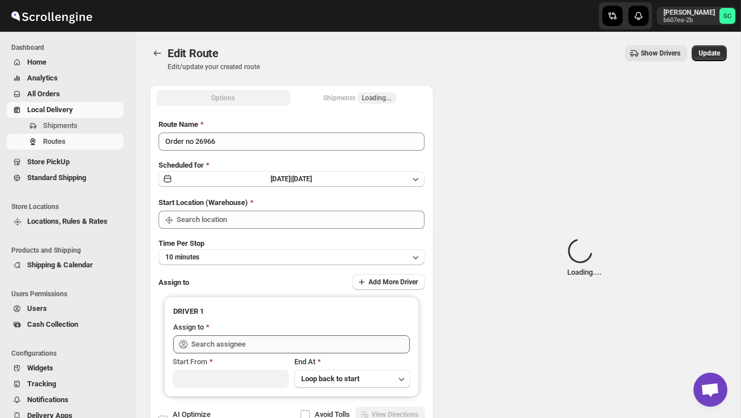
type input "DS02 Bileshivale"
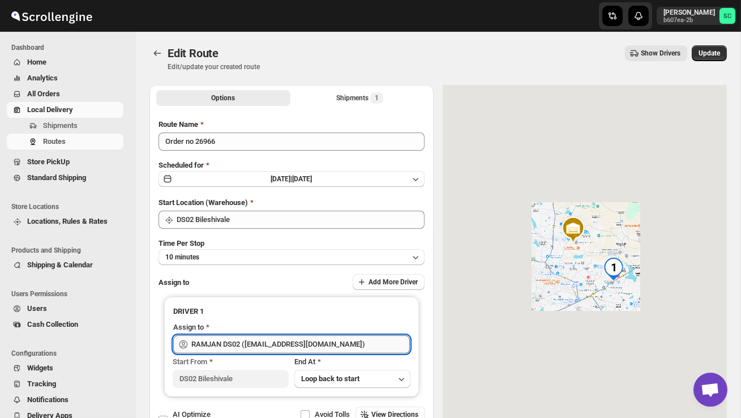
click at [321, 345] on input "RAMJAN DS02 ([EMAIL_ADDRESS][DOMAIN_NAME])" at bounding box center [300, 344] width 219 height 18
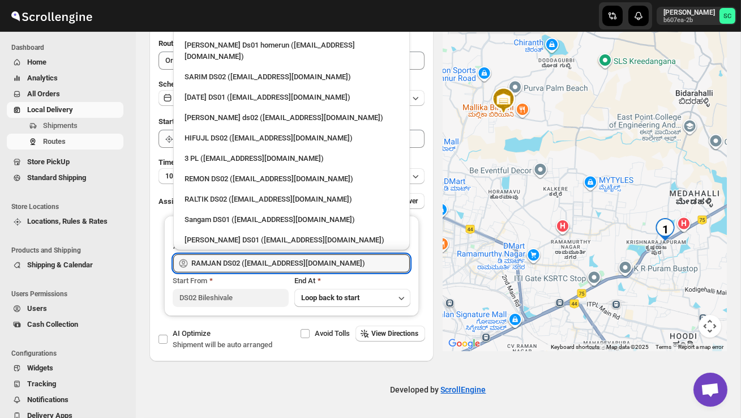
scroll to position [201, 0]
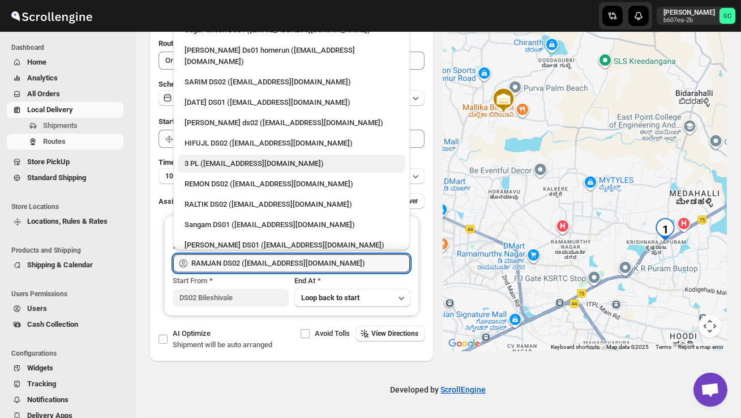
click at [255, 155] on div "3 PL ([EMAIL_ADDRESS][DOMAIN_NAME])" at bounding box center [292, 164] width 228 height 18
type input "3 PL ([EMAIL_ADDRESS][DOMAIN_NAME])"
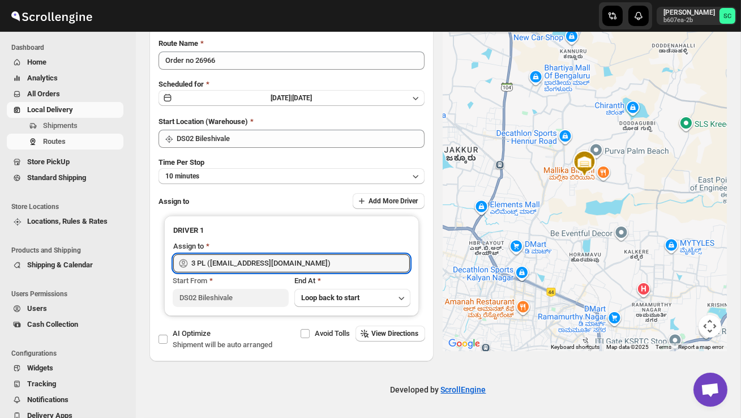
scroll to position [0, 0]
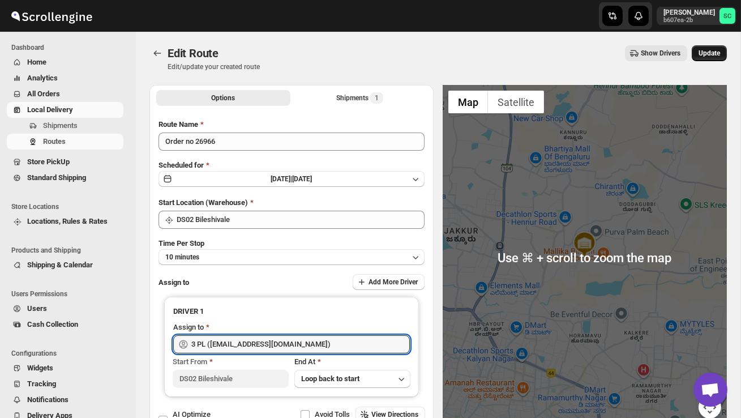
click at [703, 52] on span "Update" at bounding box center [710, 53] width 22 height 9
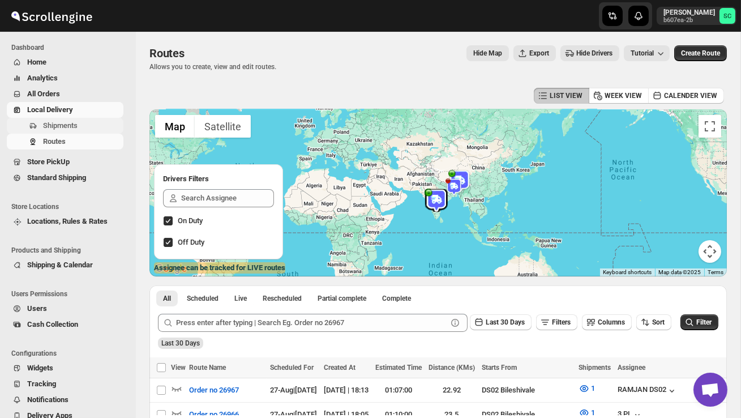
click at [75, 125] on span "Shipments" at bounding box center [60, 125] width 35 height 8
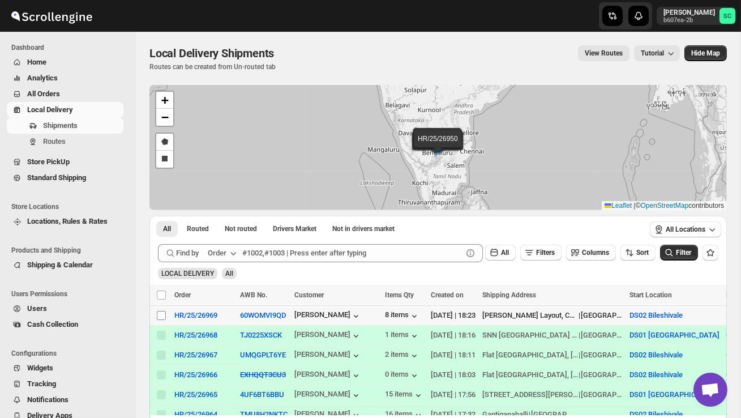
click at [162, 318] on input "Select shipment" at bounding box center [161, 315] width 9 height 9
checkbox input "true"
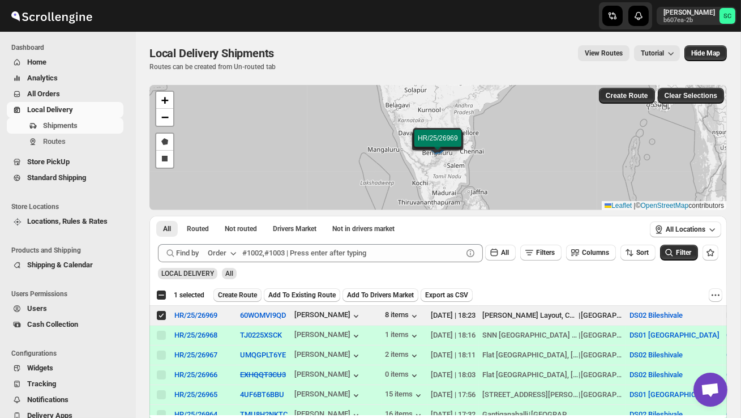
click at [243, 299] on span "Create Route" at bounding box center [237, 294] width 39 height 9
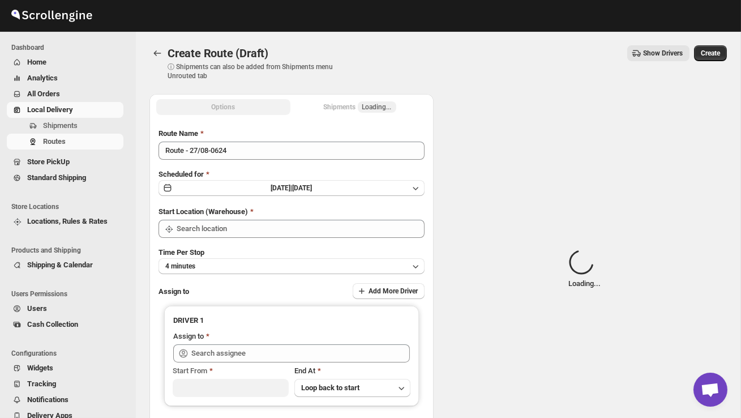
type input "DS02 Bileshivale"
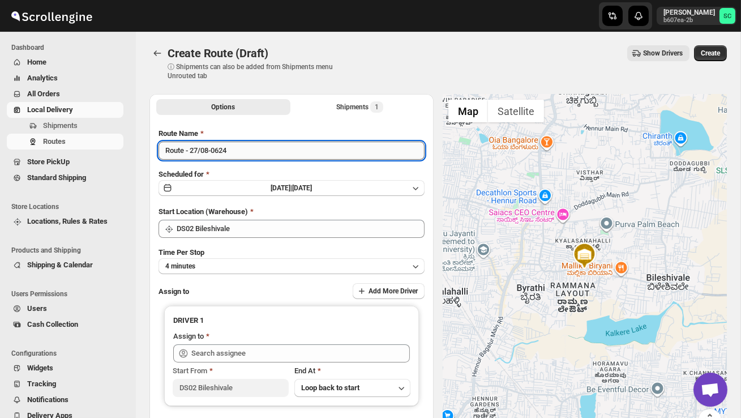
click at [243, 152] on input "Route - 27/08-0624" at bounding box center [292, 151] width 266 height 18
type input "R"
type input "Order no 26969"
click at [255, 261] on button "4 minutes" at bounding box center [292, 266] width 266 height 16
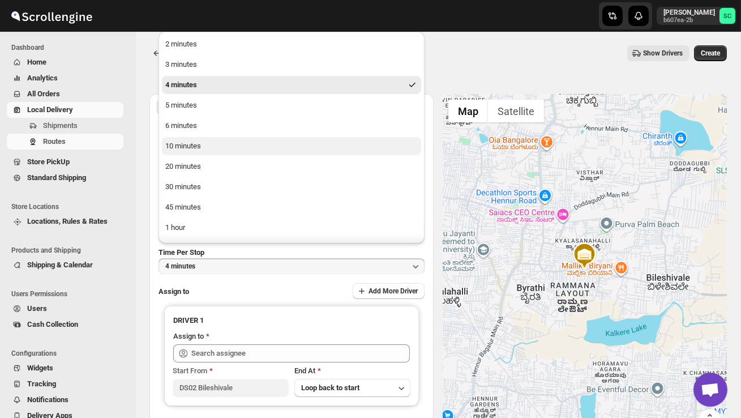
click at [203, 151] on button "10 minutes" at bounding box center [291, 146] width 259 height 18
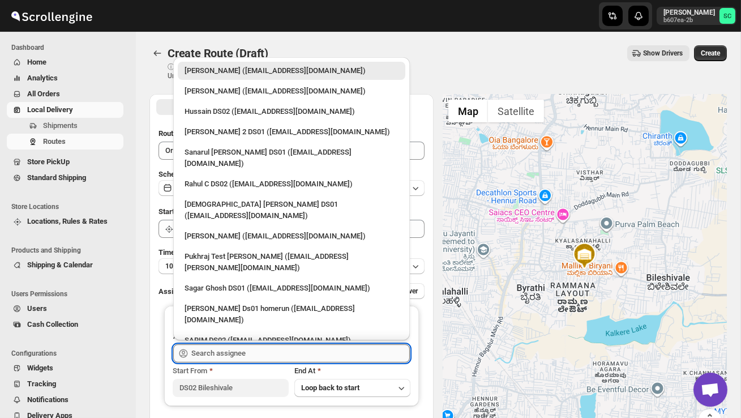
click at [252, 350] on input "text" at bounding box center [300, 353] width 219 height 18
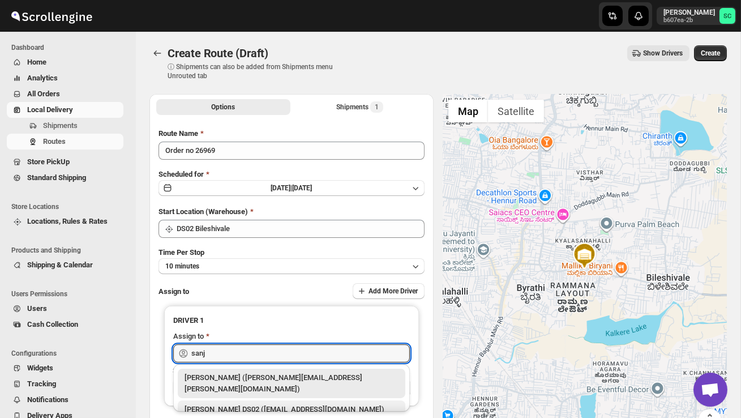
click at [289, 404] on div "[PERSON_NAME] DS02 ([EMAIL_ADDRESS][DOMAIN_NAME])" at bounding box center [292, 409] width 214 height 11
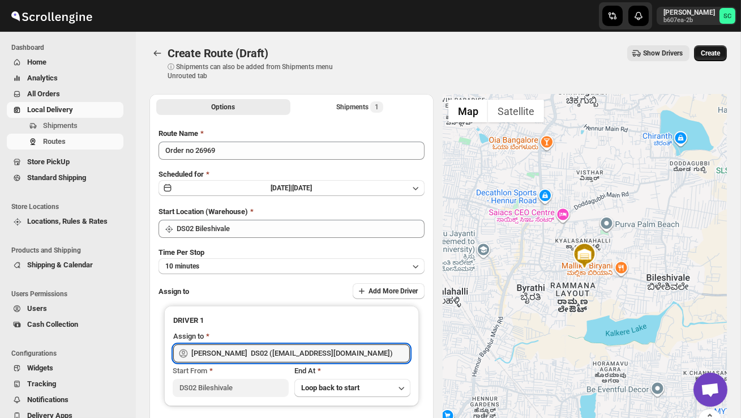
type input "[PERSON_NAME] DS02 ([EMAIL_ADDRESS][DOMAIN_NAME])"
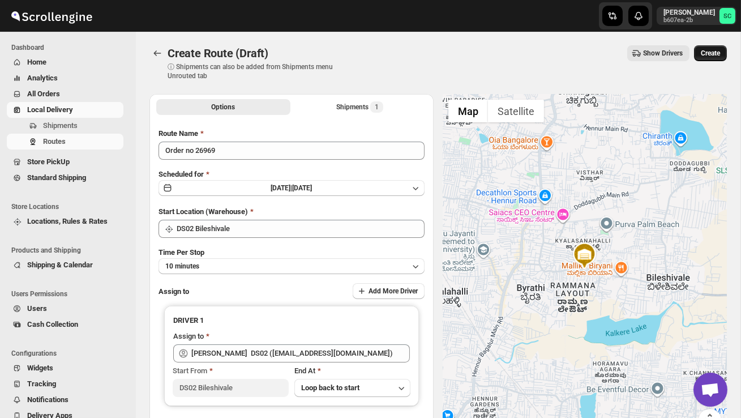
click at [716, 49] on span "Create" at bounding box center [710, 53] width 19 height 9
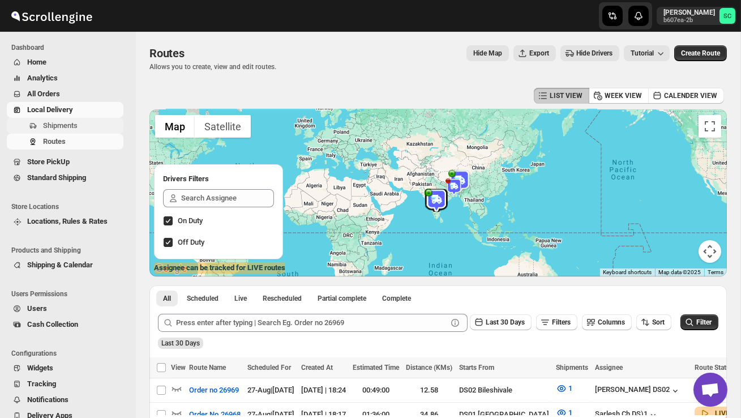
click at [70, 123] on span "Shipments" at bounding box center [60, 125] width 35 height 8
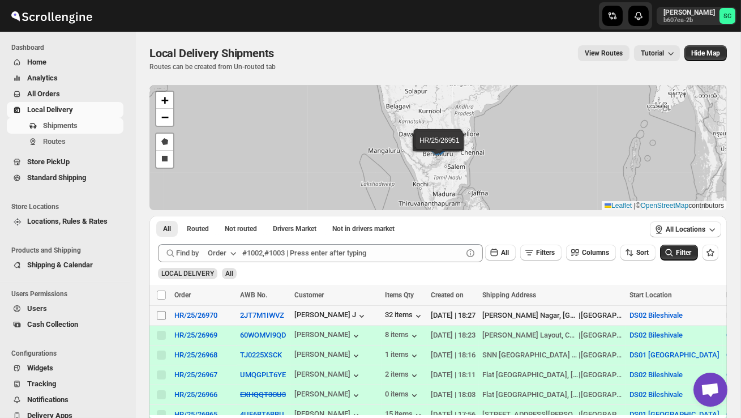
click at [157, 311] on input "Select shipment" at bounding box center [161, 315] width 9 height 9
checkbox input "true"
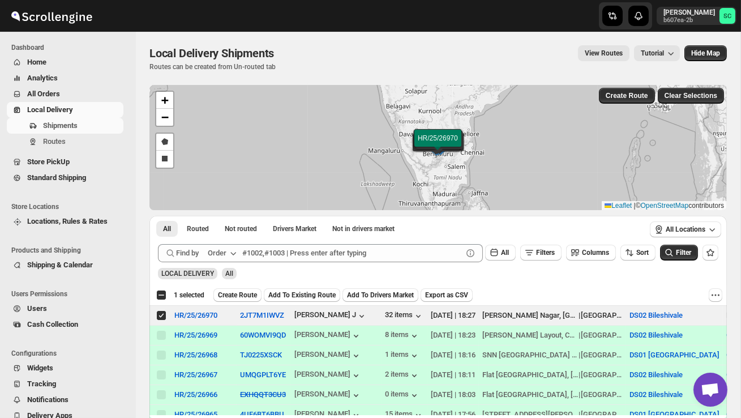
click at [237, 293] on span "Create Route" at bounding box center [237, 294] width 39 height 9
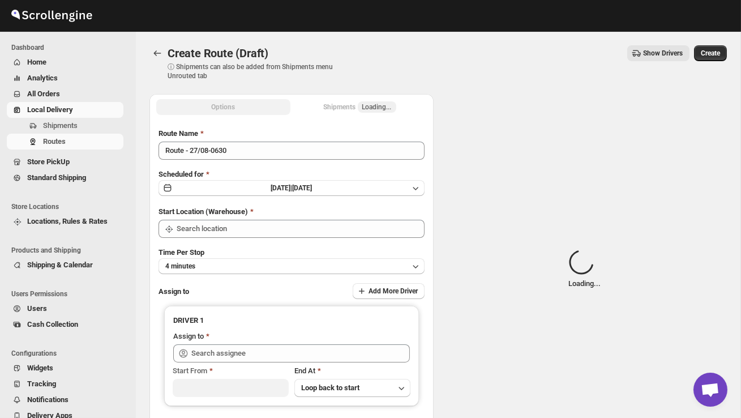
type input "DS02 Bileshivale"
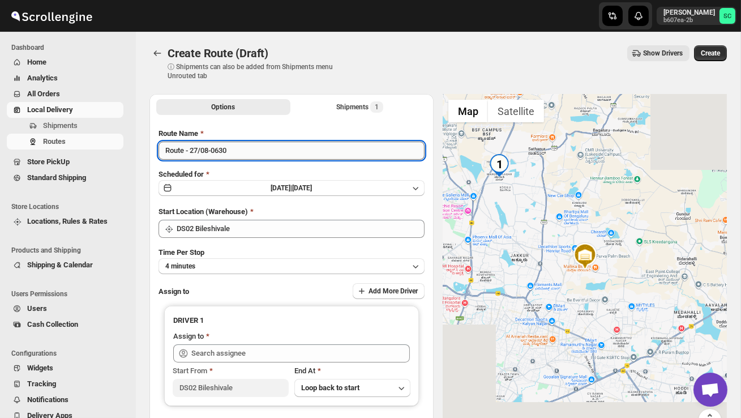
click at [244, 155] on input "Route - 27/08-0630" at bounding box center [292, 151] width 266 height 18
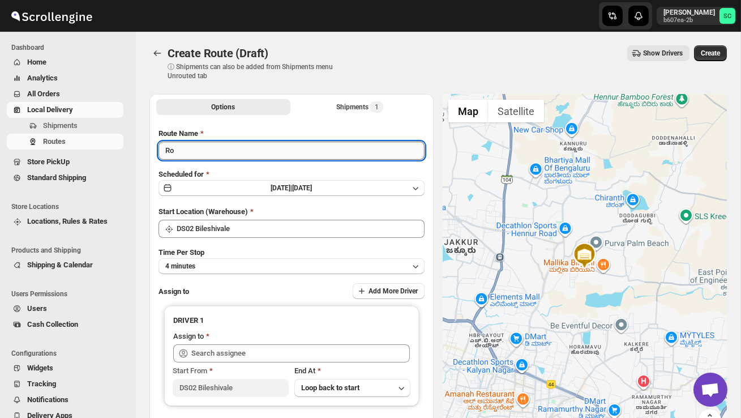
type input "R"
type input "Order no 26970"
click at [245, 257] on div "Time Per Stop 4 minutes" at bounding box center [292, 260] width 266 height 27
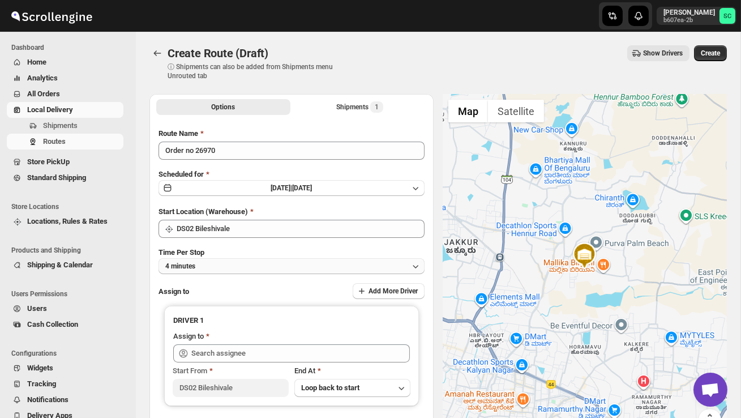
click at [249, 264] on button "4 minutes" at bounding box center [292, 266] width 266 height 16
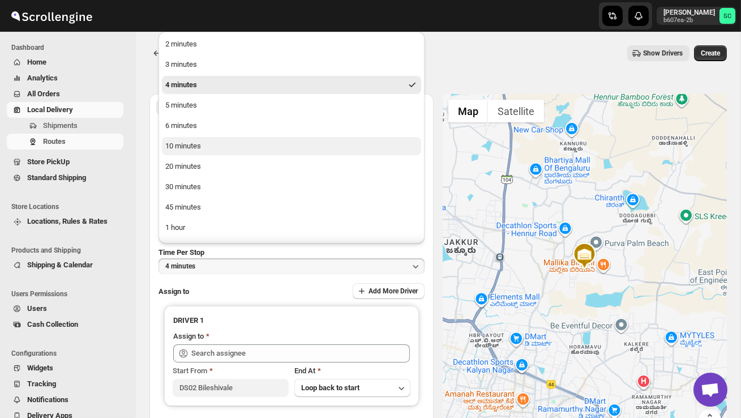
click at [208, 153] on button "10 minutes" at bounding box center [291, 146] width 259 height 18
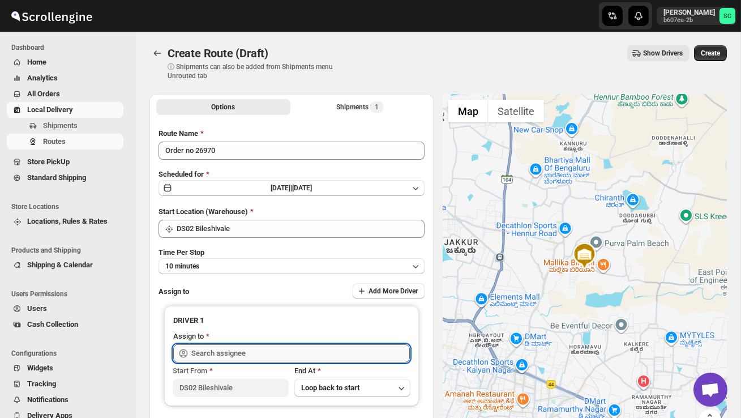
click at [213, 356] on input "text" at bounding box center [300, 353] width 219 height 18
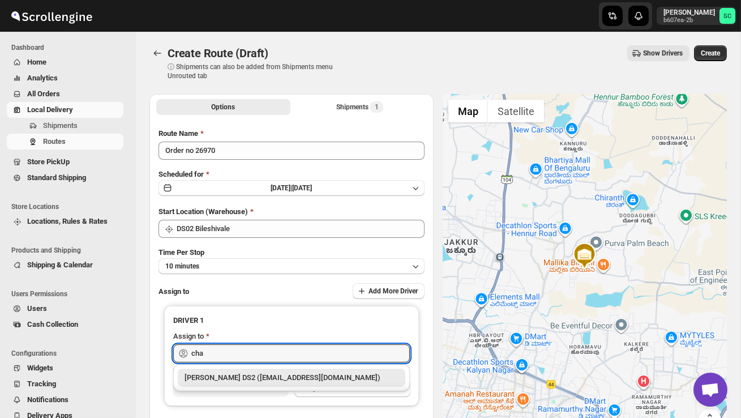
click at [243, 374] on div "[PERSON_NAME] DS2 ([EMAIL_ADDRESS][DOMAIN_NAME])" at bounding box center [292, 377] width 214 height 11
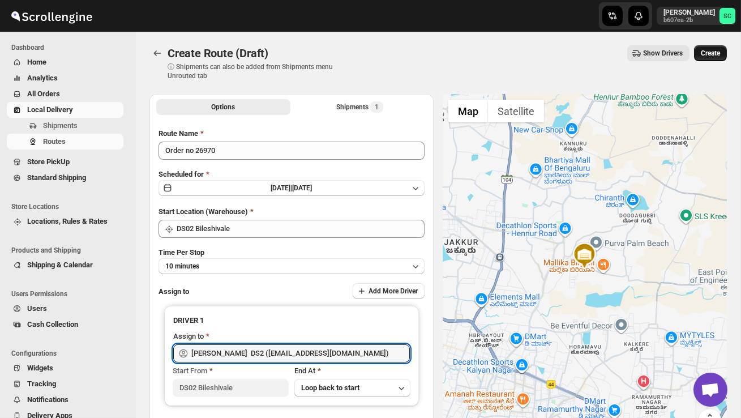
type input "[PERSON_NAME] DS2 ([EMAIL_ADDRESS][DOMAIN_NAME])"
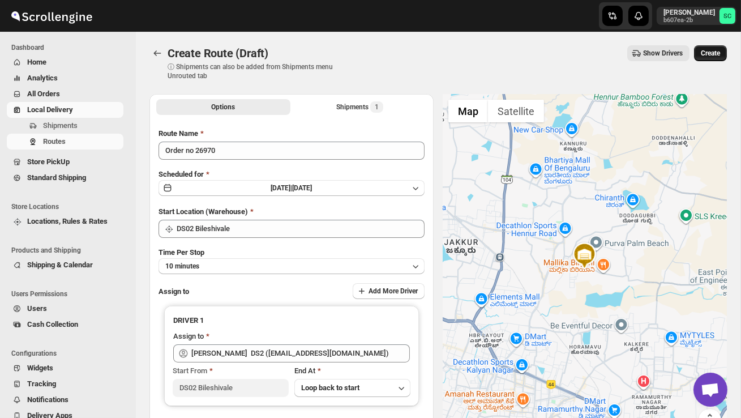
click at [717, 51] on span "Create" at bounding box center [710, 53] width 19 height 9
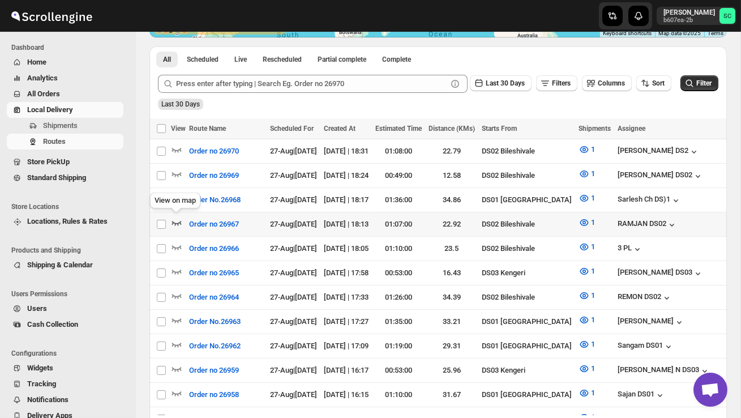
click at [178, 221] on icon "button" at bounding box center [177, 223] width 10 height 5
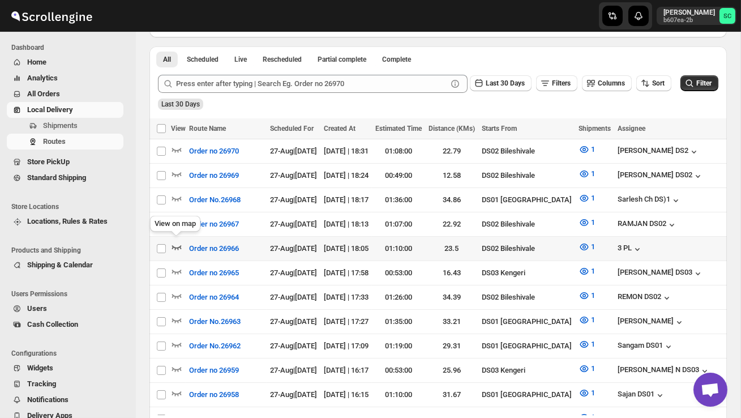
click at [173, 247] on icon "button" at bounding box center [176, 246] width 11 height 11
click at [177, 217] on icon "button" at bounding box center [176, 222] width 11 height 11
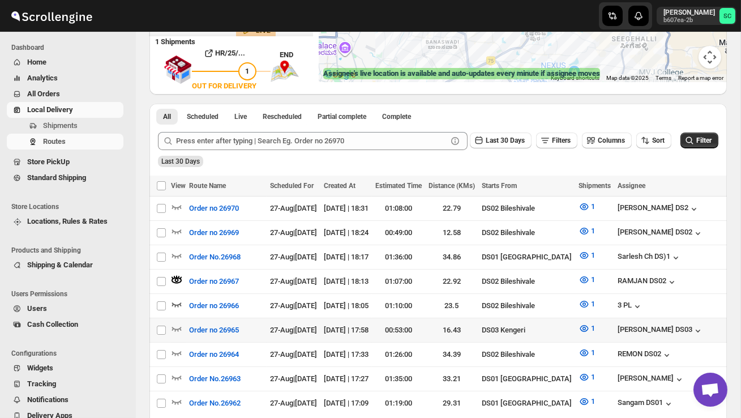
scroll to position [216, 0]
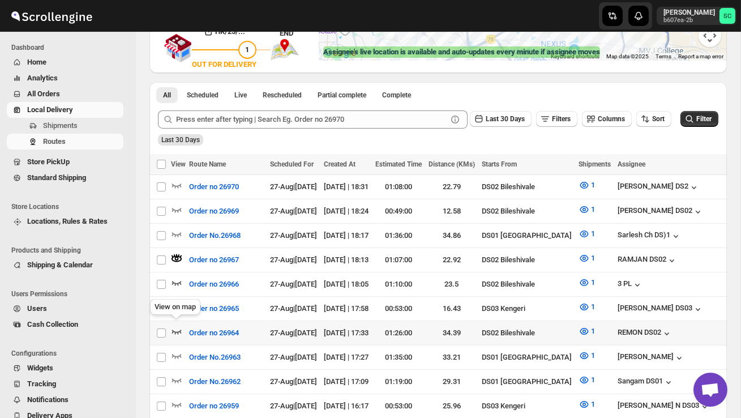
click at [179, 326] on icon "button" at bounding box center [176, 331] width 11 height 11
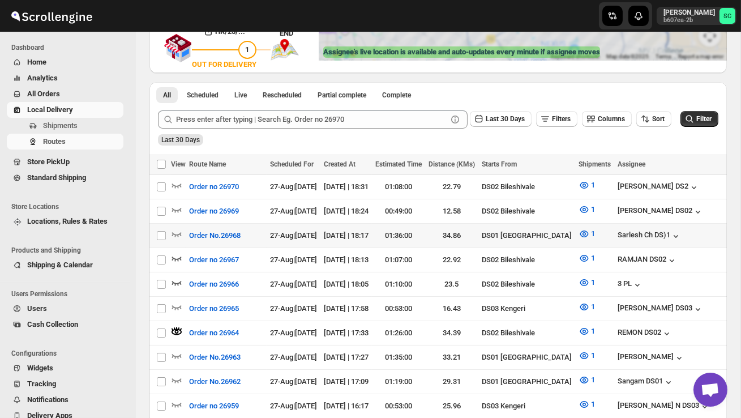
scroll to position [0, 0]
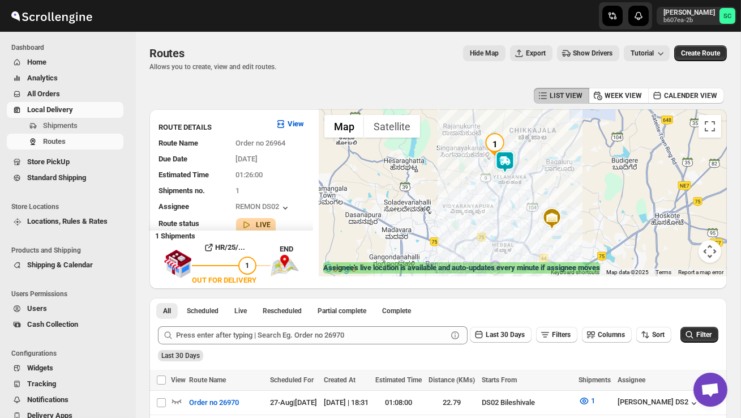
click at [512, 161] on img at bounding box center [505, 162] width 23 height 23
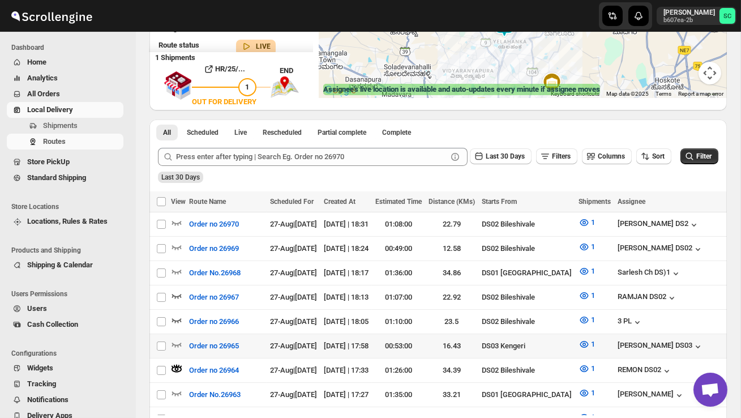
scroll to position [185, 0]
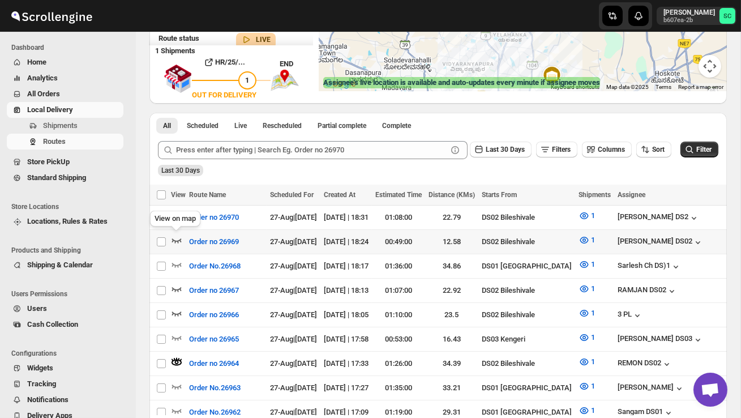
click at [178, 238] on icon "button" at bounding box center [176, 239] width 11 height 11
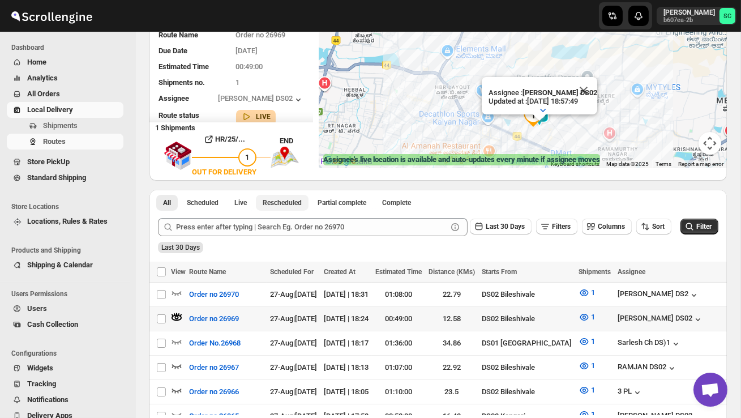
scroll to position [121, 0]
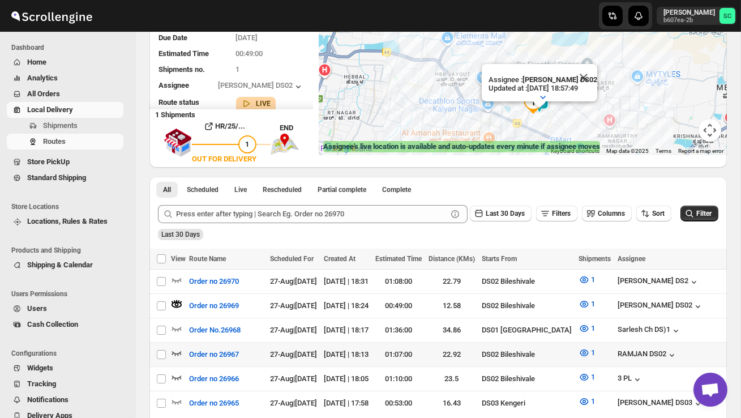
click at [177, 348] on icon "button" at bounding box center [176, 352] width 11 height 11
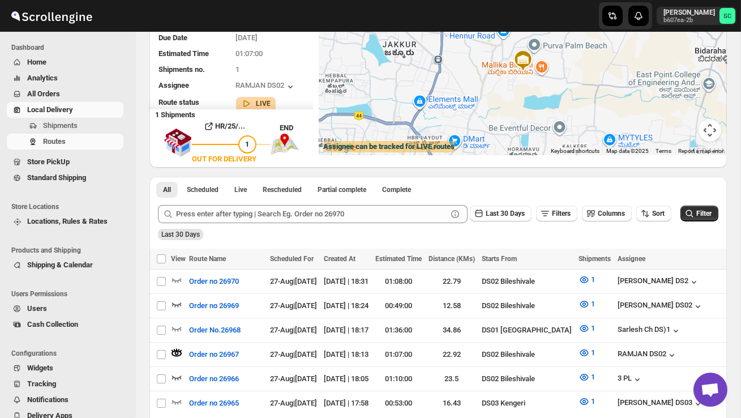
scroll to position [0, 0]
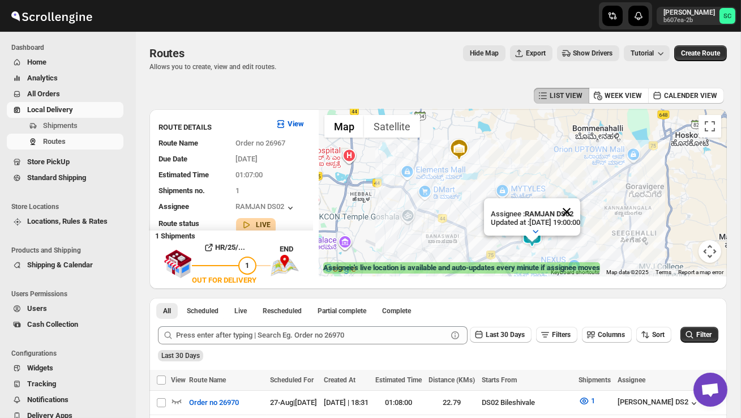
click at [580, 213] on button "Close" at bounding box center [566, 211] width 27 height 27
click at [569, 237] on div at bounding box center [523, 192] width 408 height 167
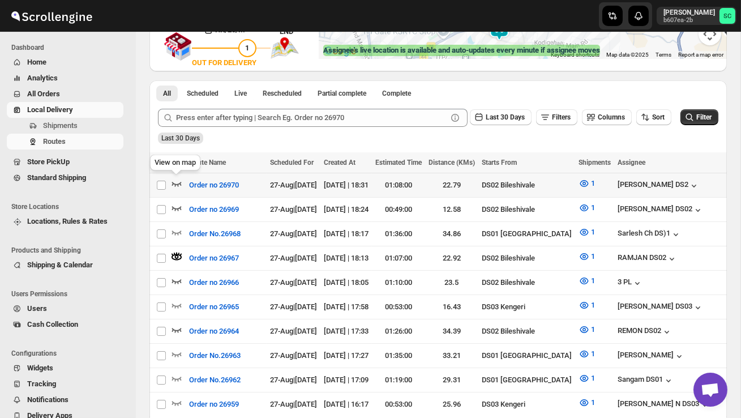
click at [176, 182] on icon "button" at bounding box center [176, 183] width 11 height 11
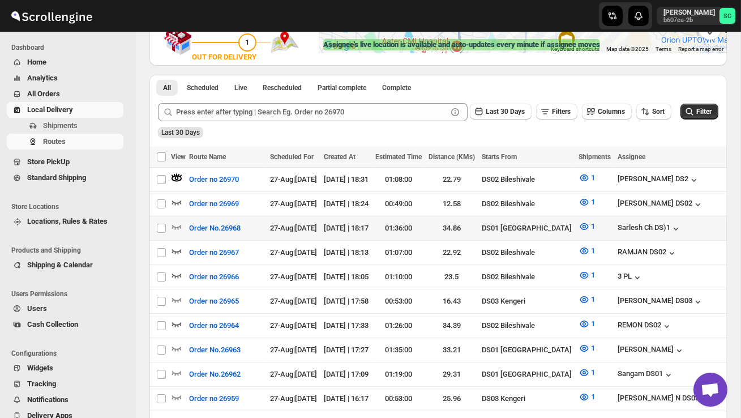
scroll to position [232, 0]
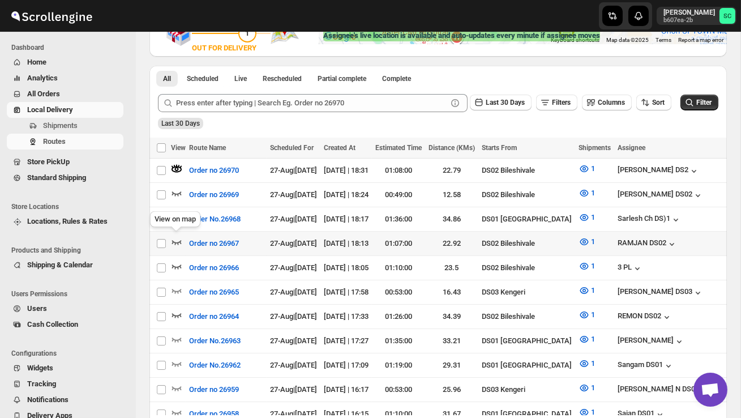
click at [177, 239] on icon "button" at bounding box center [176, 241] width 11 height 11
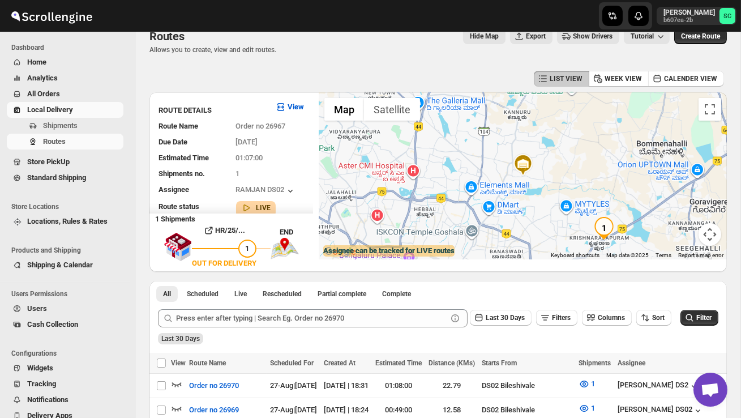
scroll to position [0, 0]
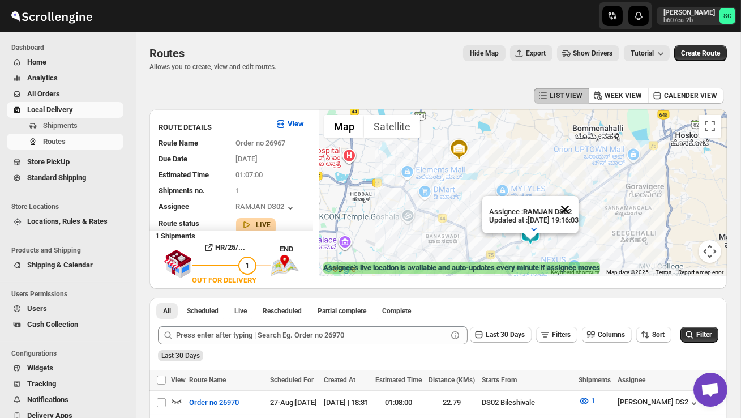
click at [579, 209] on button "Close" at bounding box center [564, 209] width 27 height 27
click at [568, 231] on div at bounding box center [523, 192] width 408 height 167
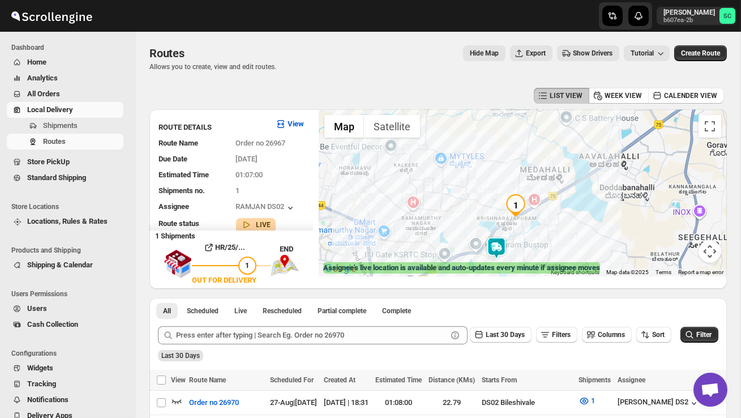
click at [568, 230] on div at bounding box center [523, 192] width 408 height 167
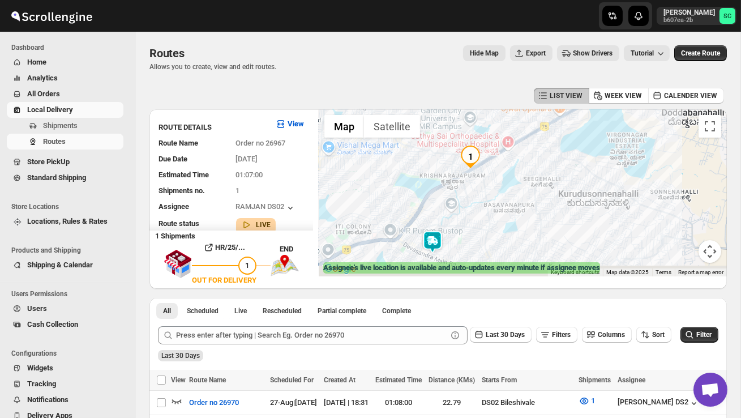
drag, startPoint x: 496, startPoint y: 247, endPoint x: 503, endPoint y: 203, distance: 44.8
click at [503, 203] on div at bounding box center [523, 192] width 408 height 167
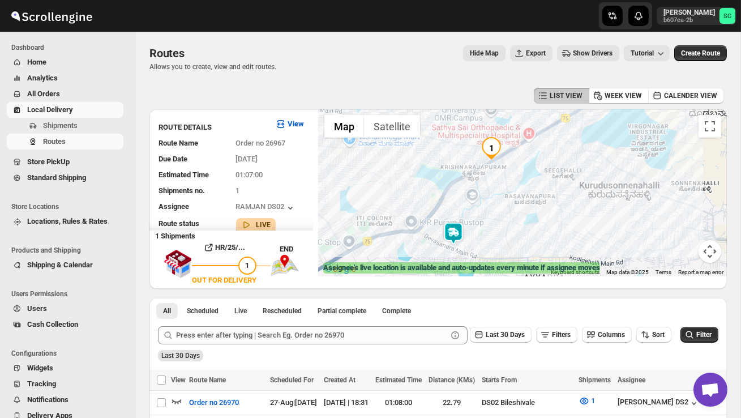
drag, startPoint x: 408, startPoint y: 196, endPoint x: 431, endPoint y: 208, distance: 26.6
click at [430, 206] on div at bounding box center [523, 192] width 408 height 167
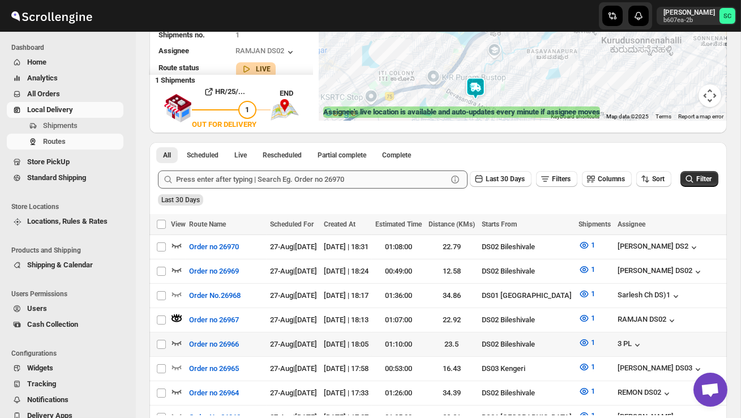
scroll to position [161, 0]
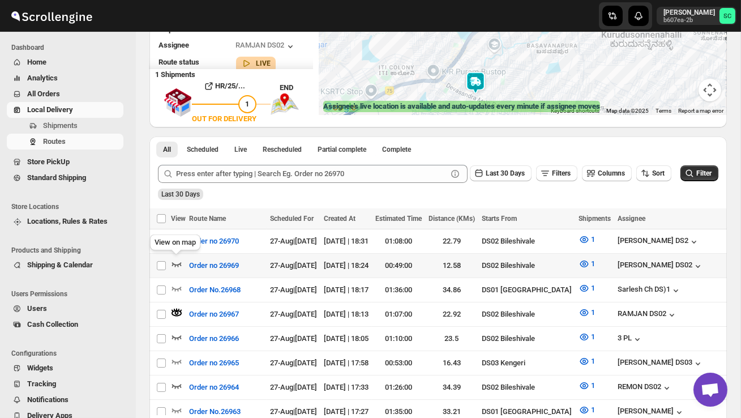
click at [173, 237] on div "View on map" at bounding box center [175, 244] width 55 height 25
click at [178, 238] on icon "button" at bounding box center [176, 239] width 11 height 11
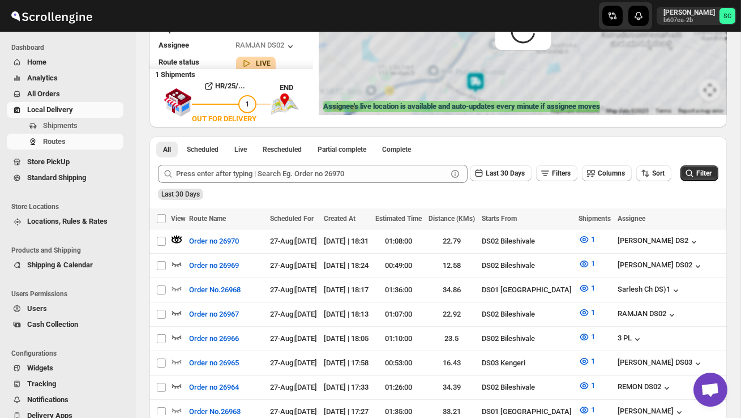
scroll to position [0, 0]
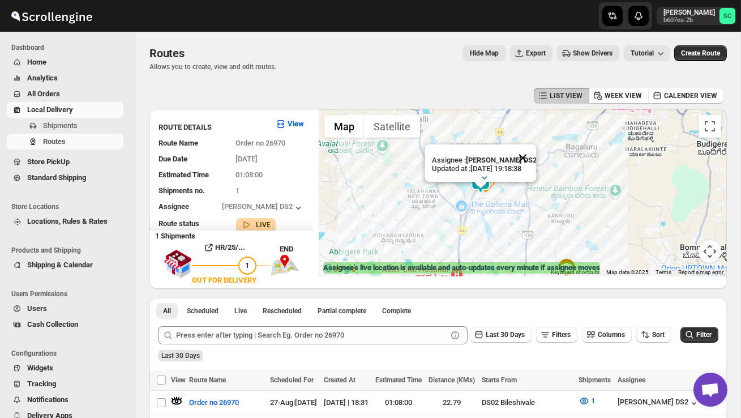
click at [525, 155] on button "Close" at bounding box center [522, 157] width 27 height 27
click at [511, 181] on div at bounding box center [523, 192] width 408 height 167
click at [511, 182] on div at bounding box center [523, 192] width 408 height 167
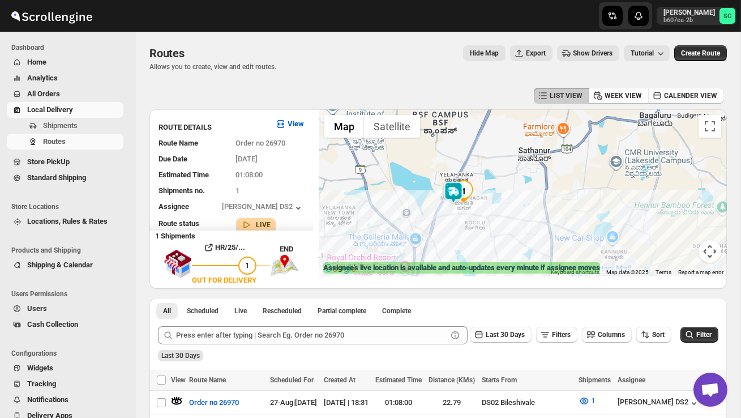
click at [511, 182] on div at bounding box center [523, 192] width 408 height 167
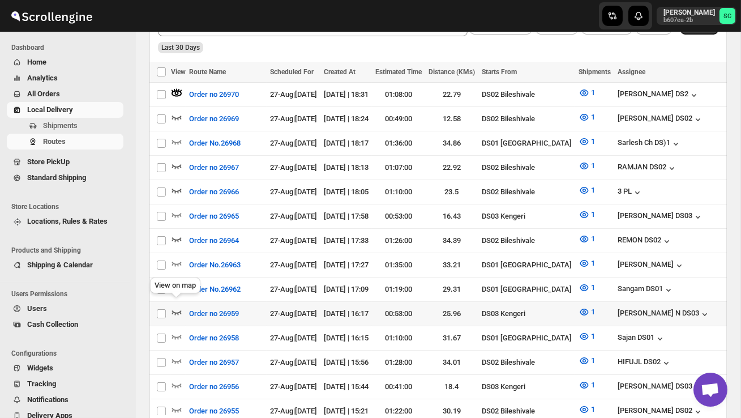
click at [178, 306] on icon "button" at bounding box center [176, 311] width 11 height 11
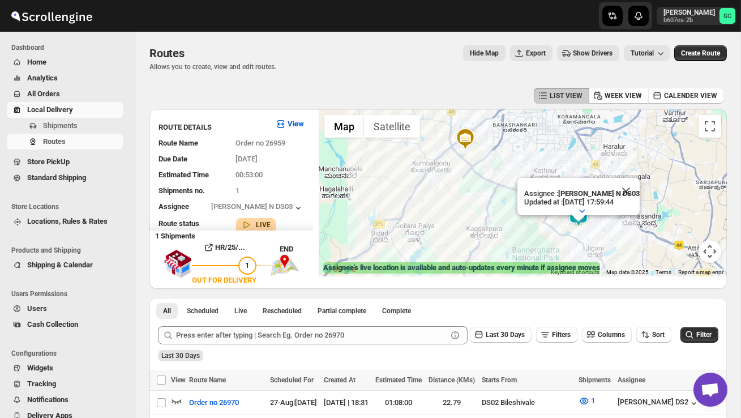
click at [627, 189] on button "Close" at bounding box center [626, 191] width 27 height 27
click at [622, 209] on div at bounding box center [523, 192] width 408 height 167
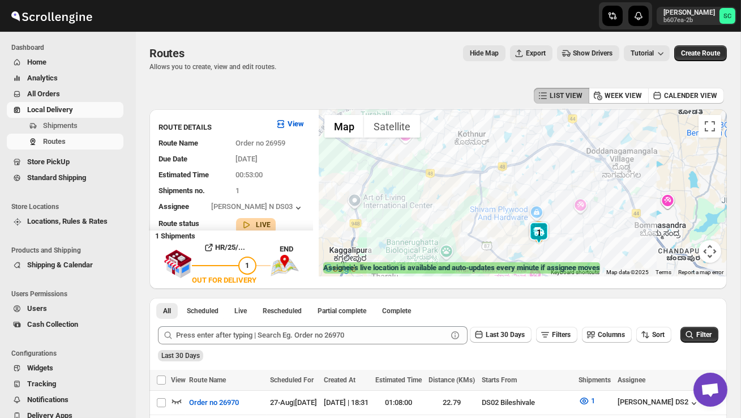
click at [576, 241] on div at bounding box center [523, 192] width 408 height 167
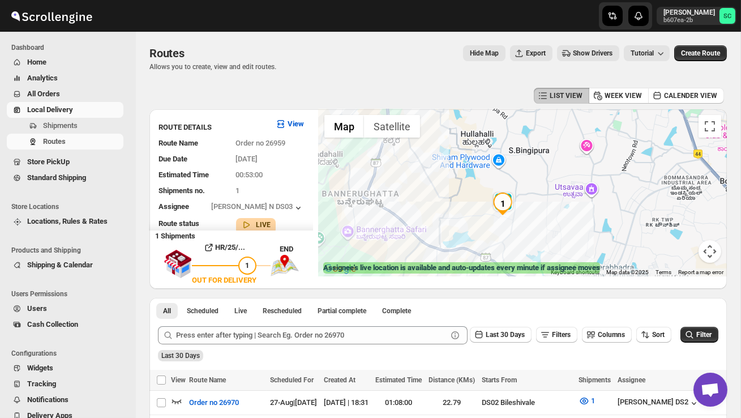
drag, startPoint x: 557, startPoint y: 212, endPoint x: 555, endPoint y: 146, distance: 66.3
click at [555, 151] on div at bounding box center [523, 192] width 408 height 167
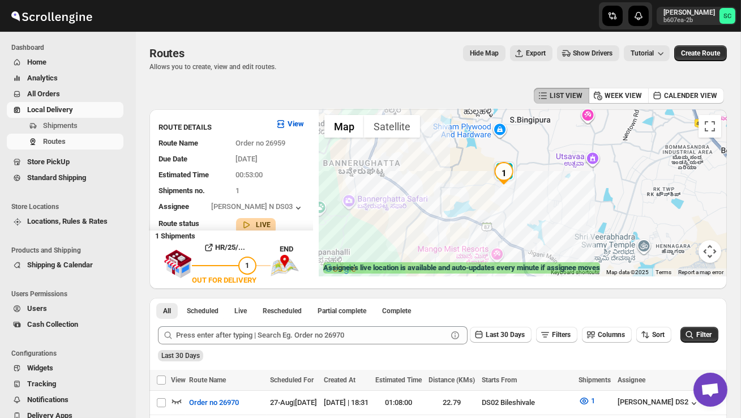
click at [555, 146] on div at bounding box center [523, 192] width 408 height 167
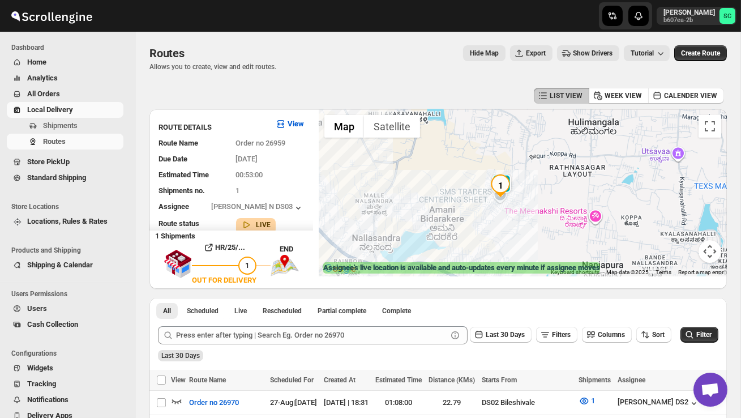
drag, startPoint x: 511, startPoint y: 217, endPoint x: 557, endPoint y: 190, distance: 53.0
click at [557, 190] on div at bounding box center [523, 192] width 408 height 167
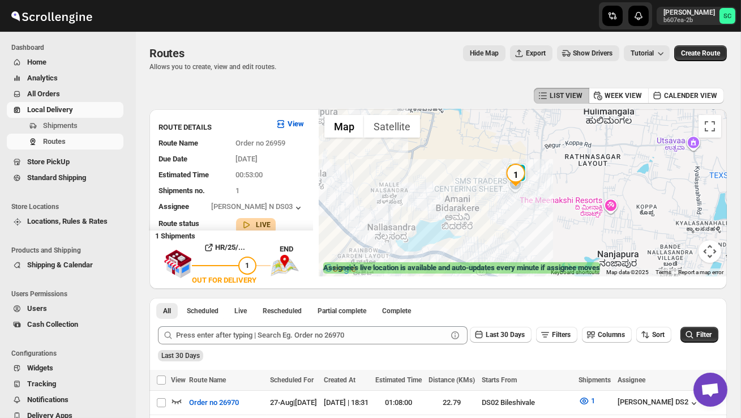
click at [557, 190] on div at bounding box center [523, 192] width 408 height 167
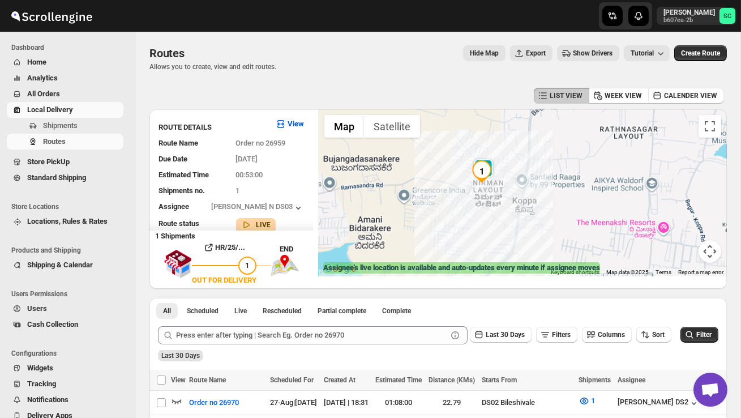
click at [557, 190] on div at bounding box center [523, 192] width 408 height 167
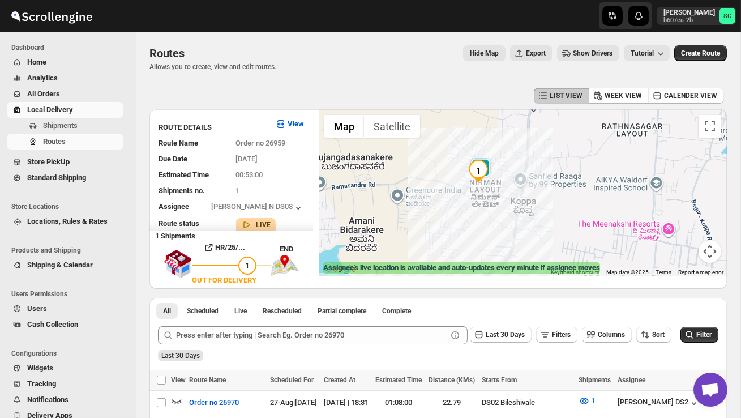
click at [557, 190] on div at bounding box center [523, 192] width 408 height 167
